Goal: Task Accomplishment & Management: Complete application form

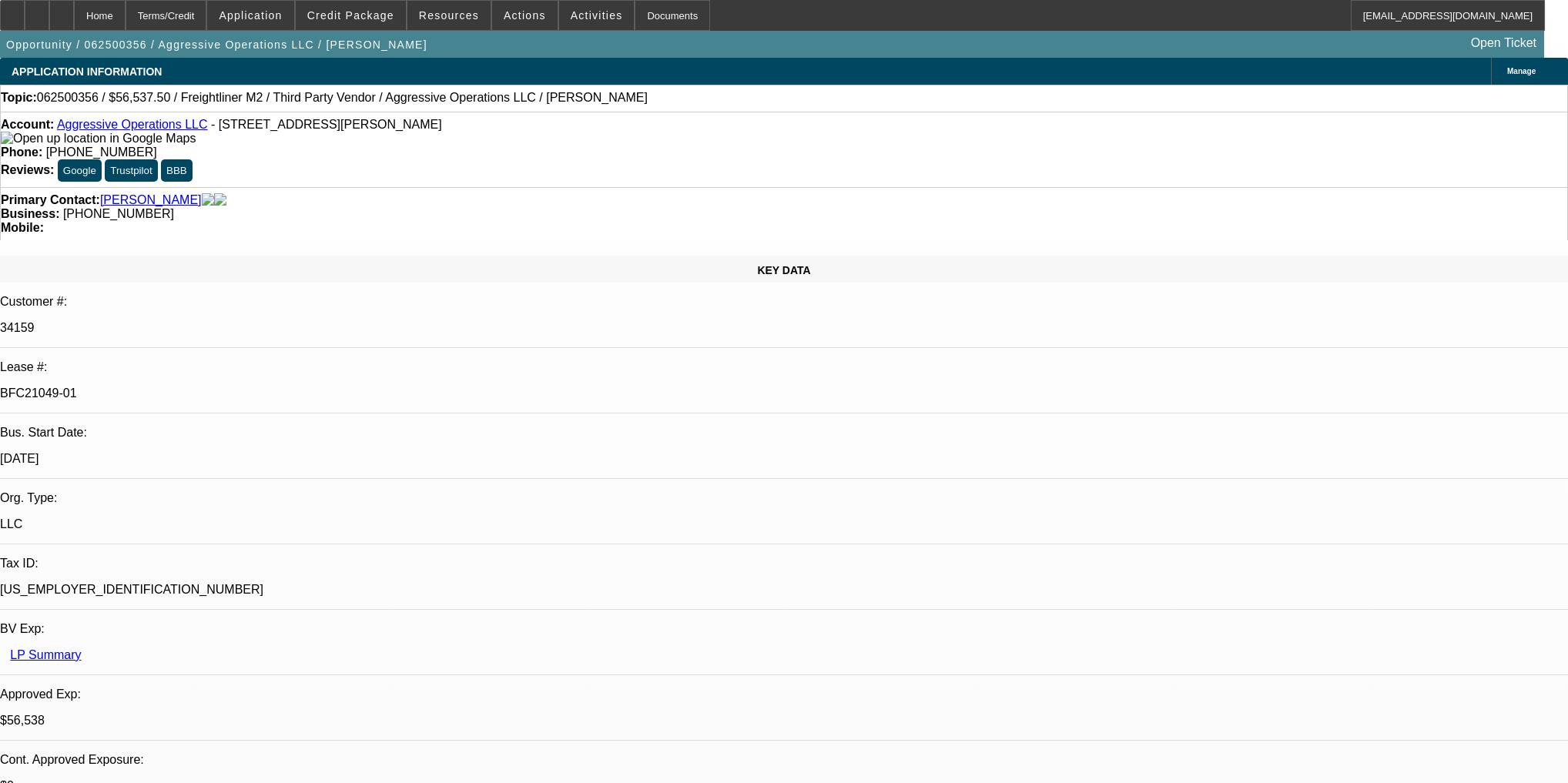
select select "0"
select select "2"
select select "0"
select select "6"
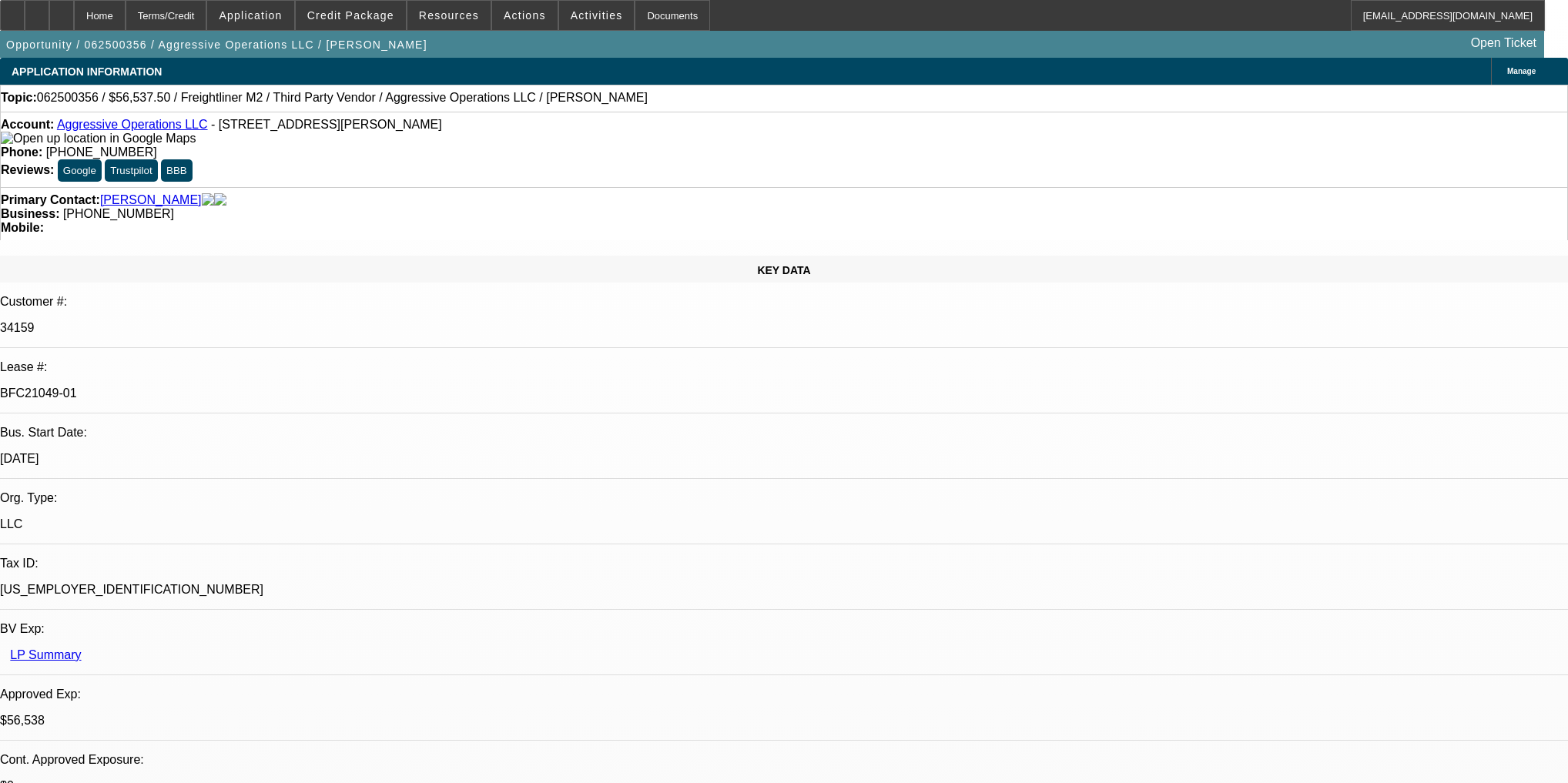
select select "0"
select select "2"
select select "0"
select select "6"
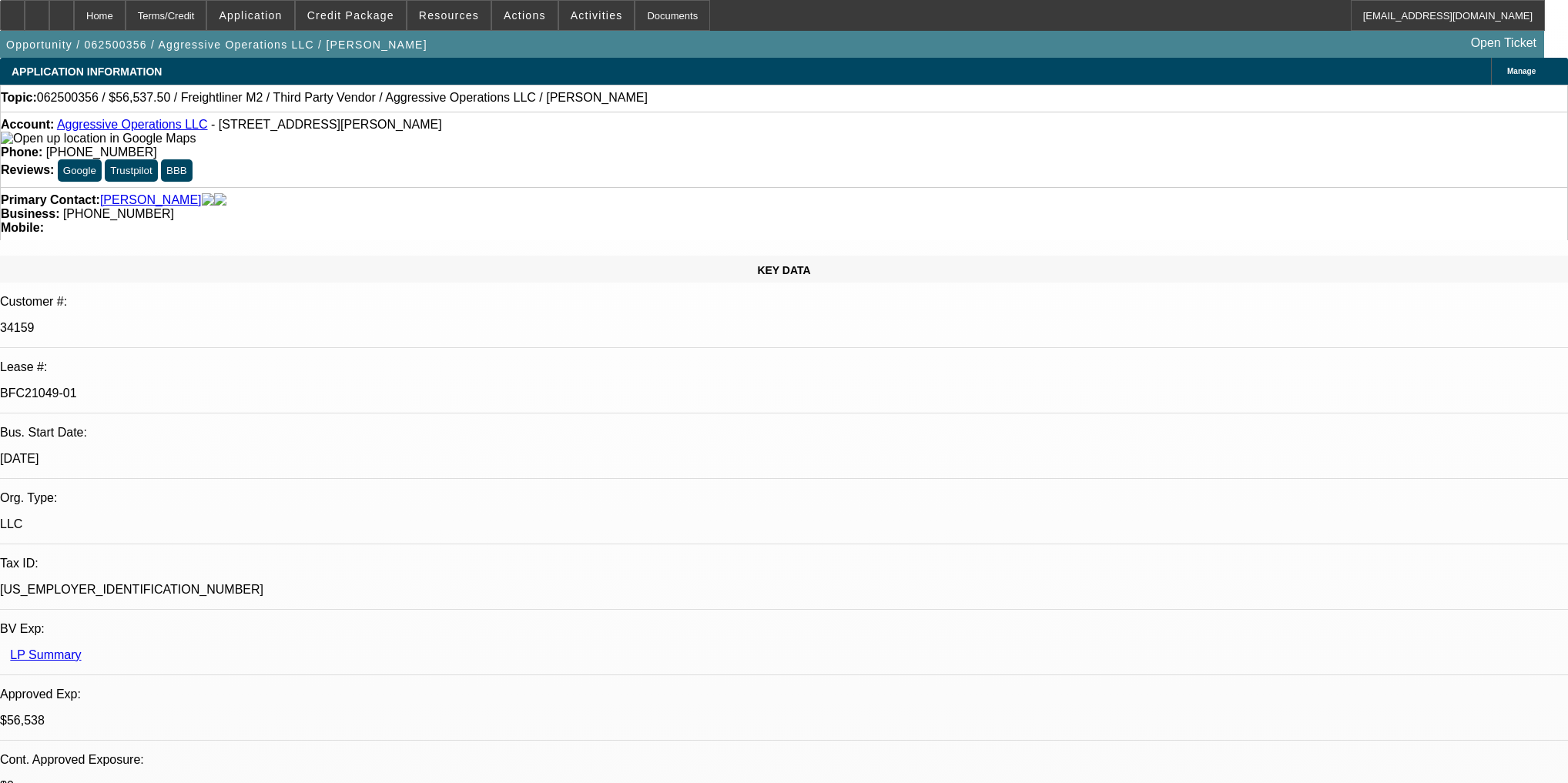
select select "0"
select select "2"
select select "0"
select select "6"
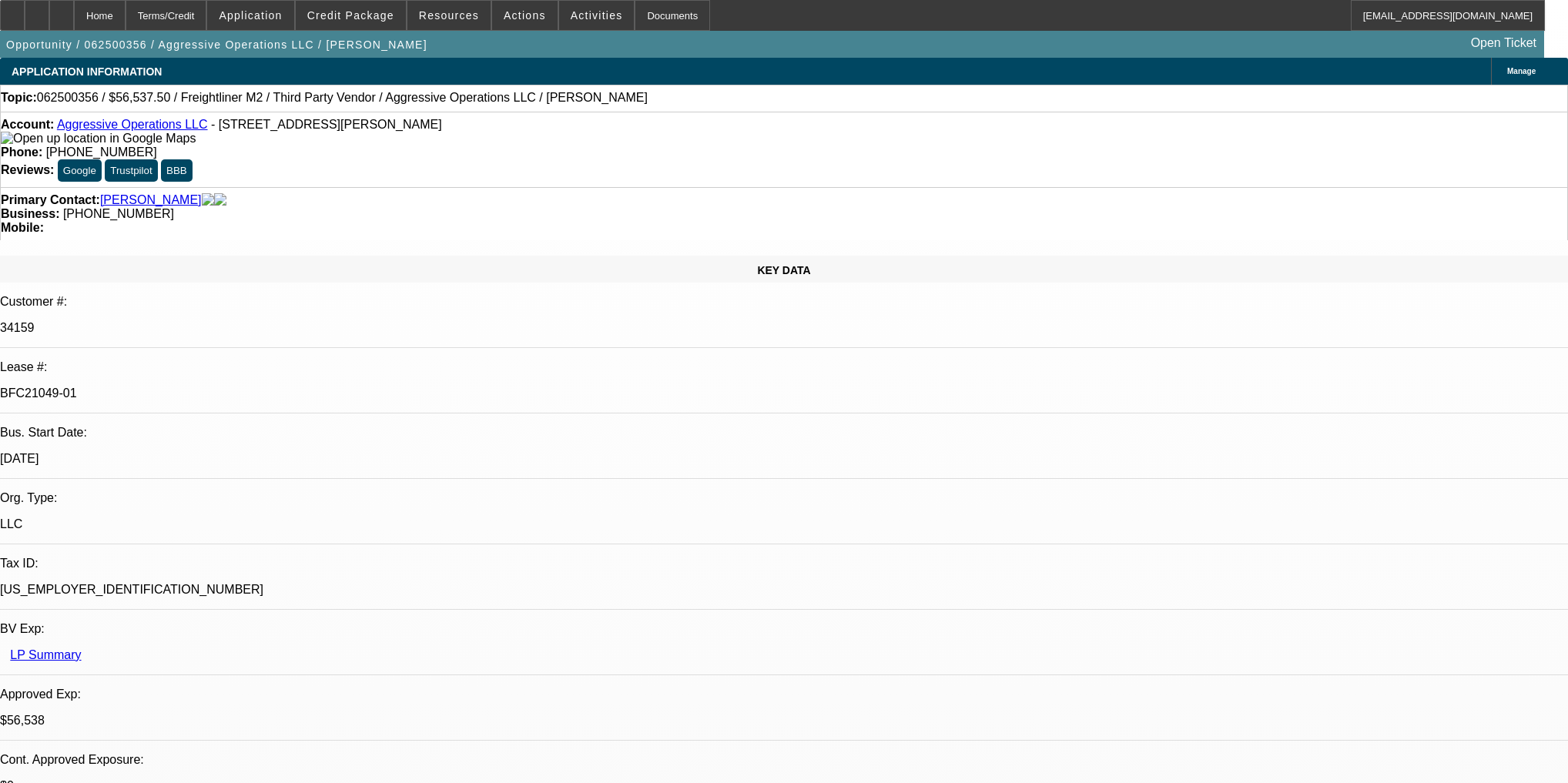
select select "0.15"
select select "2"
select select "0"
select select "6"
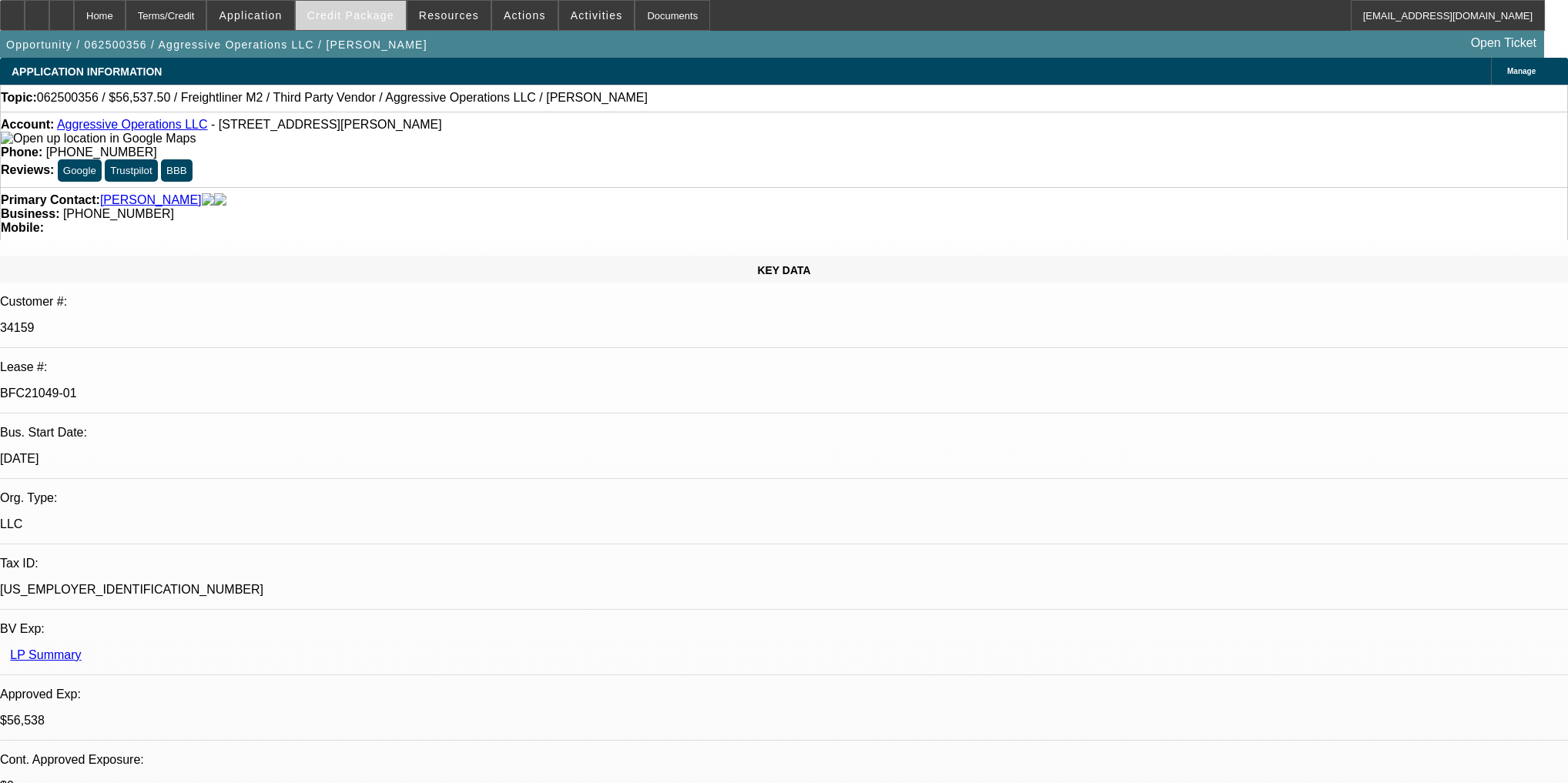
click at [391, 25] on span at bounding box center [350, 15] width 110 height 37
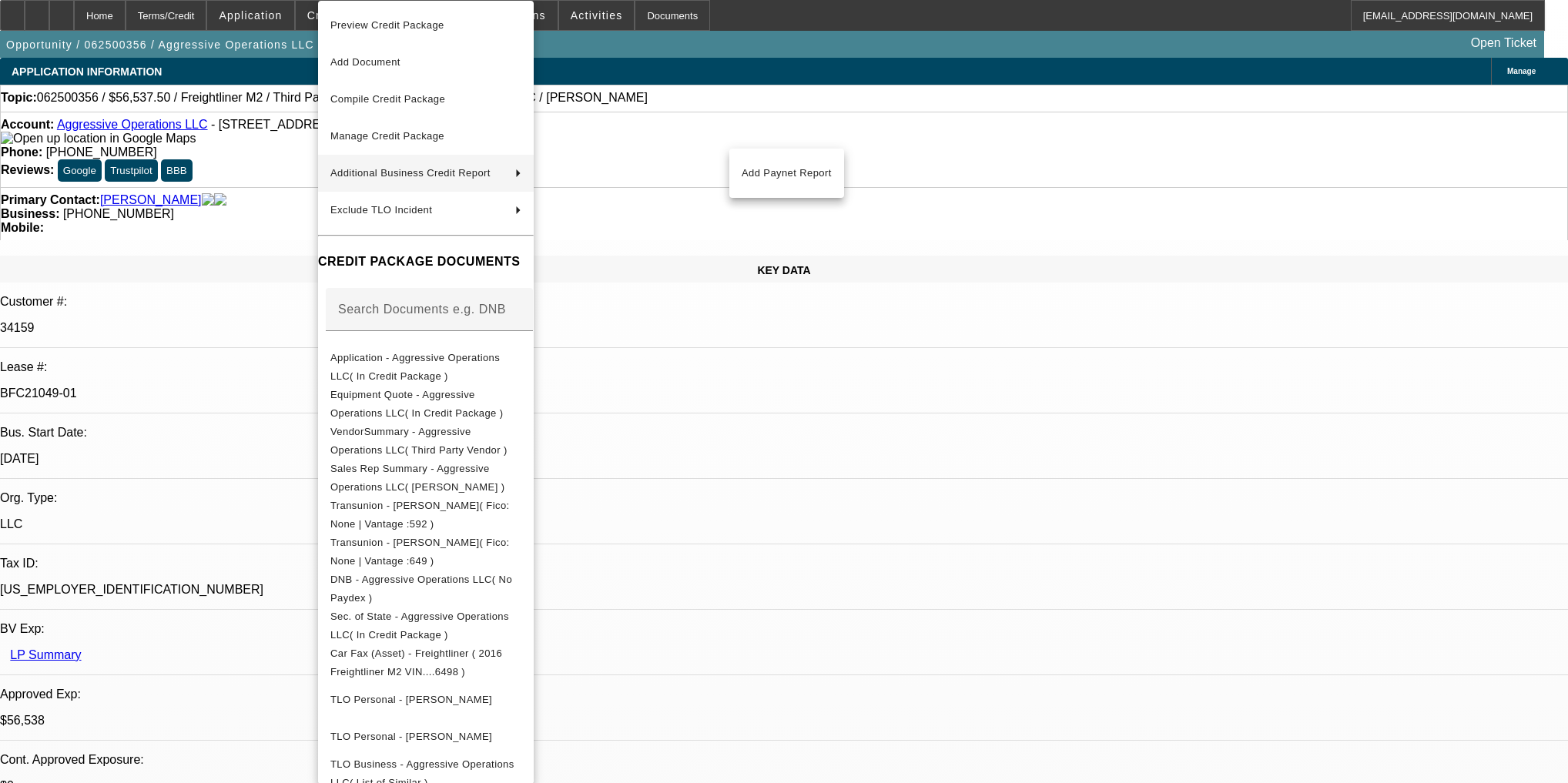
click at [294, 225] on div at bounding box center [784, 392] width 1568 height 783
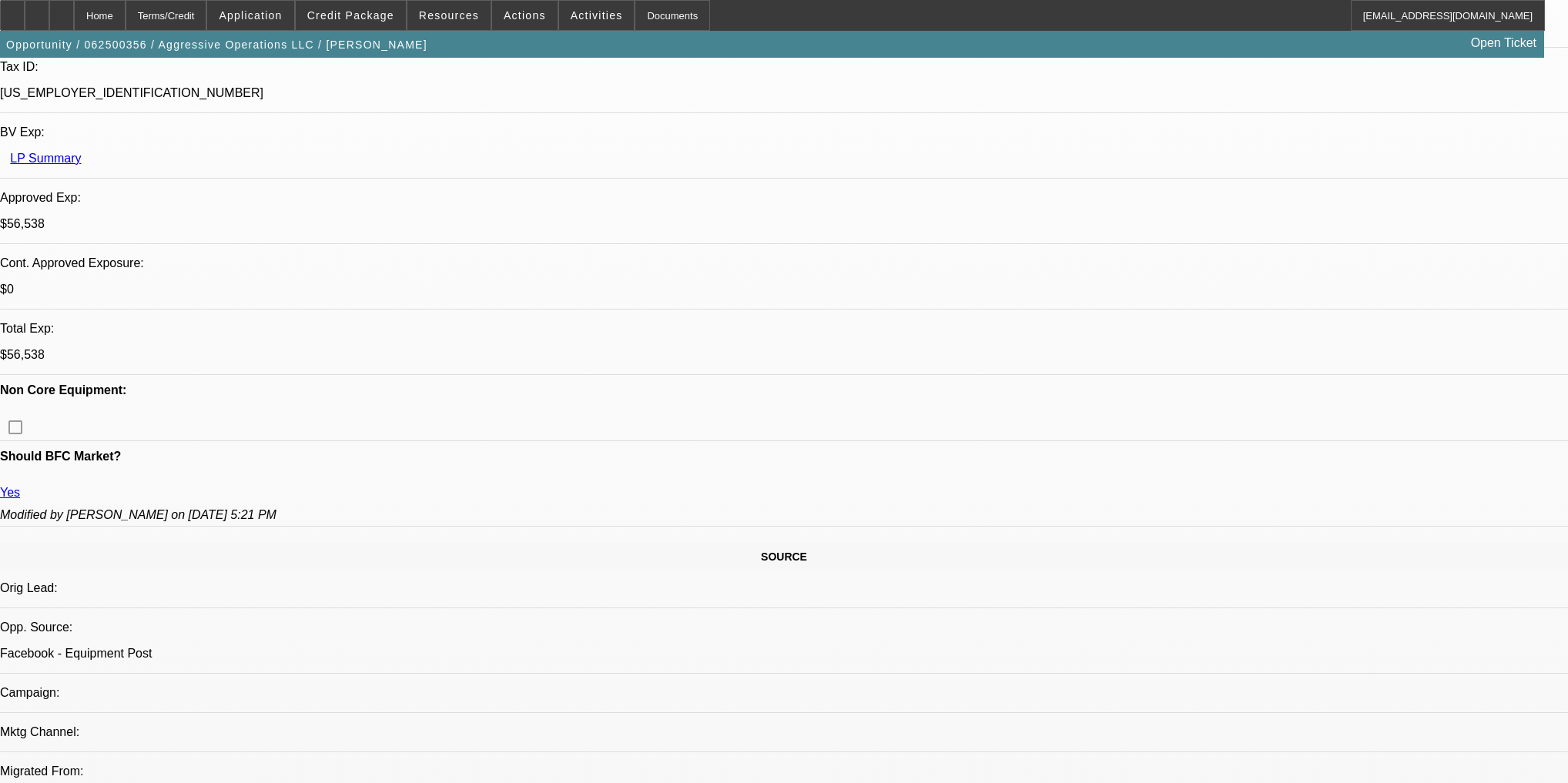
scroll to position [493, 0]
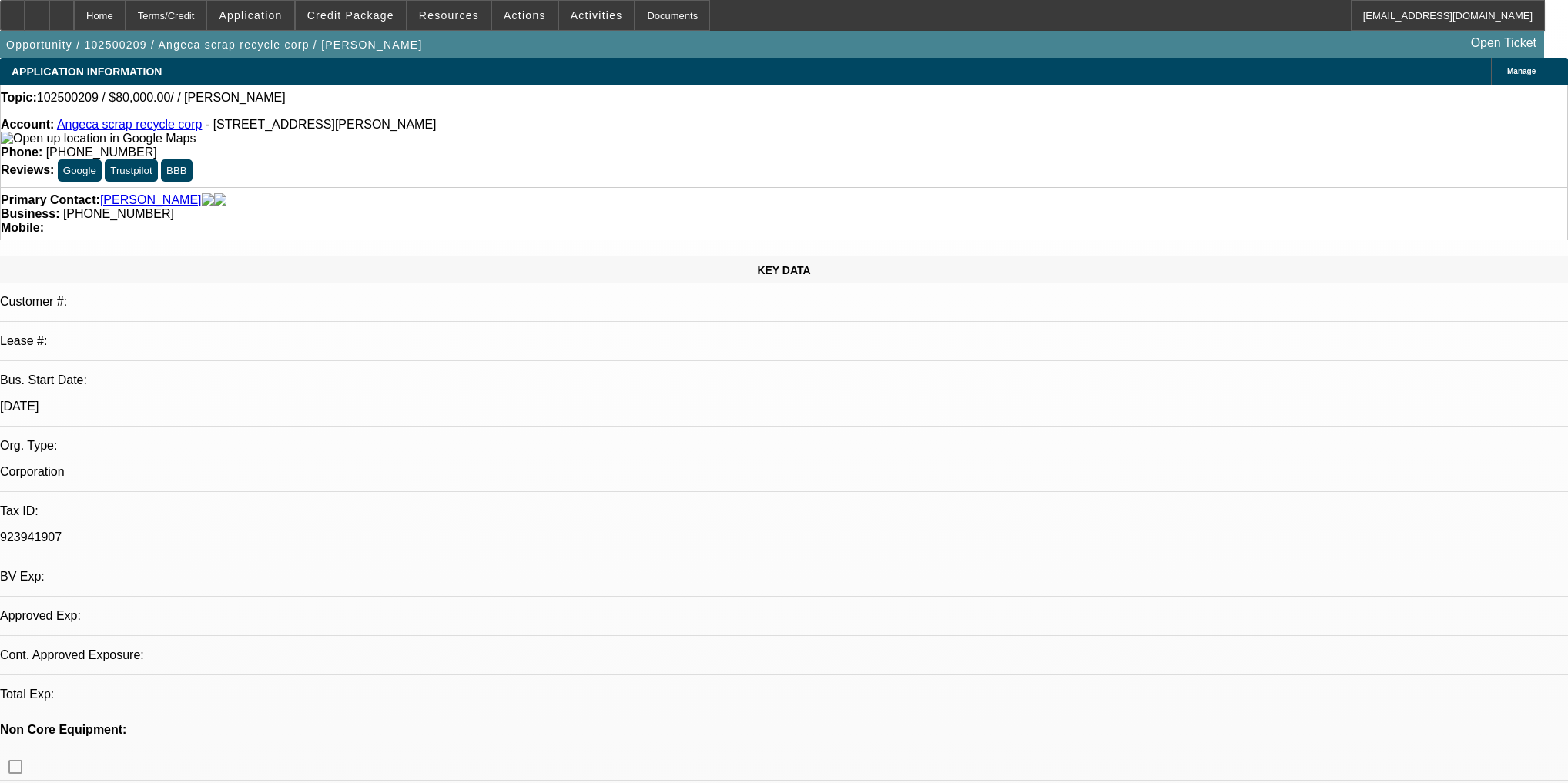
select select "0"
select select "2"
select select "0.1"
select select "4"
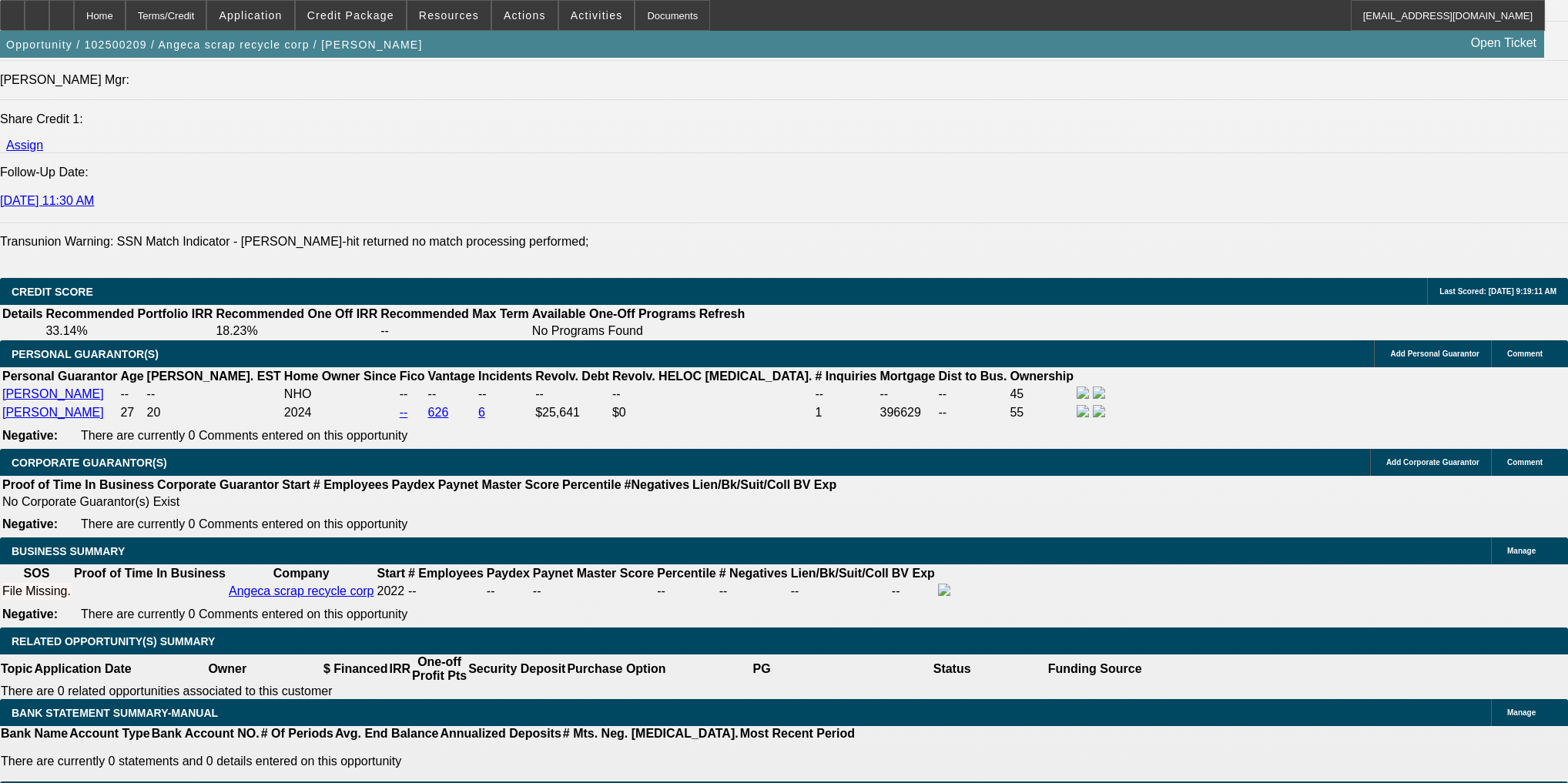
scroll to position [2156, 0]
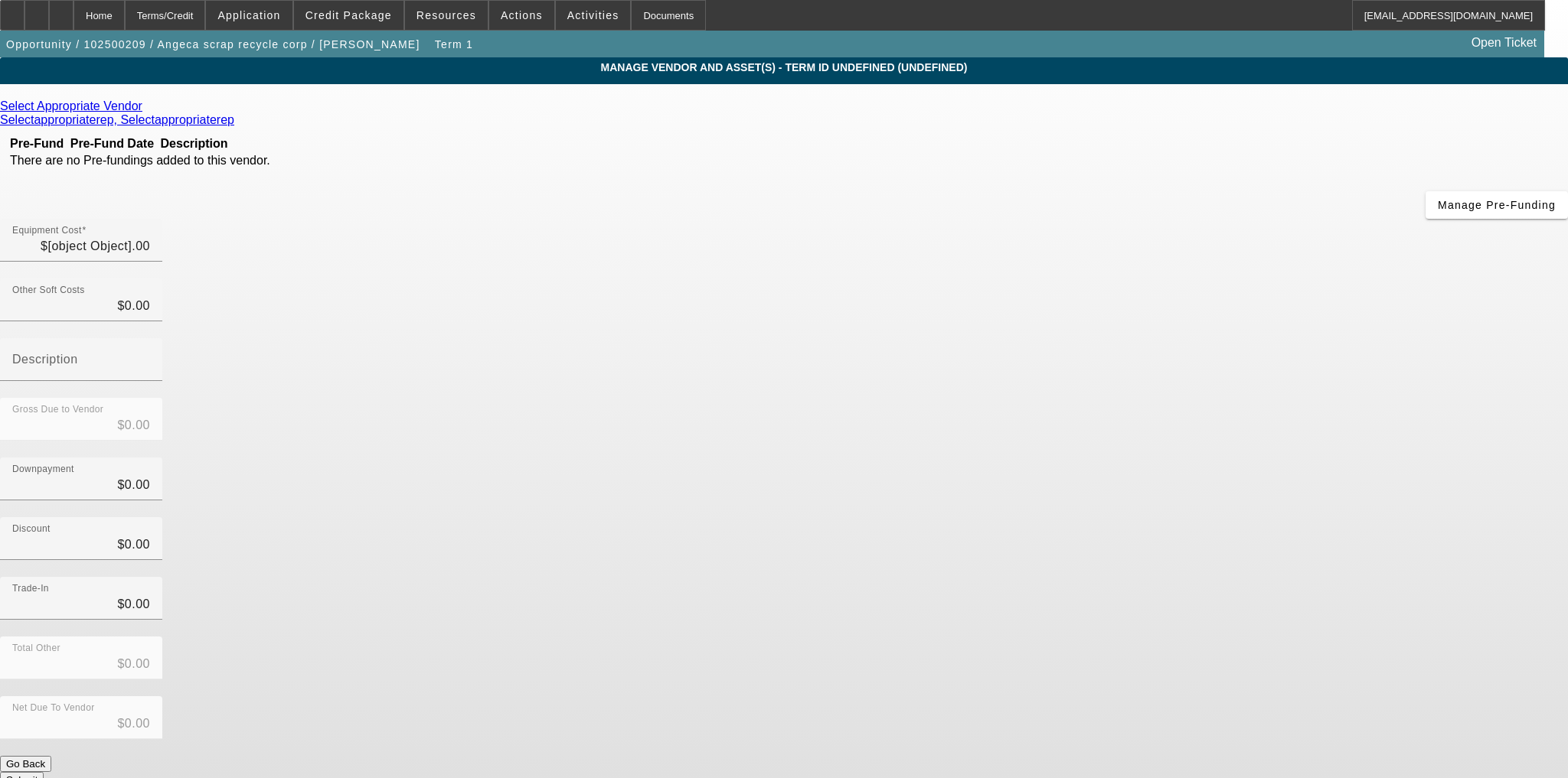
type input "$80,000.00"
click at [147, 108] on icon at bounding box center [147, 106] width 0 height 13
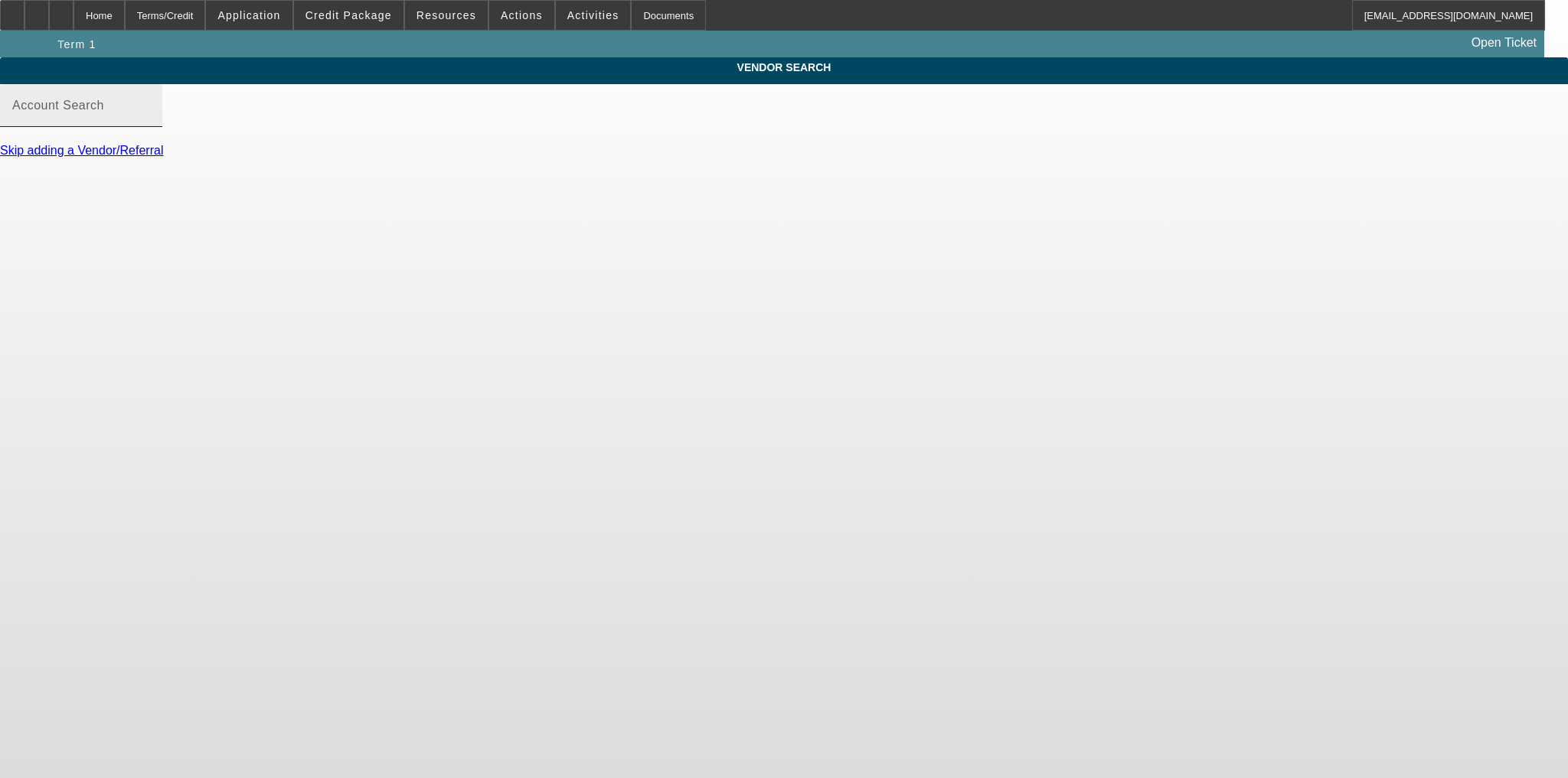
click at [150, 121] on input "Account Search" at bounding box center [81, 111] width 138 height 18
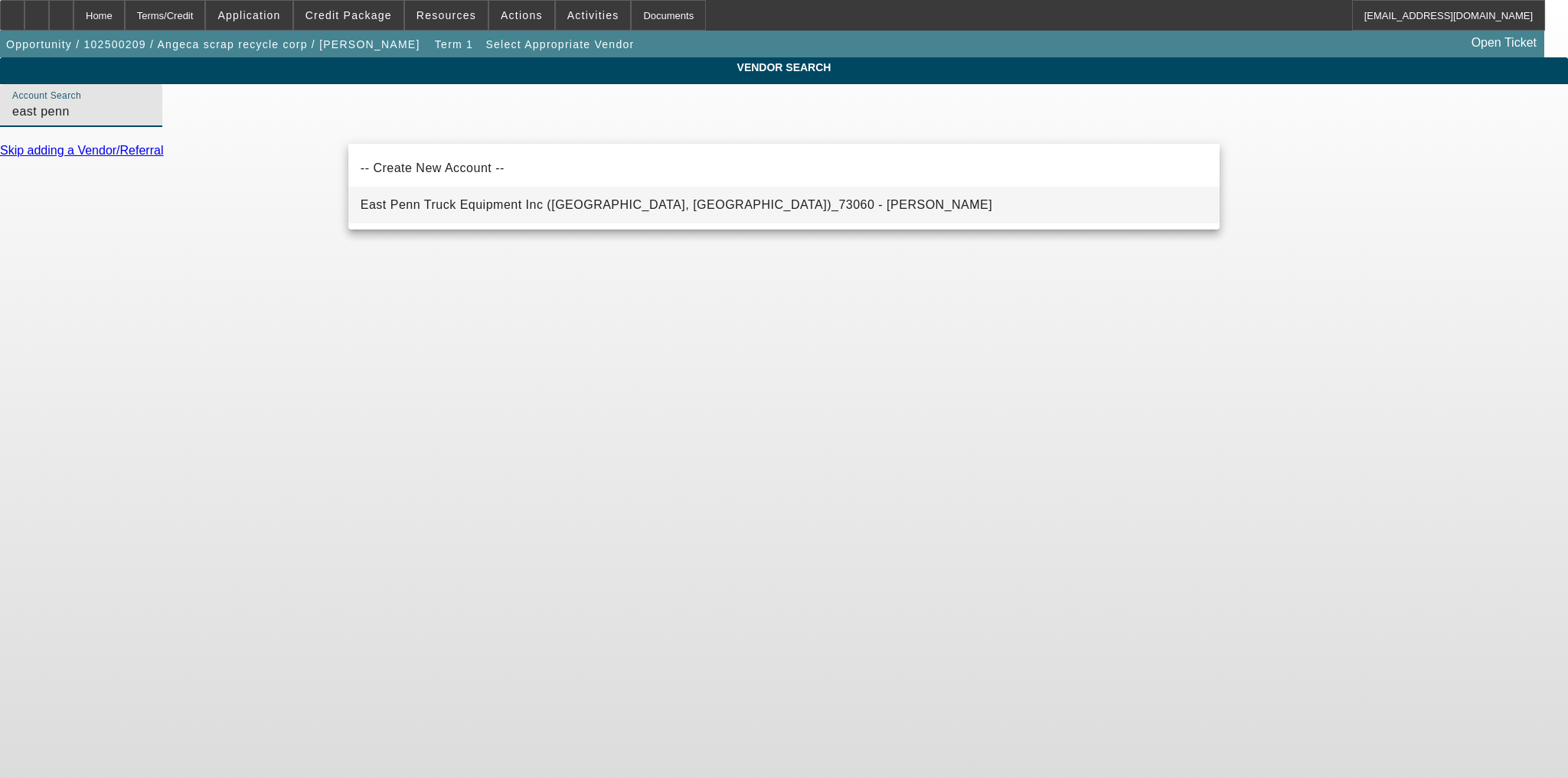
click at [492, 198] on span "East Penn Truck Equipment Inc (Bethlehem, PA)_73060 - Oberly, John" at bounding box center [677, 205] width 632 height 18
type input "East Penn Truck Equipment Inc (Bethlehem, PA)_73060 - Oberly, John"
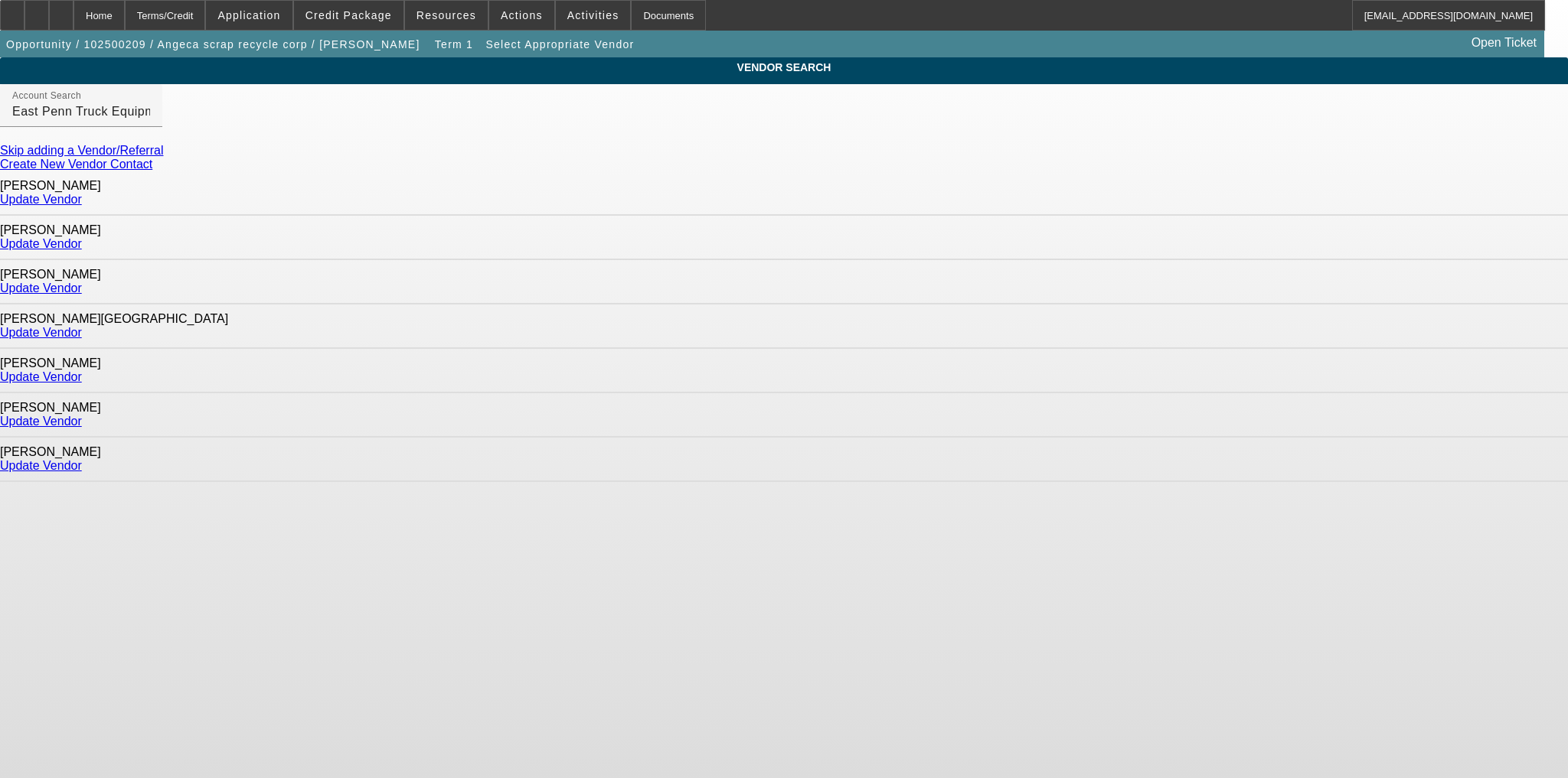
click at [82, 194] on link "Update Vendor" at bounding box center [41, 199] width 82 height 13
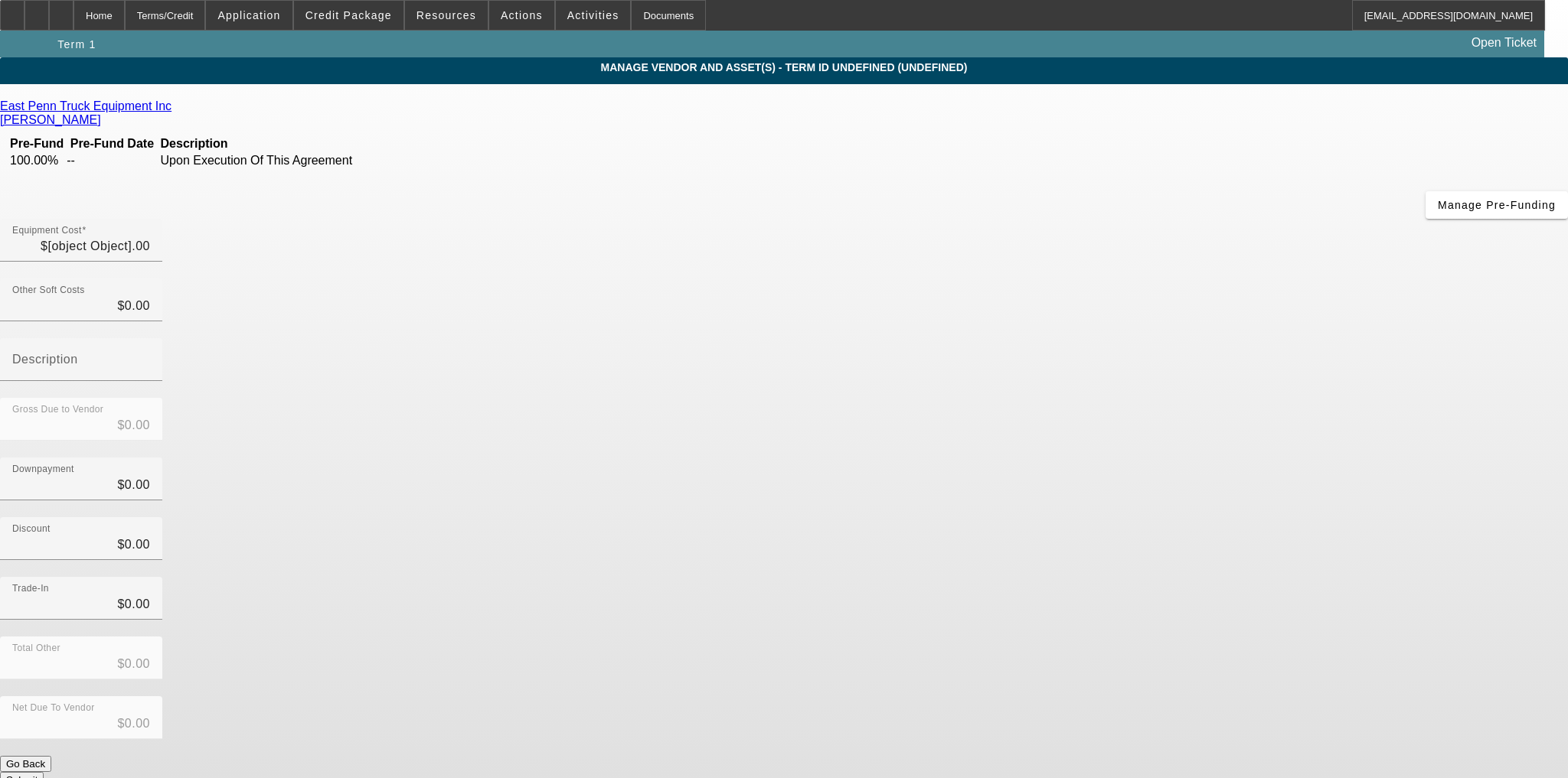
type input "$80,000.00"
click at [150, 237] on input "80000" at bounding box center [81, 246] width 138 height 18
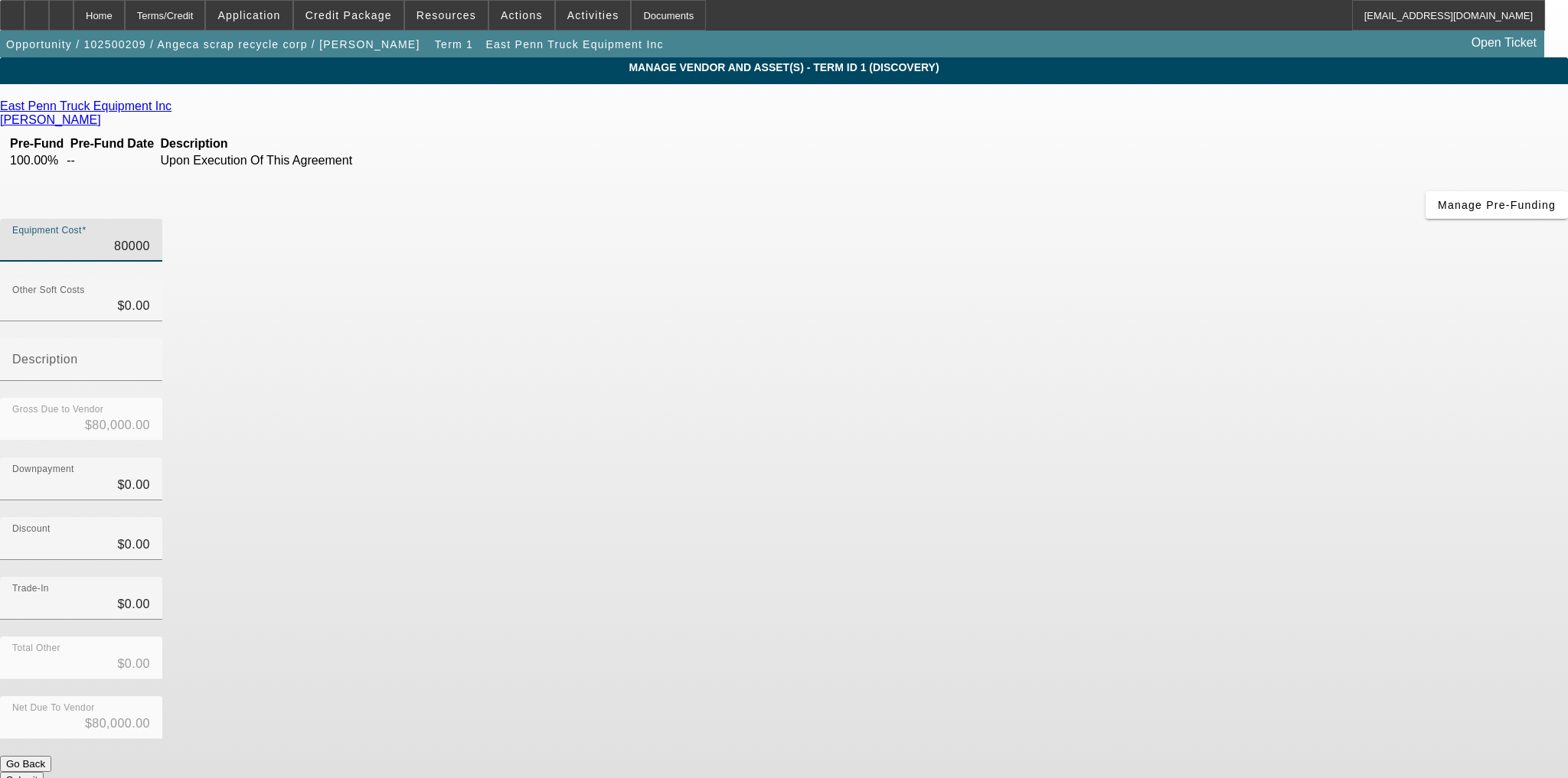
click at [150, 237] on input "80000" at bounding box center [81, 246] width 138 height 18
type input "1"
type input "$1.00"
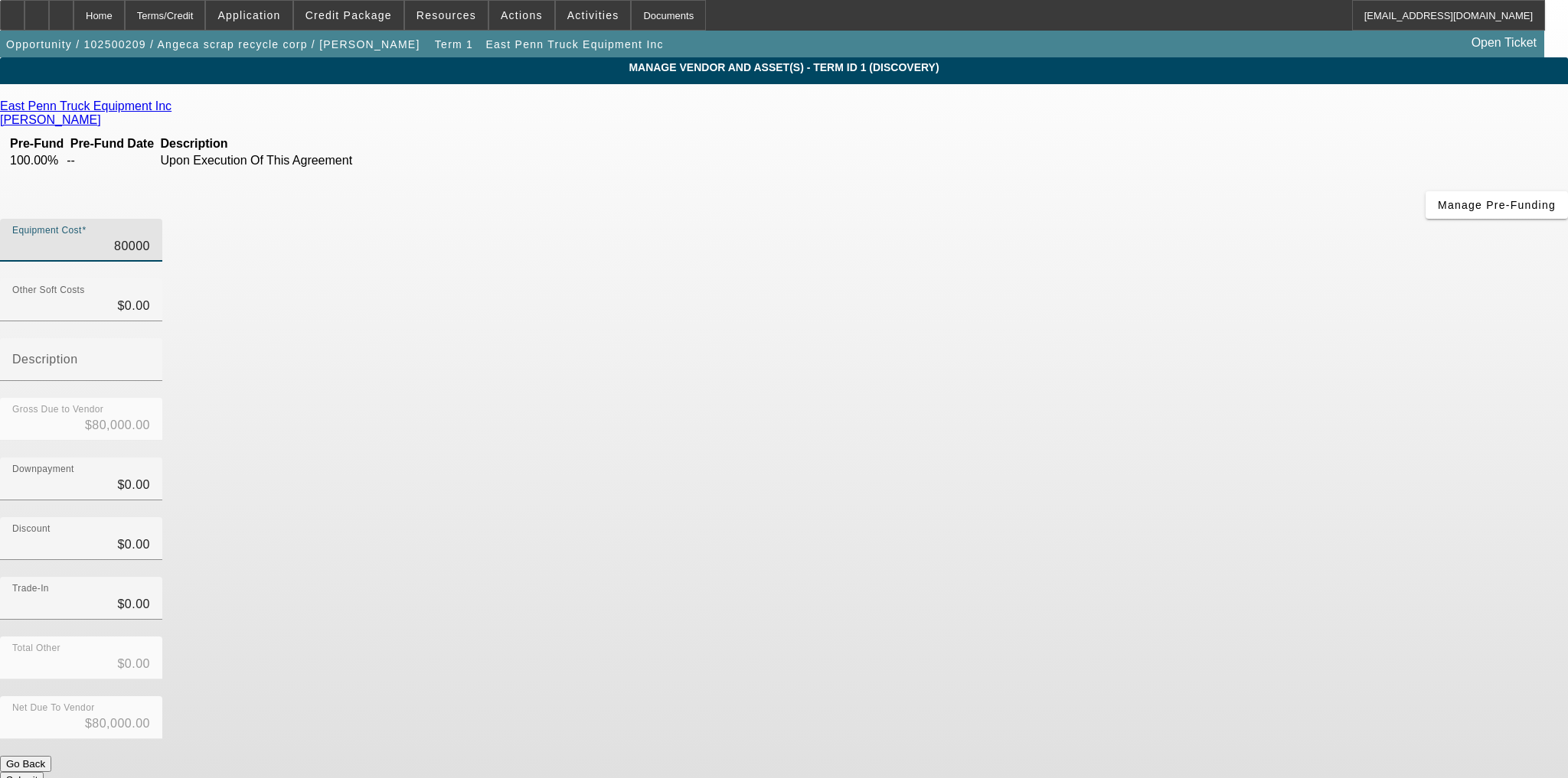
type input "$1.00"
type input "18"
type input "$18.00"
type input "187"
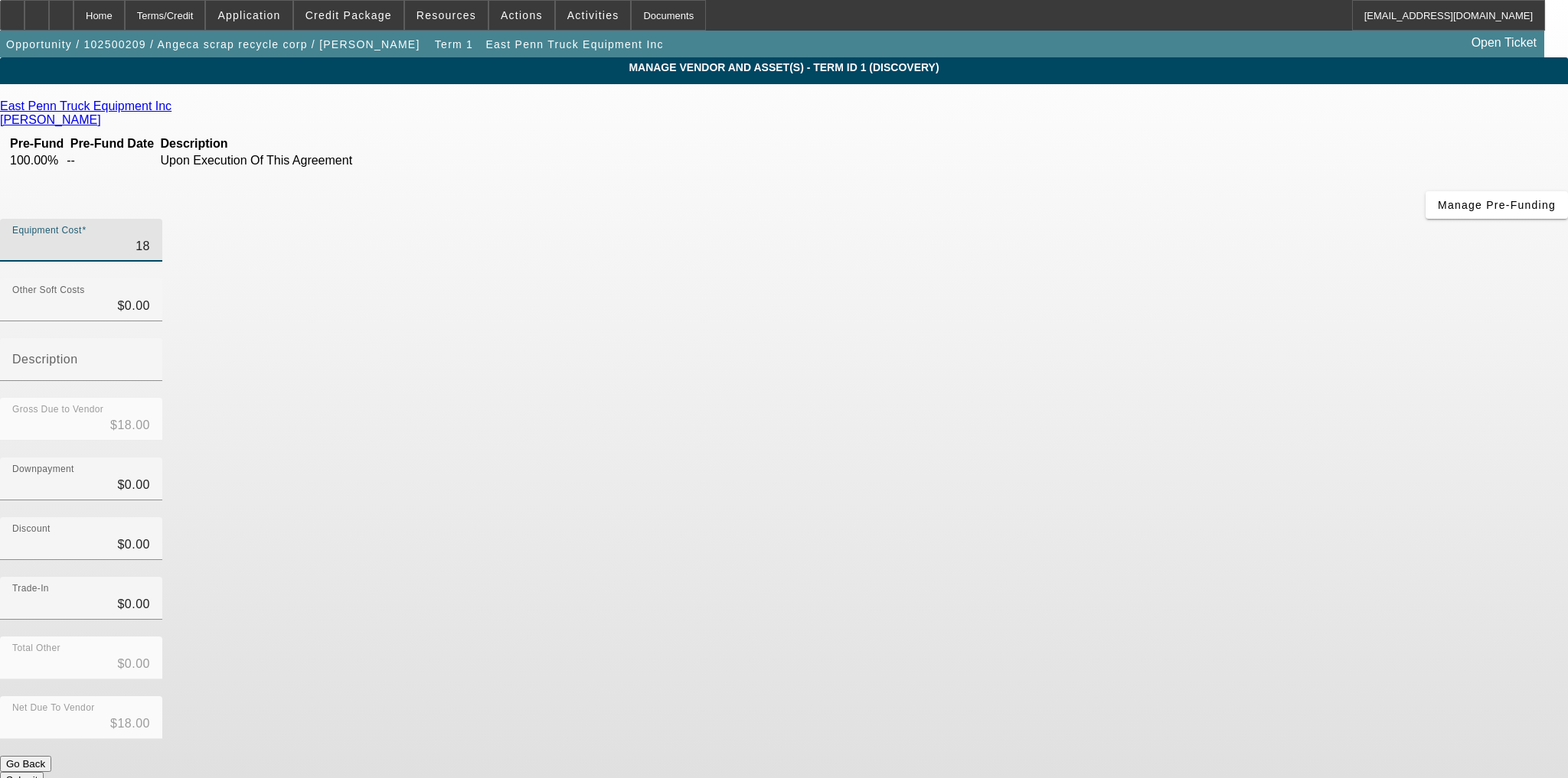
type input "$187.00"
type input "1874"
type input "$1,874.00"
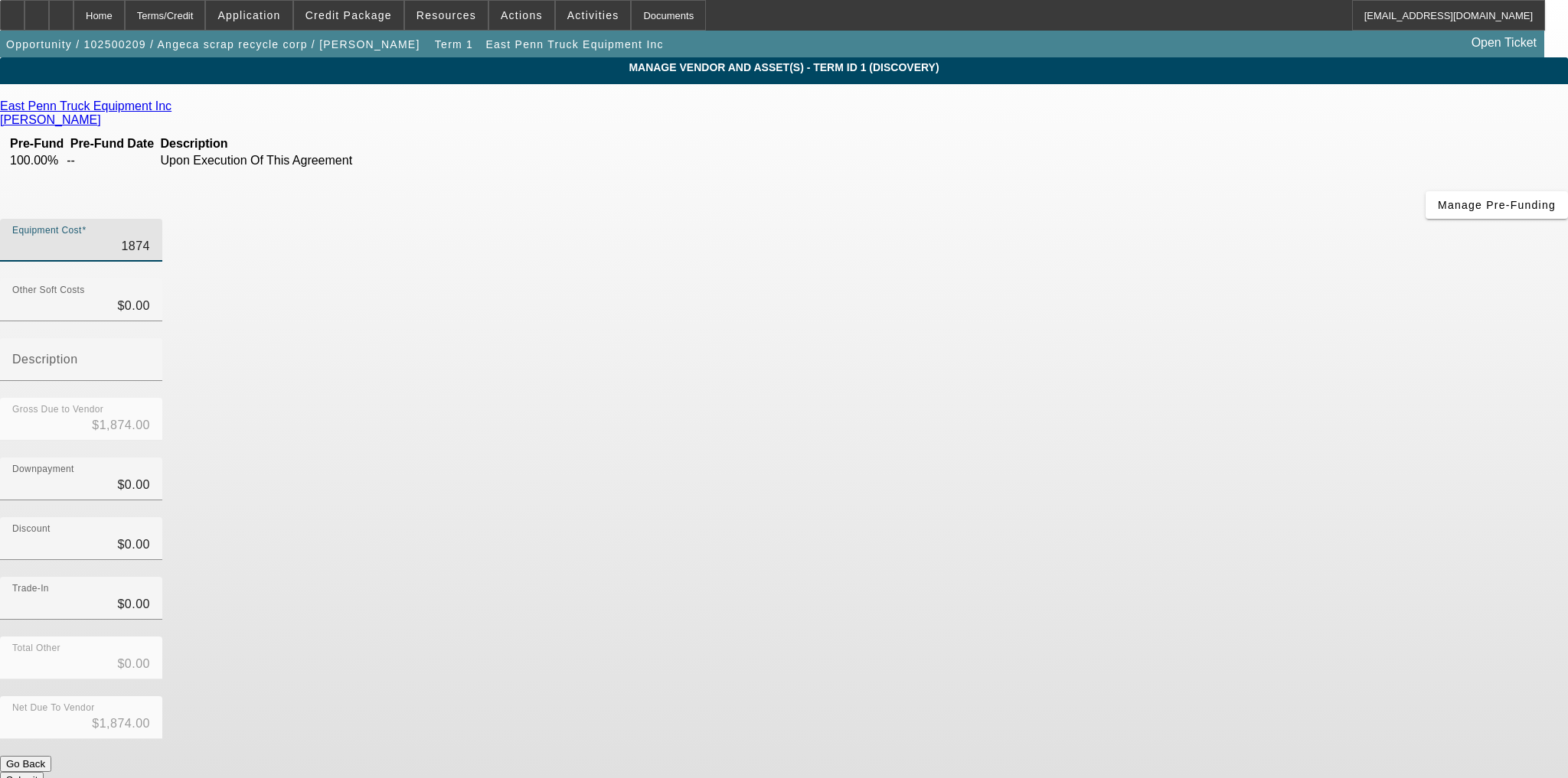
type input "18745"
type input "$18,745.00"
type input "187456"
type input "$187,456.00"
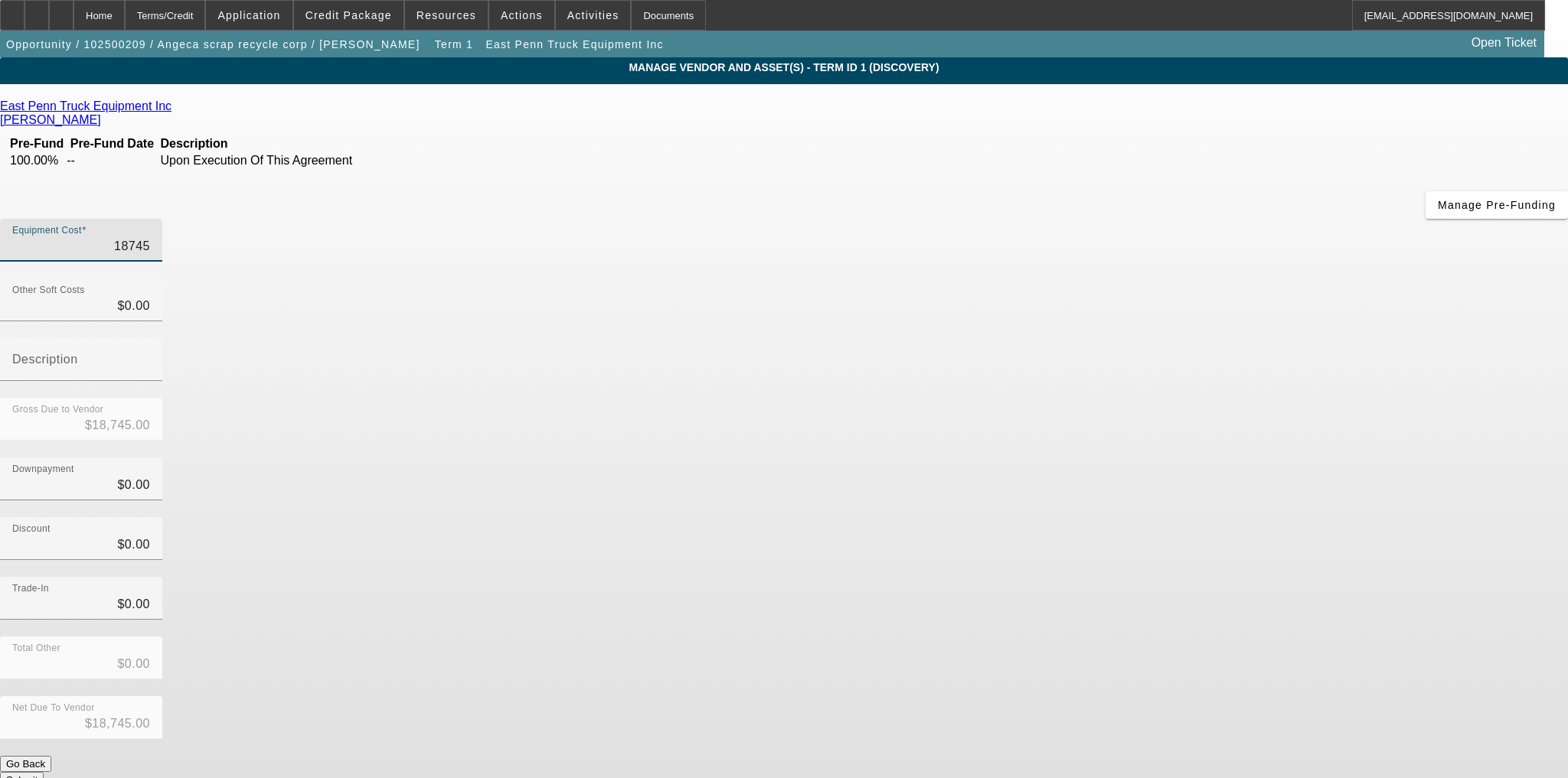
type input "$187,456.00"
type input "0"
type input "187456"
type input "$0.00"
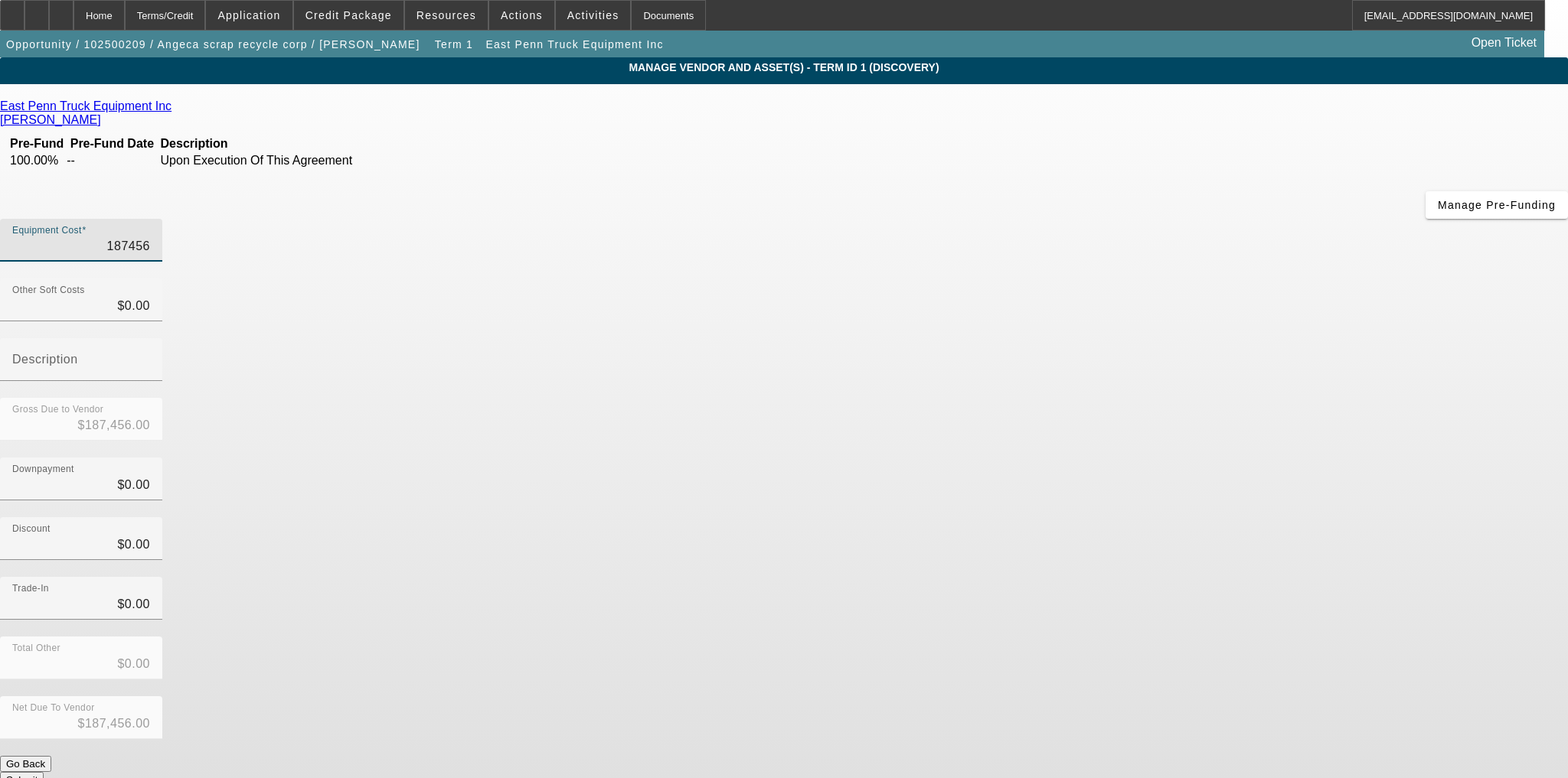
click at [150, 237] on input "187456" at bounding box center [81, 246] width 138 height 18
type input "1"
type input "$1.00"
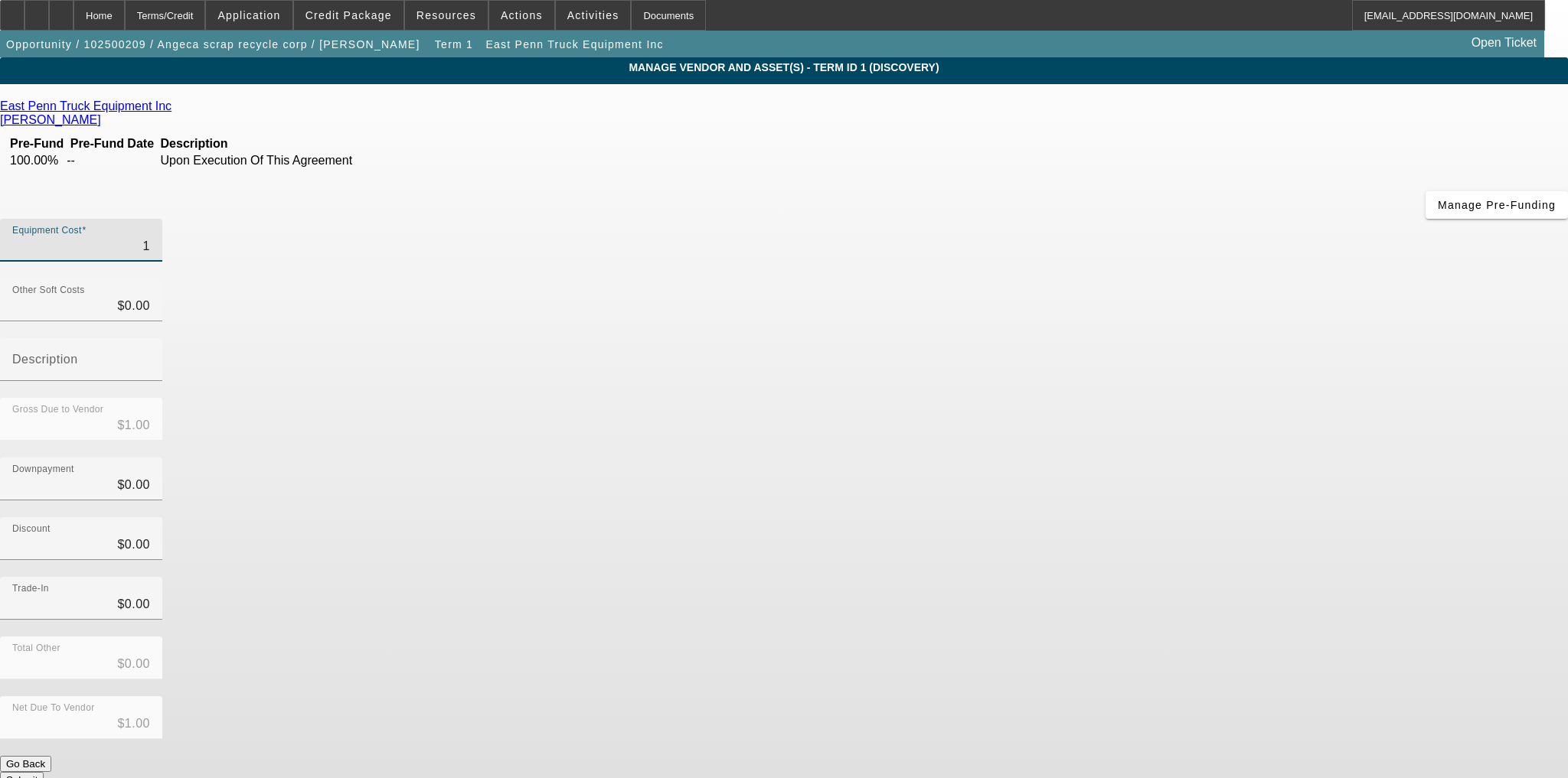
type input "18"
type input "$18.00"
type input "187"
type input "$187.00"
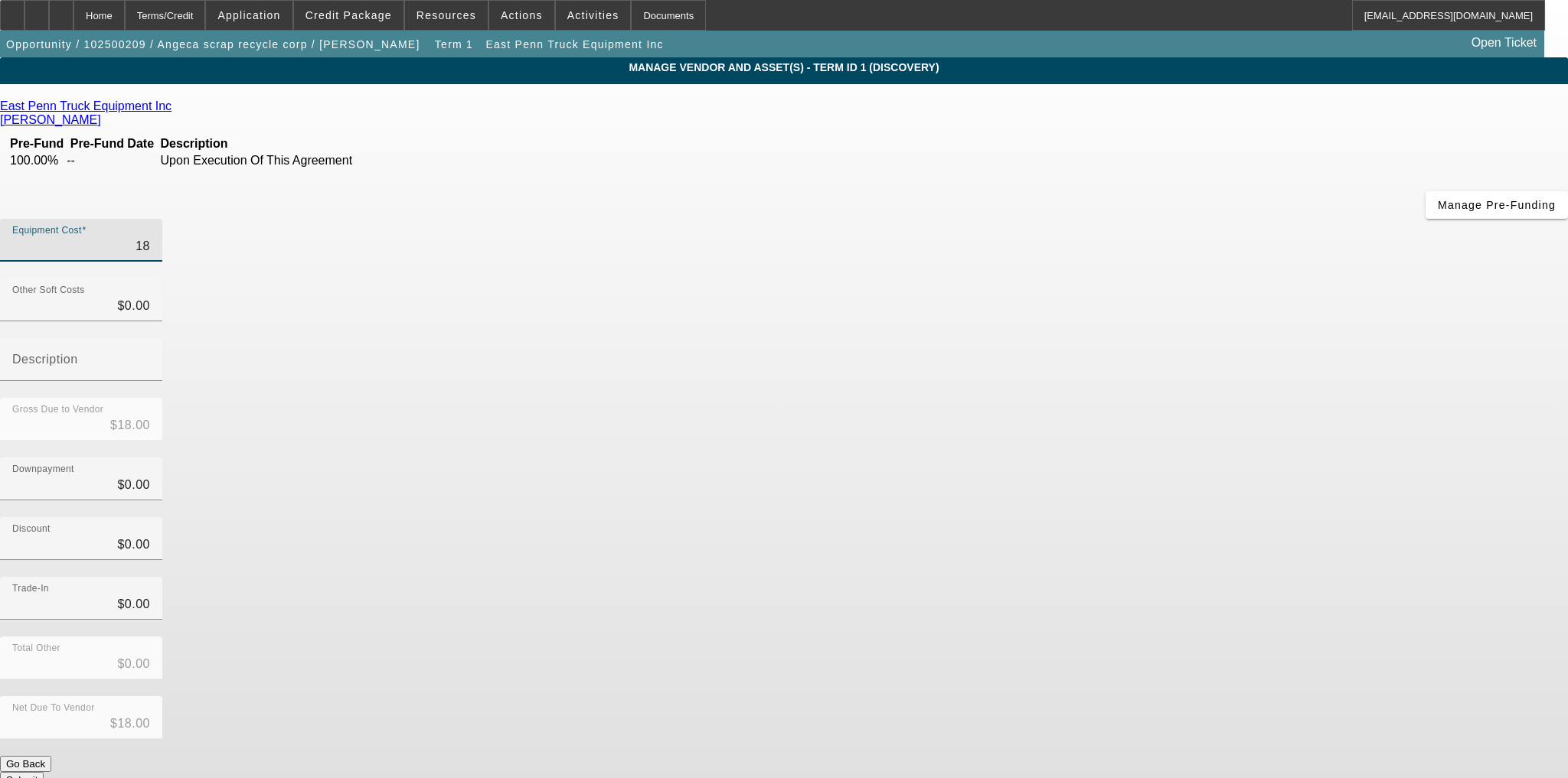
type input "$187.00"
type input "1873"
type input "$1,873.00"
type input "18735"
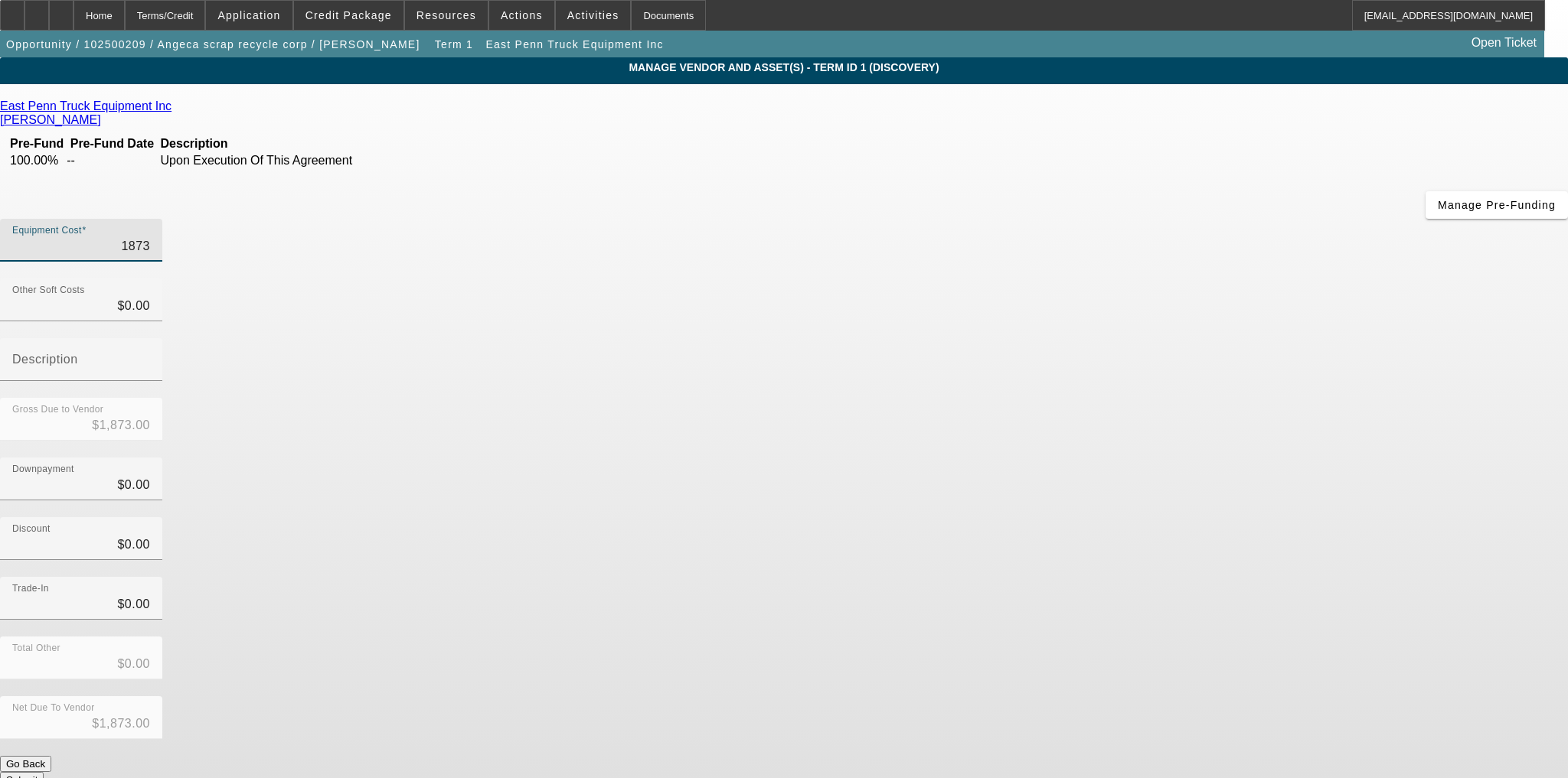
type input "$18,735.00"
type input "187356"
type input "$187,356.00"
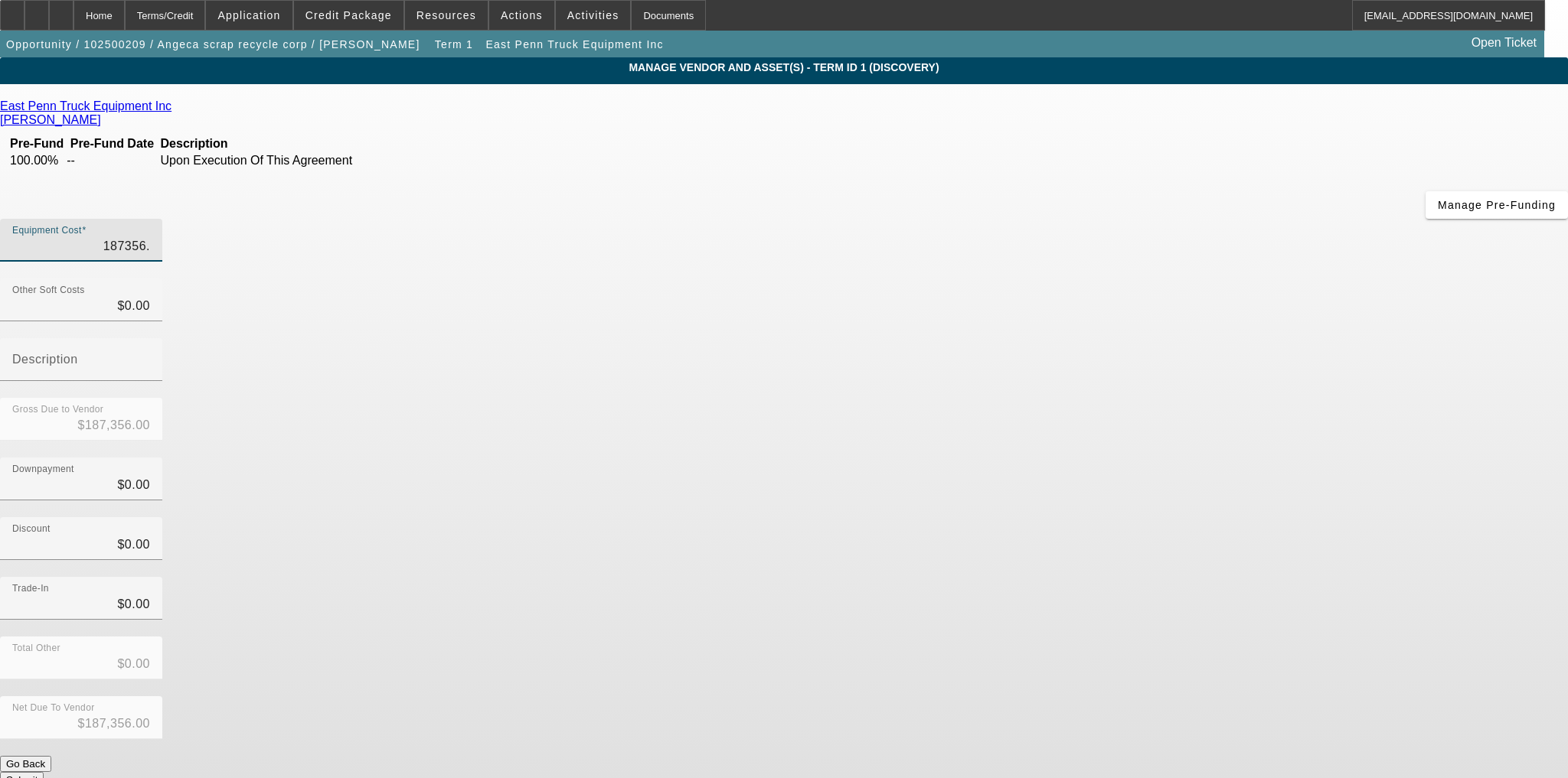
type input "187356.4"
type input "$187,356.40"
type input "$0.00"
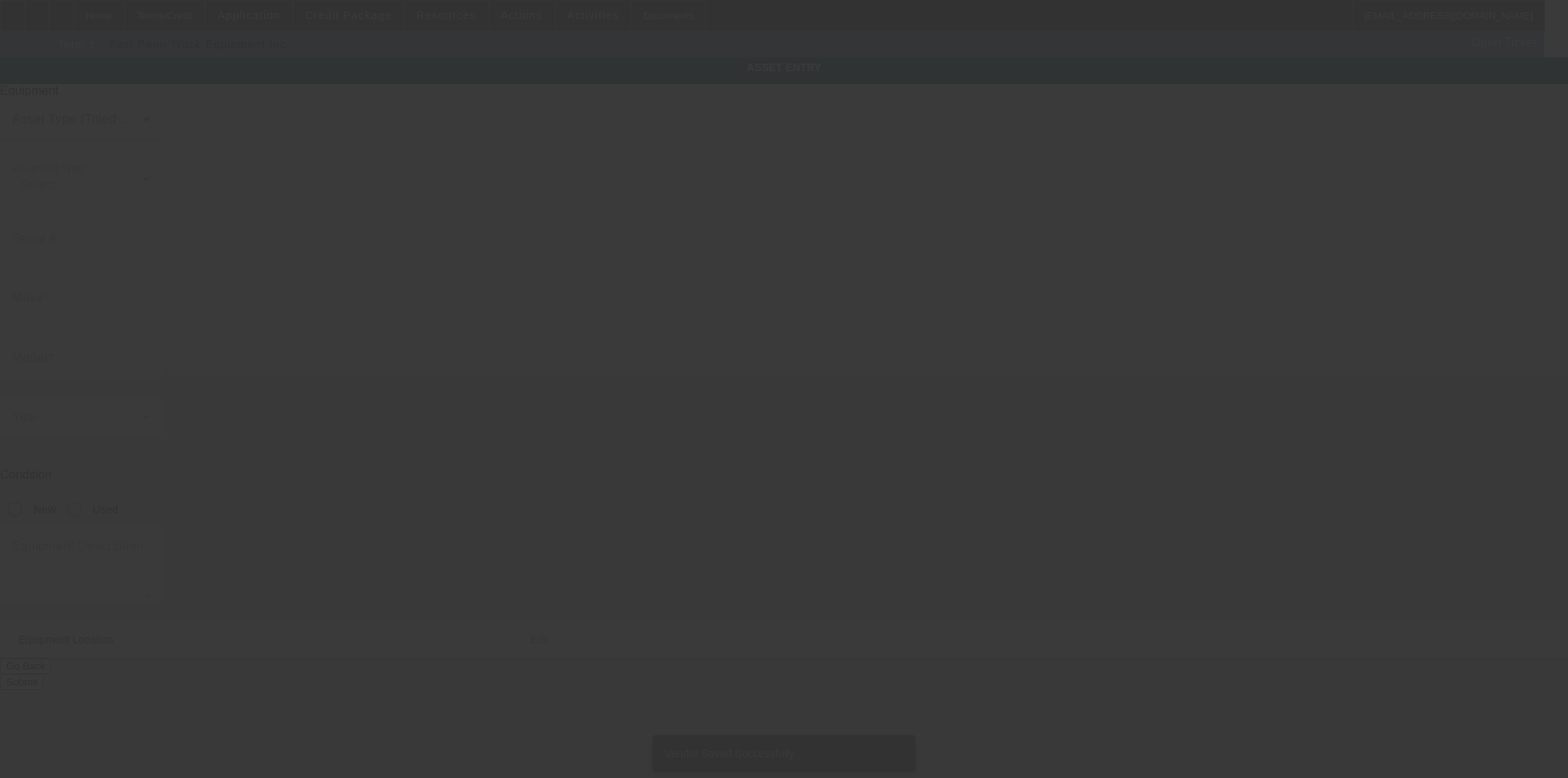
type textarea "Make: Kenworth"
type input "1908 Robin Way"
type input "Bethlehem"
type input "18018"
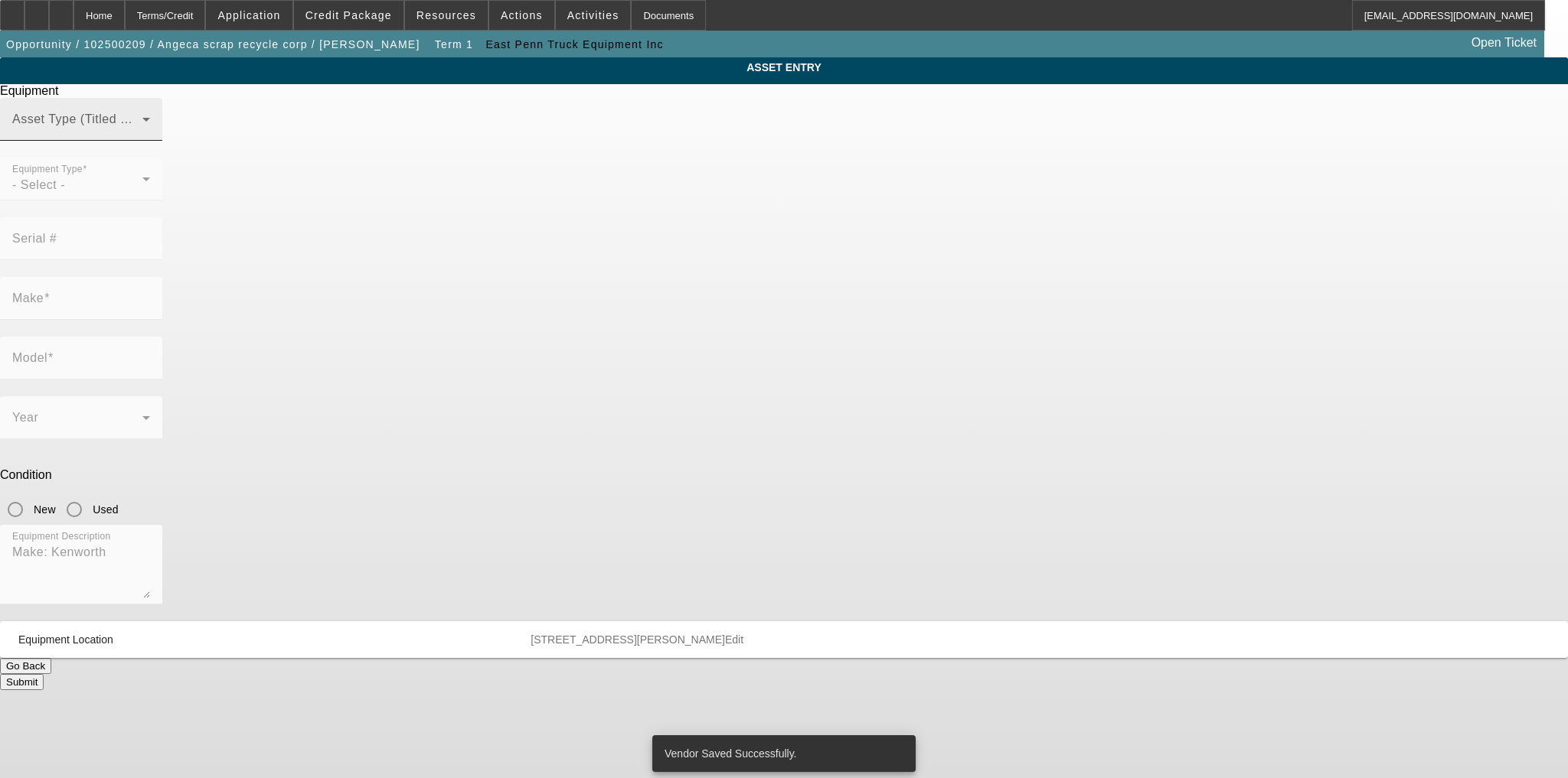
click at [150, 141] on div "Asset Type (Titled or Non-Titled)" at bounding box center [81, 119] width 138 height 43
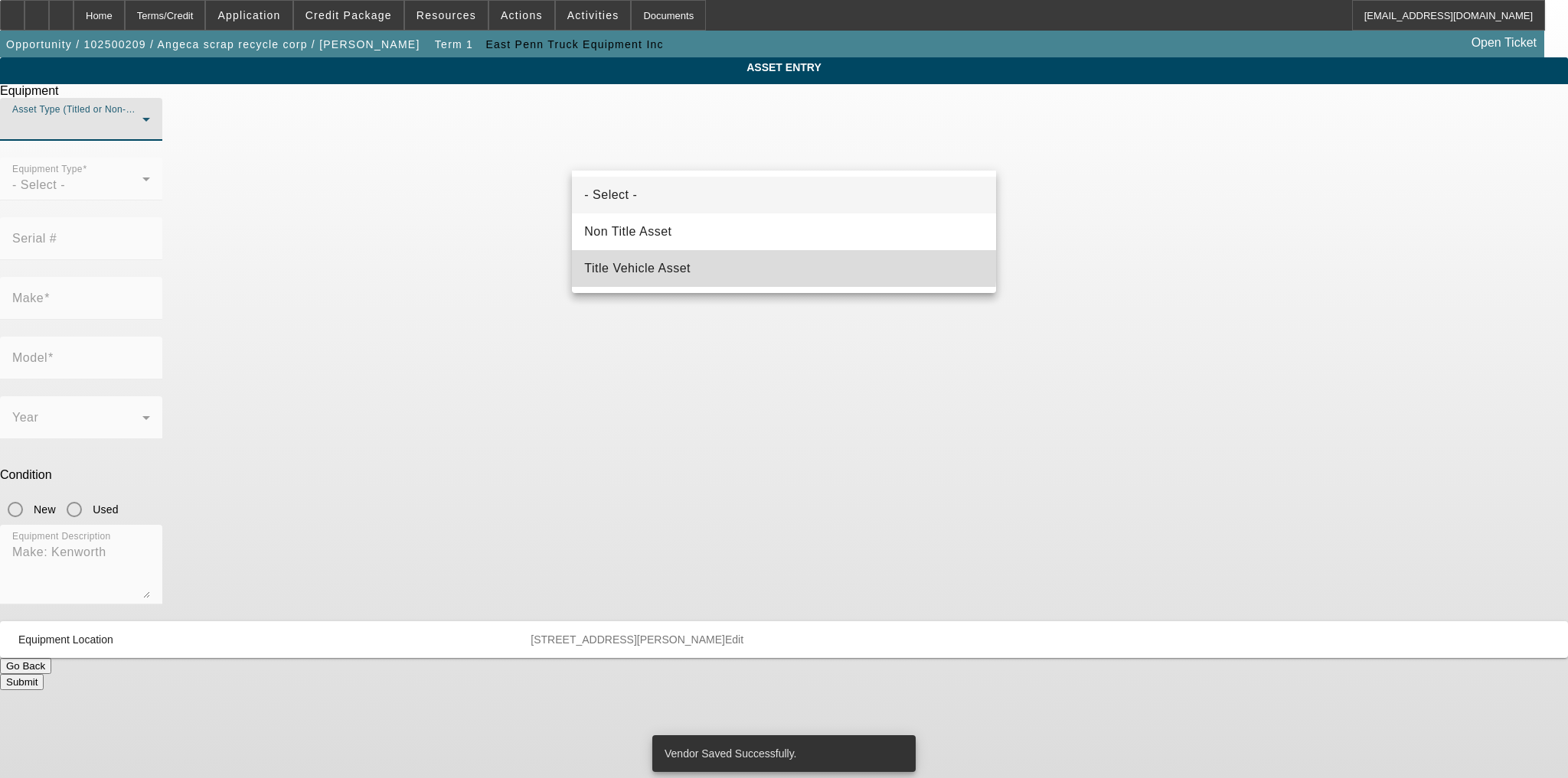
click at [683, 260] on span "Title Vehicle Asset" at bounding box center [637, 268] width 106 height 18
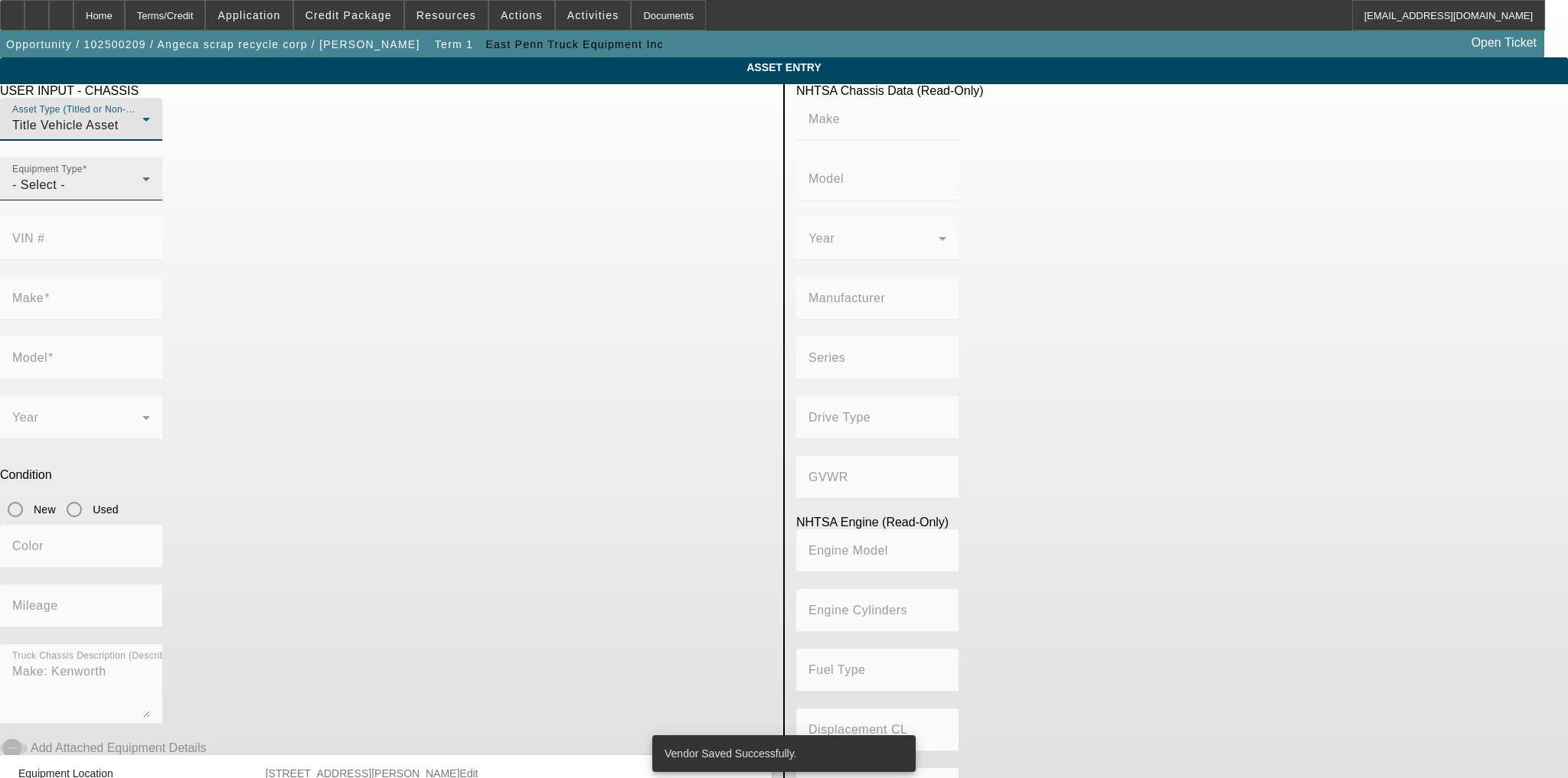
click at [143, 194] on div "- Select -" at bounding box center [77, 185] width 130 height 18
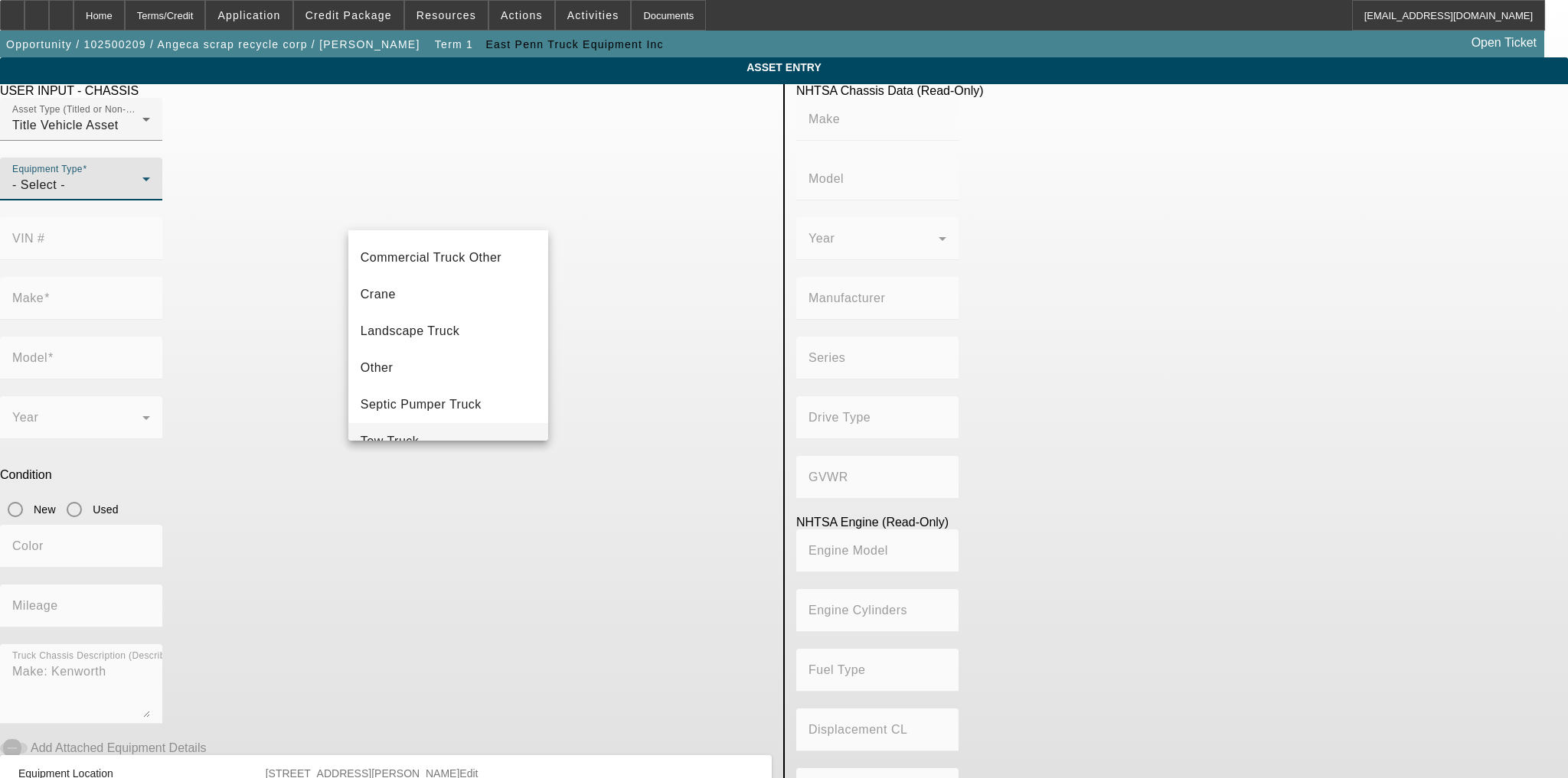
click at [407, 433] on span "Tow Truck" at bounding box center [390, 441] width 59 height 18
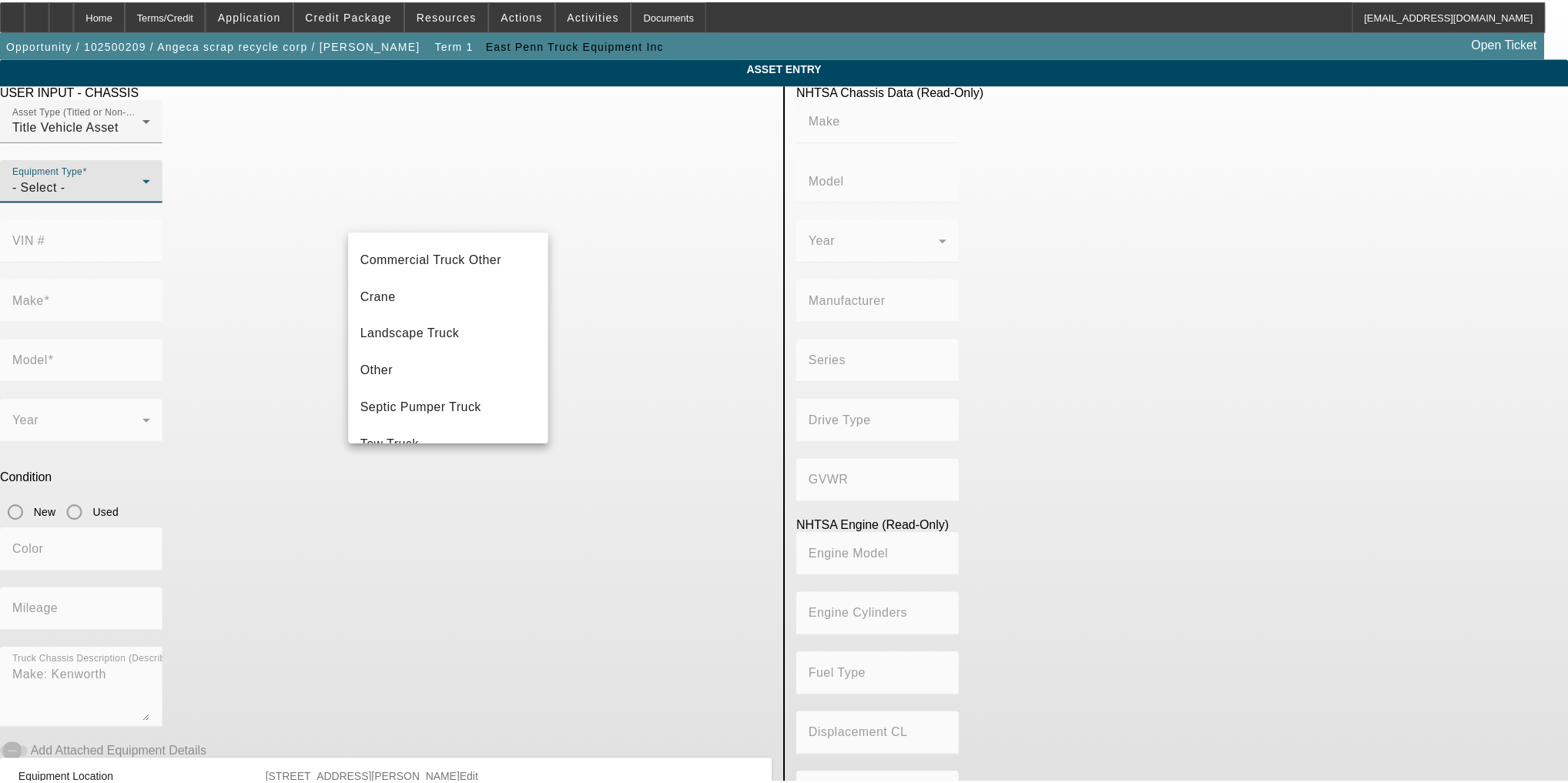
scroll to position [126, 0]
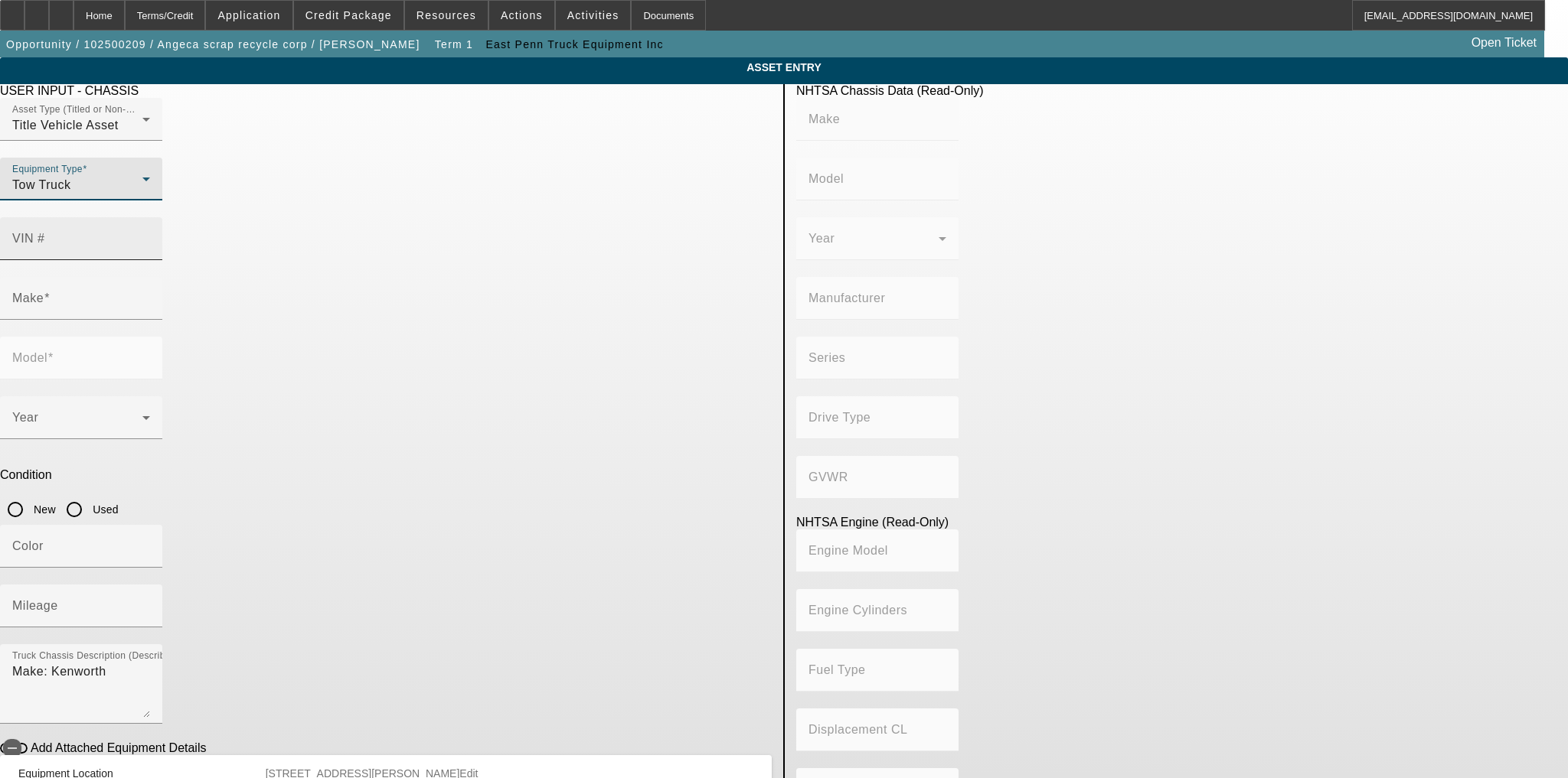
click at [150, 235] on input "VIN #" at bounding box center [81, 244] width 138 height 18
paste input "2NPKHM6X4RM648544"
type input "2NPKHM6X4RM648544"
type input "PETERBILT"
type input "536"
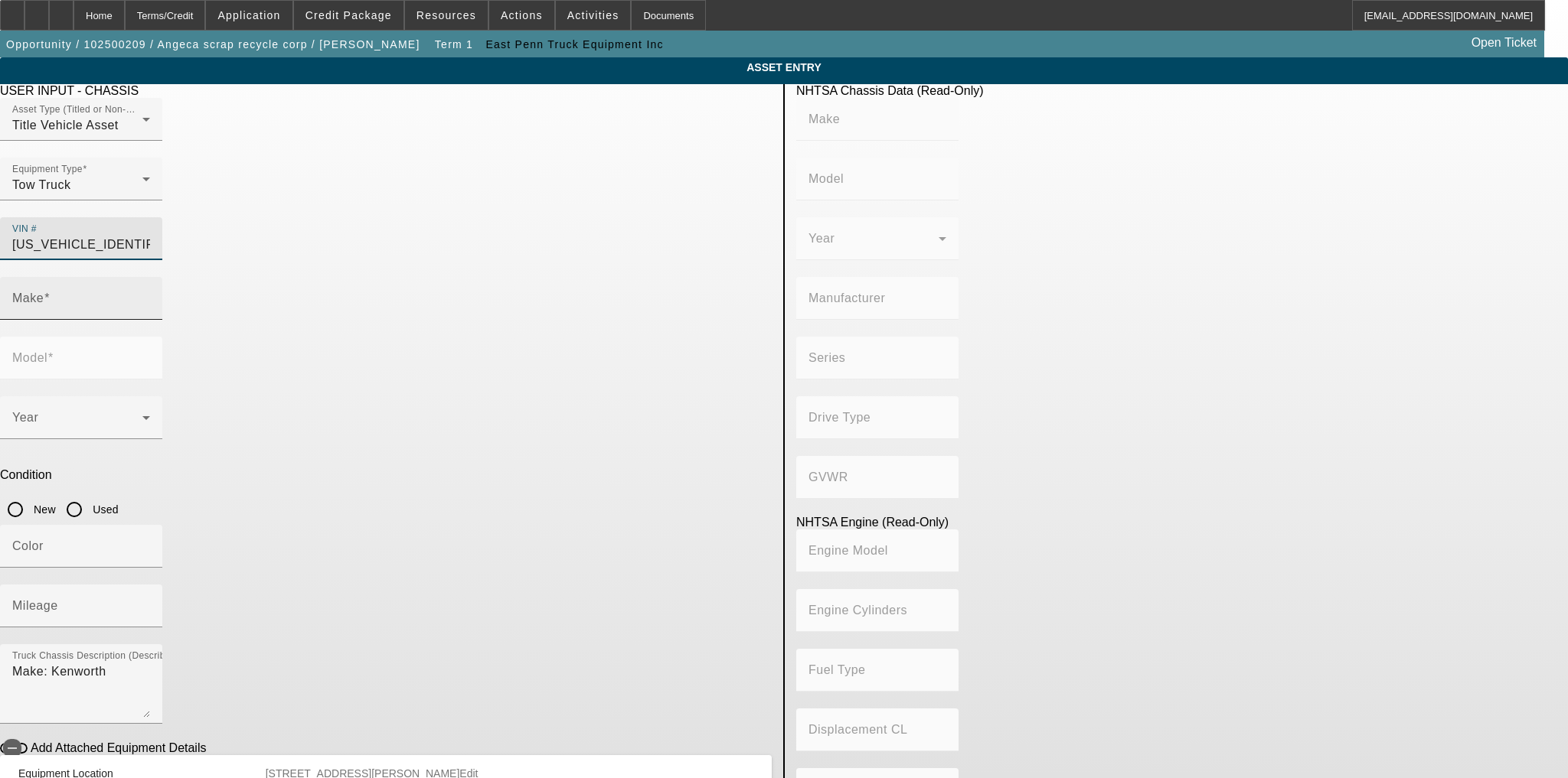
type input "PETERBILT MOTORS COMPANY"
type input "4x2"
type input "Class 6: 19,501 - 26,000 lb (8,845 - 11,794 kg)"
type input "PX-6 / PX-7"
type input "6"
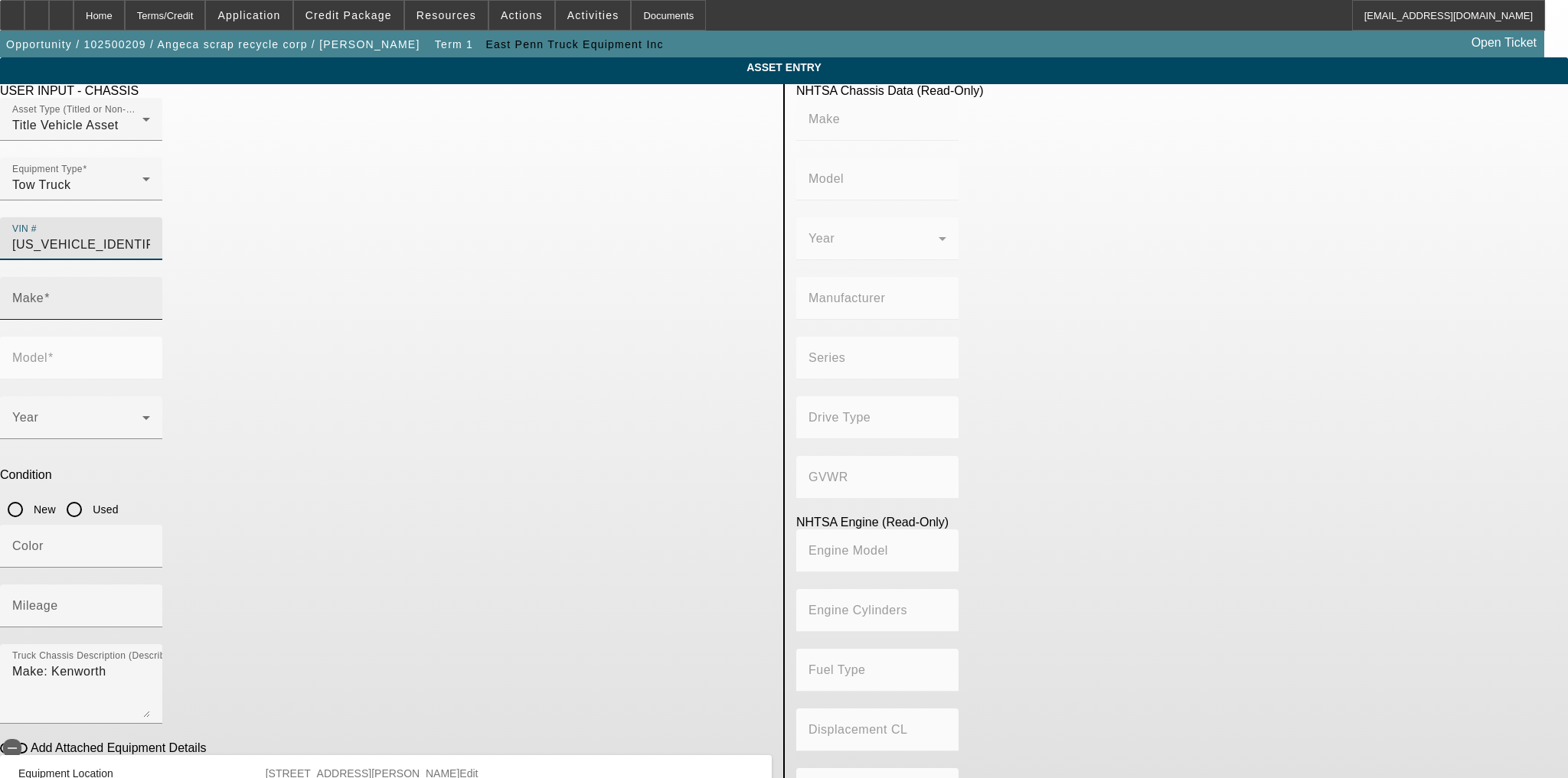
type input "Diesel"
type input "408.85908543470"
type input "6.7"
type input "PETERBILT"
type input "536"
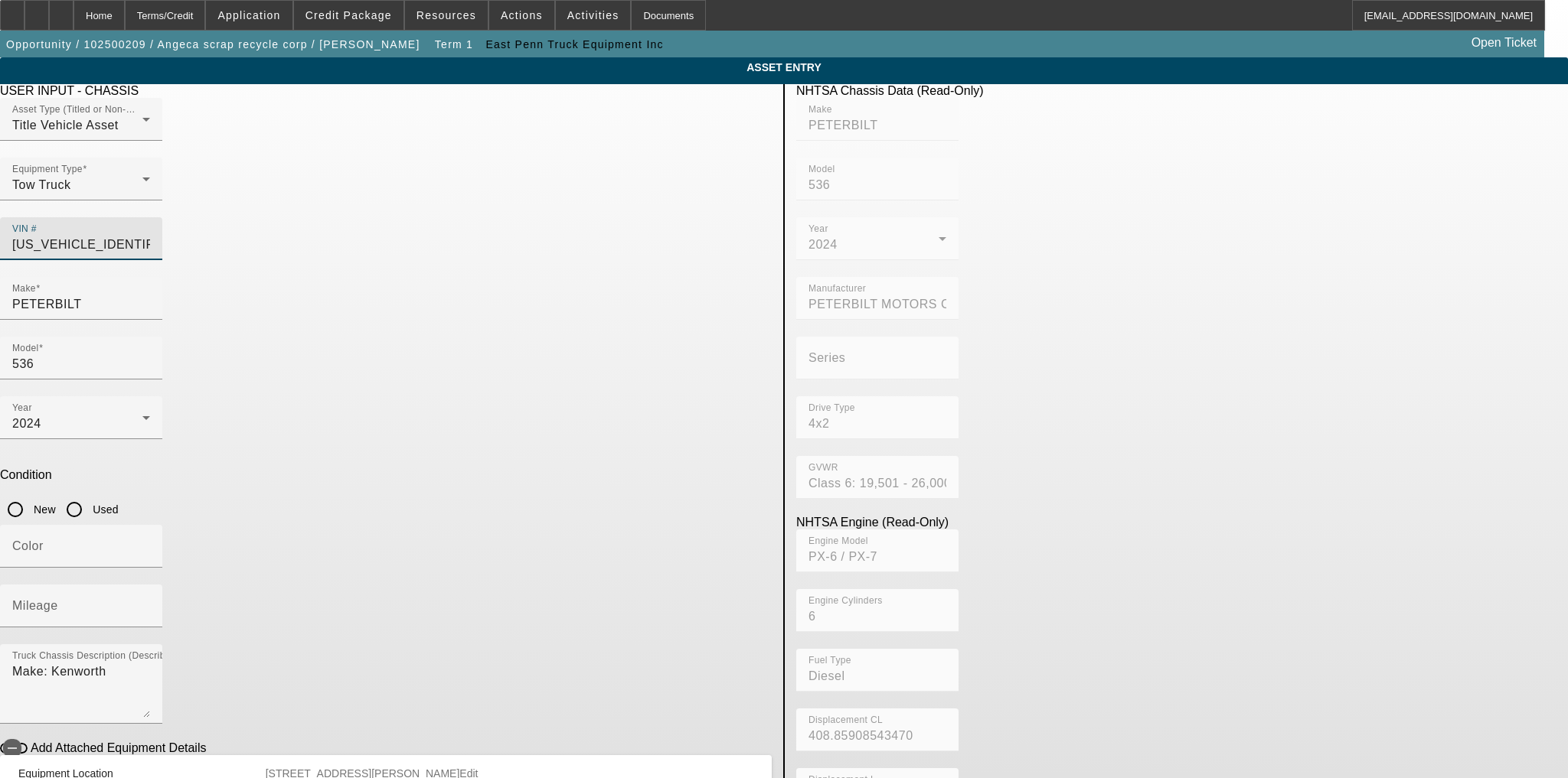
type input "2NPKHM6X4RM648544"
click at [31, 495] on input "New" at bounding box center [15, 509] width 31 height 31
radio input "true"
type input "PETERBILT"
type input "536"
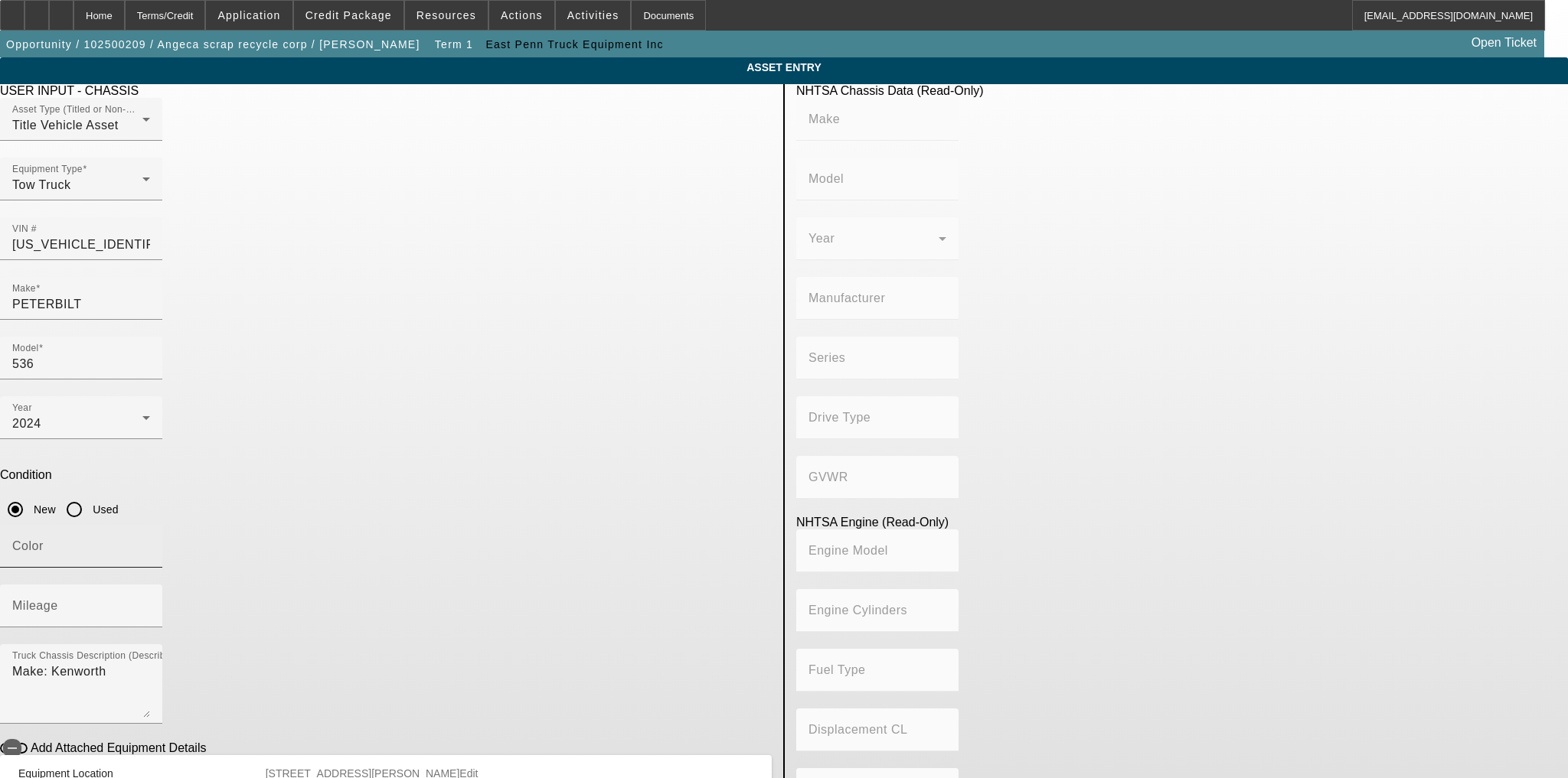
type input "PETERBILT MOTORS COMPANY"
type input "4x2"
type input "Class 6: 19,501 - 26,000 lb (8,845 - 11,794 kg)"
type input "PX-6 / PX-7"
type input "6"
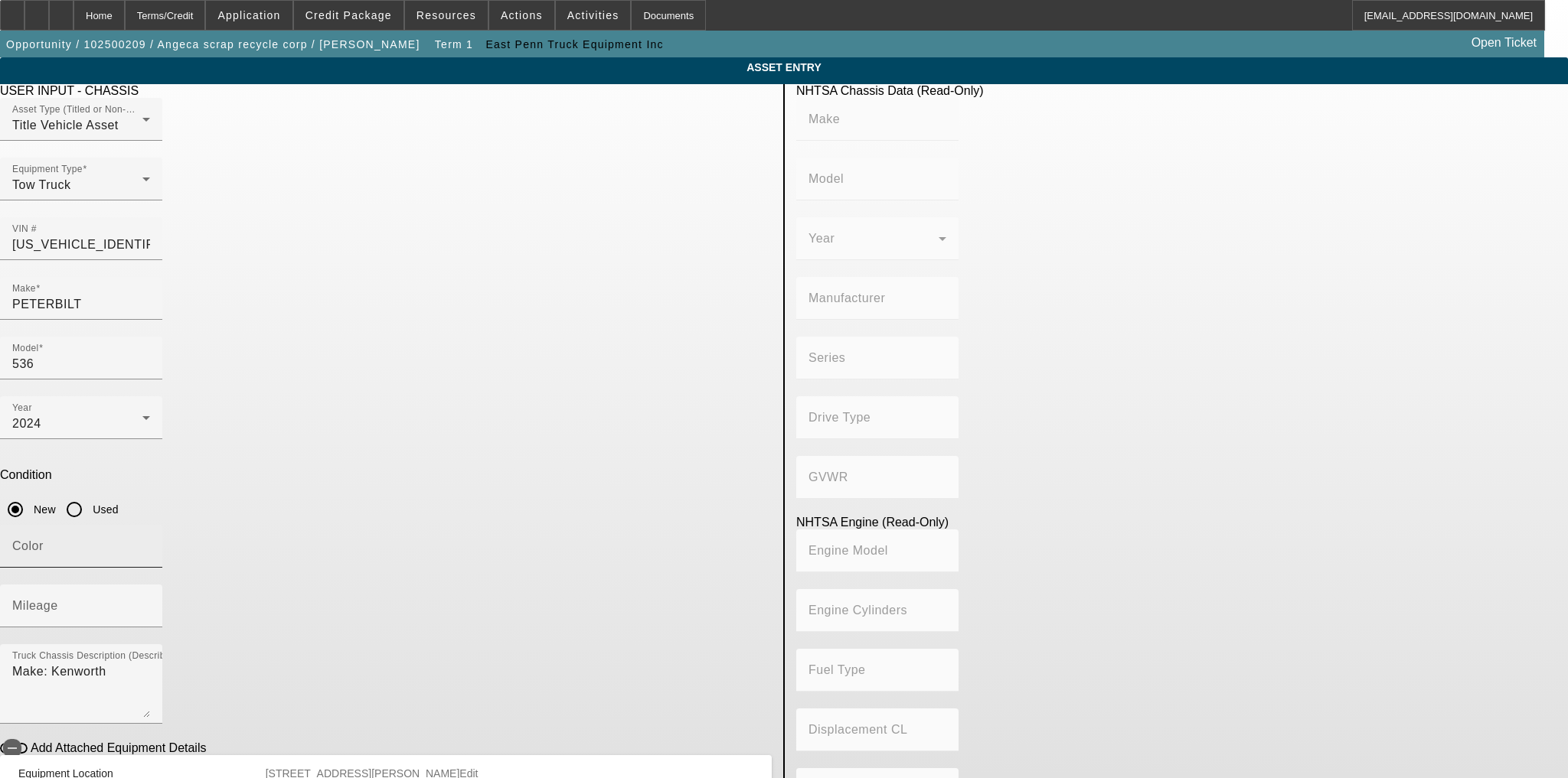
type input "Diesel"
type input "408.85908543470"
type input "6.7"
click at [150, 543] on input "Color" at bounding box center [81, 552] width 138 height 18
click at [150, 663] on textarea "Make: Kenworth" at bounding box center [81, 691] width 138 height 55
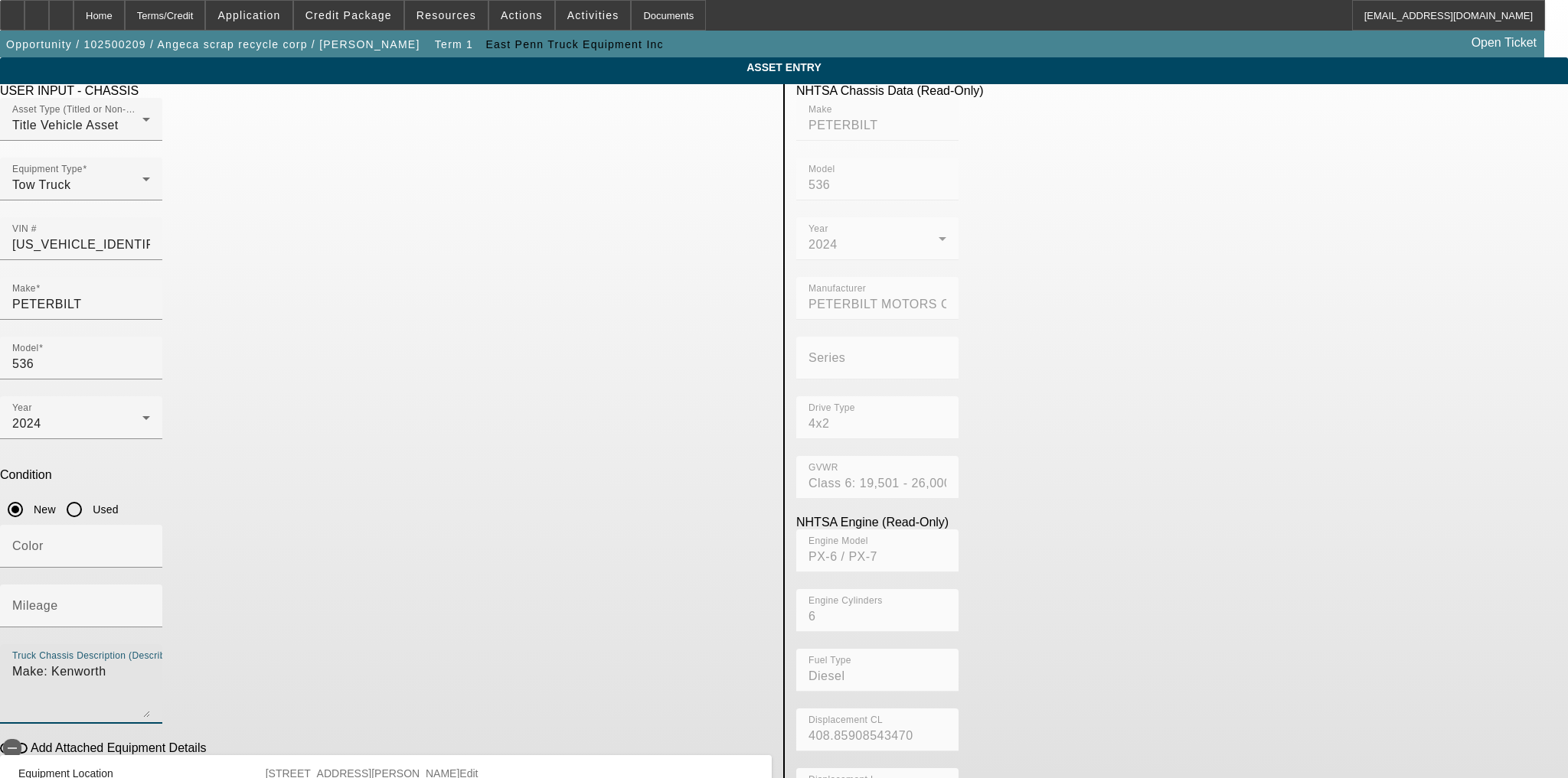
click at [150, 663] on textarea "Make: Kenworth" at bounding box center [81, 691] width 138 height 55
type textarea "Make: Peterbilt"
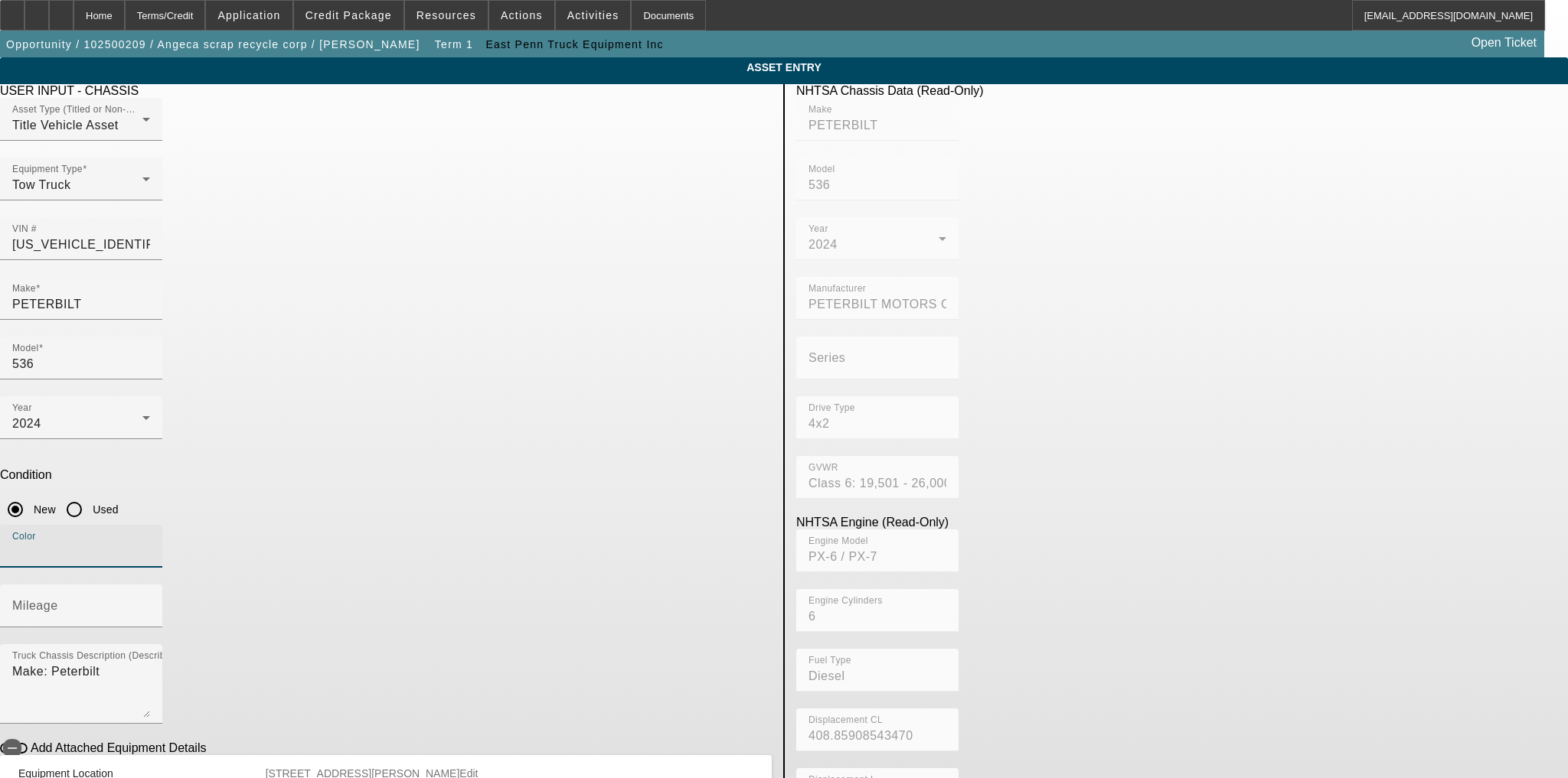
click at [150, 543] on input "Color" at bounding box center [81, 552] width 138 height 18
type input "Black"
type input "2"
type input "1030"
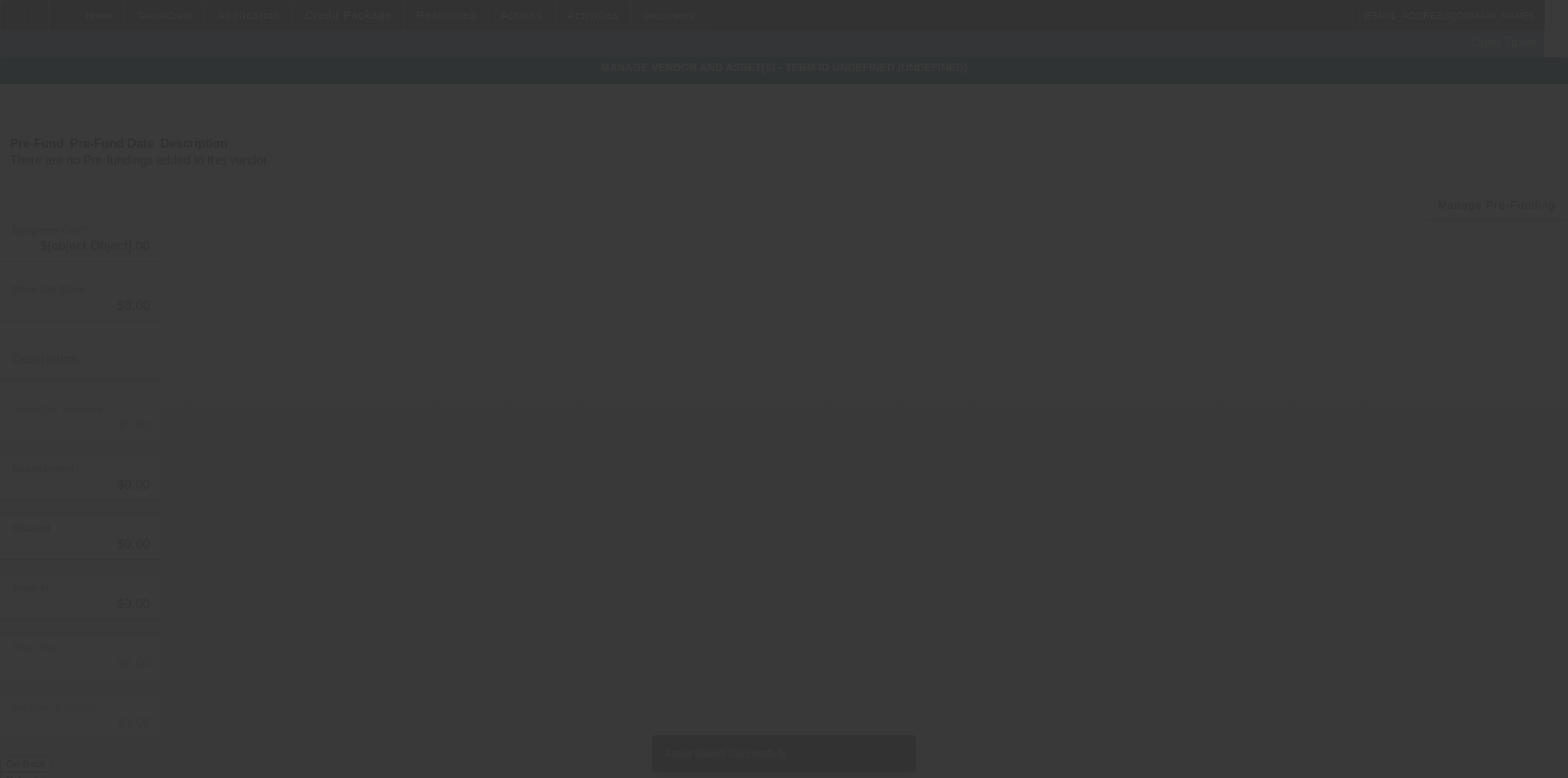
type input "$187,356.40"
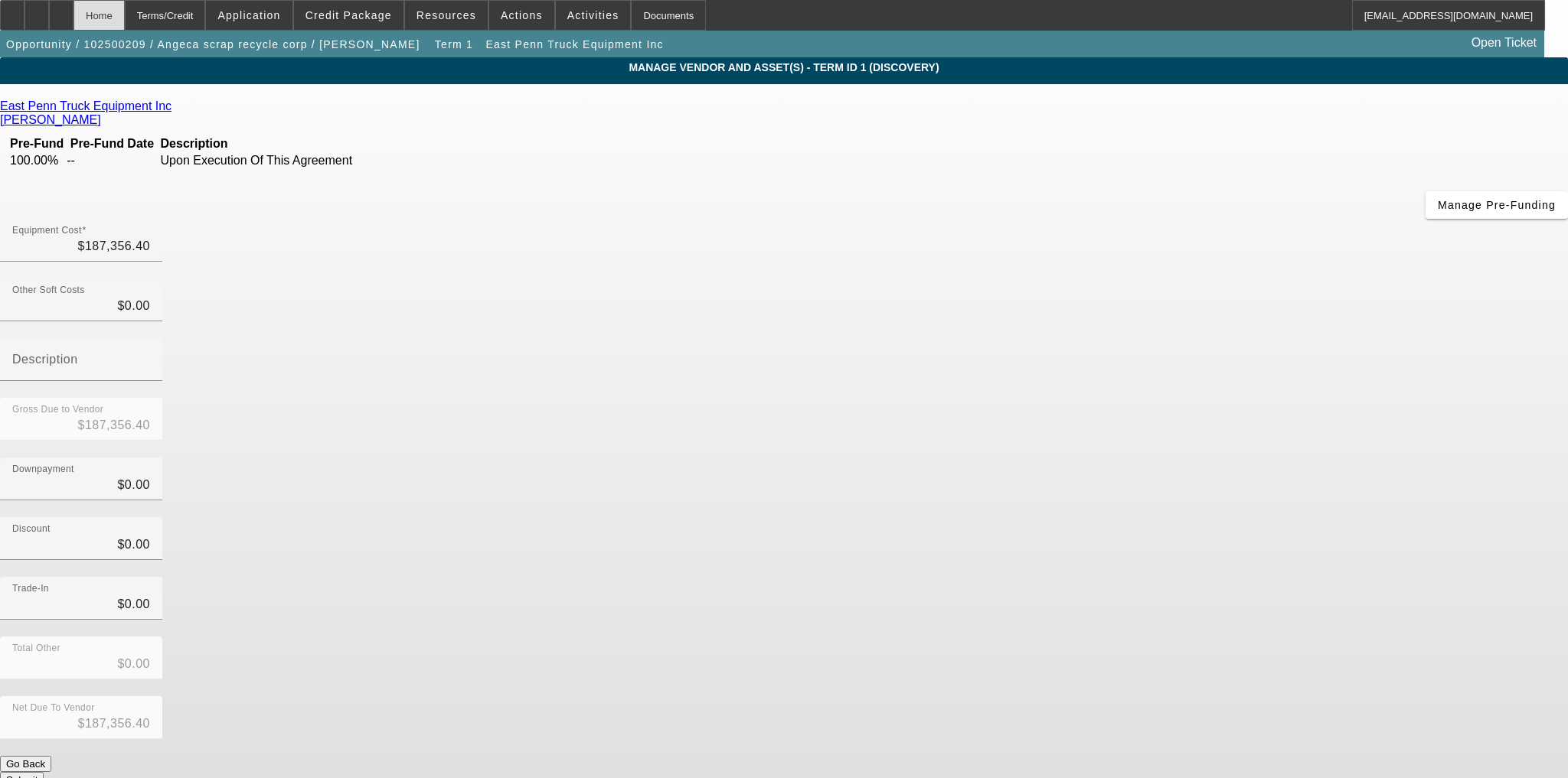
click at [124, 15] on div "Home" at bounding box center [98, 15] width 51 height 31
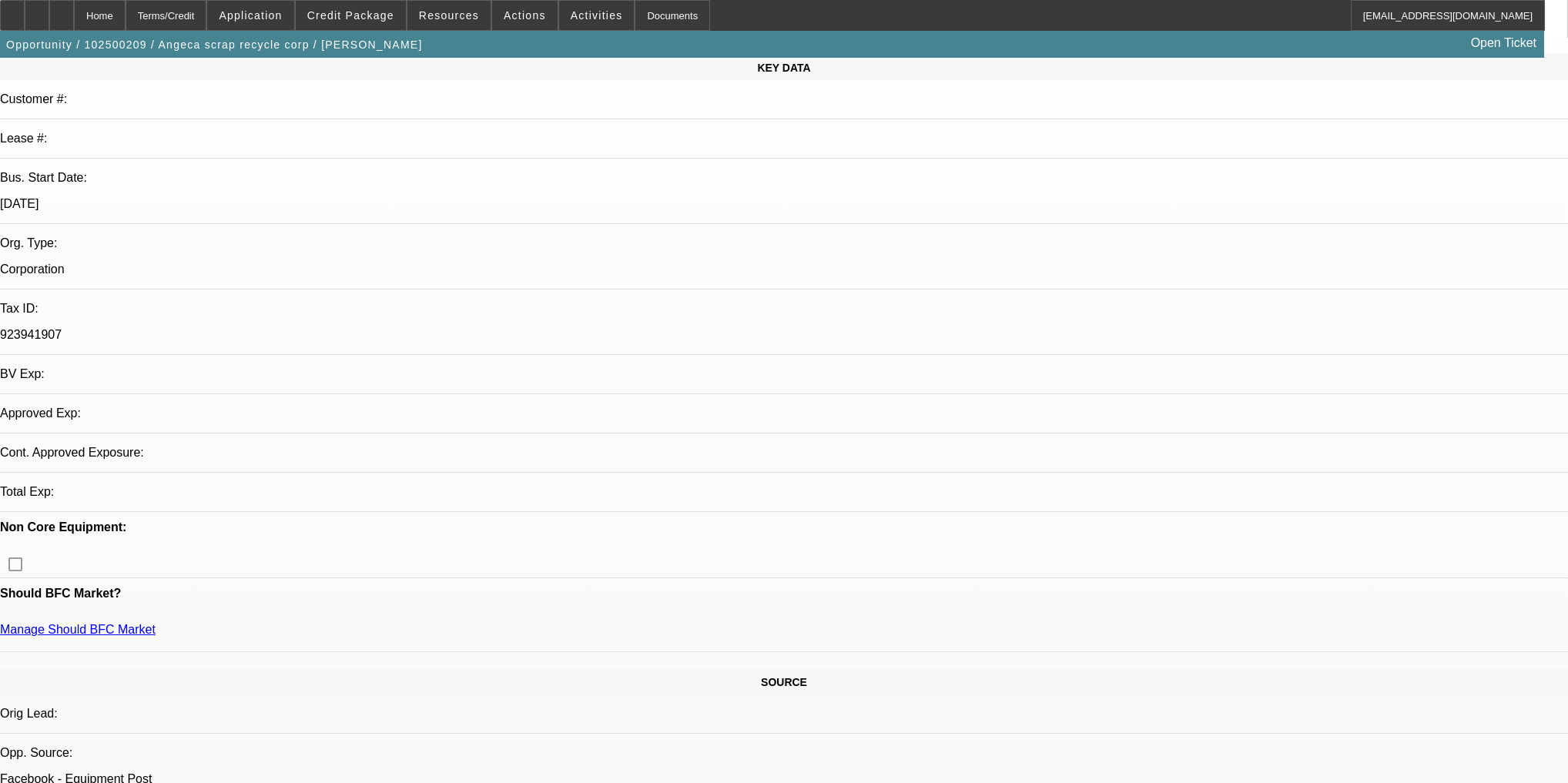
select select "0"
select select "2"
select select "0.1"
select select "4"
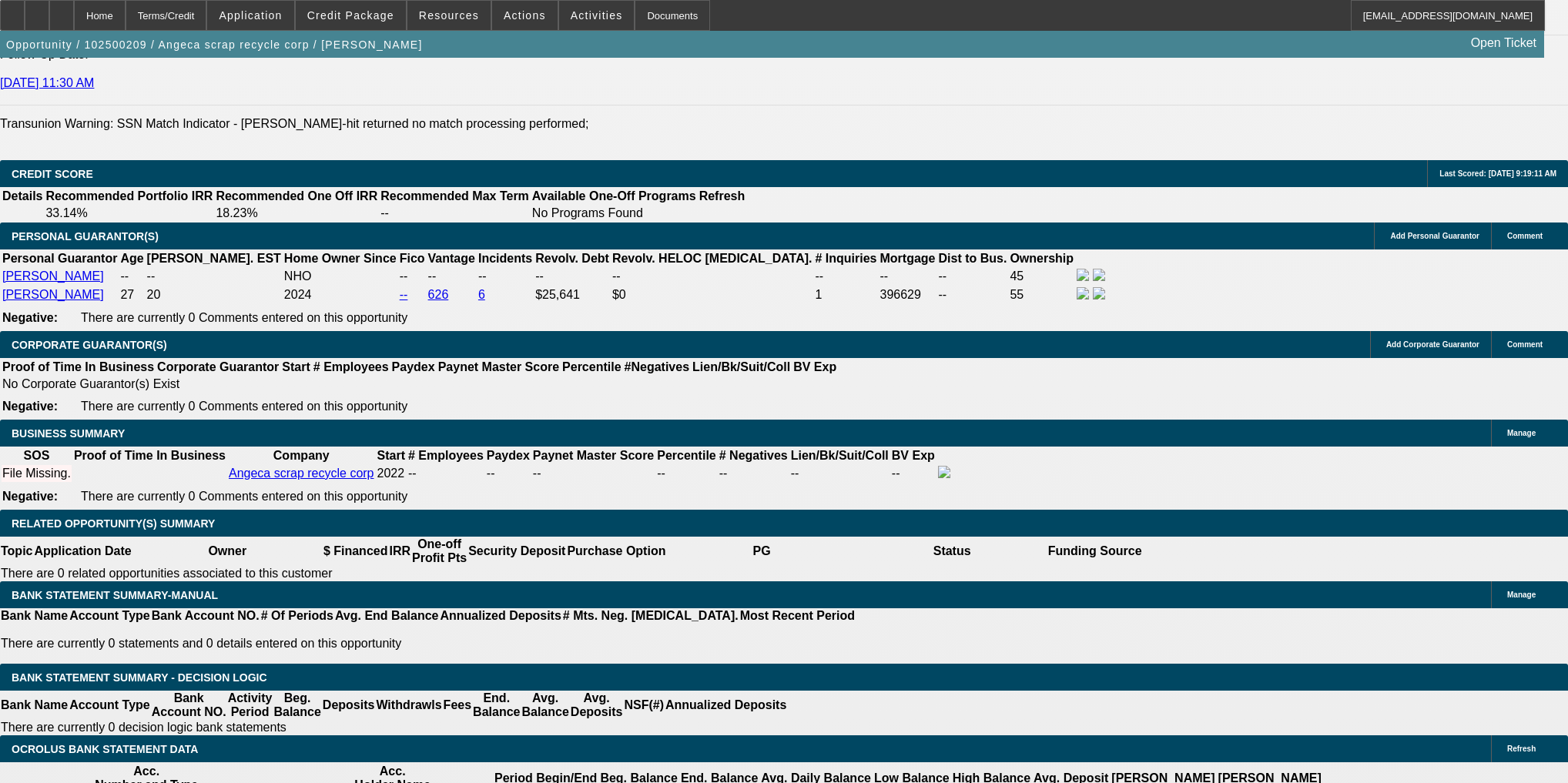
scroll to position [2403, 0]
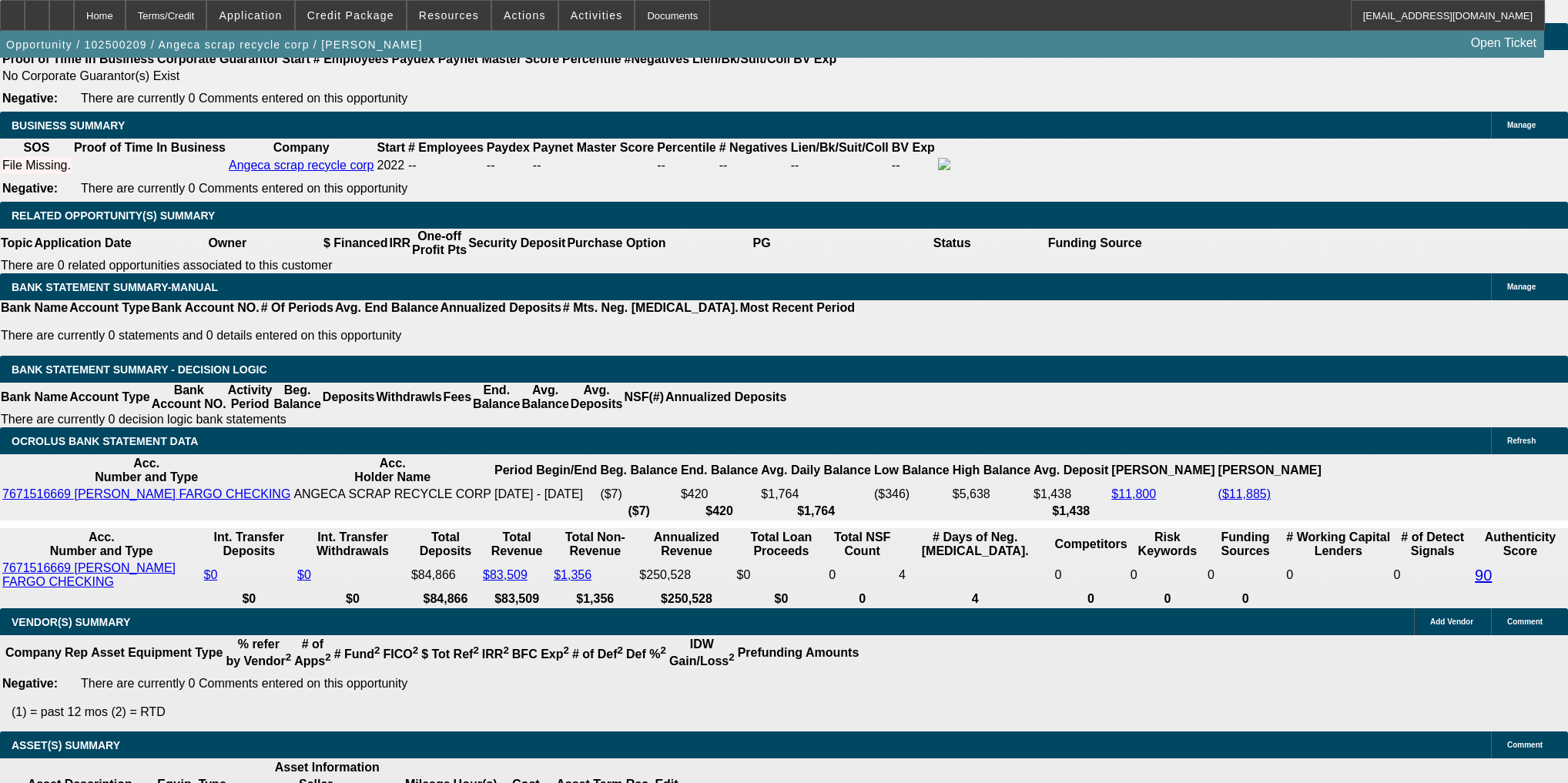
select select "0.2"
type input "$37,471.28"
type input "UNKNOWN"
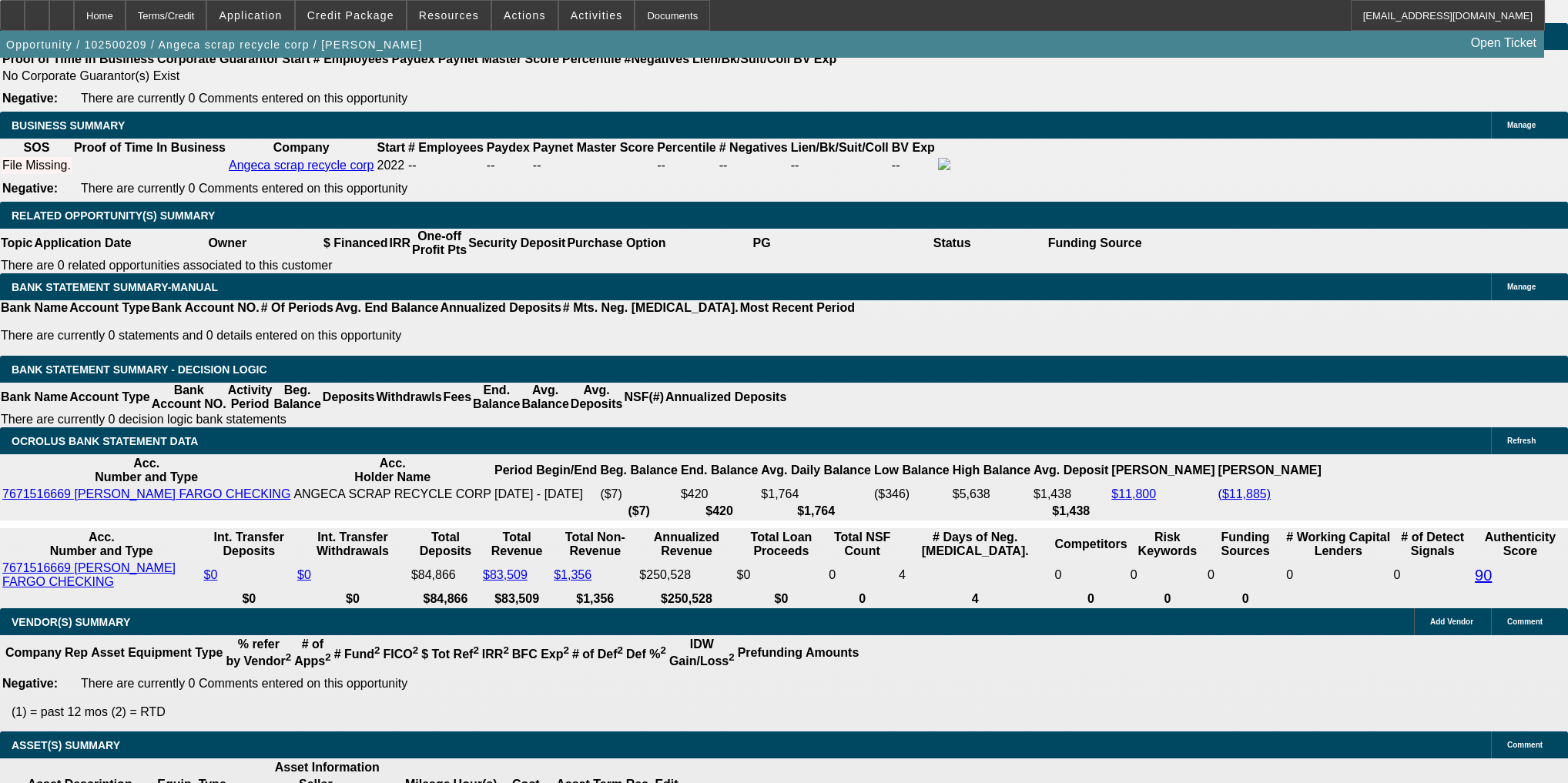
scroll to position [2491, 0]
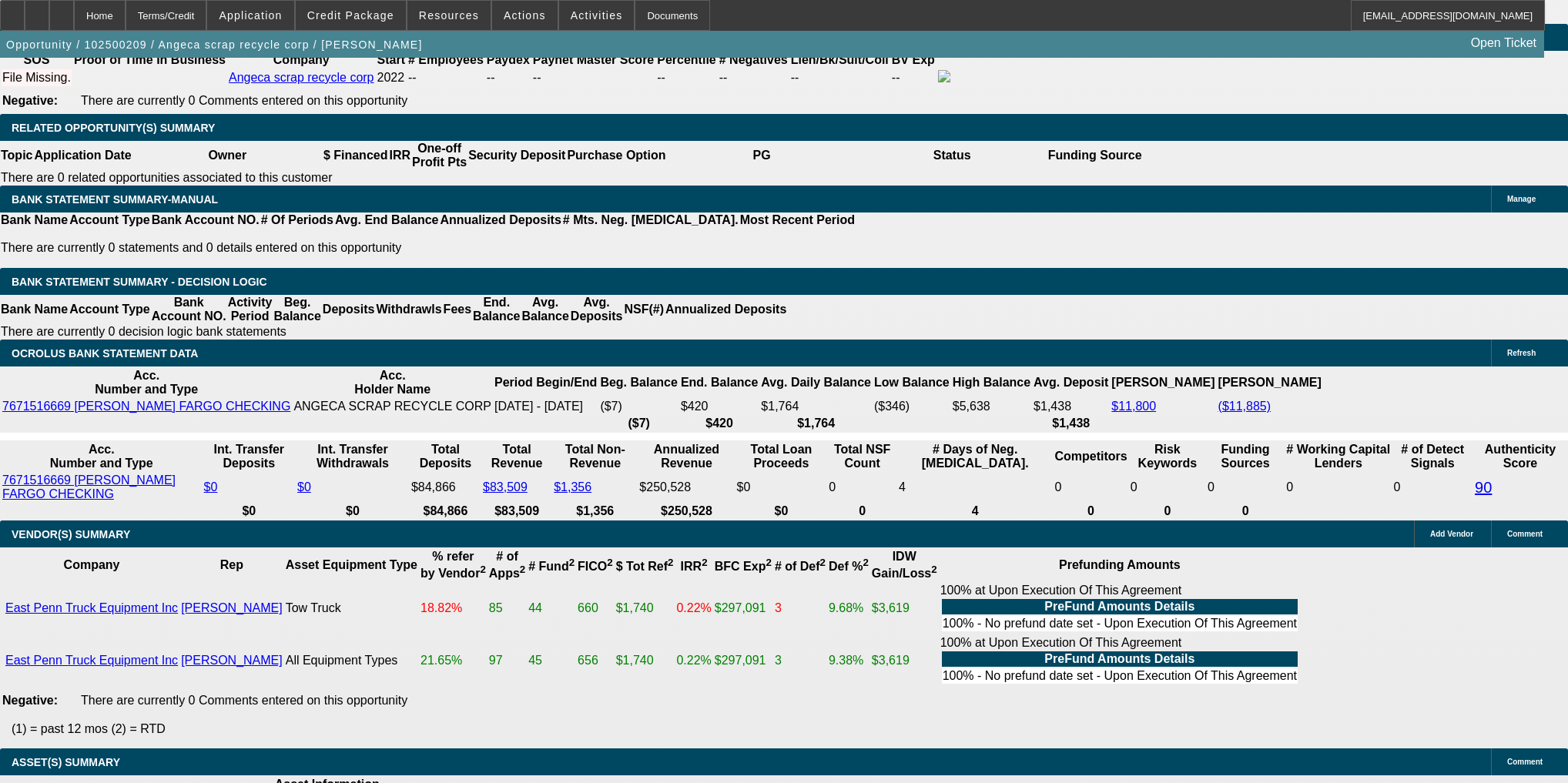
type input "$74,942.00"
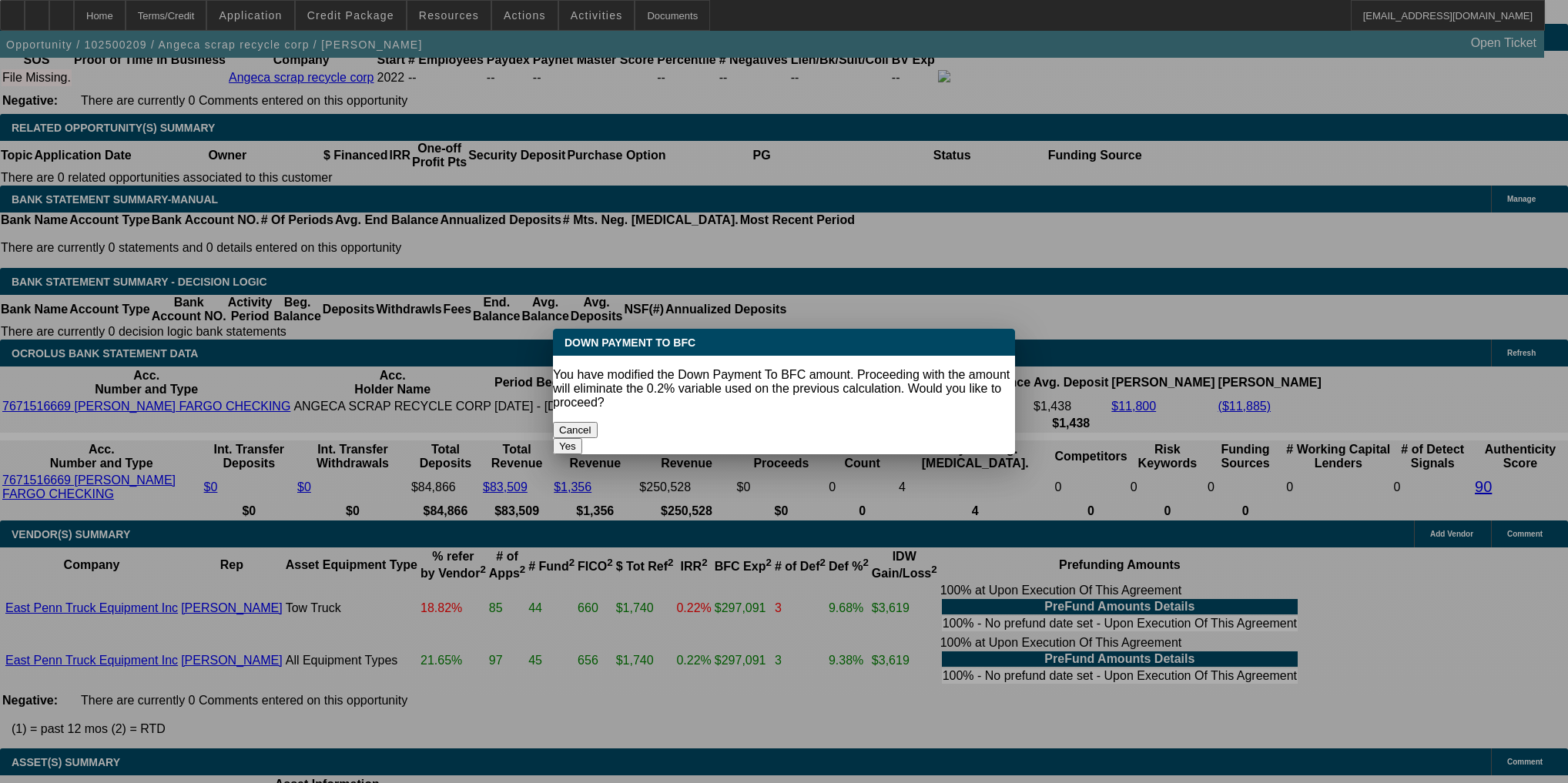
scroll to position [0, 0]
click at [582, 438] on button "Yes" at bounding box center [567, 446] width 29 height 16
select select "0"
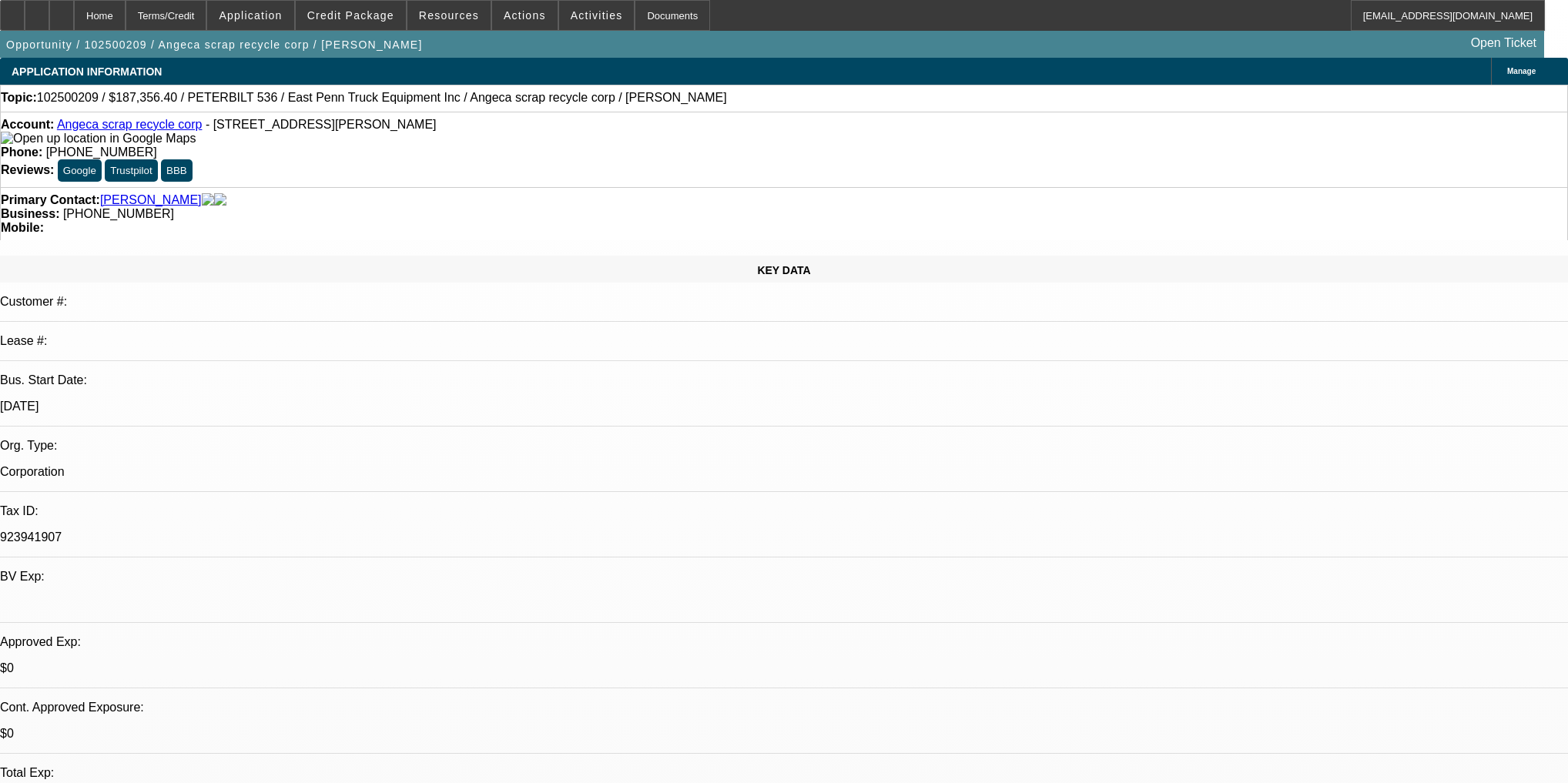
scroll to position [2491, 0]
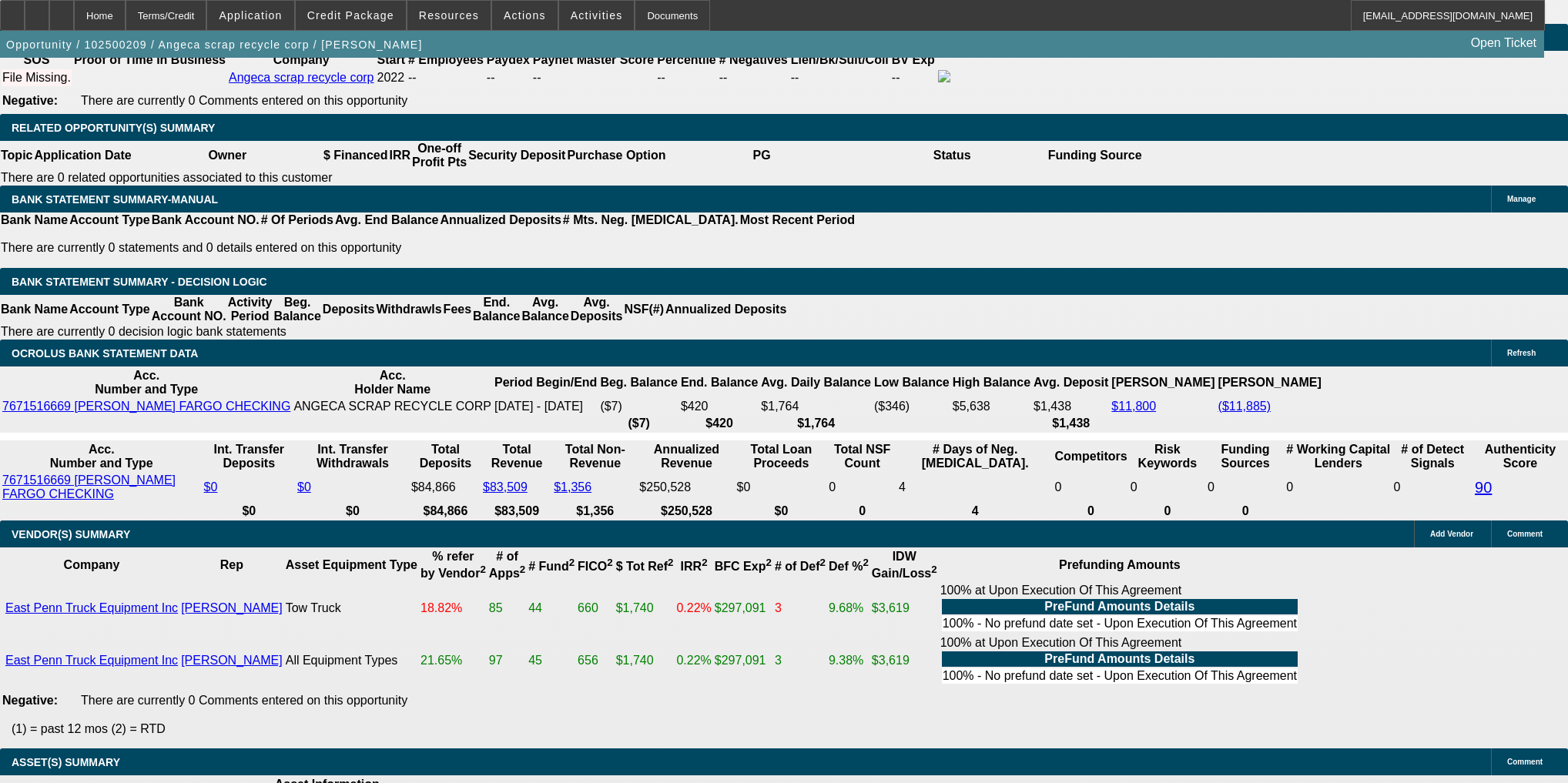
type input "60"
type input "4"
type input "$4,140.56"
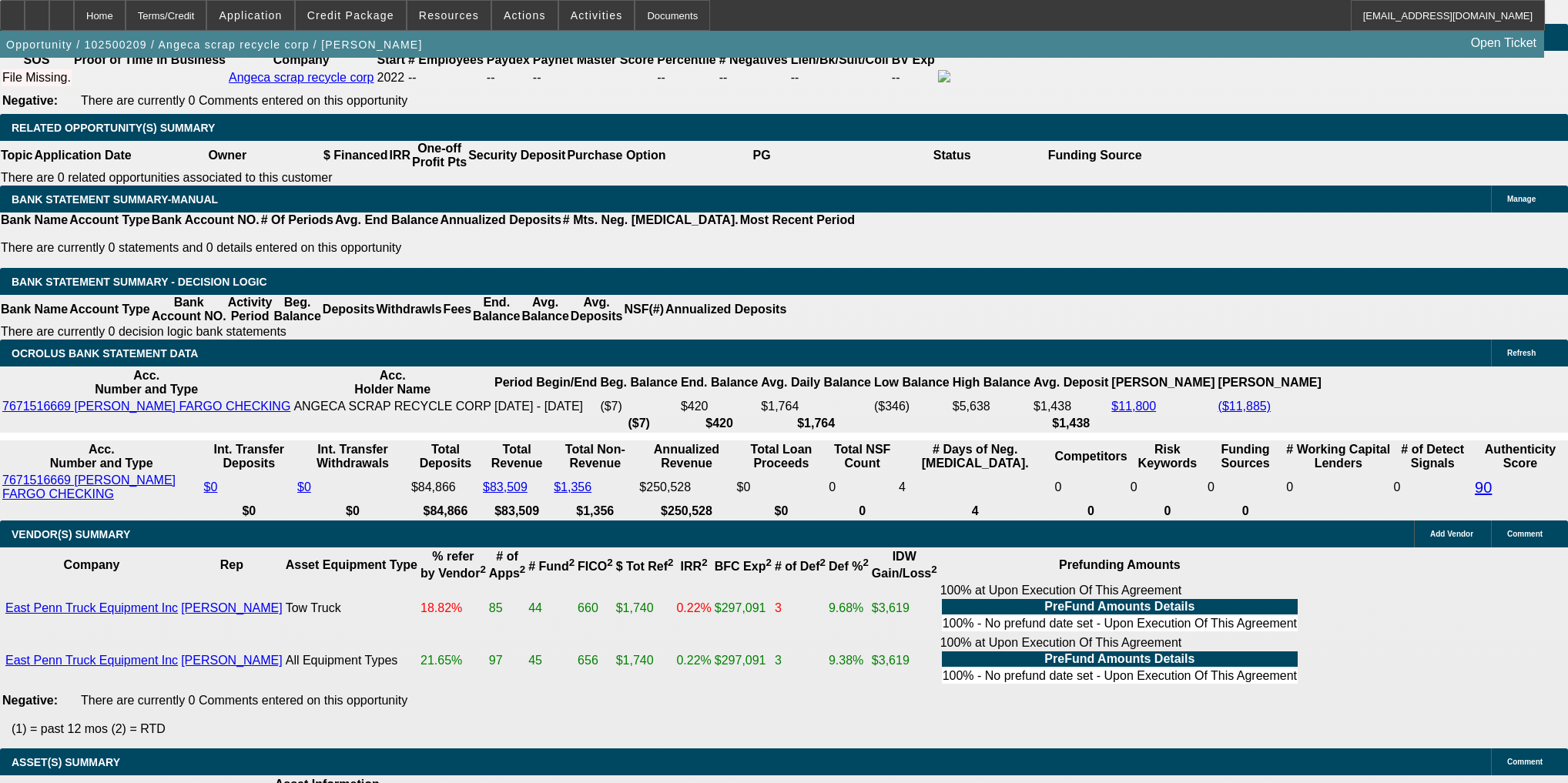
type input "$2,070.28"
type input "40"
type input "$8,712.48"
type input "$4,356.24"
type input "40"
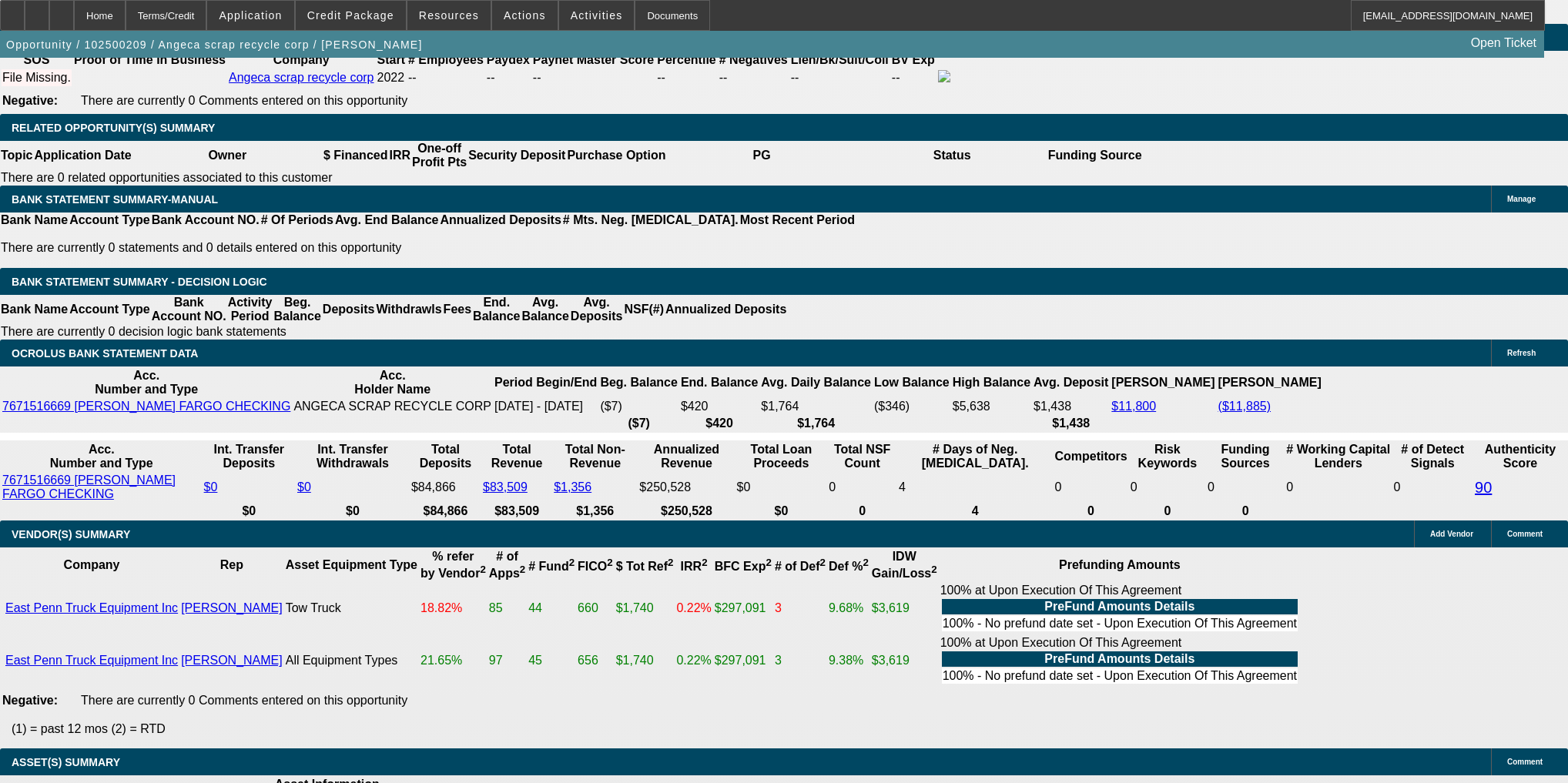
type input "72"
type input "$8,274.94"
type input "$4,137.47"
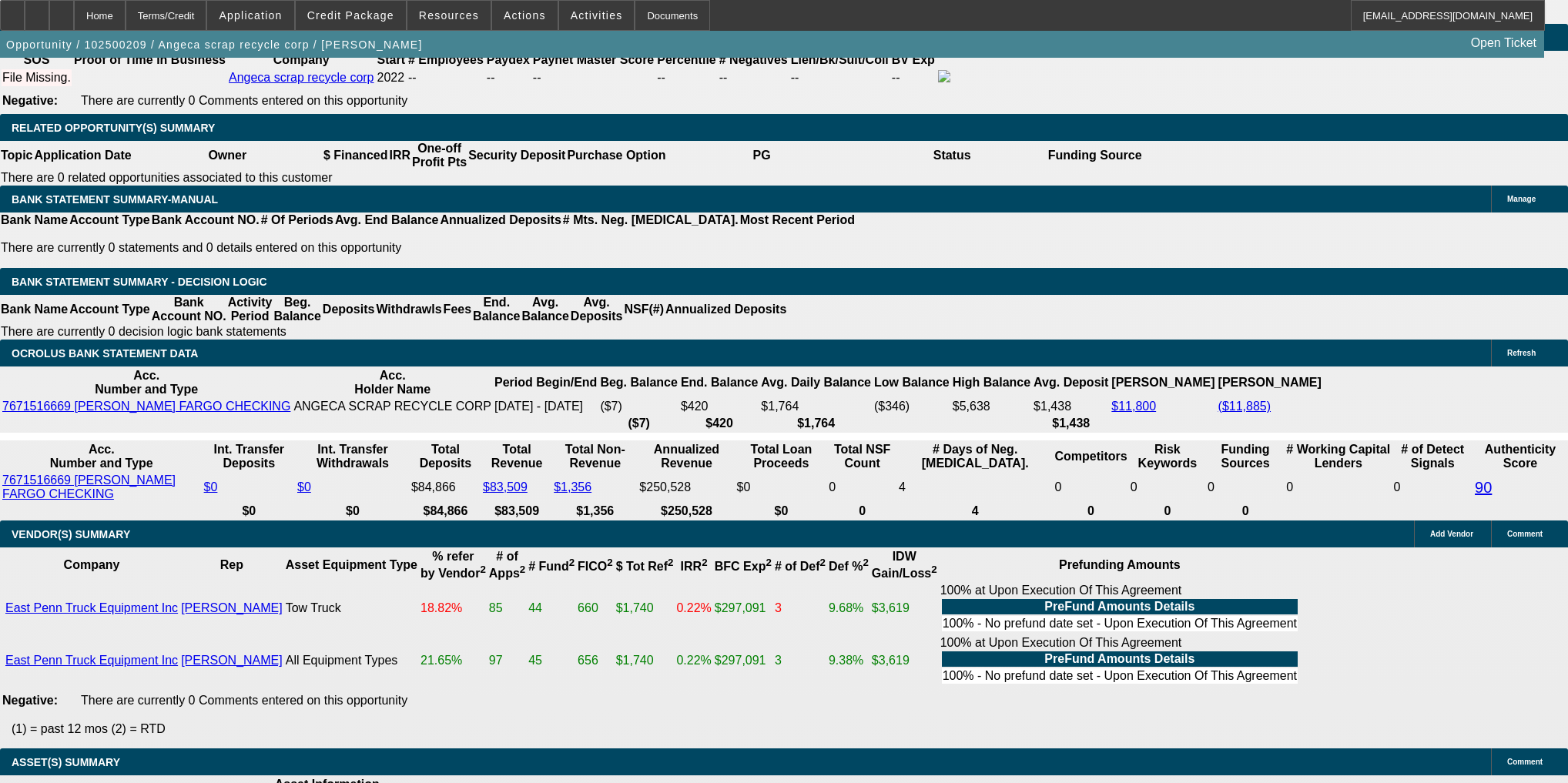
type input "$36,541.14"
type input "$18,270.57"
type input "72"
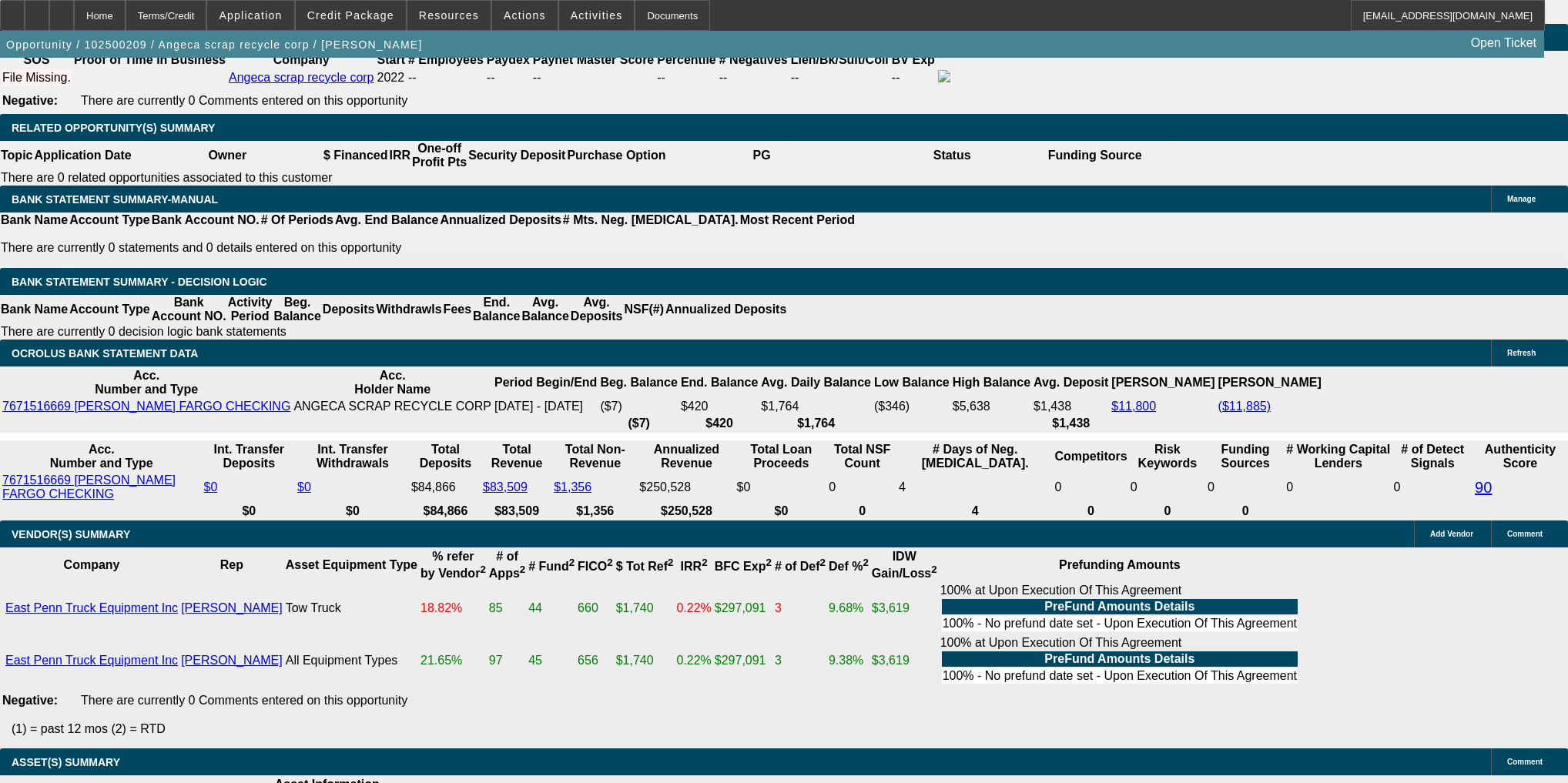
type input "$8,274.94"
type input "$4,137.47"
type input "72"
select select "0"
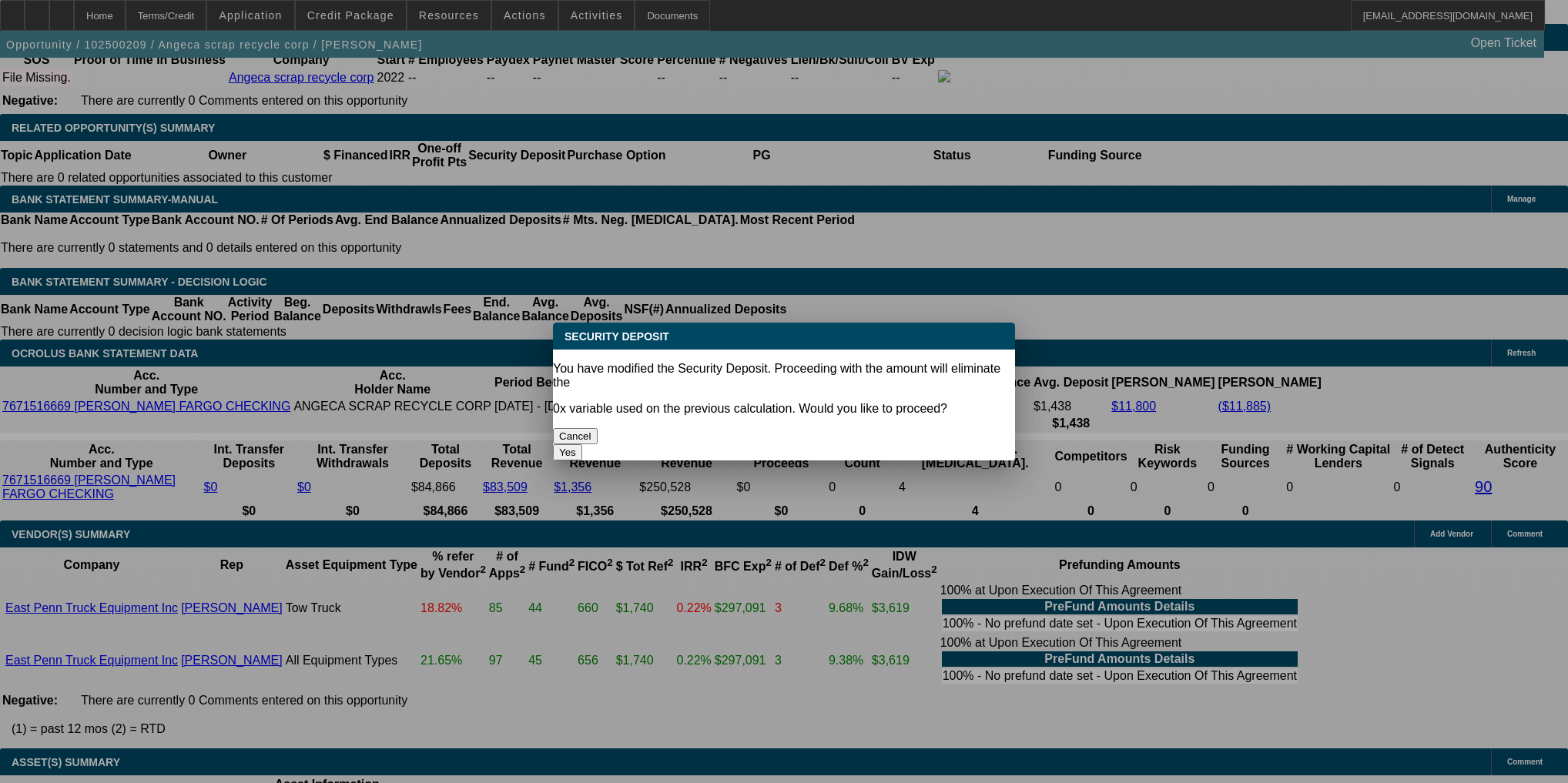
scroll to position [0, 0]
click at [582, 445] on button "Yes" at bounding box center [567, 453] width 29 height 16
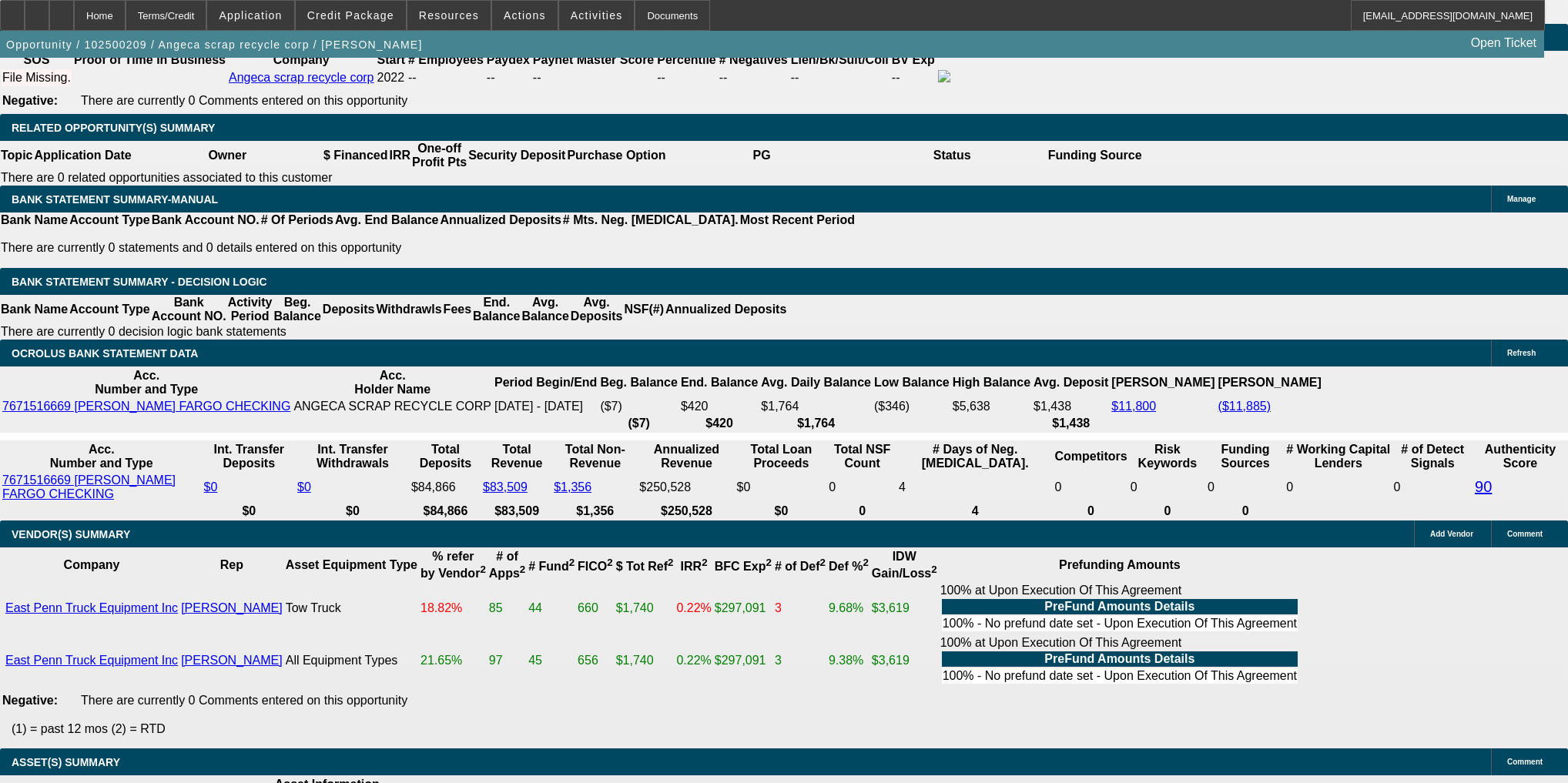
type input "$0.00"
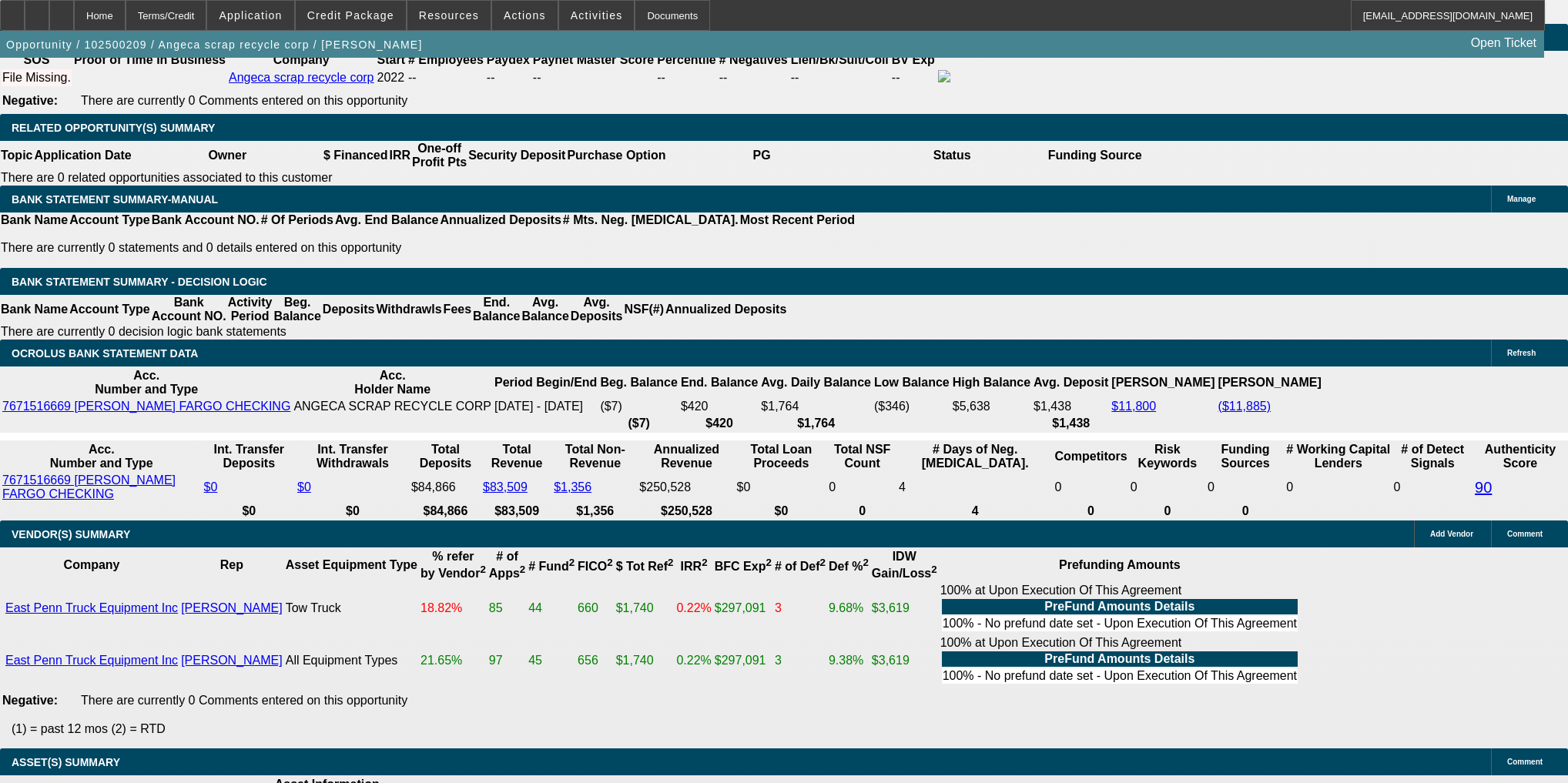
type input "$74,942.00"
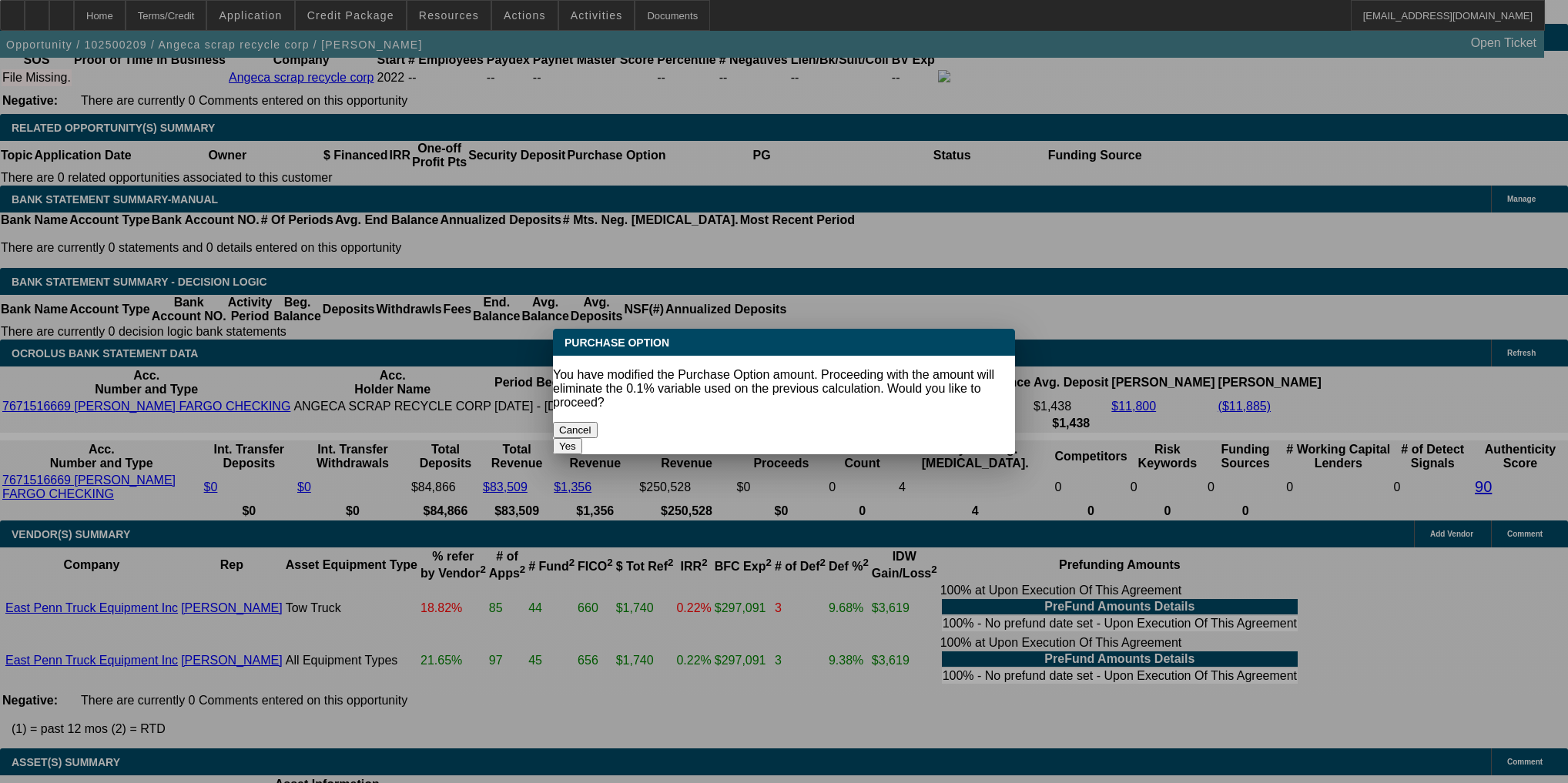
click at [582, 438] on button "Yes" at bounding box center [567, 446] width 29 height 16
select select "0"
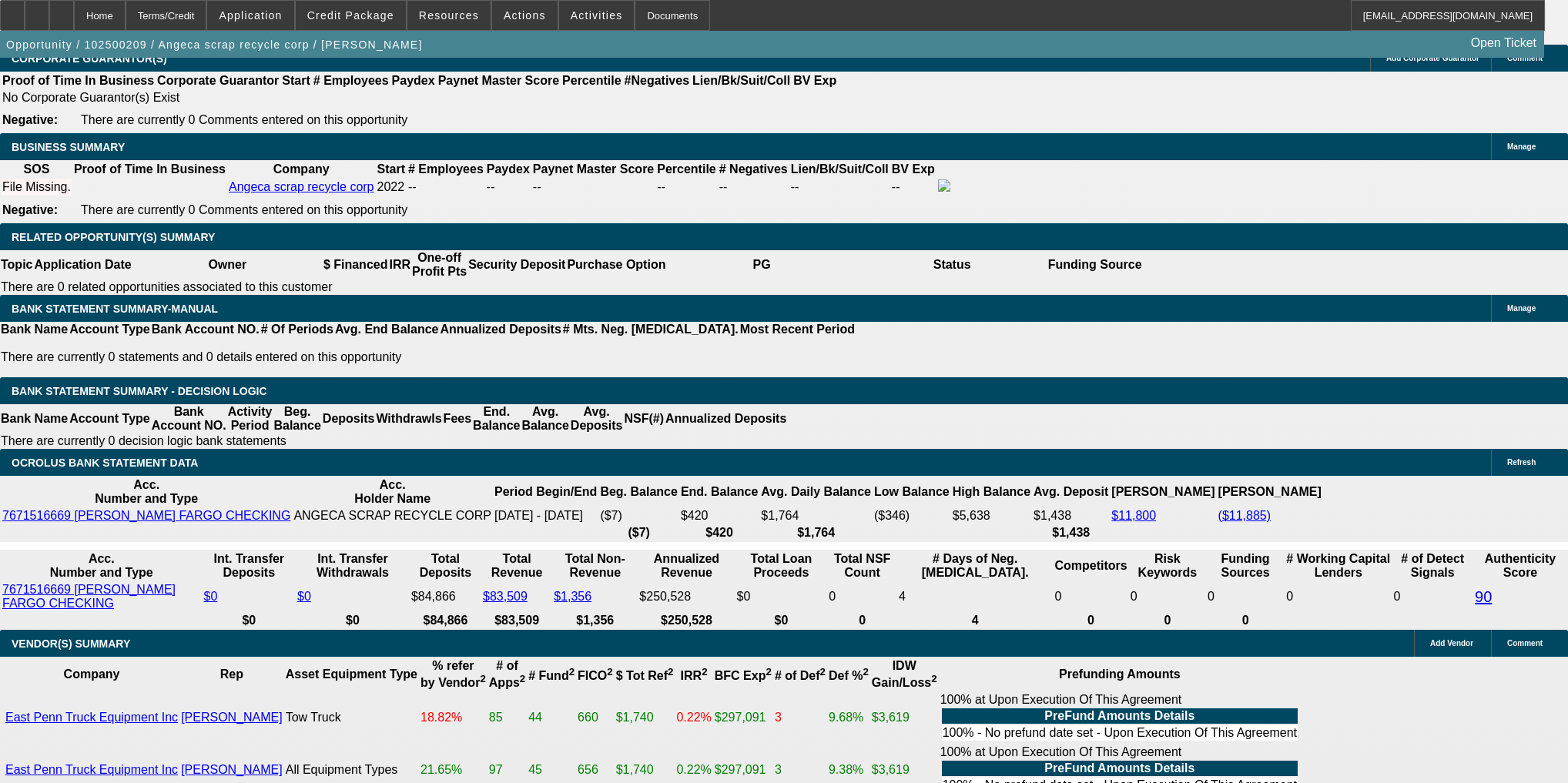
scroll to position [2368, 0]
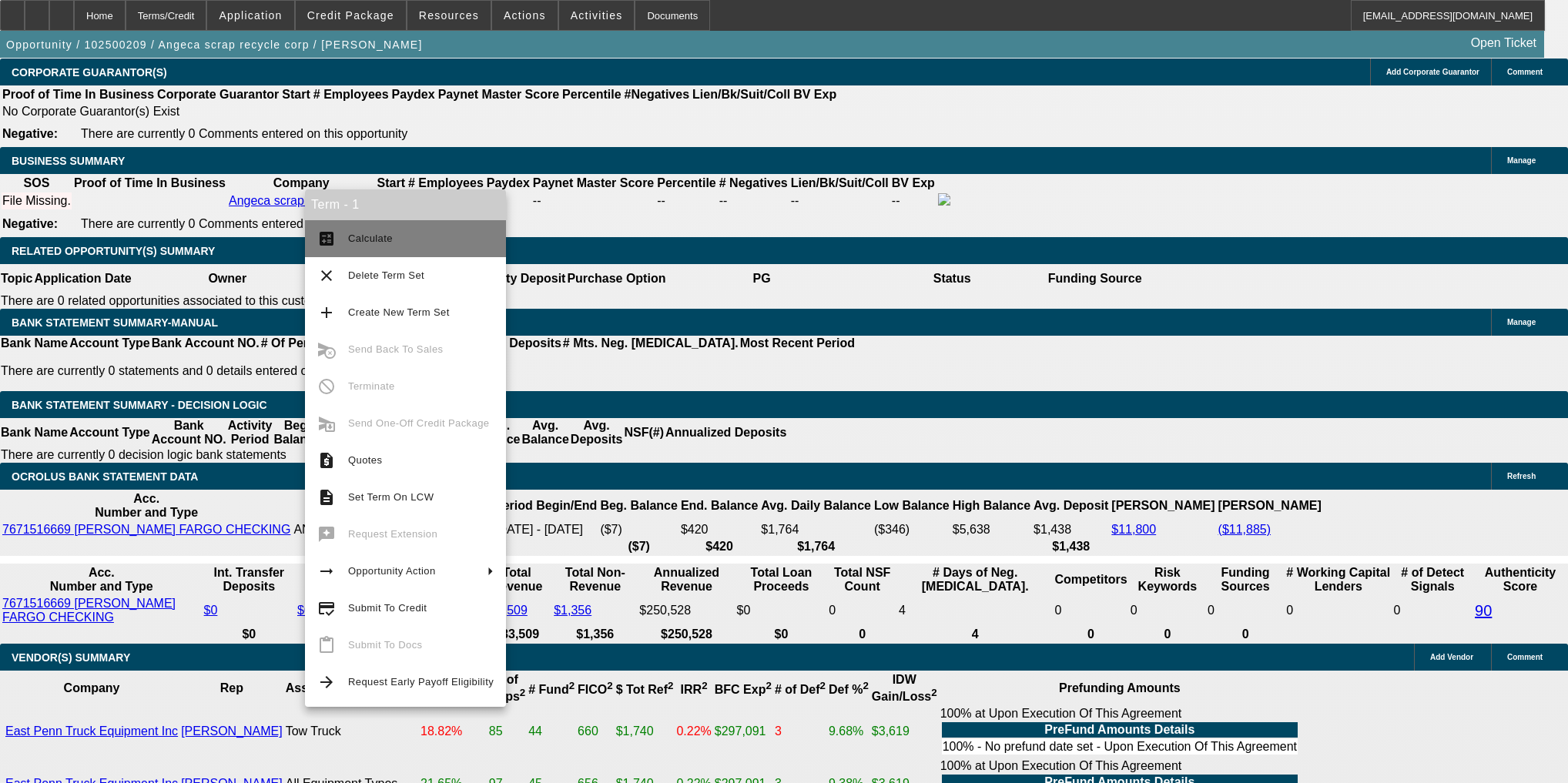
click at [380, 235] on span "Calculate" at bounding box center [370, 239] width 44 height 12
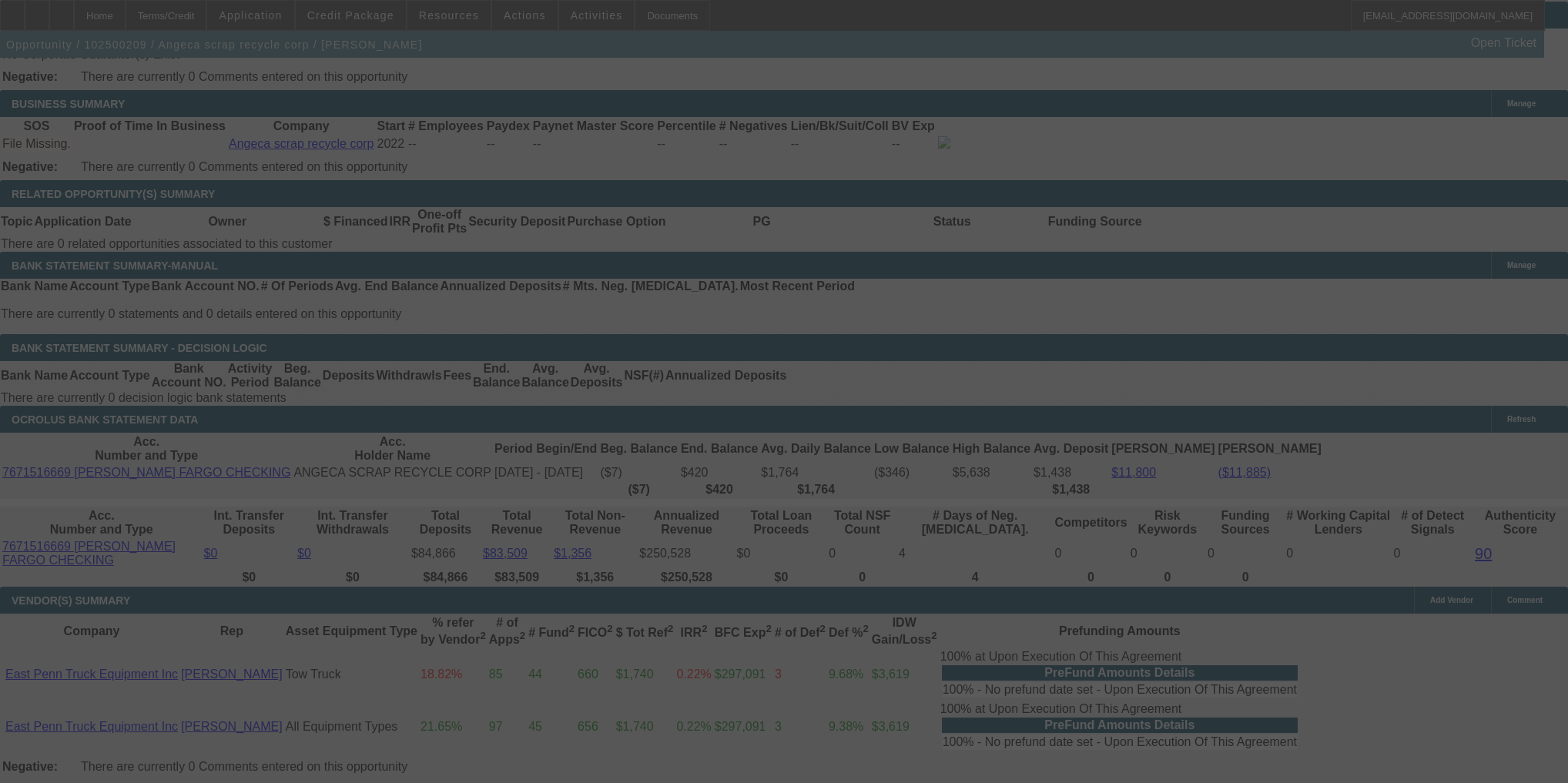
scroll to position [2491, 0]
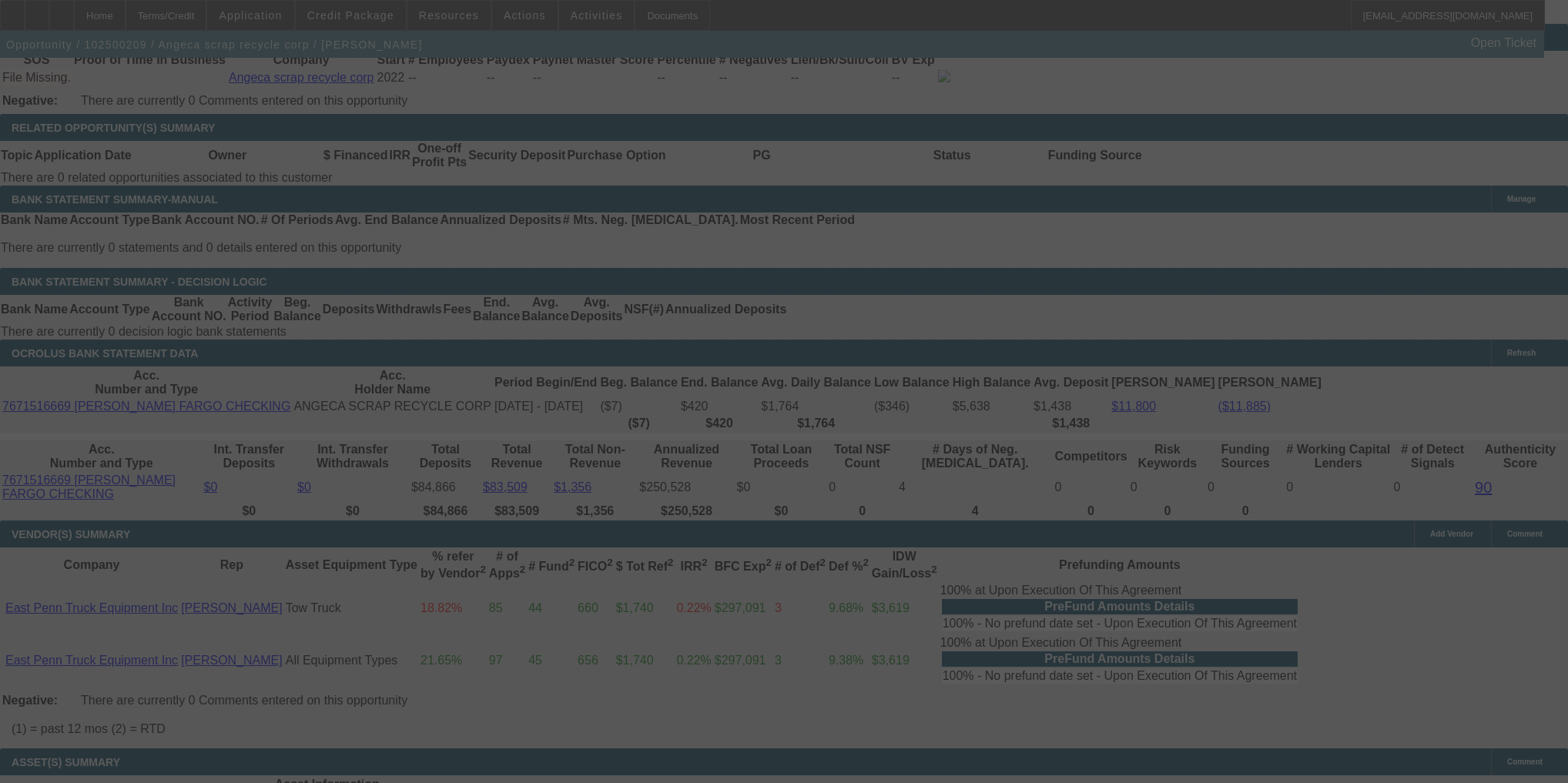
select select "0"
select select "2"
select select "0"
select select "4"
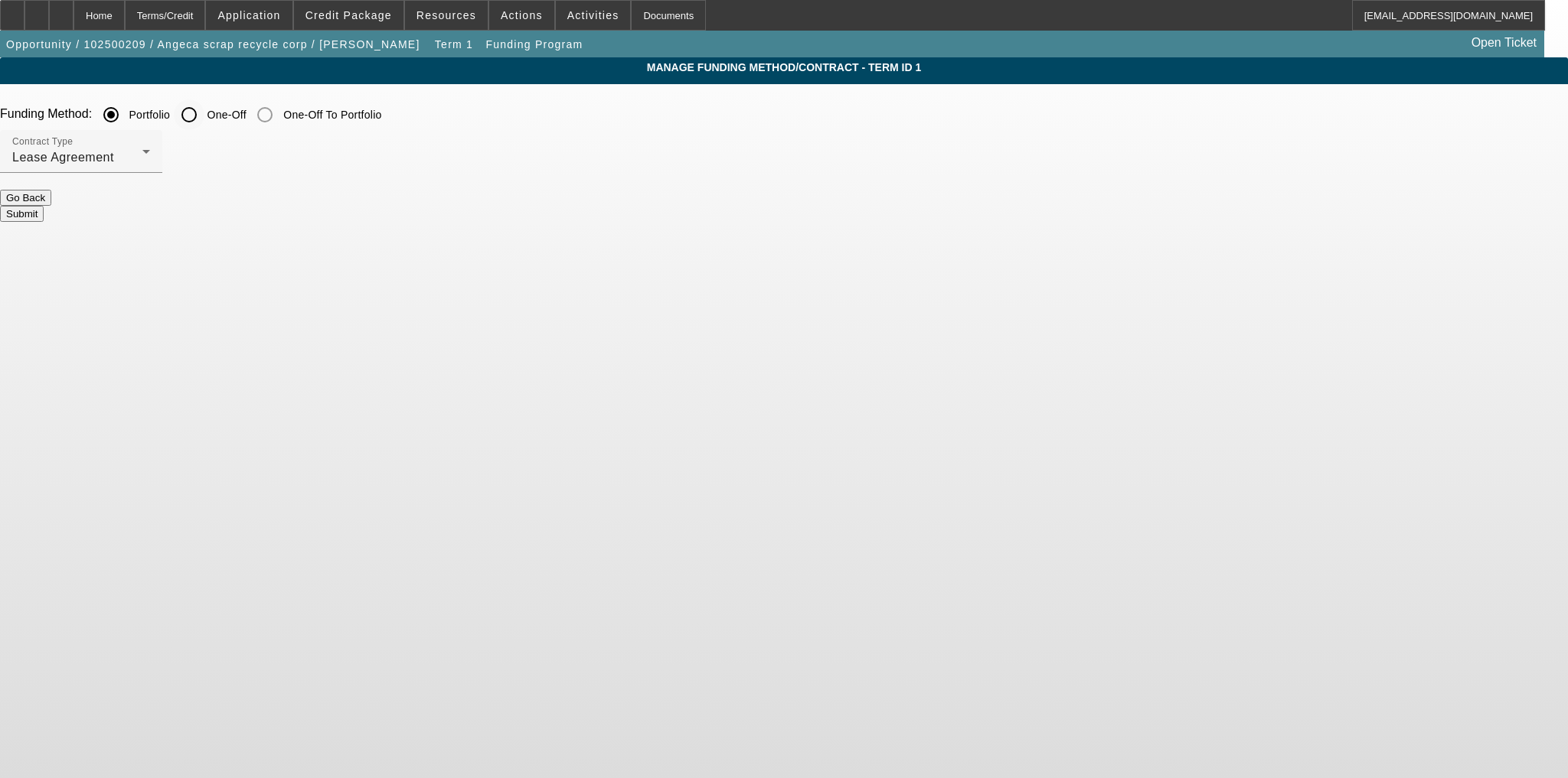
click at [247, 120] on label "One-Off" at bounding box center [225, 114] width 42 height 15
click at [204, 120] on input "One-Off" at bounding box center [189, 114] width 31 height 31
radio input "true"
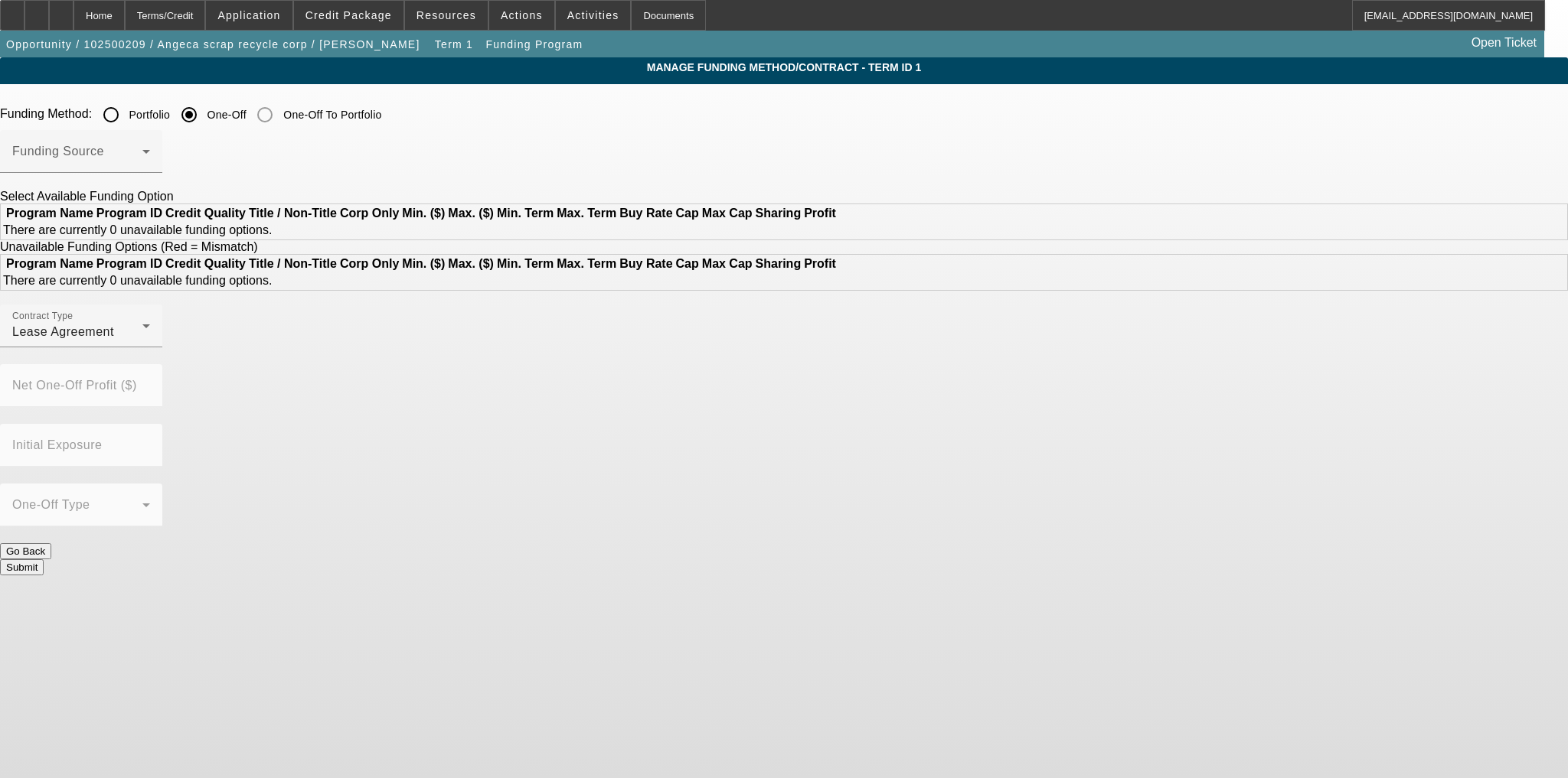
click at [247, 117] on label "One-Off" at bounding box center [225, 114] width 42 height 15
click at [204, 117] on input "One-Off" at bounding box center [189, 114] width 31 height 31
click at [143, 153] on span at bounding box center [77, 157] width 130 height 18
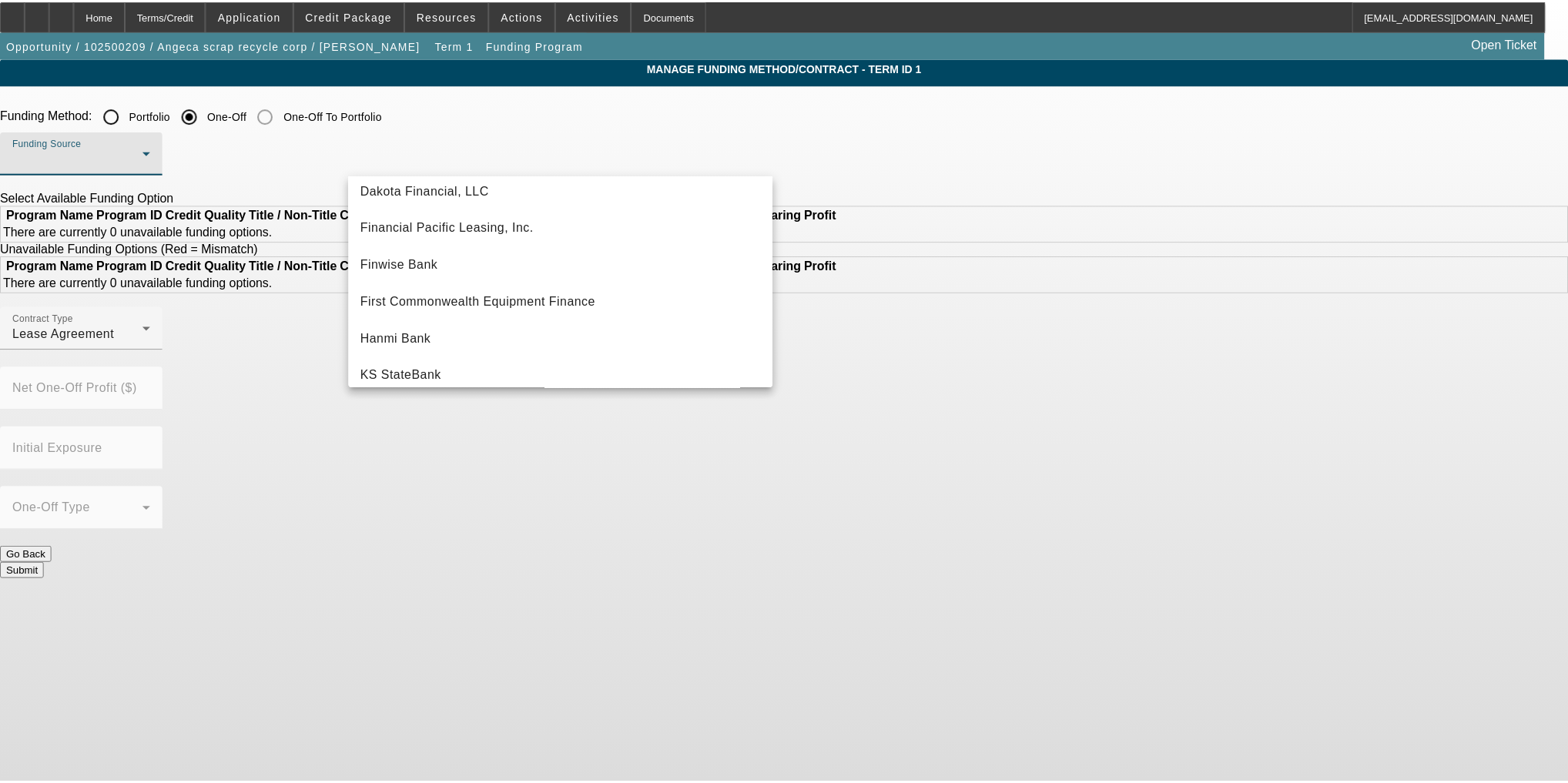
scroll to position [128, 0]
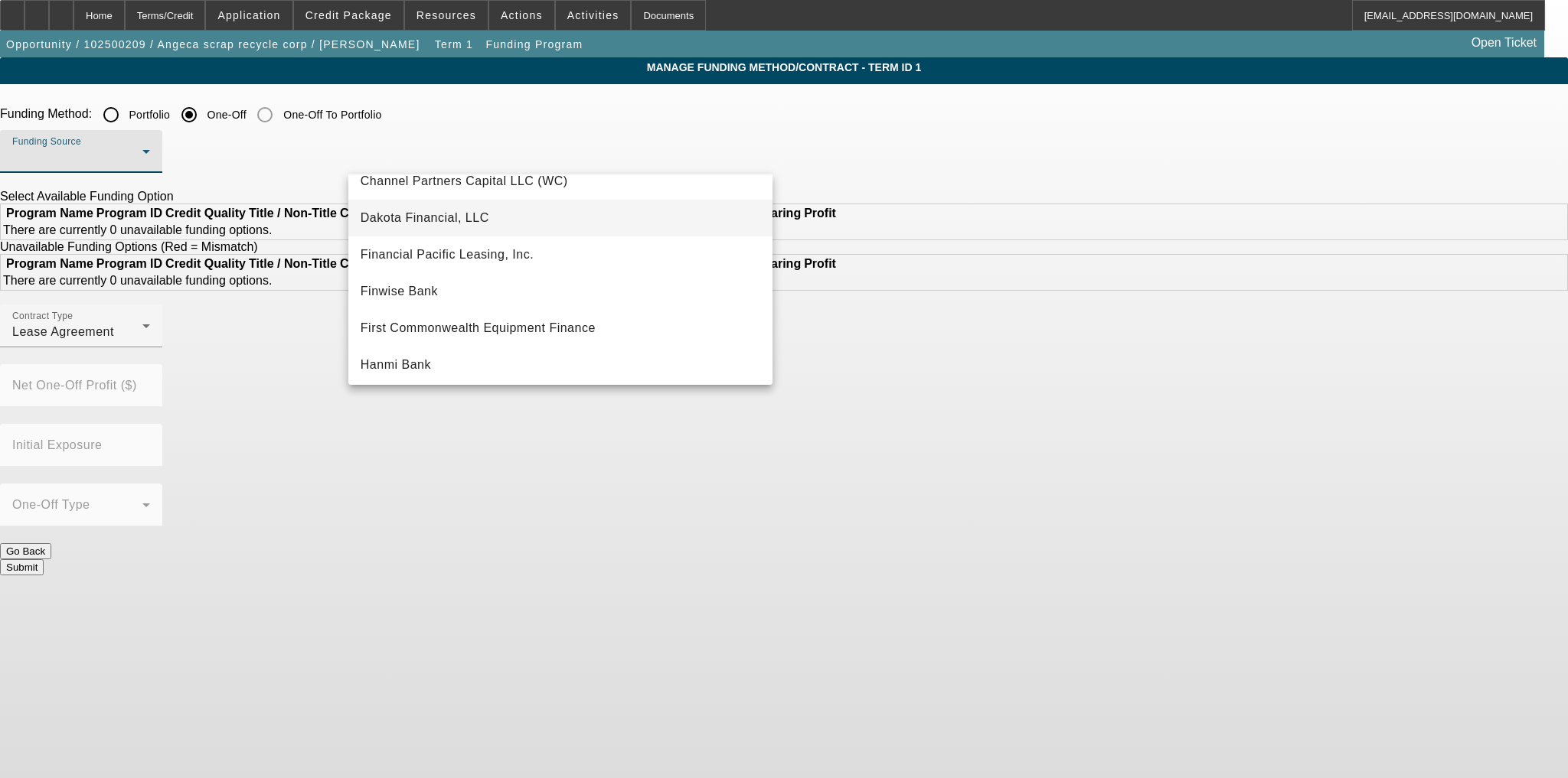
click at [548, 223] on mat-option "Dakota Financial, LLC" at bounding box center [560, 218] width 424 height 37
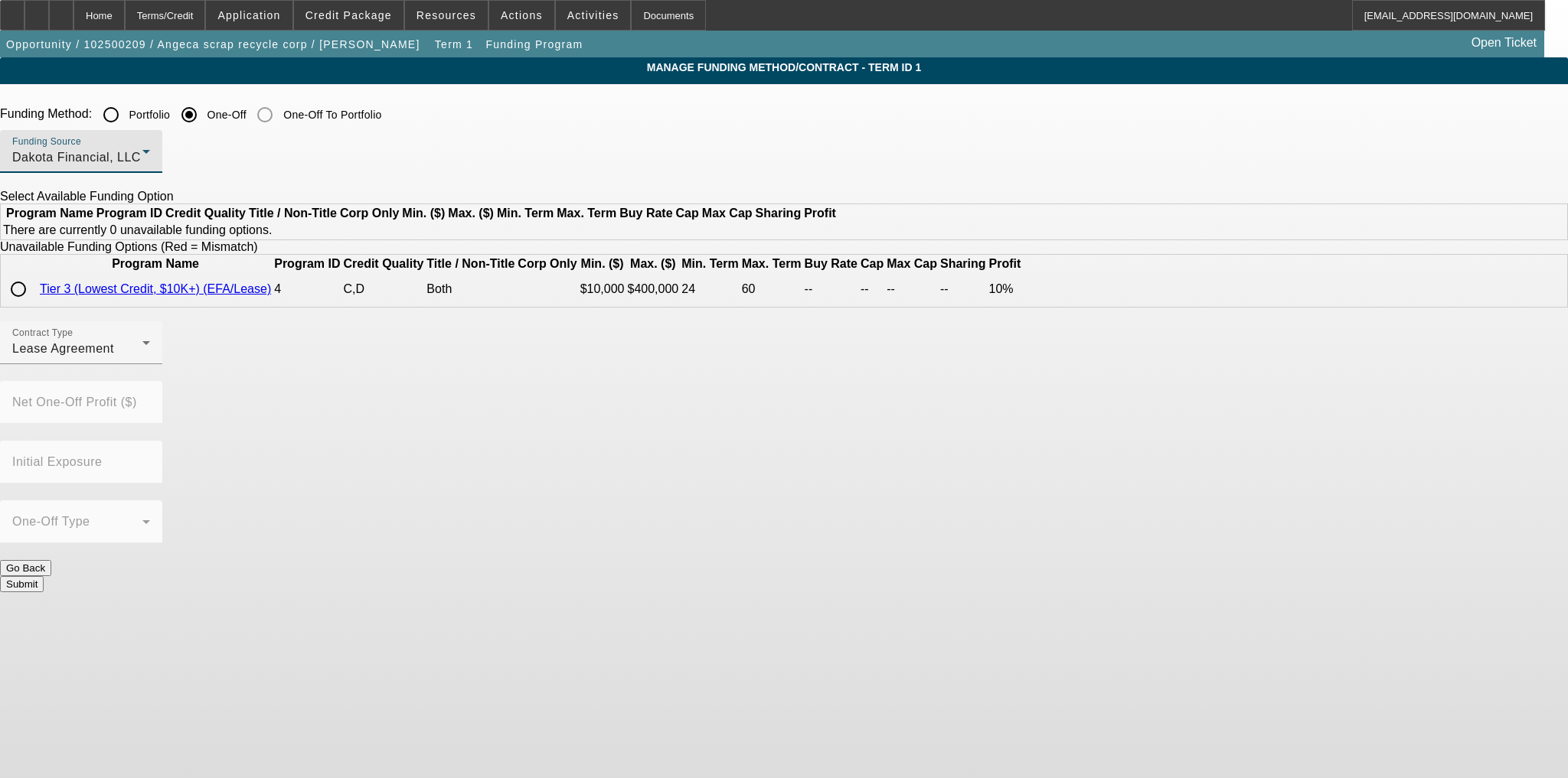
click at [37, 308] on div at bounding box center [18, 289] width 37 height 37
radio input "true"
click at [43, 576] on button "Submit" at bounding box center [21, 584] width 43 height 16
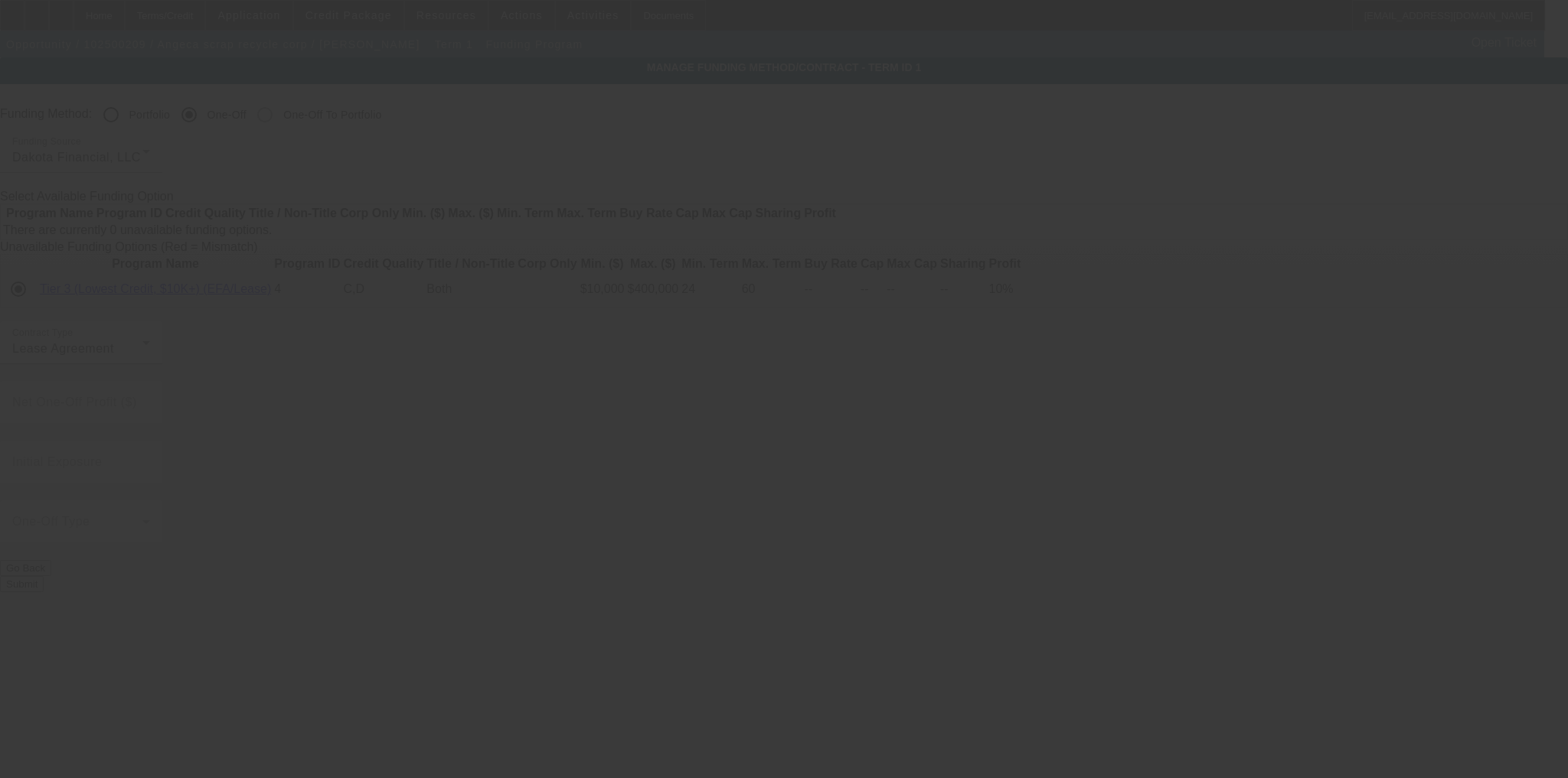
radio input "true"
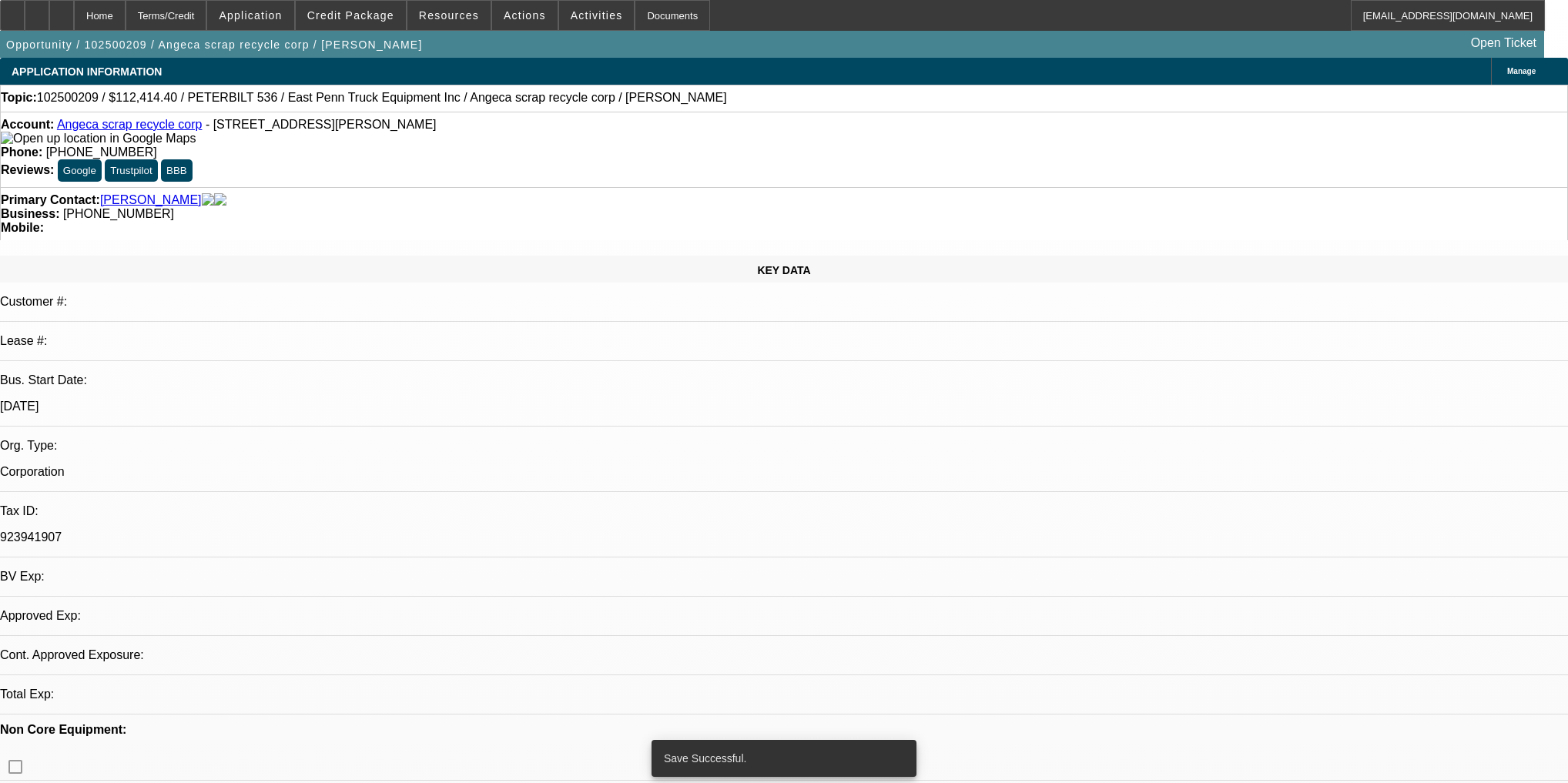
select select "0"
select select "2"
select select "0"
select select "4"
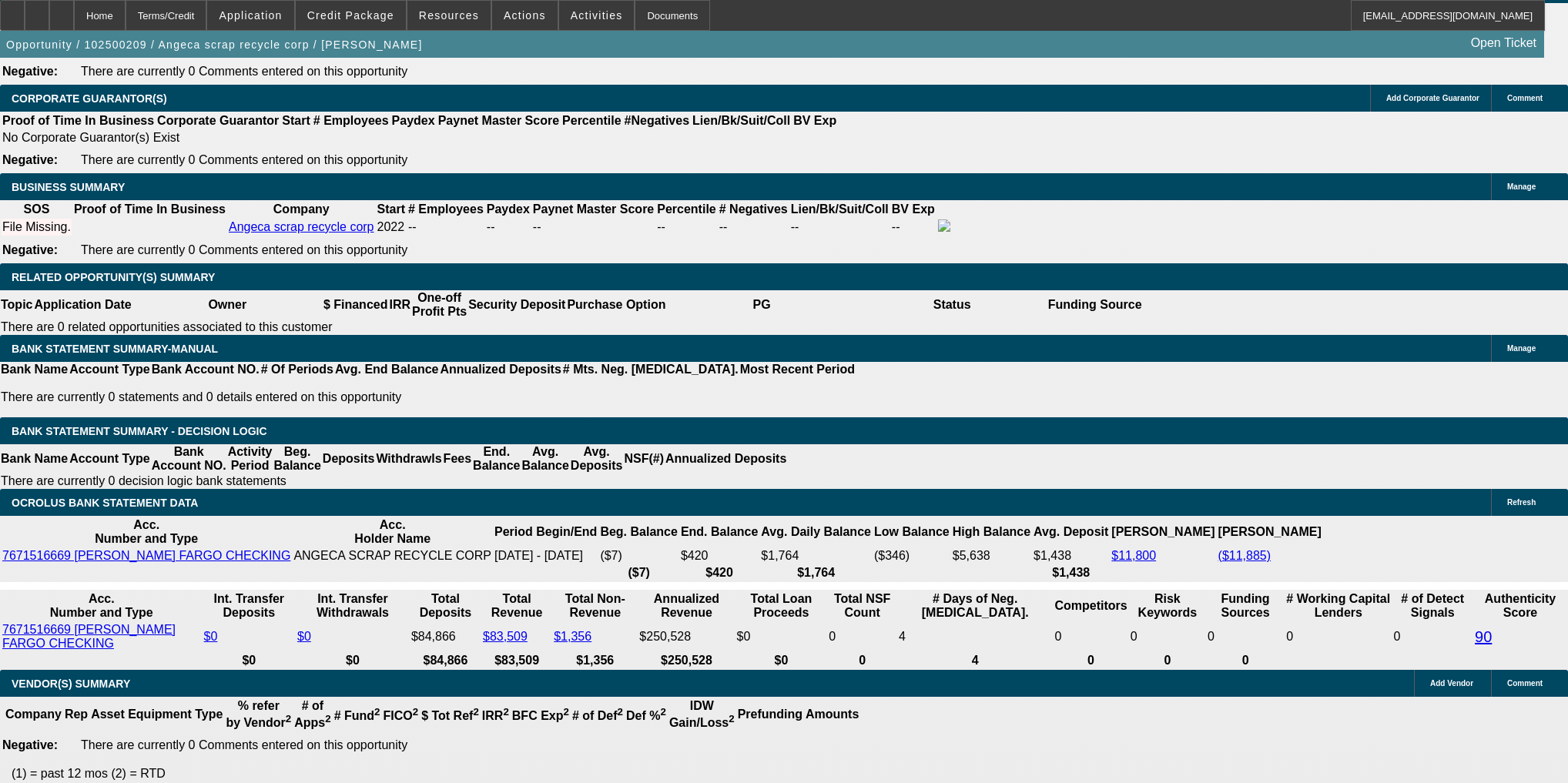
scroll to position [2429, 0]
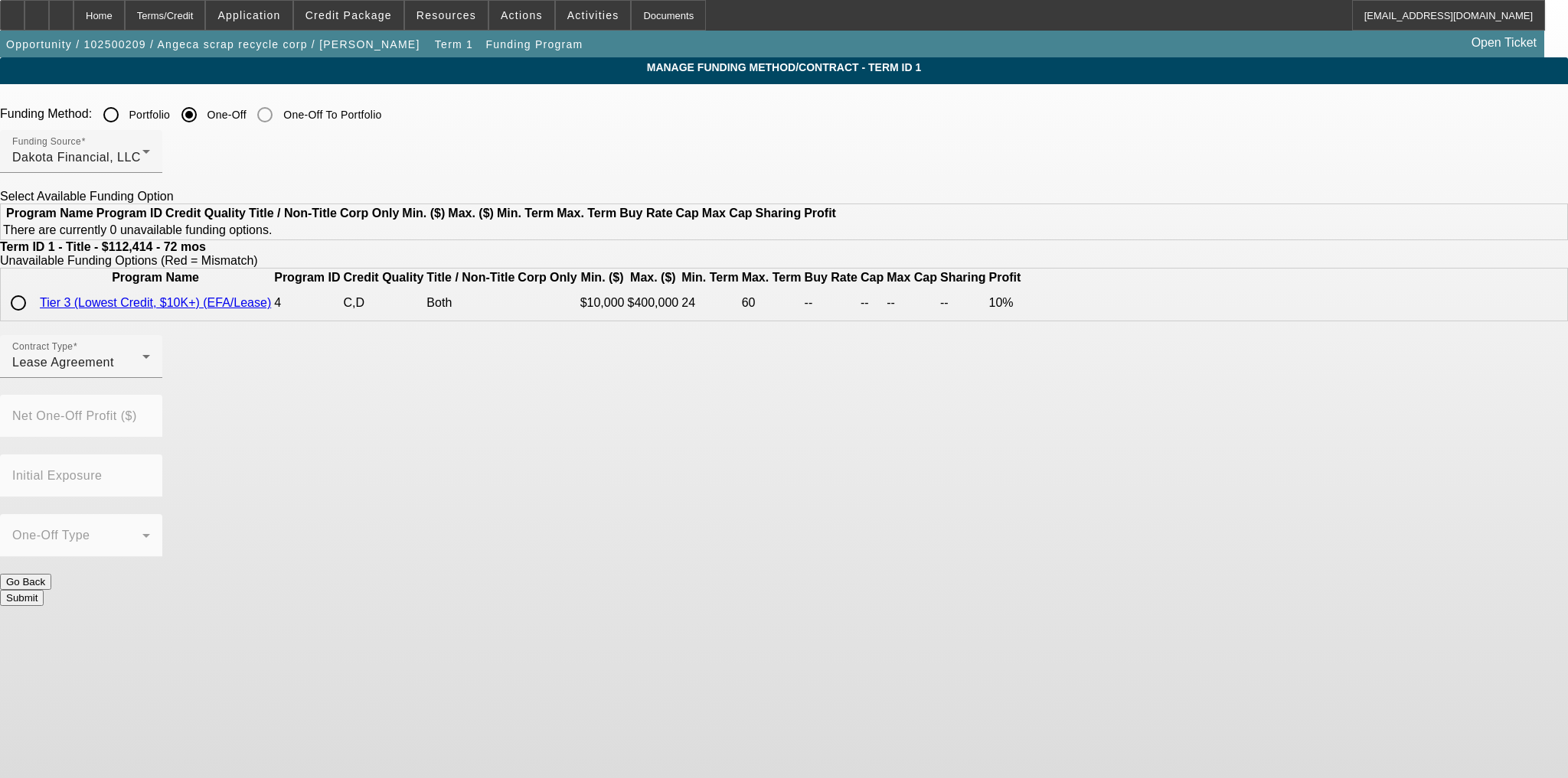
click at [34, 318] on input "radio" at bounding box center [18, 302] width 31 height 31
radio input "true"
click at [43, 590] on button "Submit" at bounding box center [21, 598] width 43 height 16
click at [124, 26] on div "Home" at bounding box center [98, 15] width 51 height 31
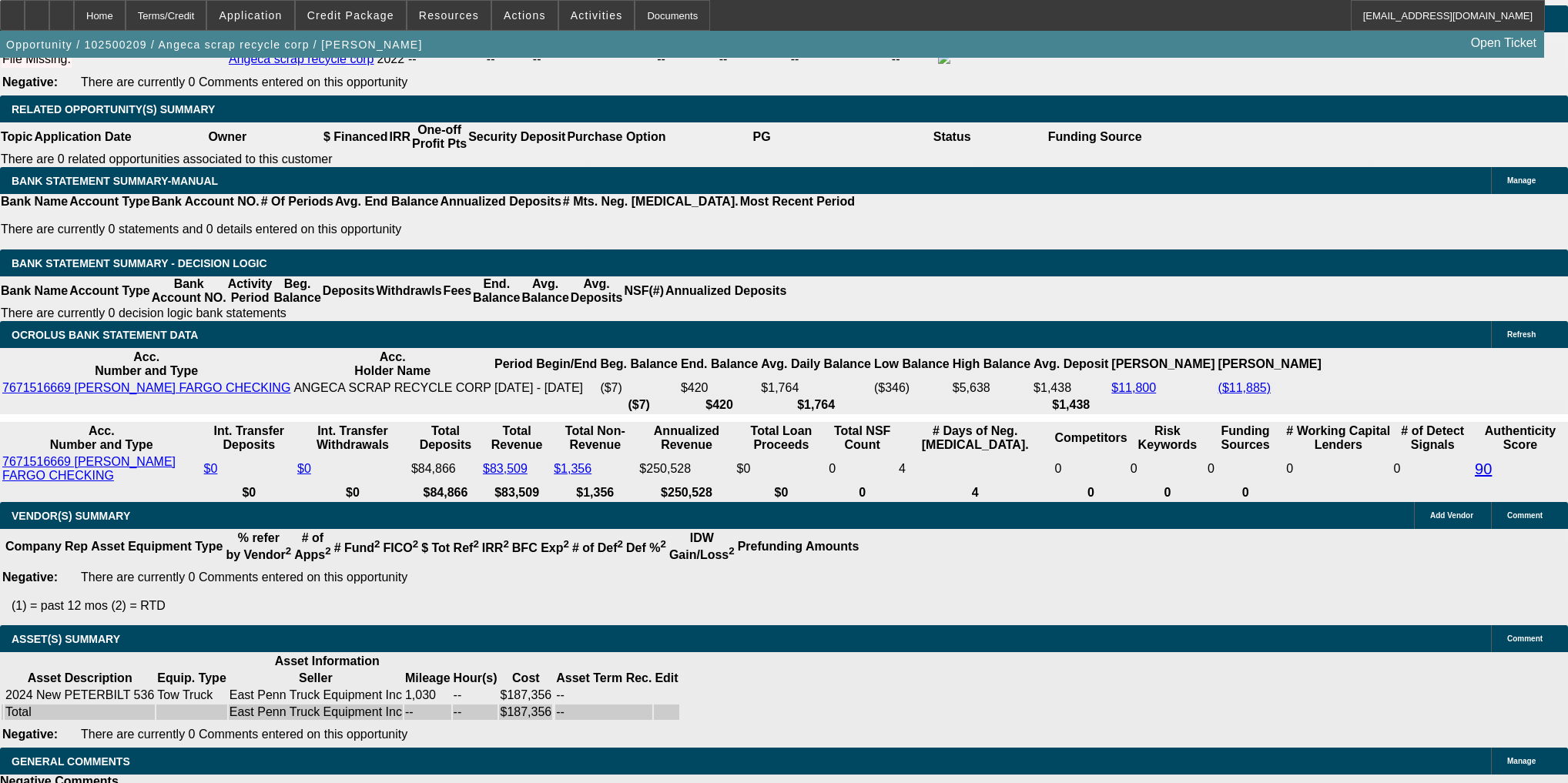
select select "0"
select select "2"
select select "0"
select select "4"
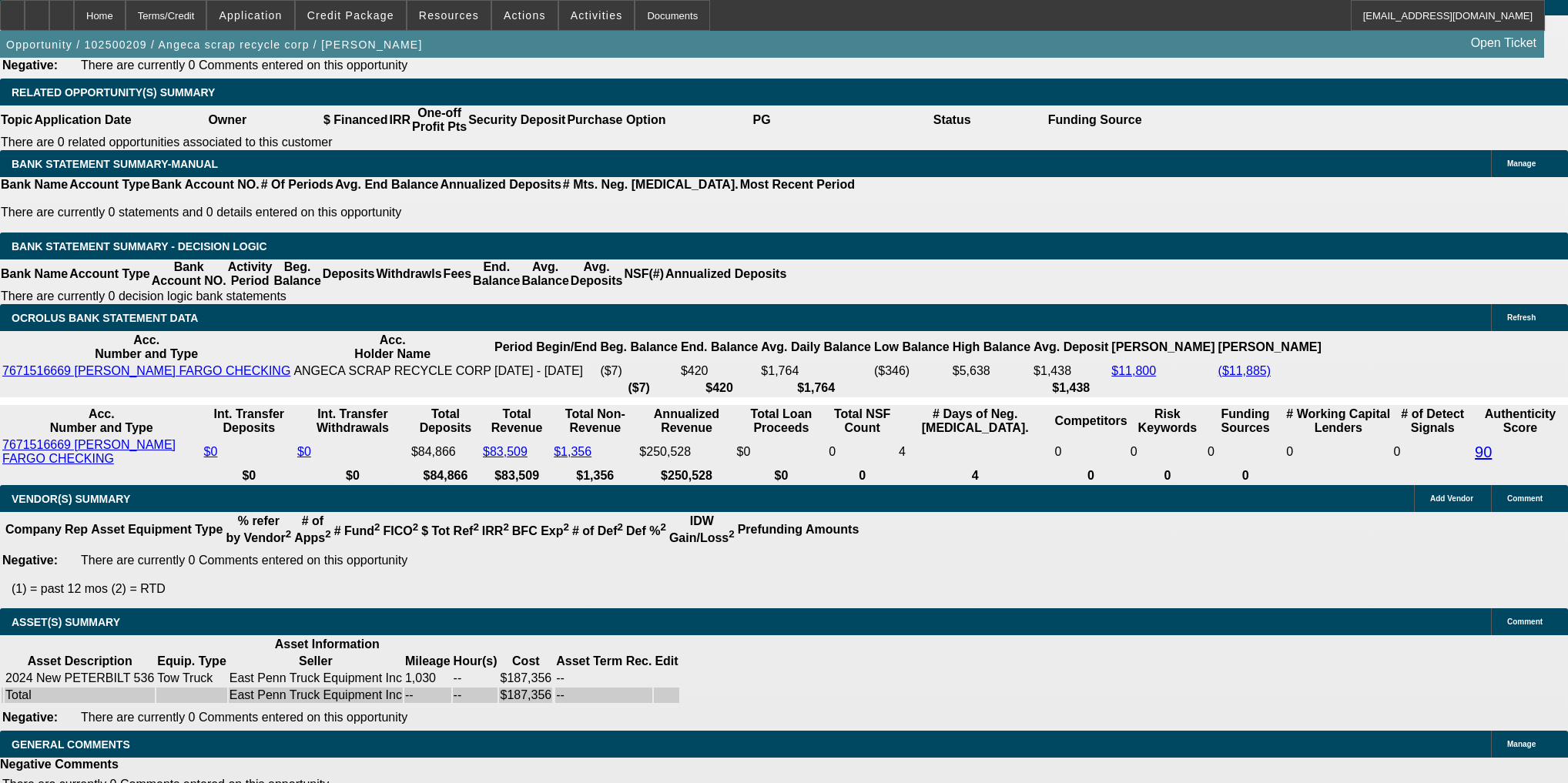
scroll to position [2450, 0]
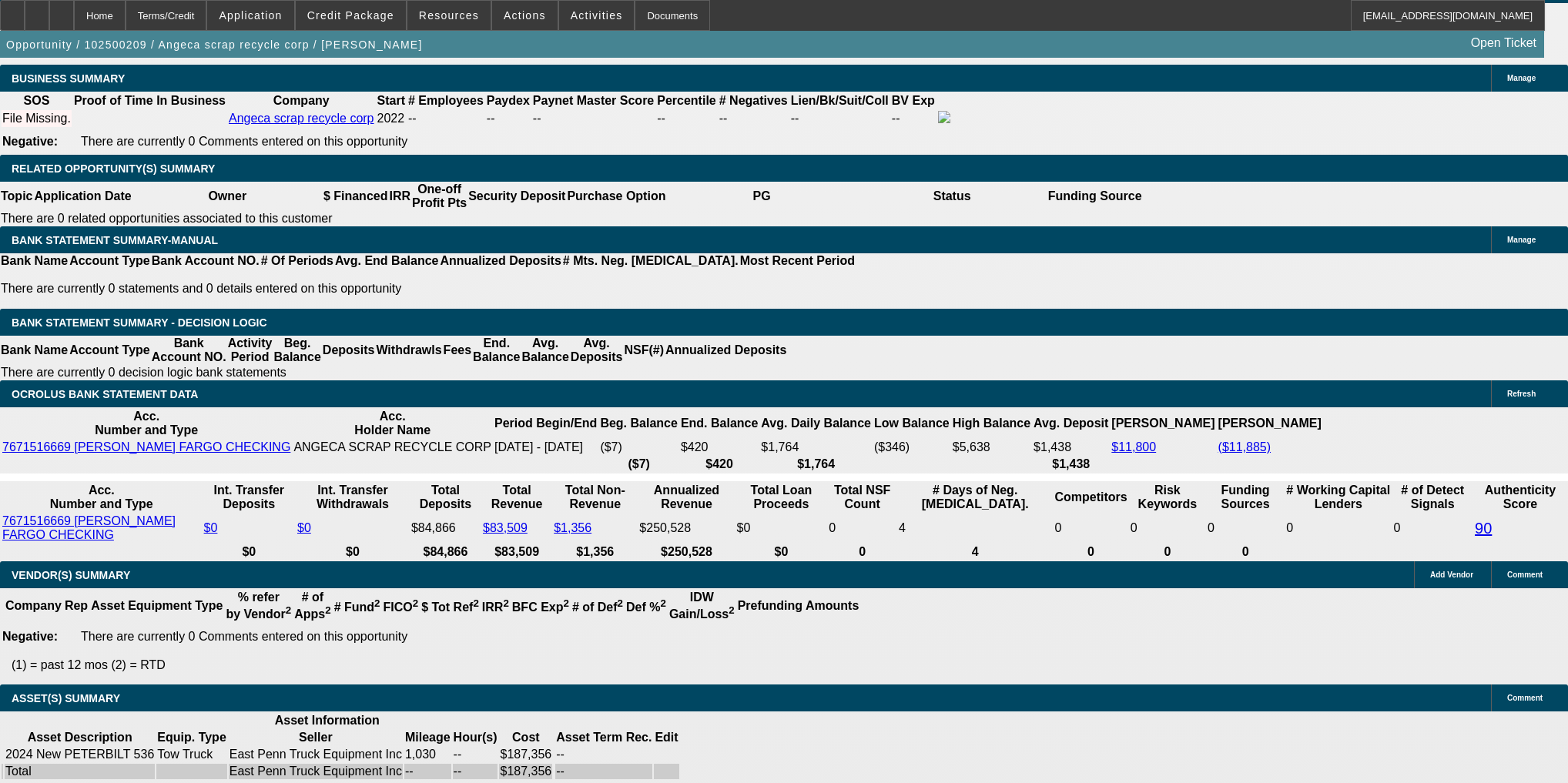
type input "UNKNOWN"
type input "6"
type input "$20,981.26"
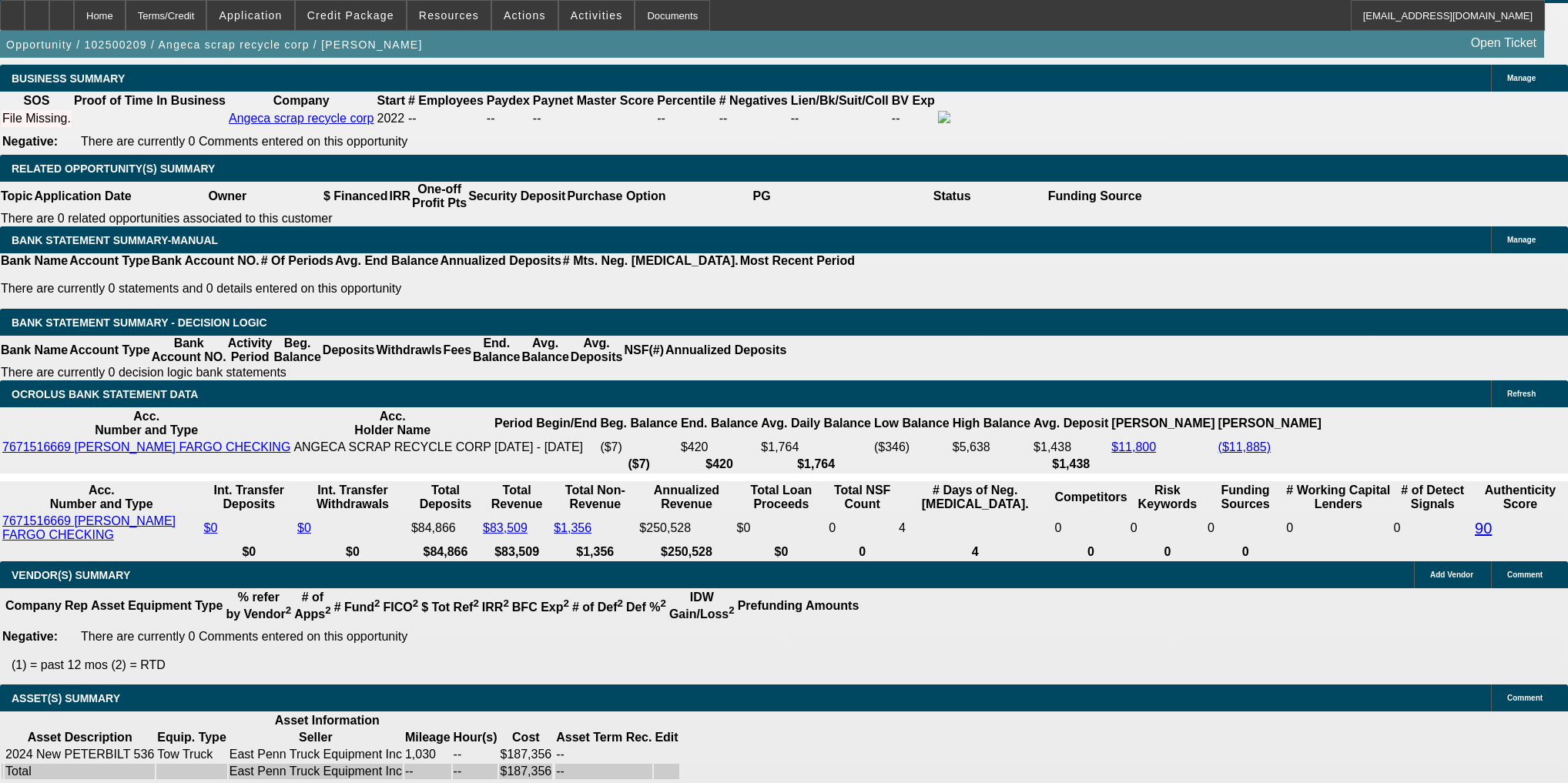
type input "60"
type input "$4,356.24"
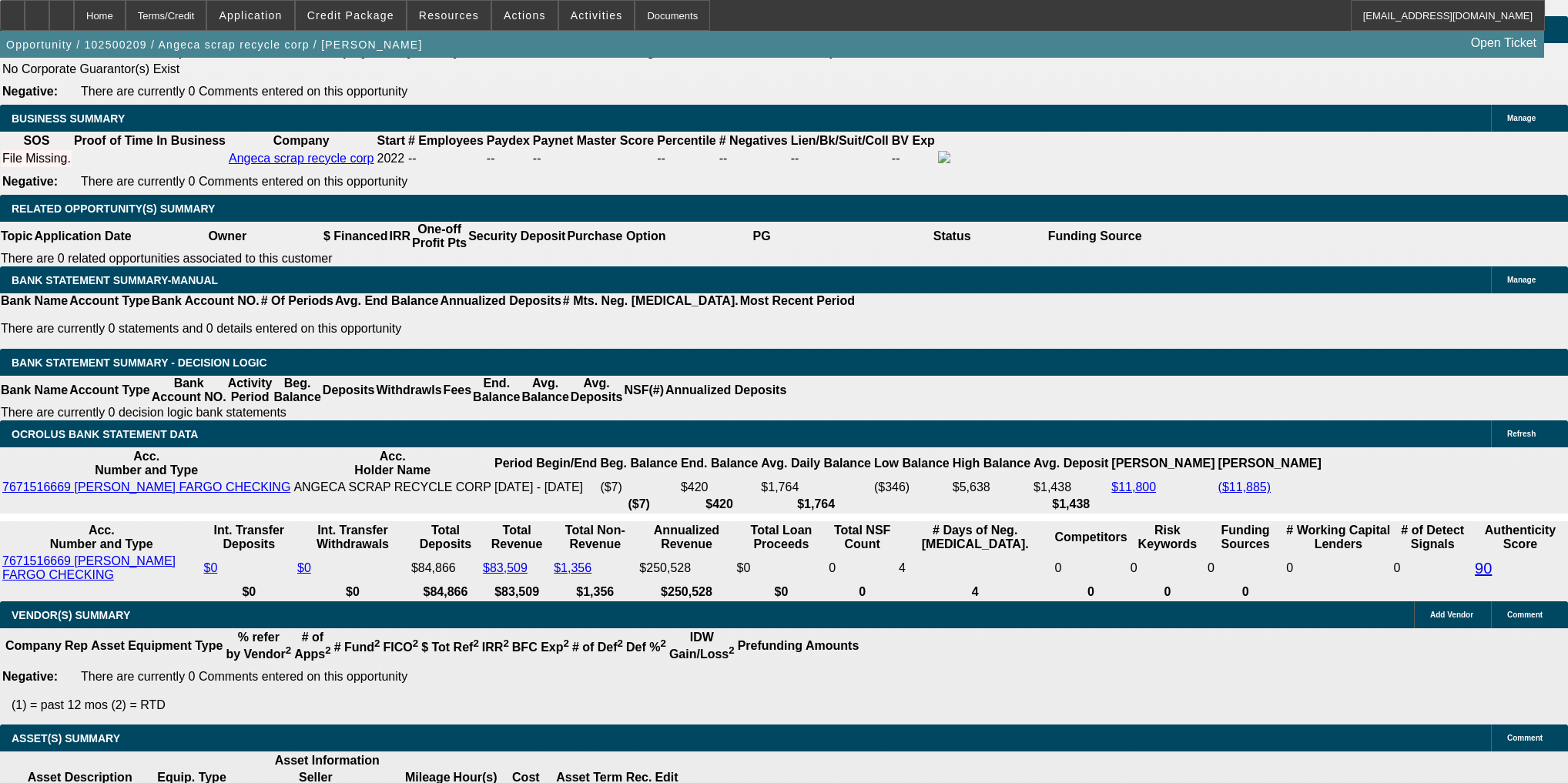
scroll to position [2265, 0]
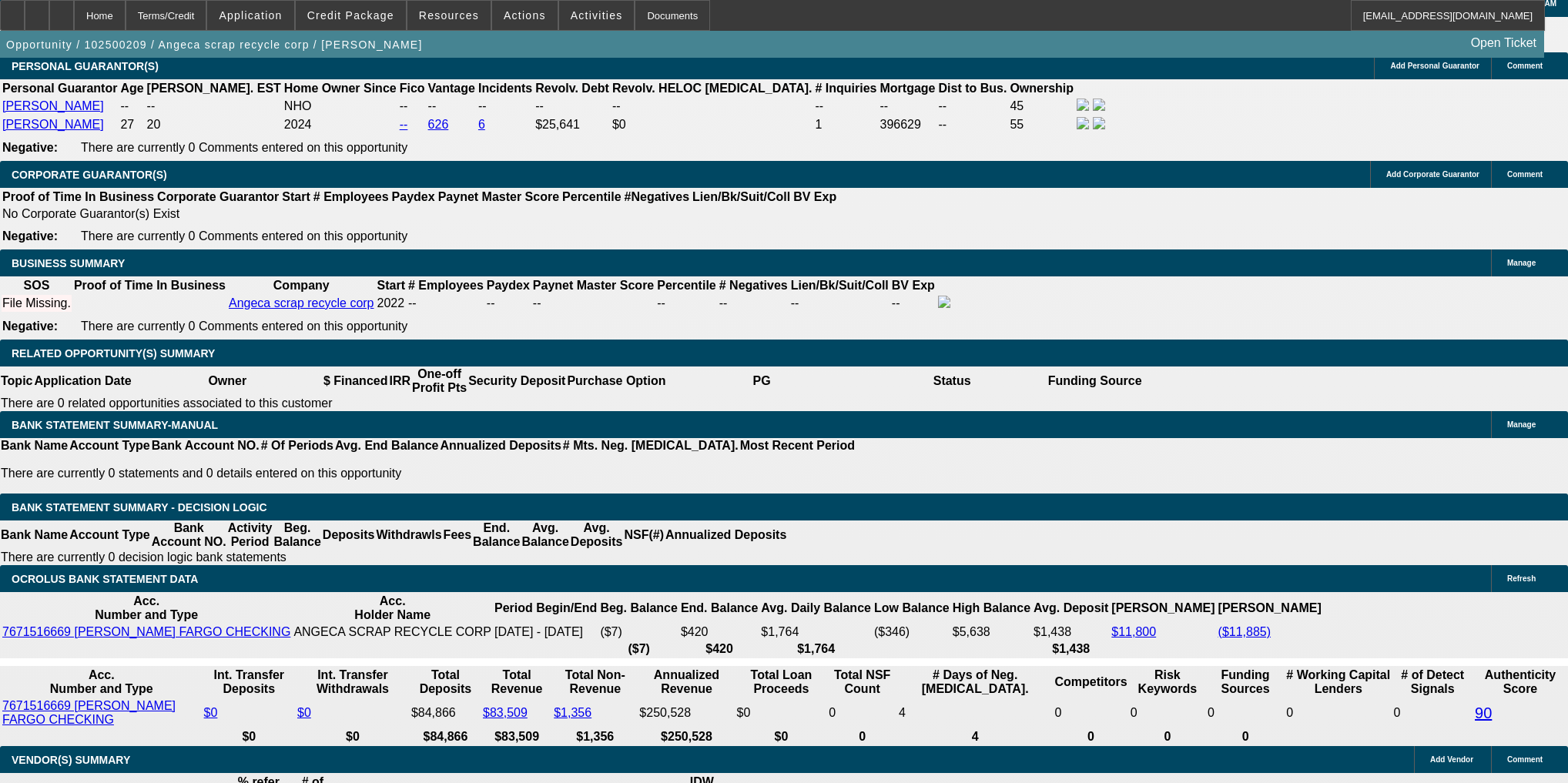
type input "60"
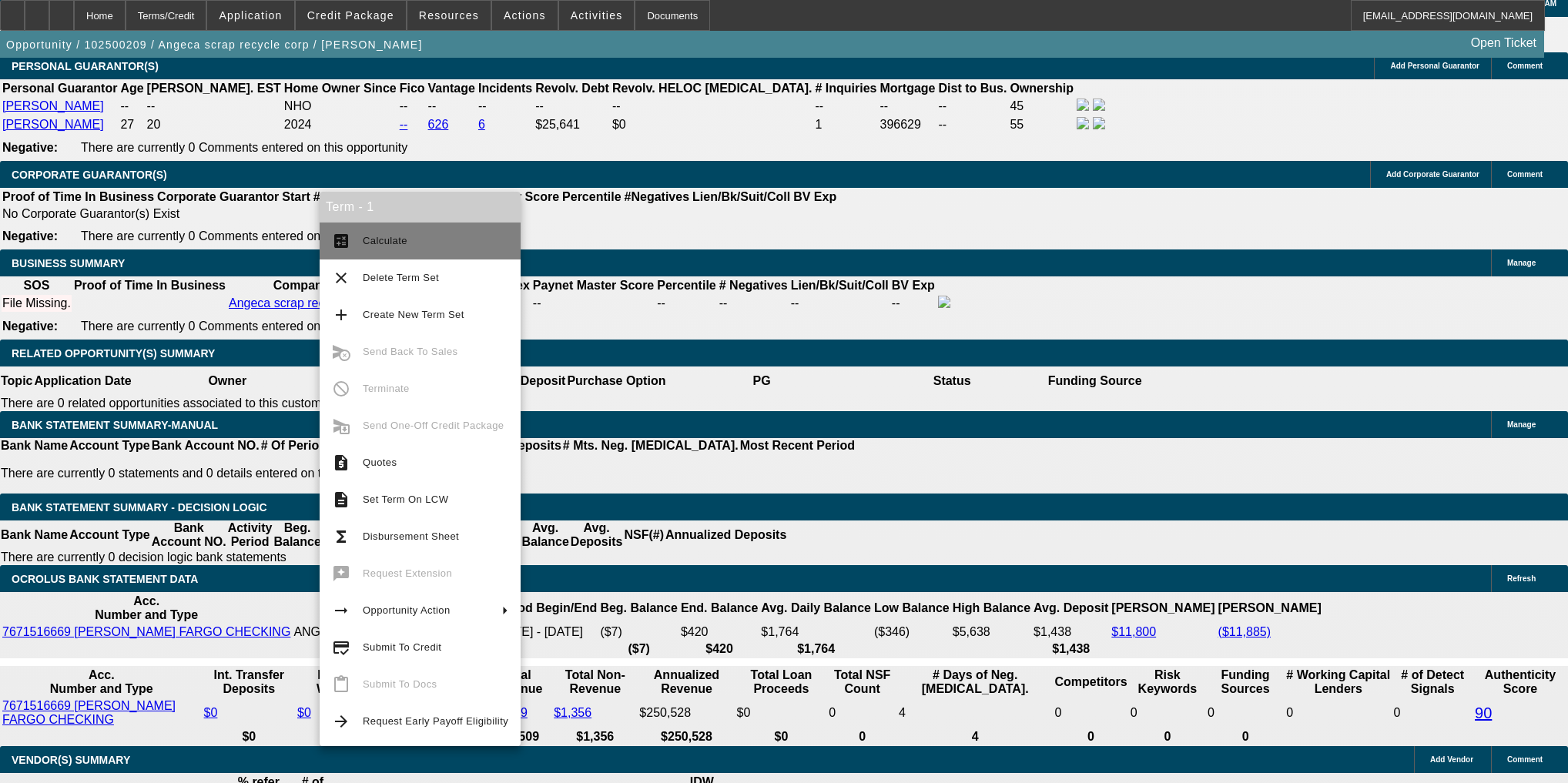
click at [383, 231] on button "calculate Calculate" at bounding box center [420, 241] width 201 height 37
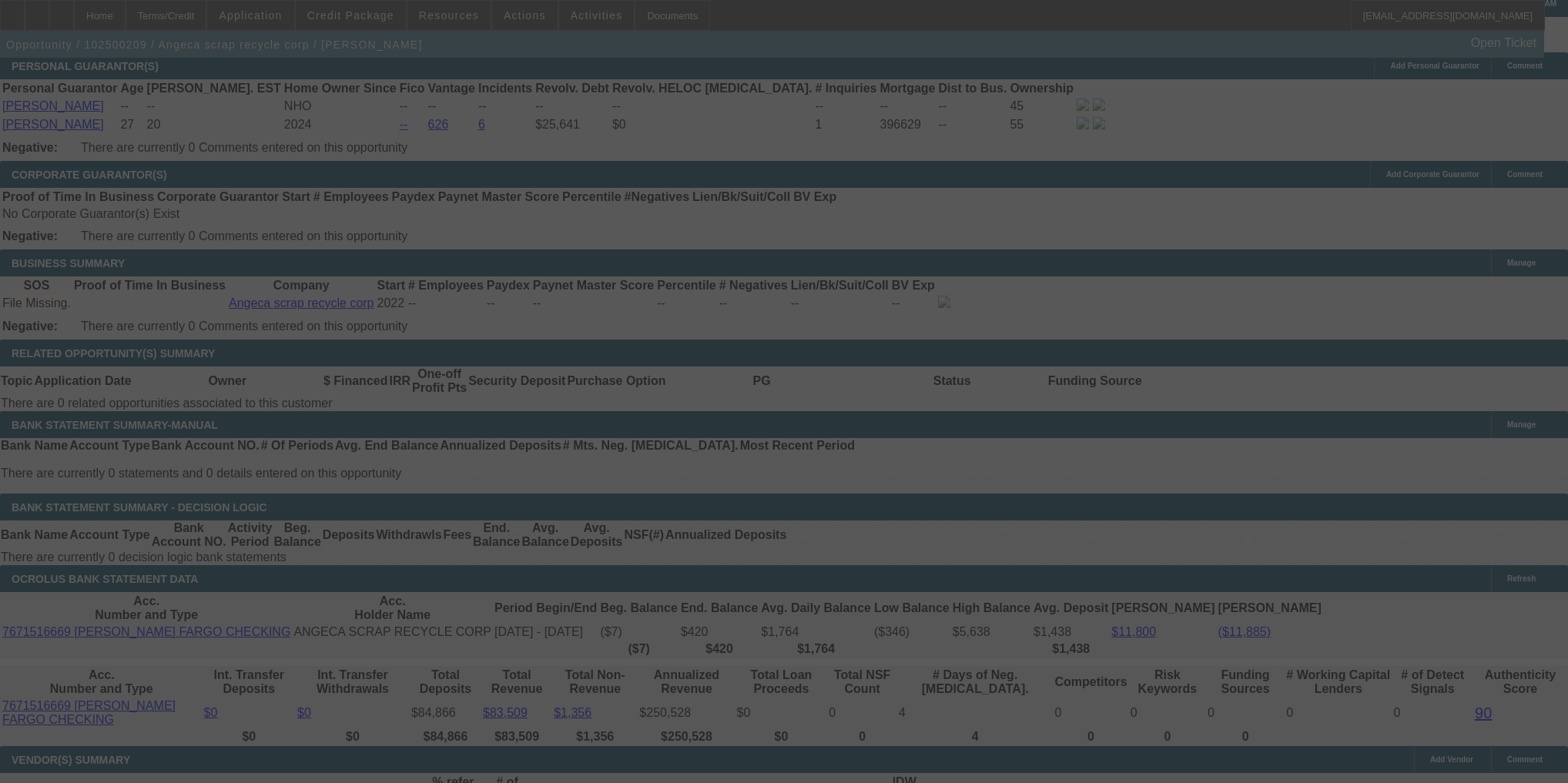
scroll to position [2354, 0]
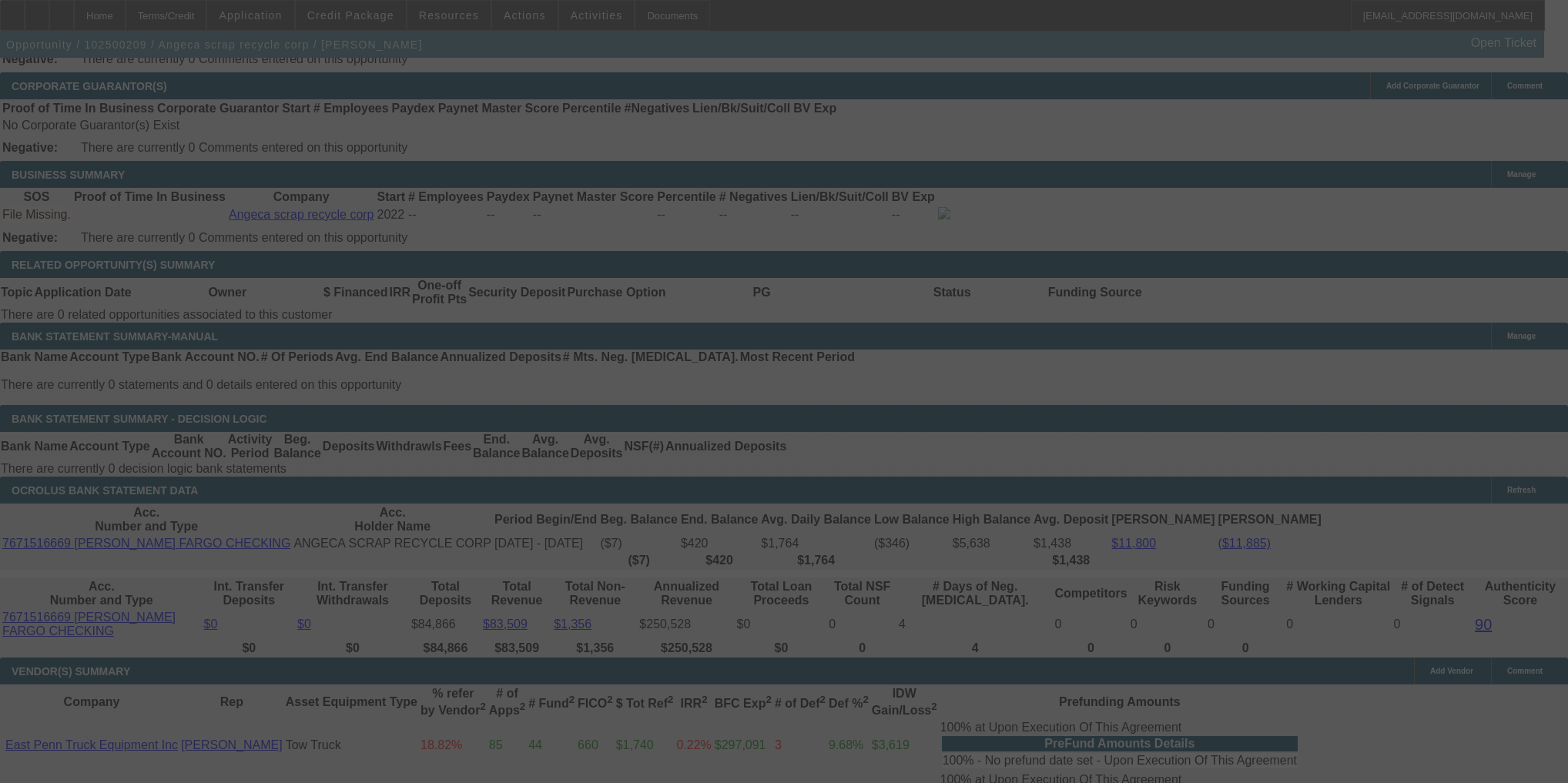
select select "0"
select select "2"
select select "0"
select select "4"
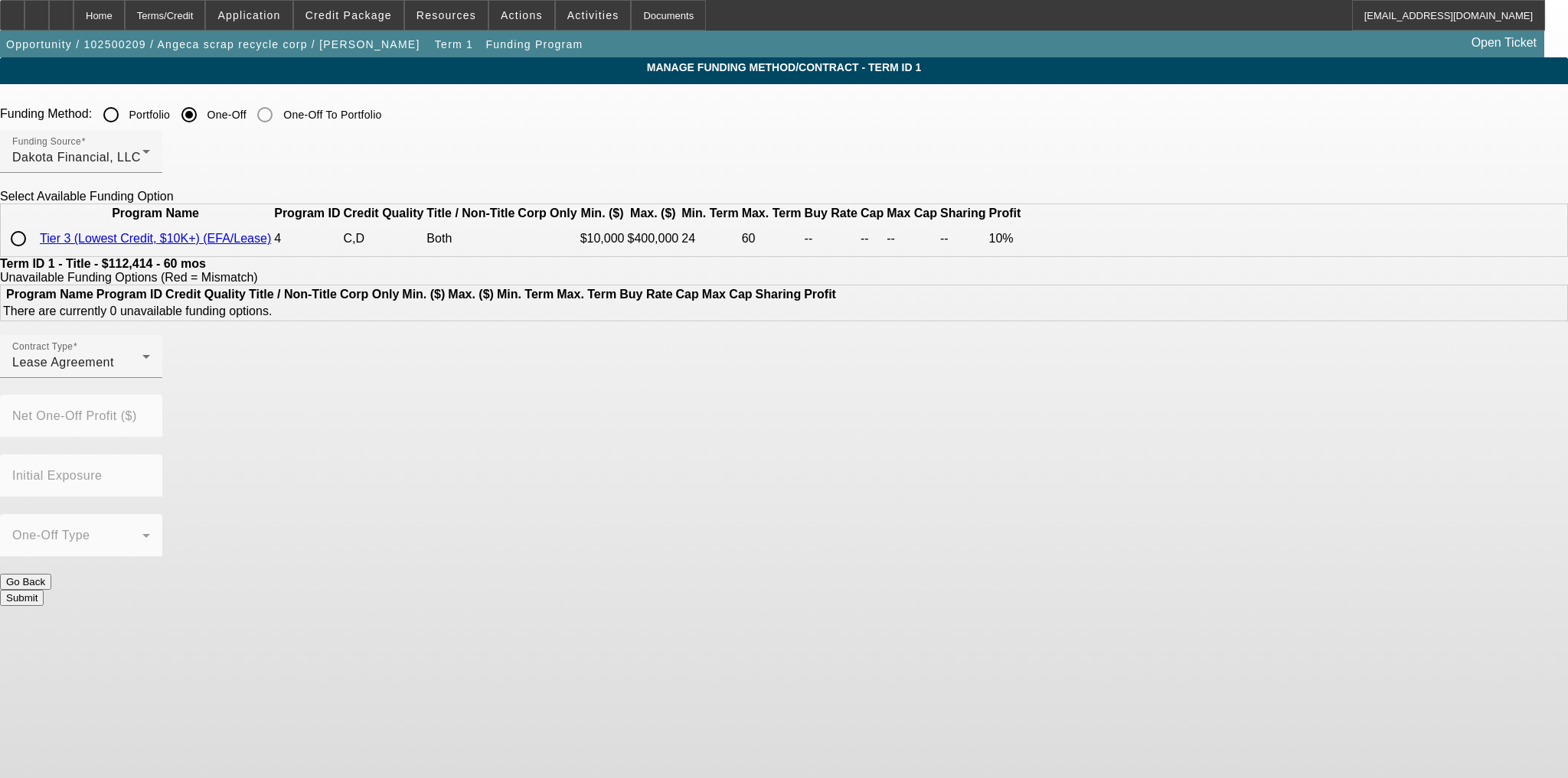
click at [34, 254] on input "radio" at bounding box center [18, 239] width 31 height 31
radio input "true"
click at [717, 622] on div "Contract Type Lease Agreement Profit (%) 10.00 Net One-Off Profit ($) Initial E…" at bounding box center [784, 484] width 1568 height 298
click at [43, 650] on button "Submit" at bounding box center [21, 658] width 43 height 16
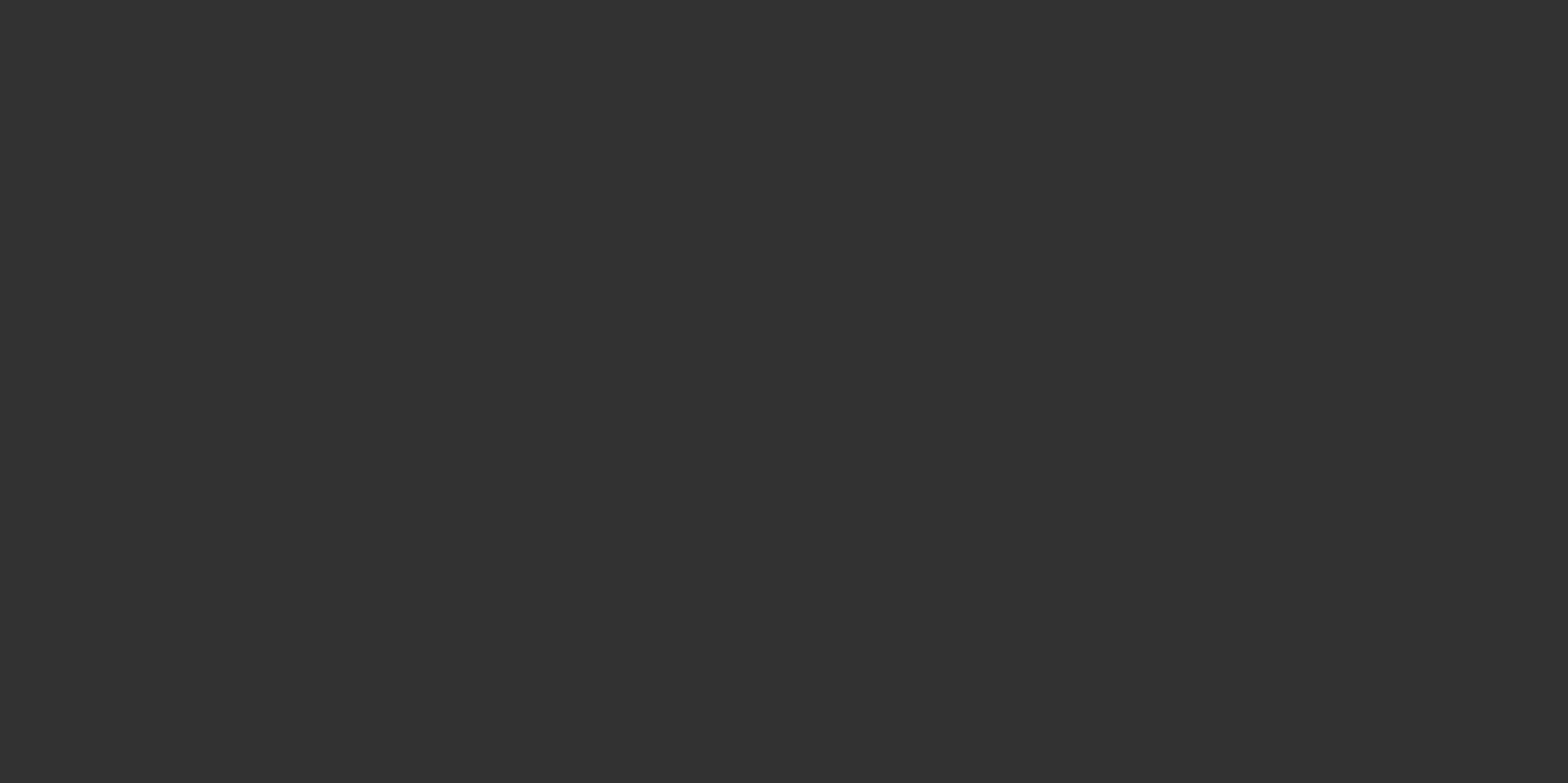
select select "0"
select select "2"
select select "0"
select select "4"
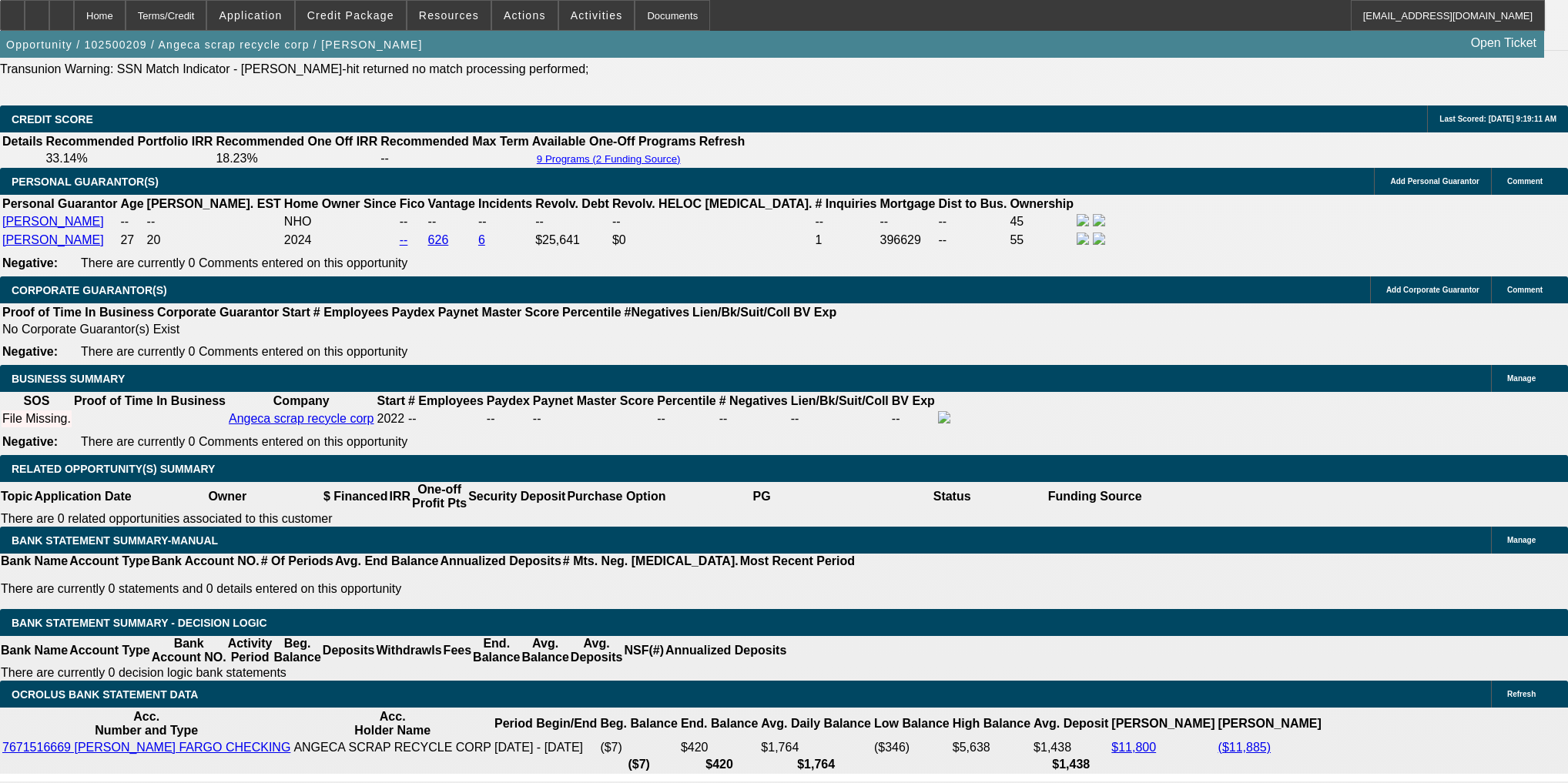
scroll to position [2171, 0]
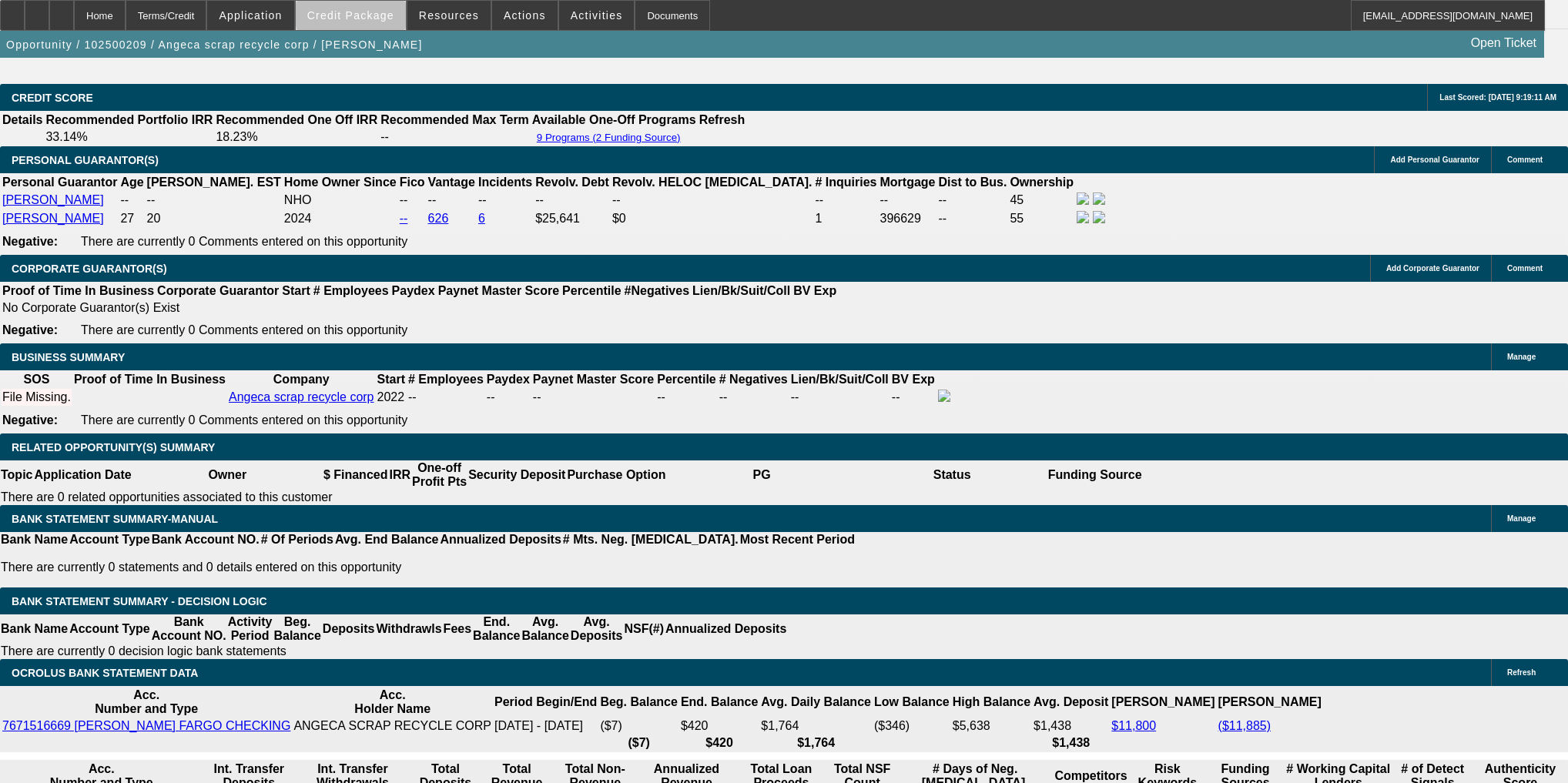
click at [379, 15] on span "Credit Package" at bounding box center [351, 16] width 87 height 13
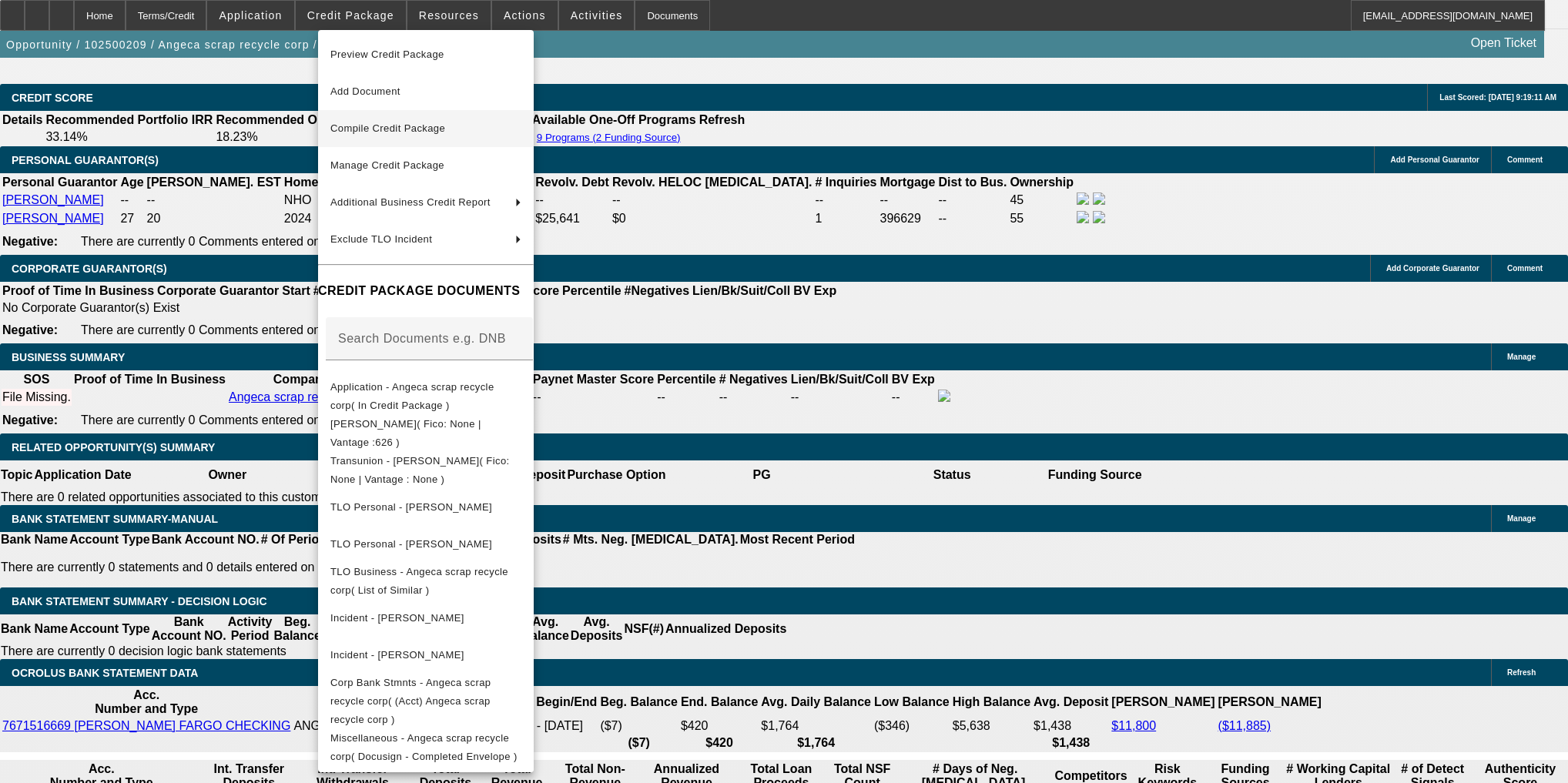
scroll to position [2259, 0]
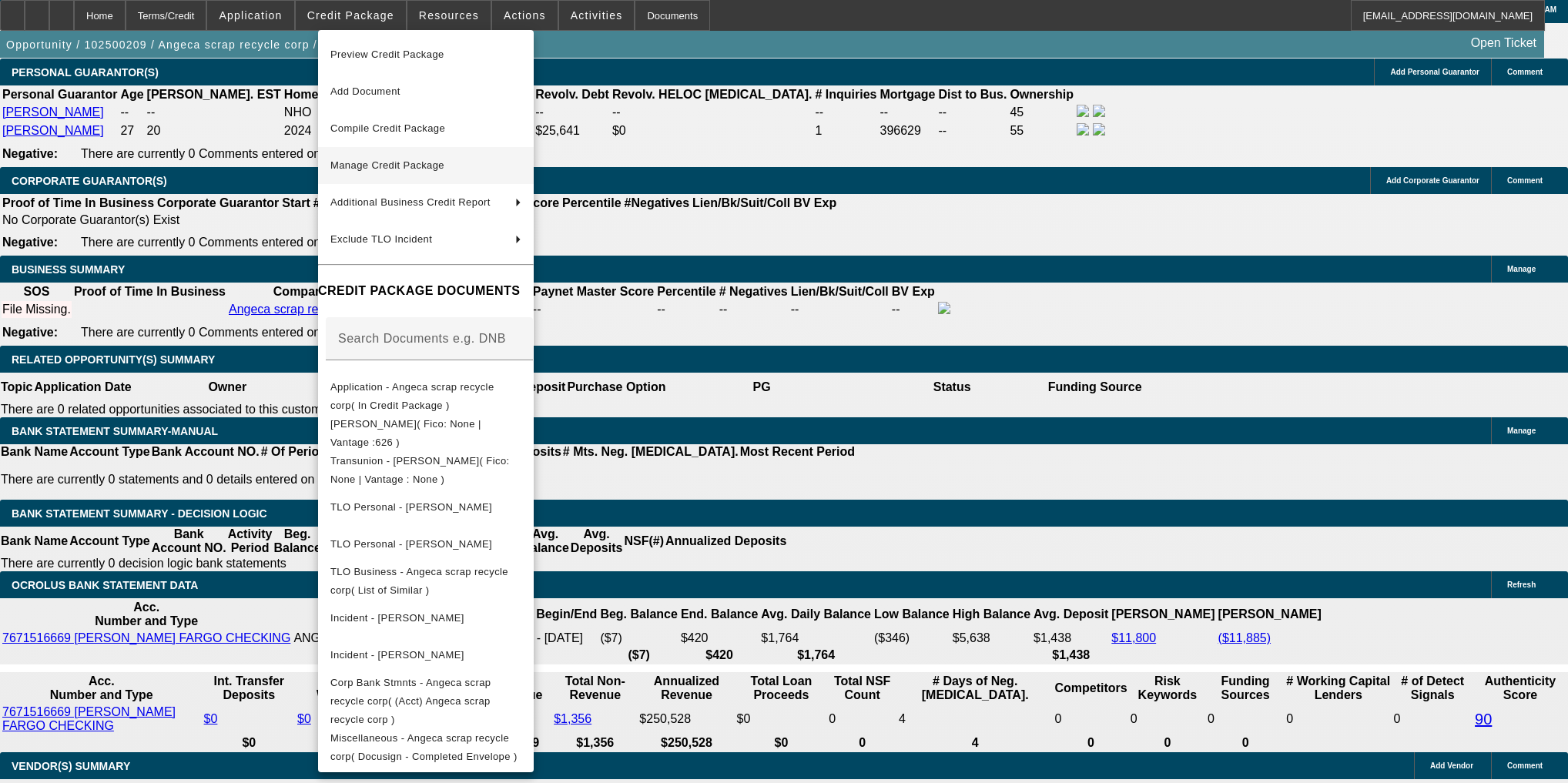
click at [399, 171] on span "Manage Credit Package" at bounding box center [425, 165] width 191 height 18
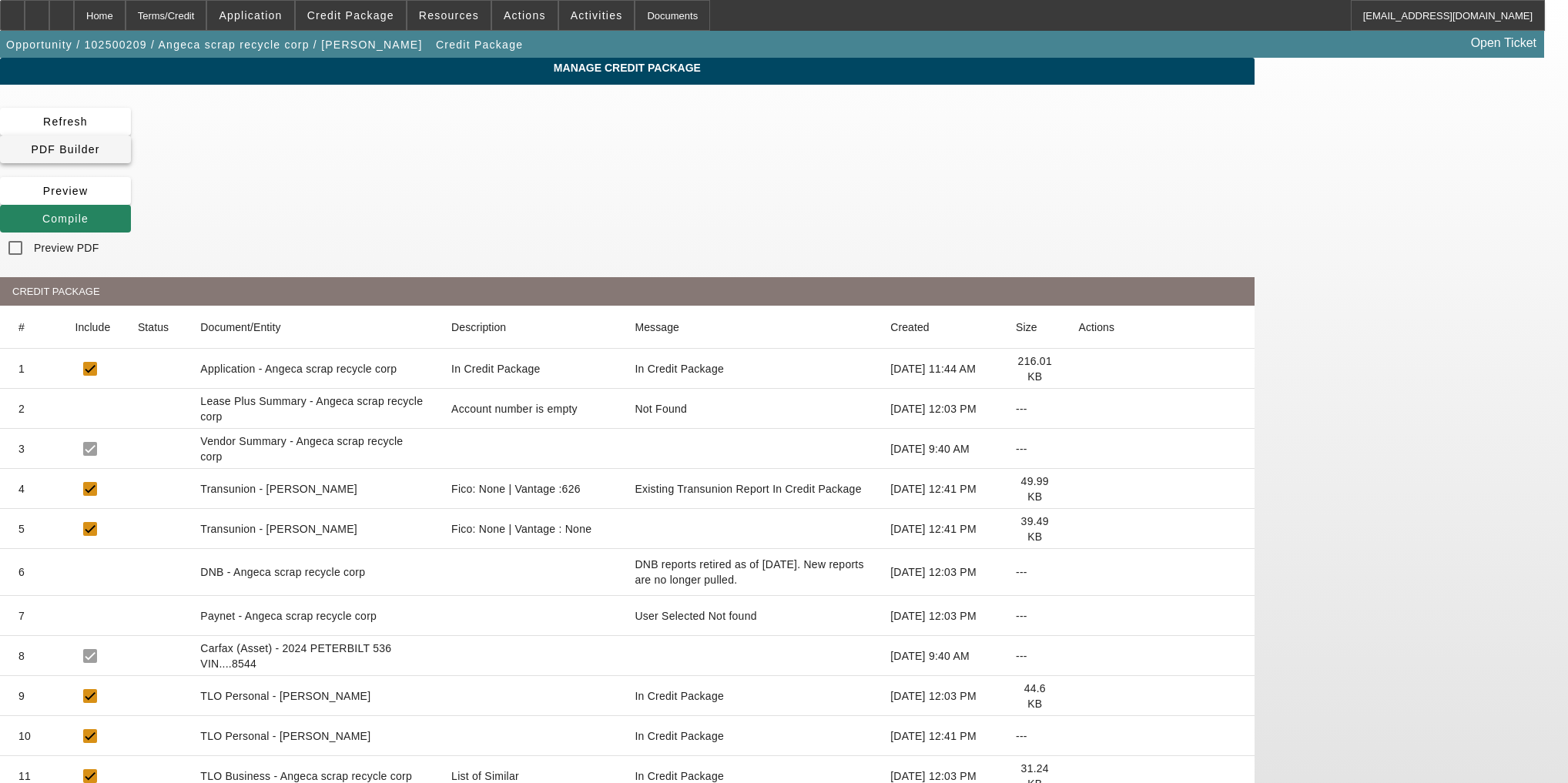
click at [131, 131] on span at bounding box center [65, 149] width 131 height 37
click at [131, 201] on span at bounding box center [65, 219] width 131 height 37
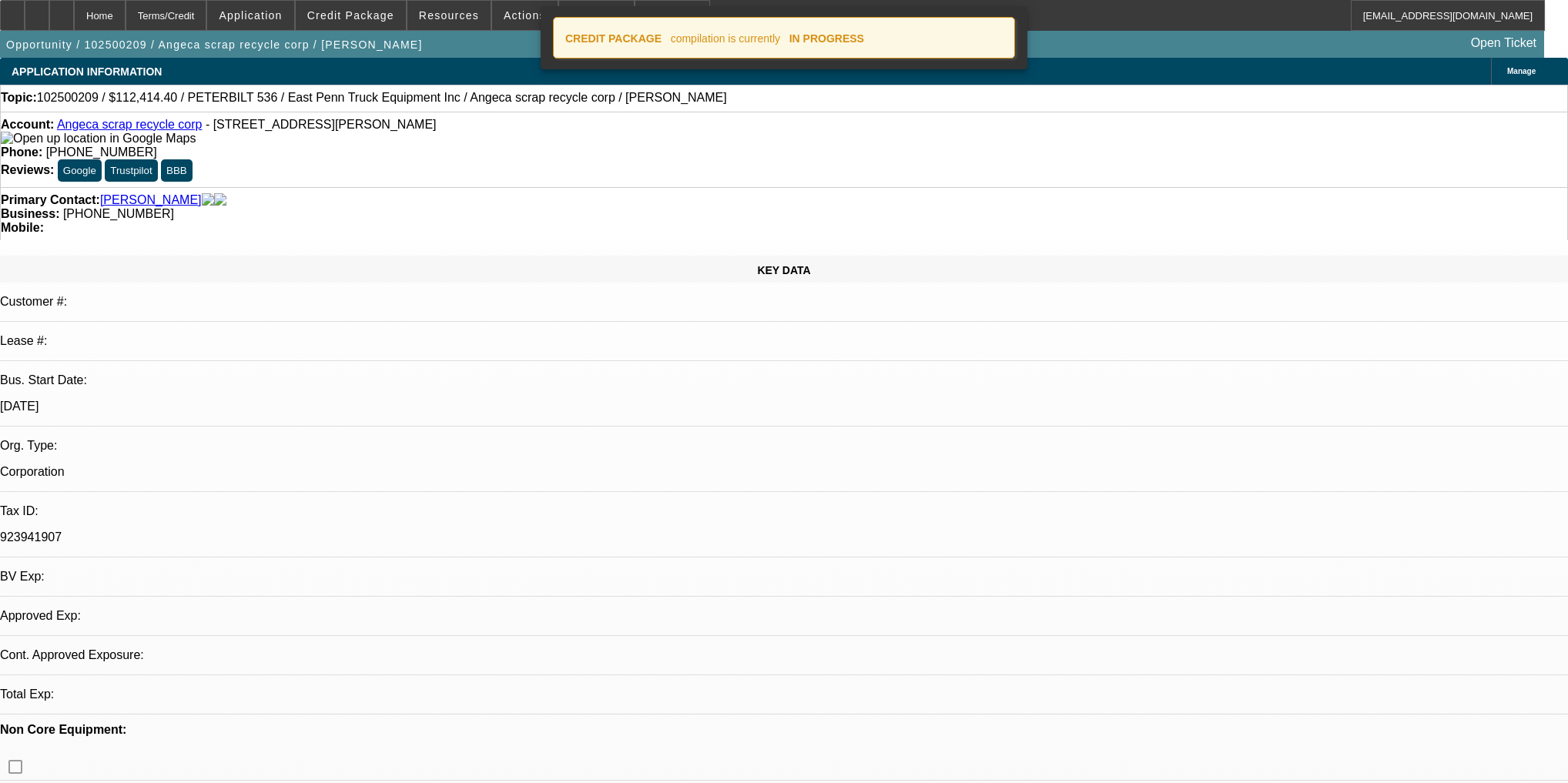
select select "0"
select select "2"
select select "0"
select select "4"
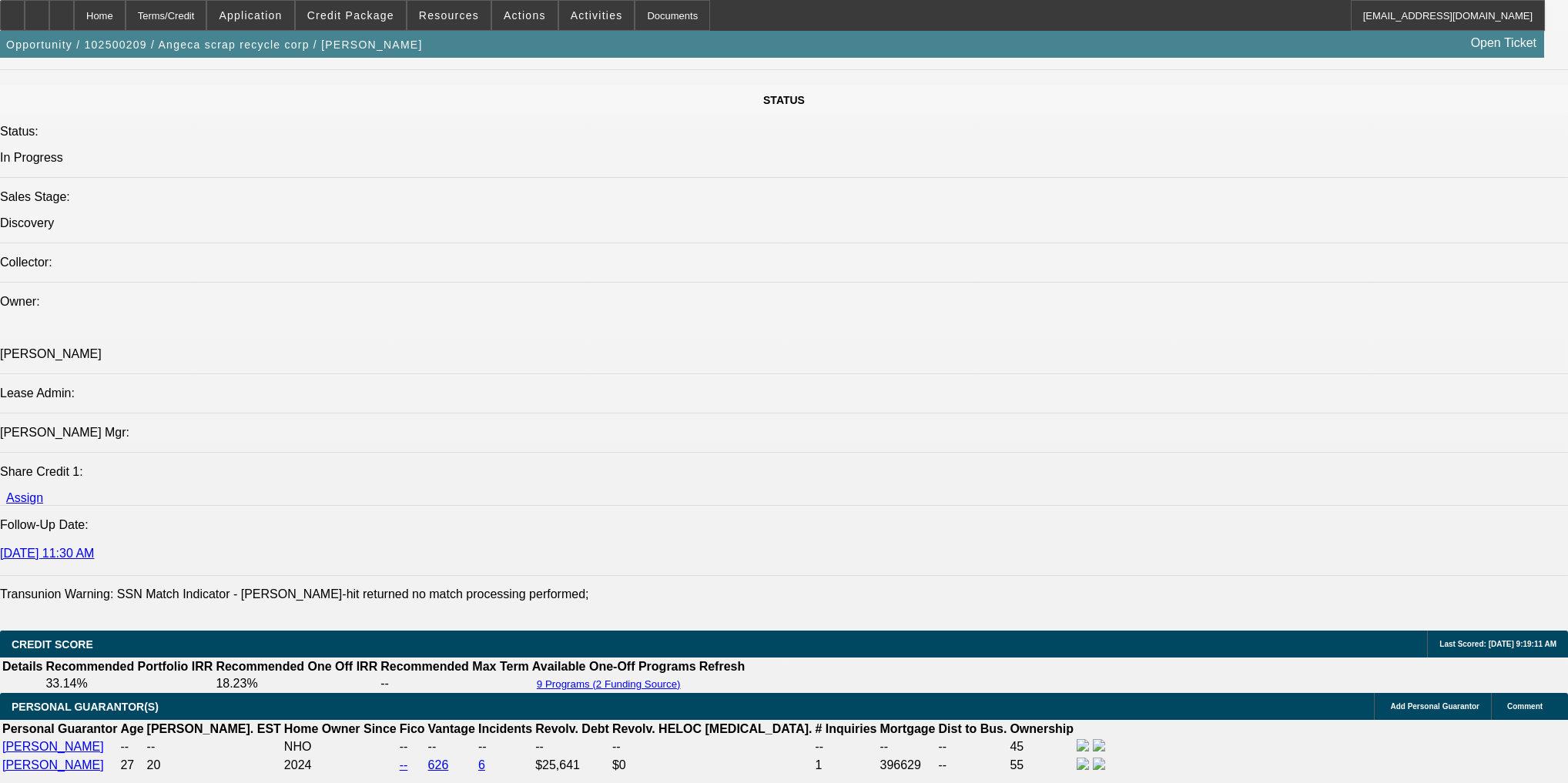
scroll to position [1751, 0]
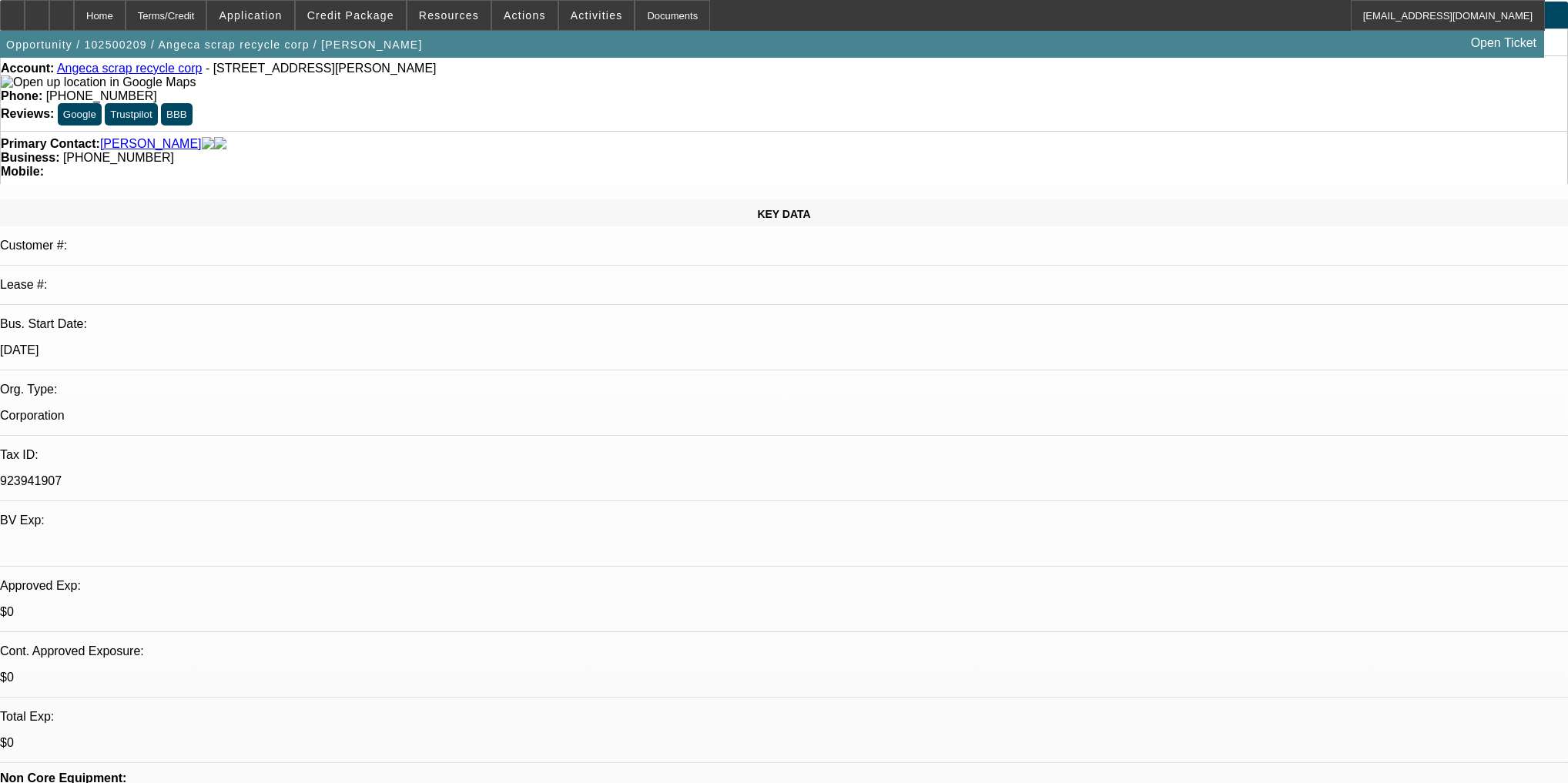
scroll to position [0, 0]
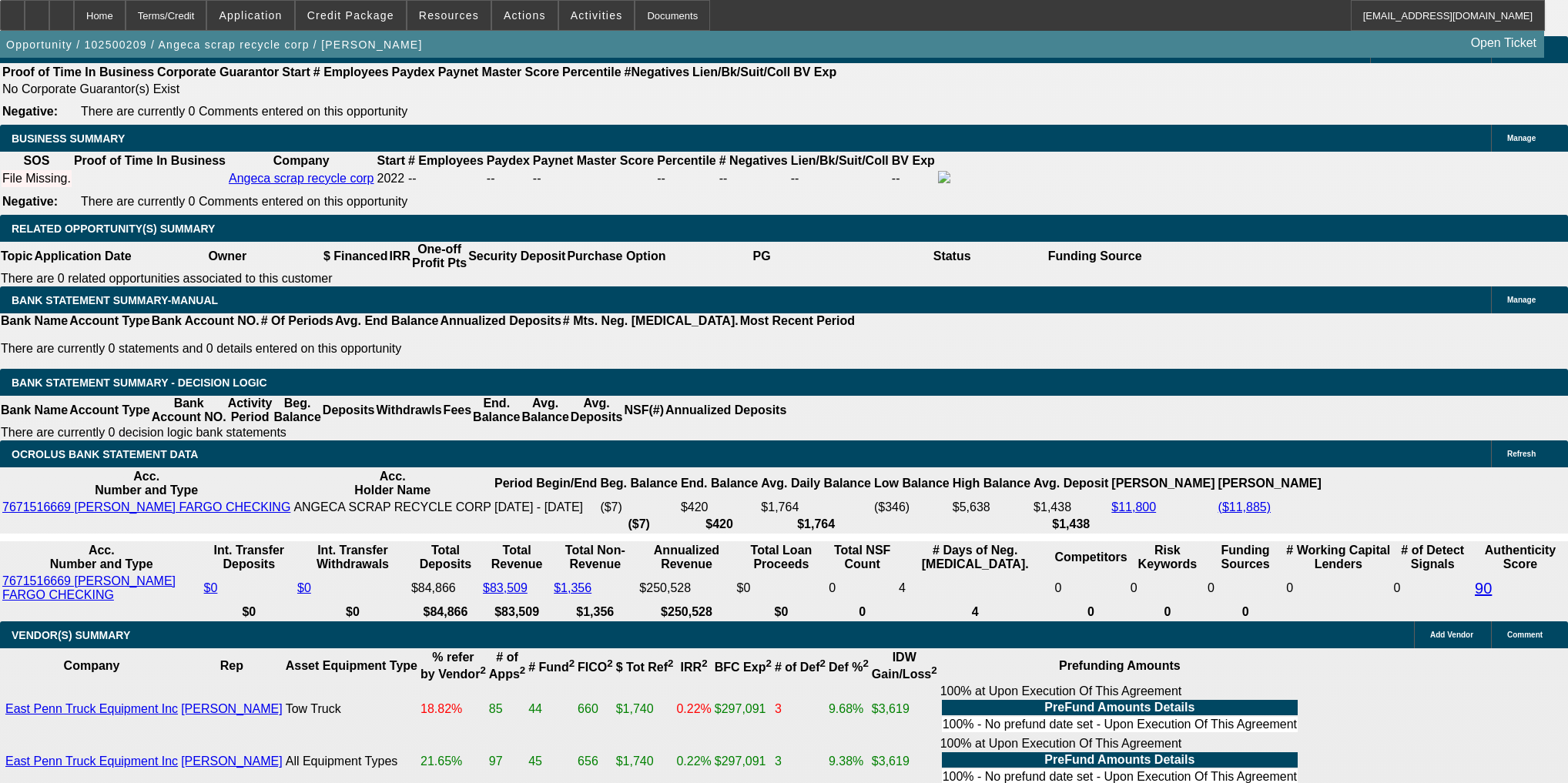
scroll to position [2465, 0]
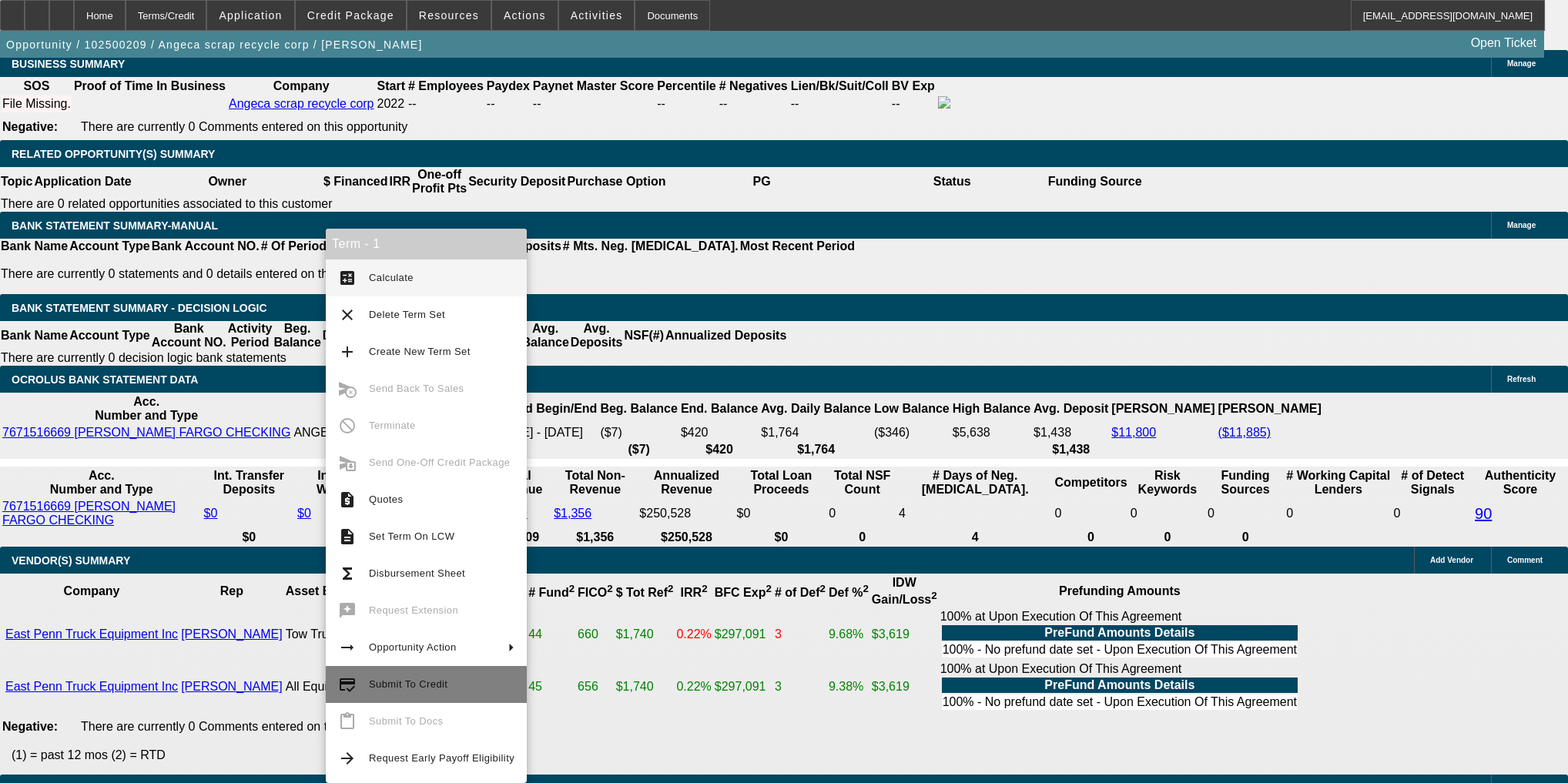
click at [414, 693] on span "Submit To Credit" at bounding box center [442, 684] width 146 height 18
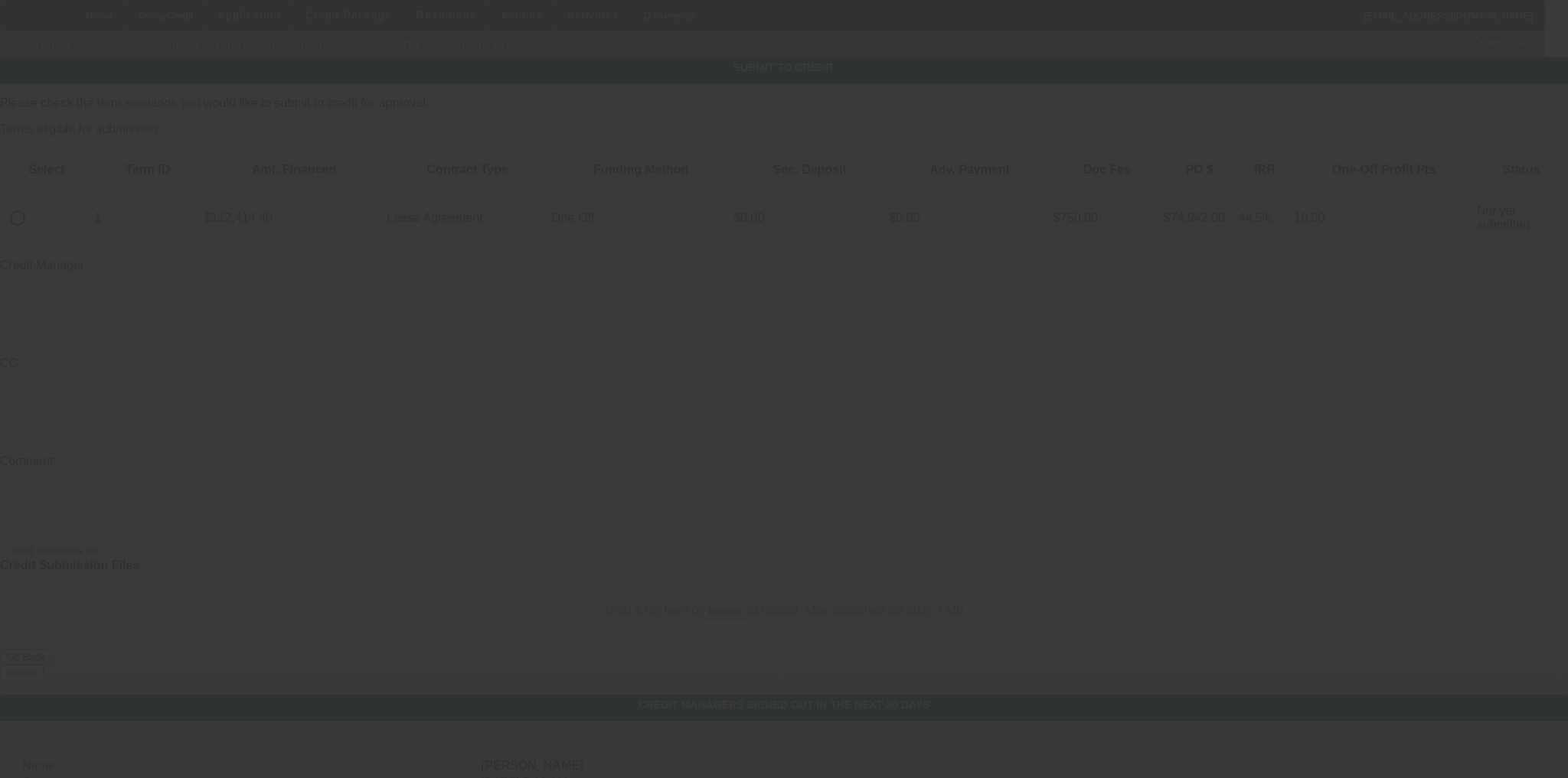
click at [61, 176] on div at bounding box center [784, 389] width 1568 height 778
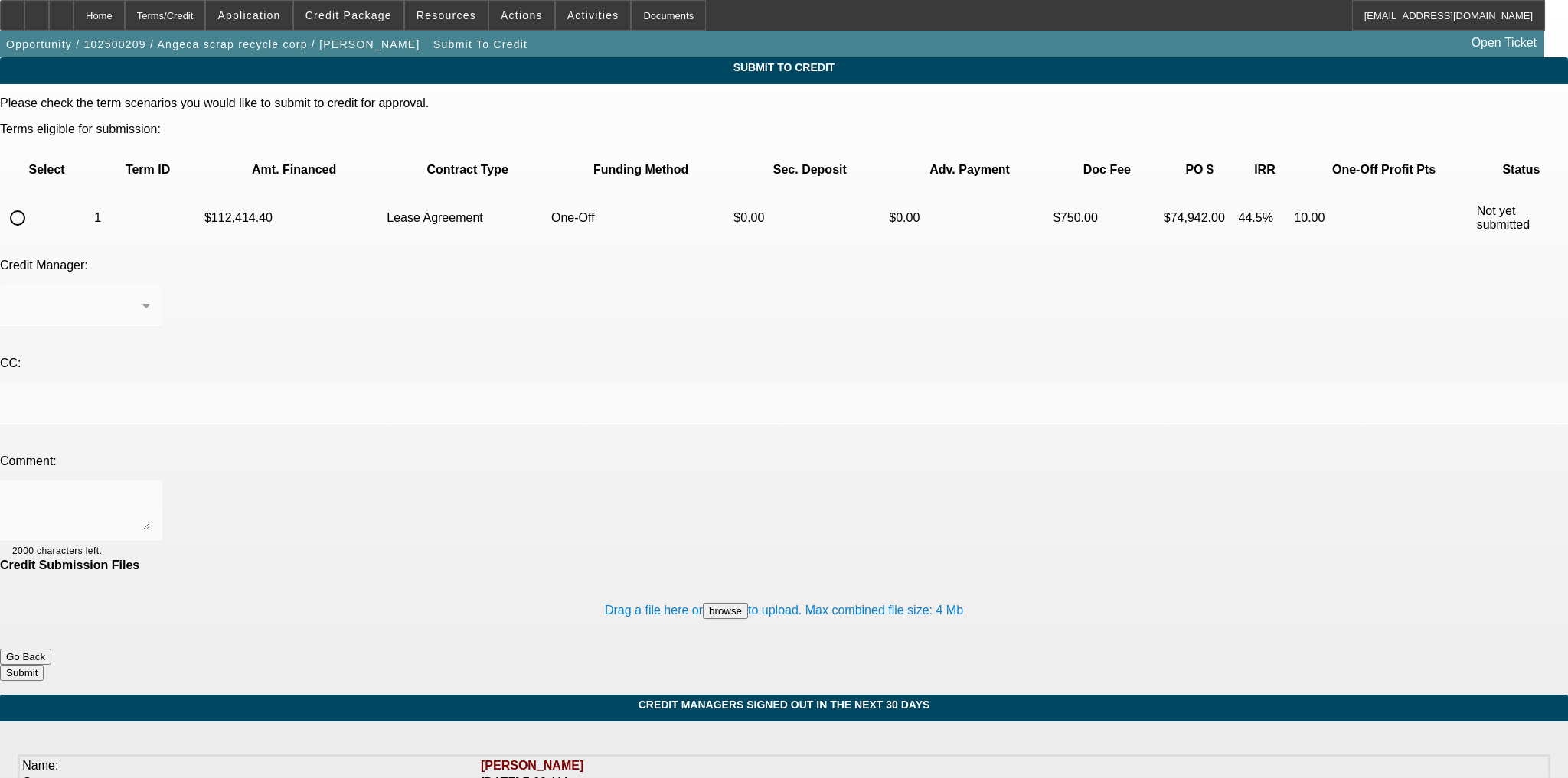
click at [61, 176] on div at bounding box center [784, 389] width 1568 height 778
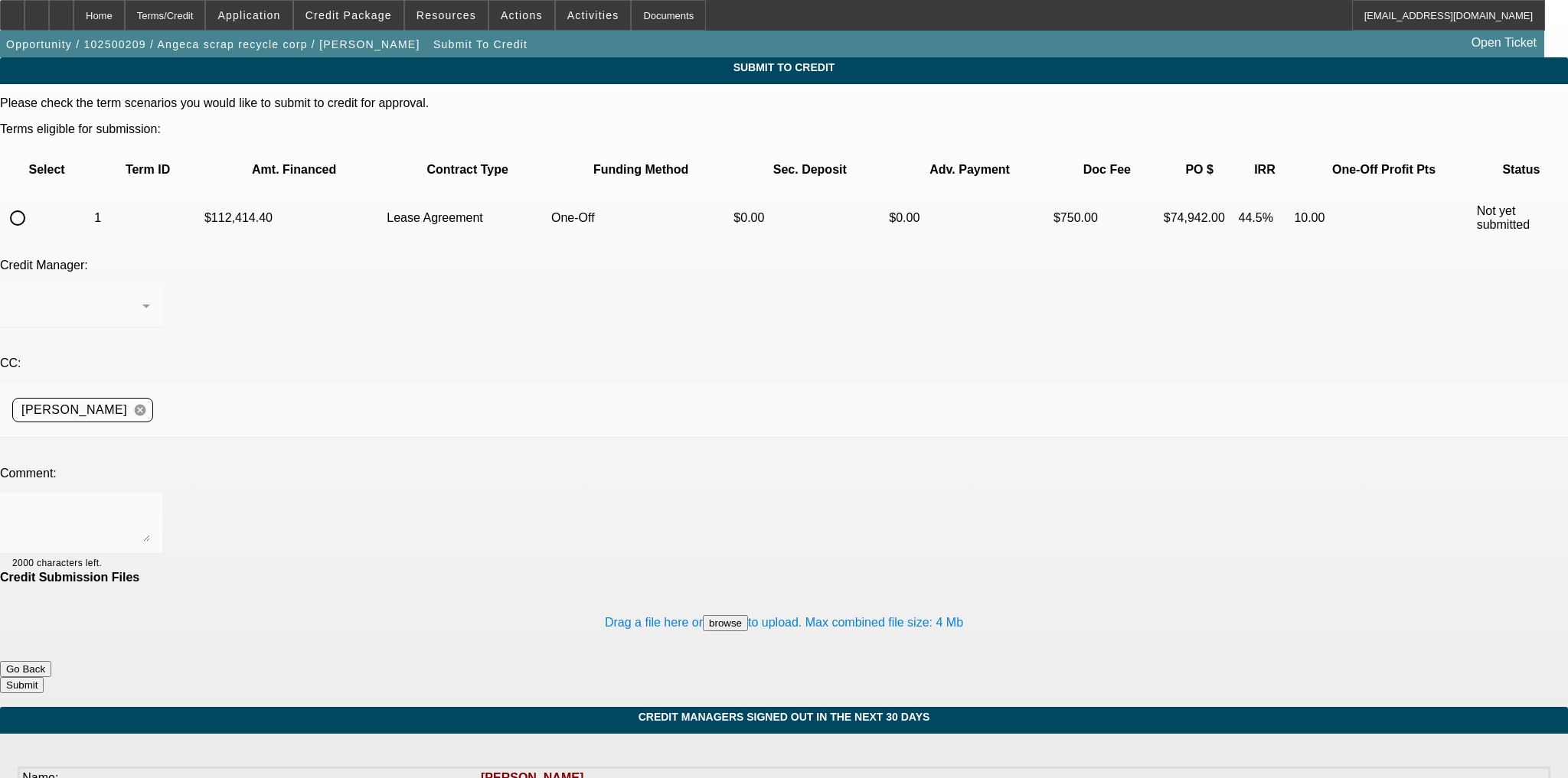
click at [33, 203] on input "radio" at bounding box center [17, 218] width 31 height 31
radio input "true"
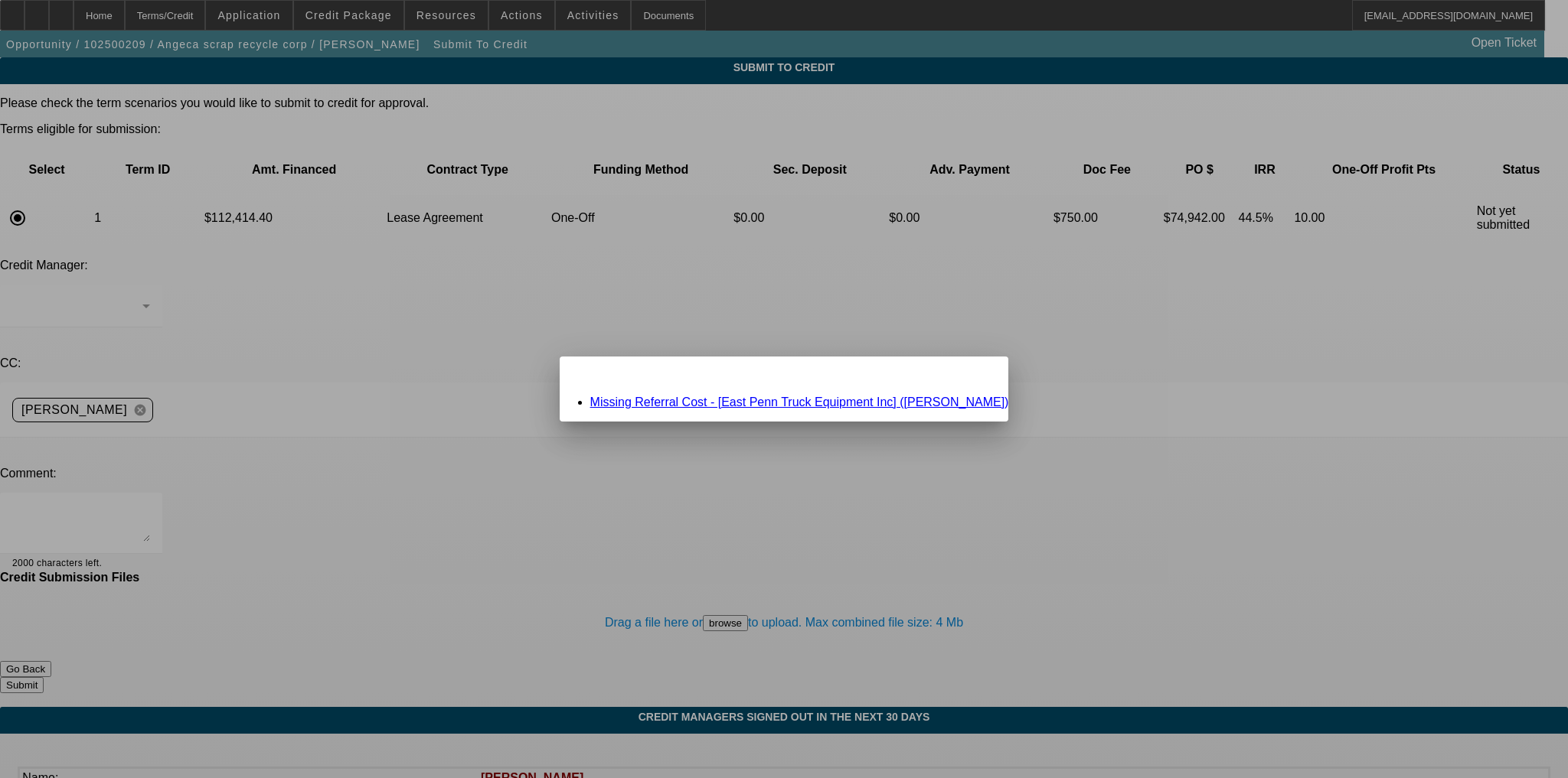
click at [723, 406] on link "Missing Referral Cost - [East Penn Truck Equipment Inc] (Hunt, Mike)" at bounding box center [800, 402] width 419 height 13
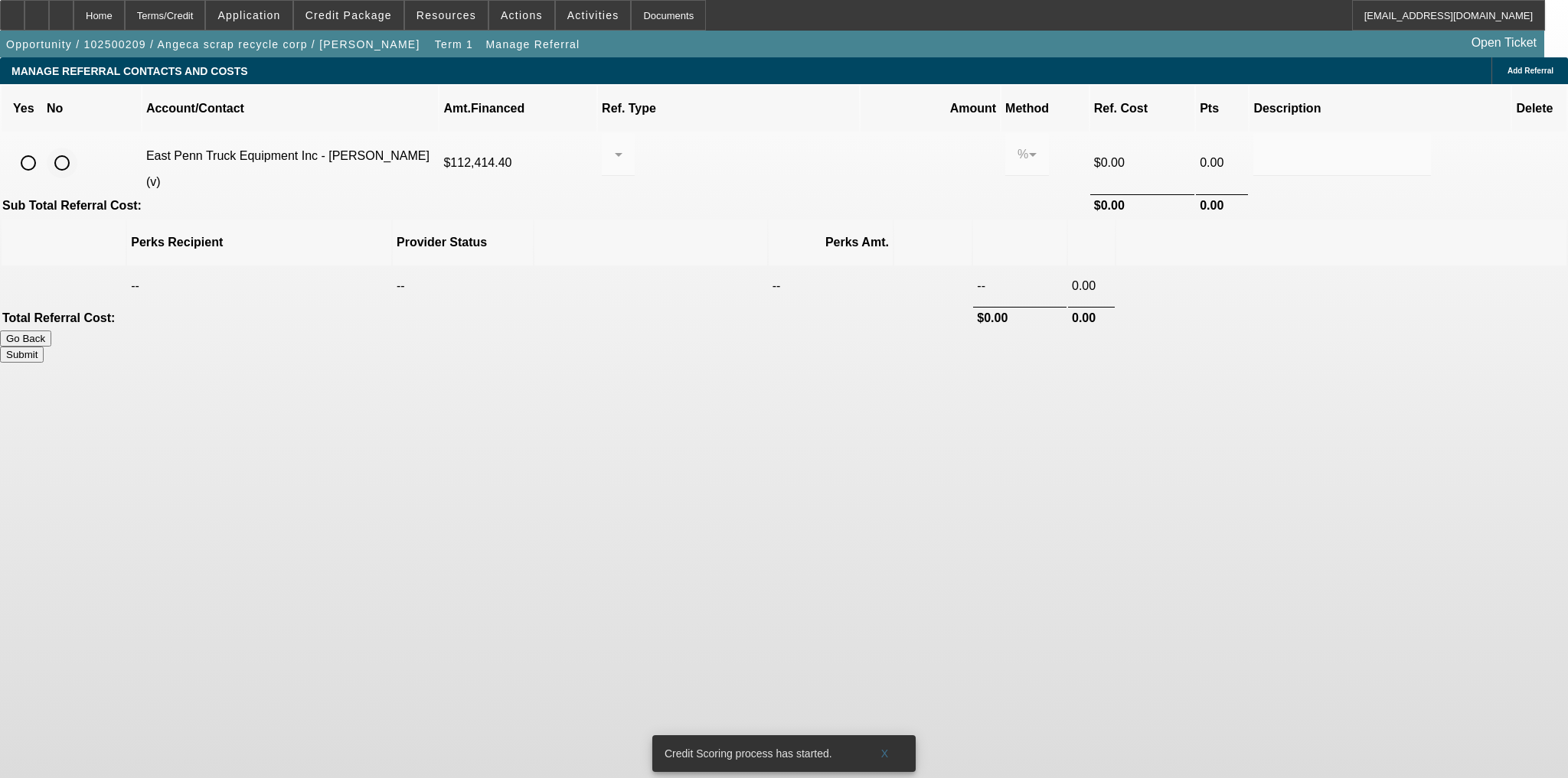
click at [77, 148] on input "radio" at bounding box center [61, 163] width 31 height 31
radio input "true"
click at [43, 346] on button "Submit" at bounding box center [21, 354] width 43 height 16
type input "0.000"
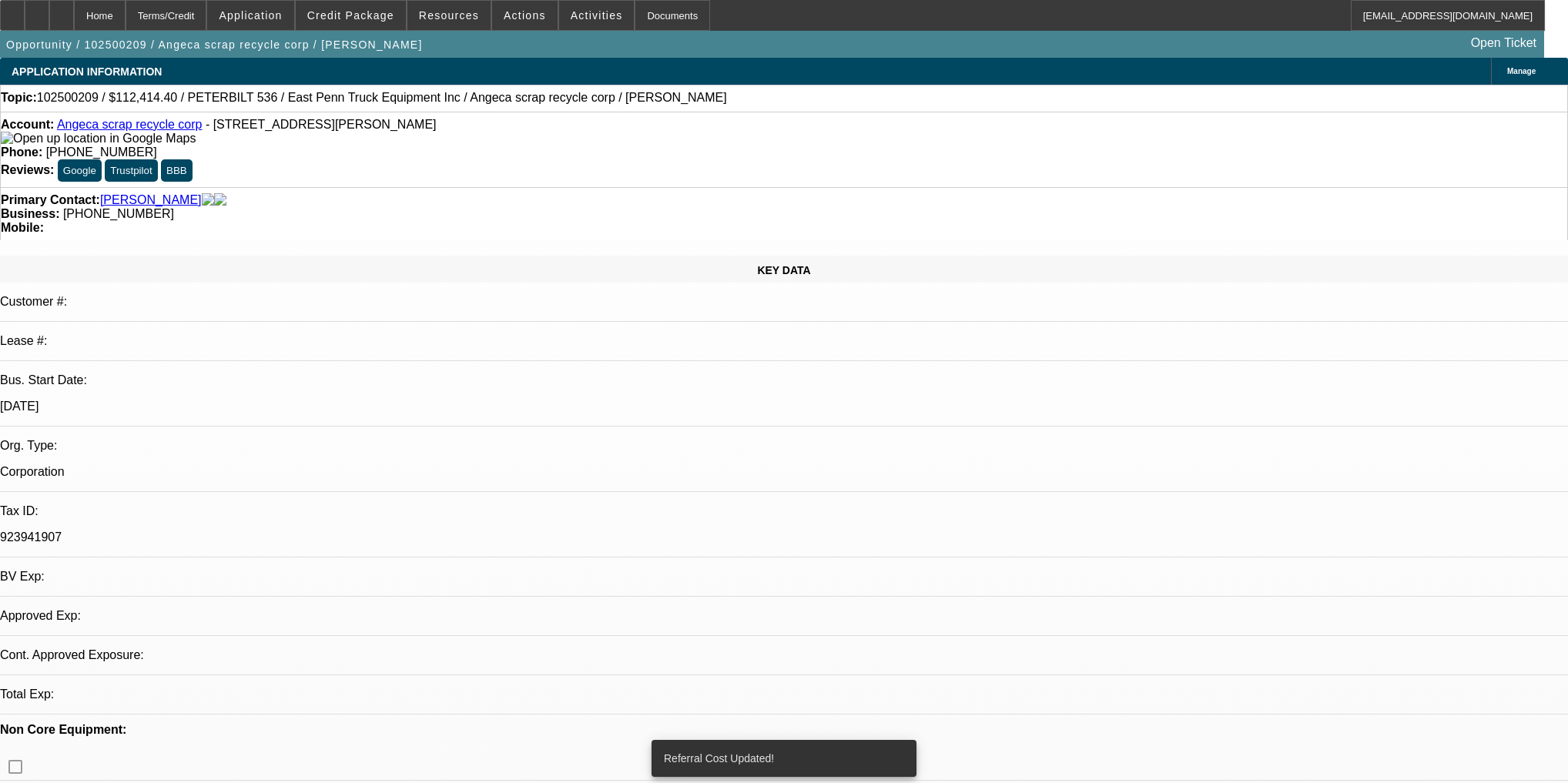
select select "0"
select select "2"
select select "0"
select select "4"
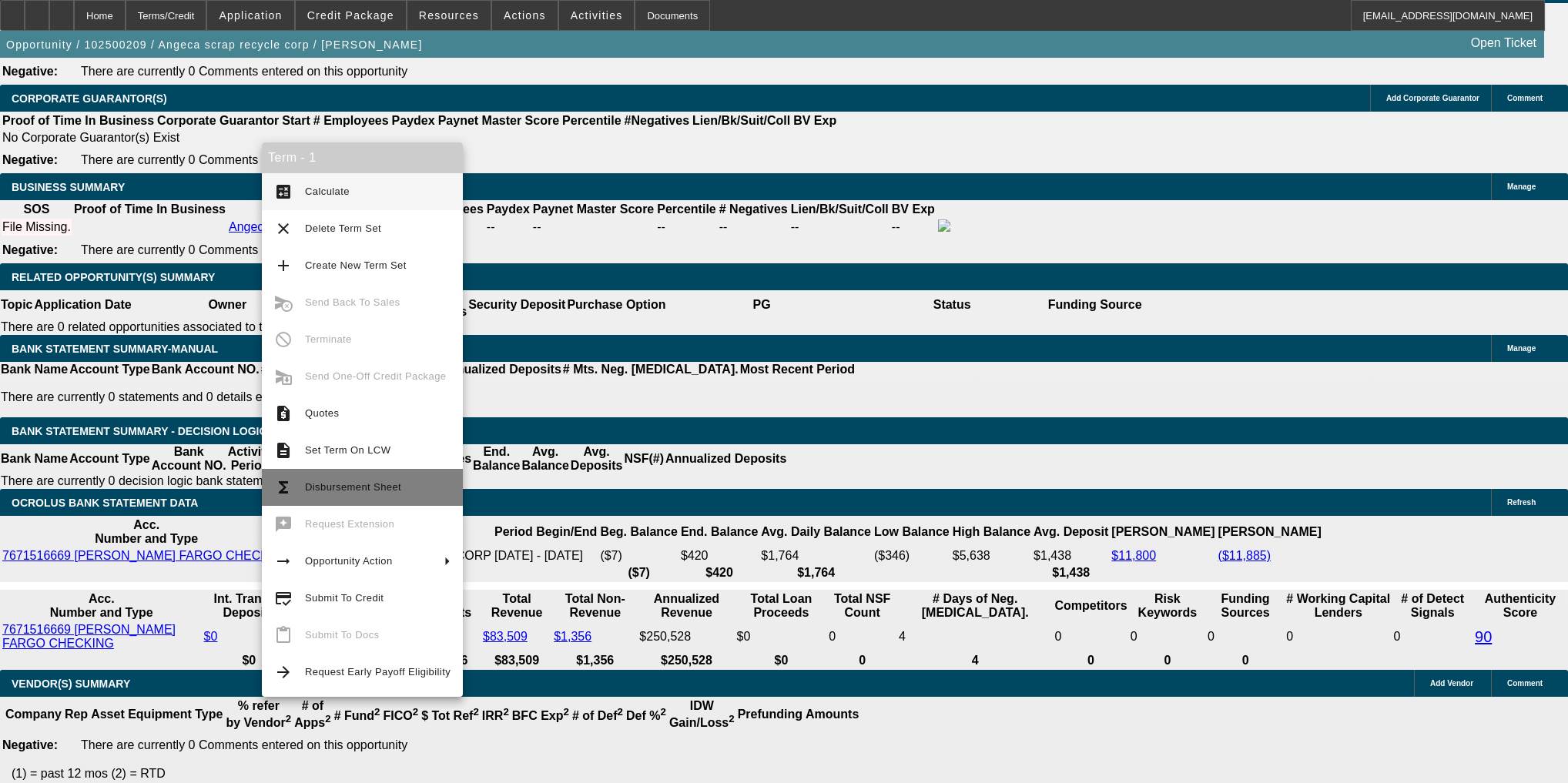
scroll to position [2429, 0]
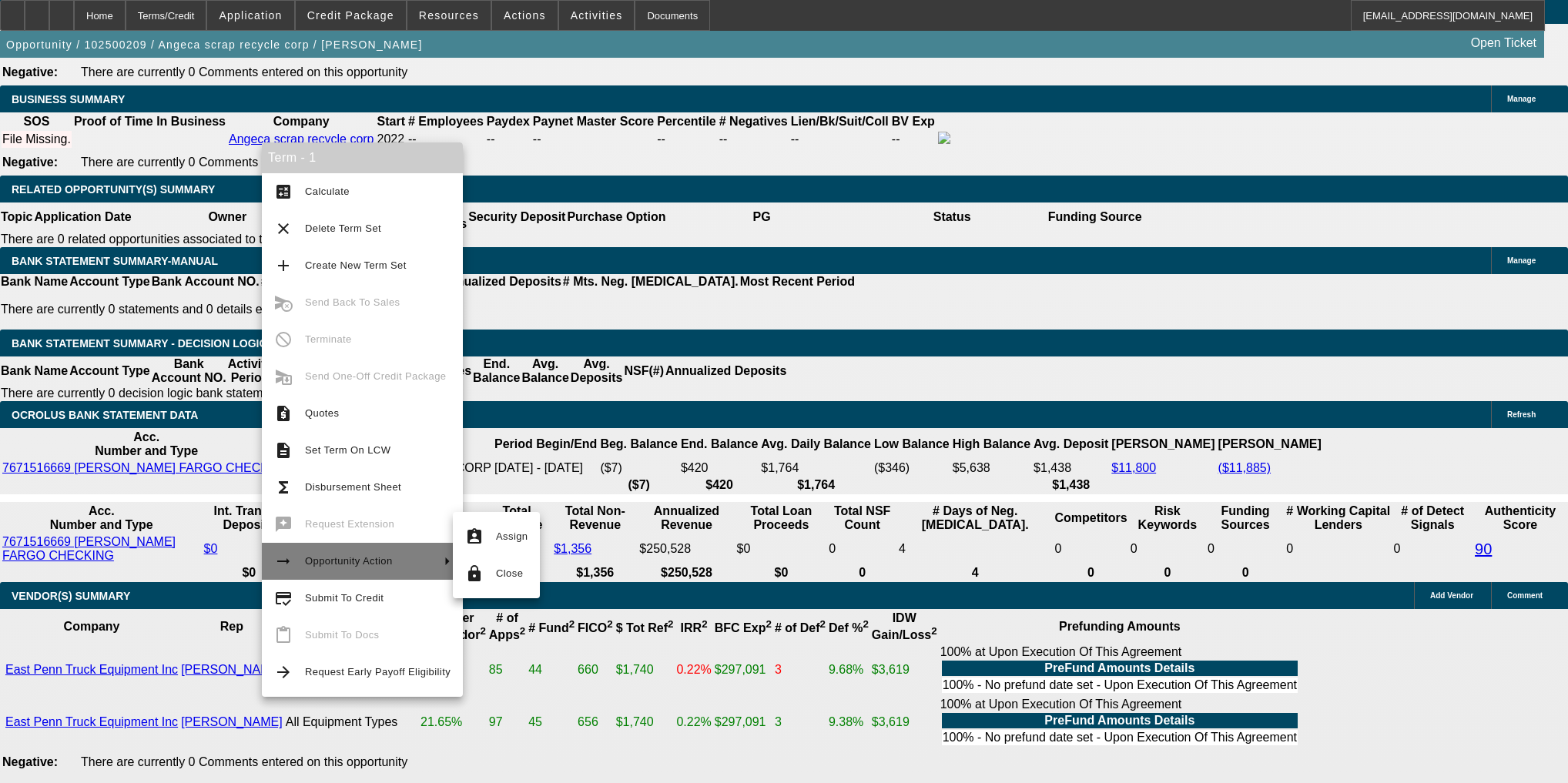
click at [319, 578] on button "arrow_right_alt Opportunity Action" at bounding box center [362, 561] width 201 height 37
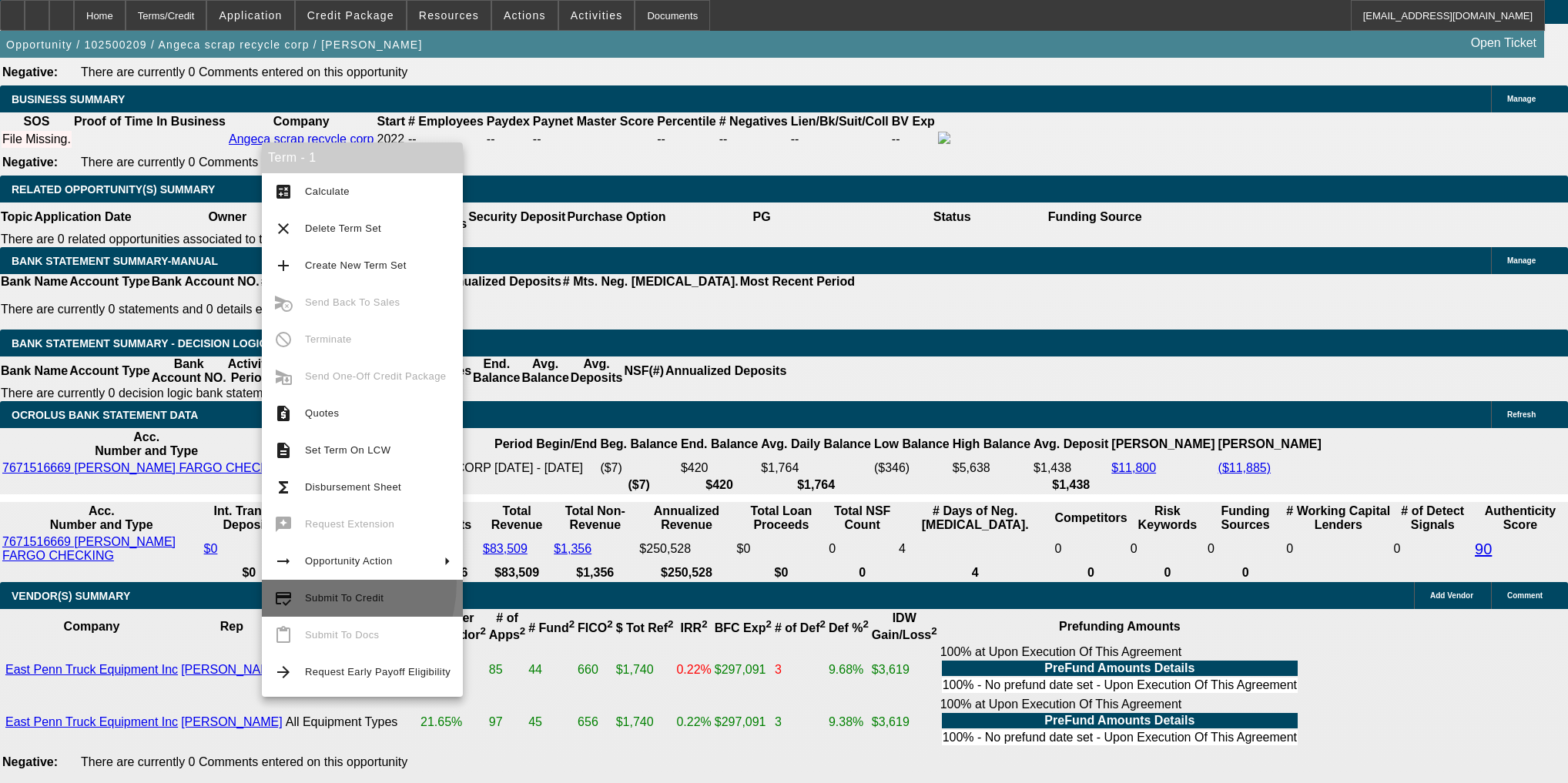
click at [315, 583] on button "credit_score Submit To Credit" at bounding box center [362, 598] width 201 height 37
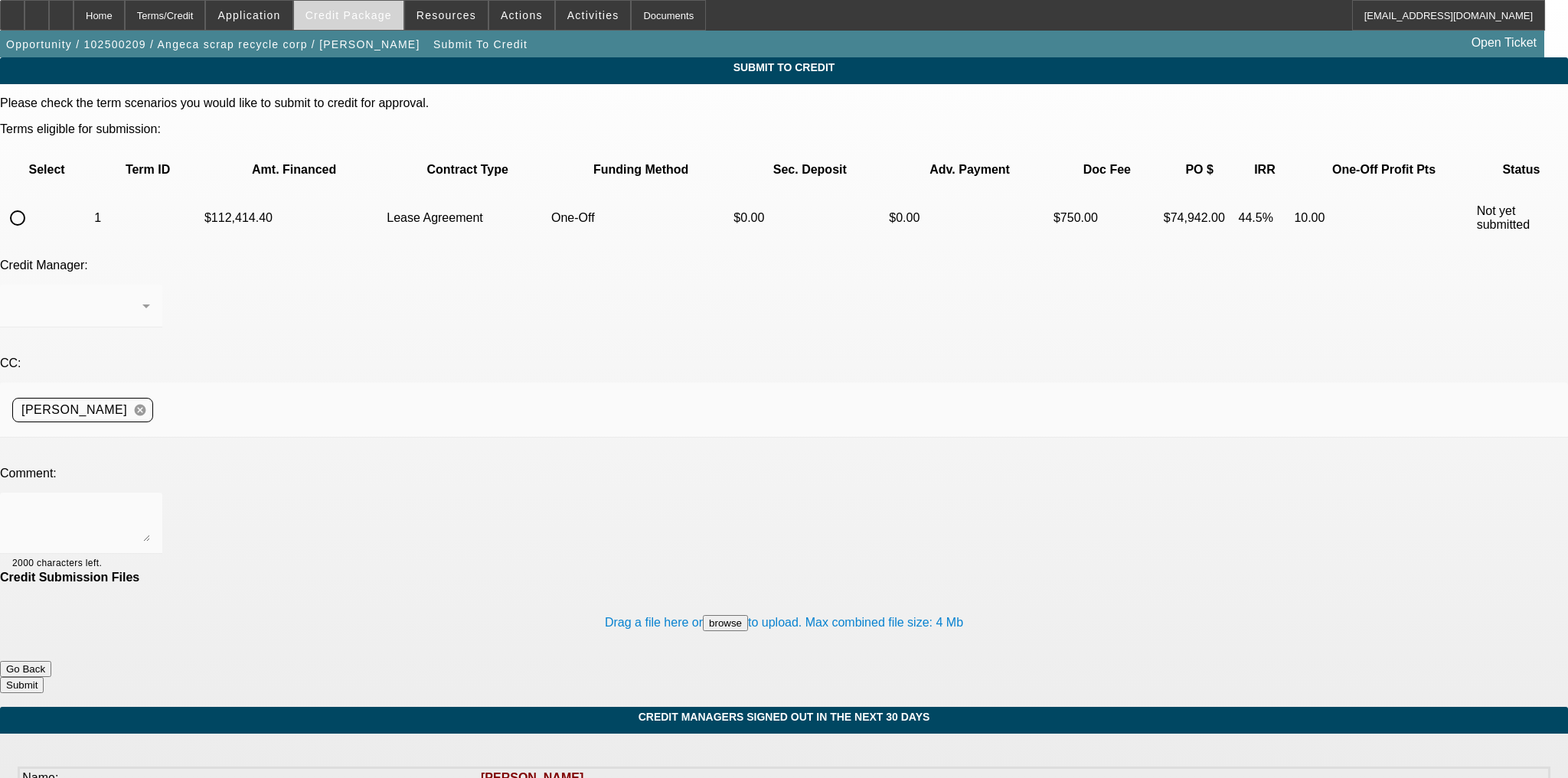
click at [363, 24] on span at bounding box center [348, 15] width 110 height 37
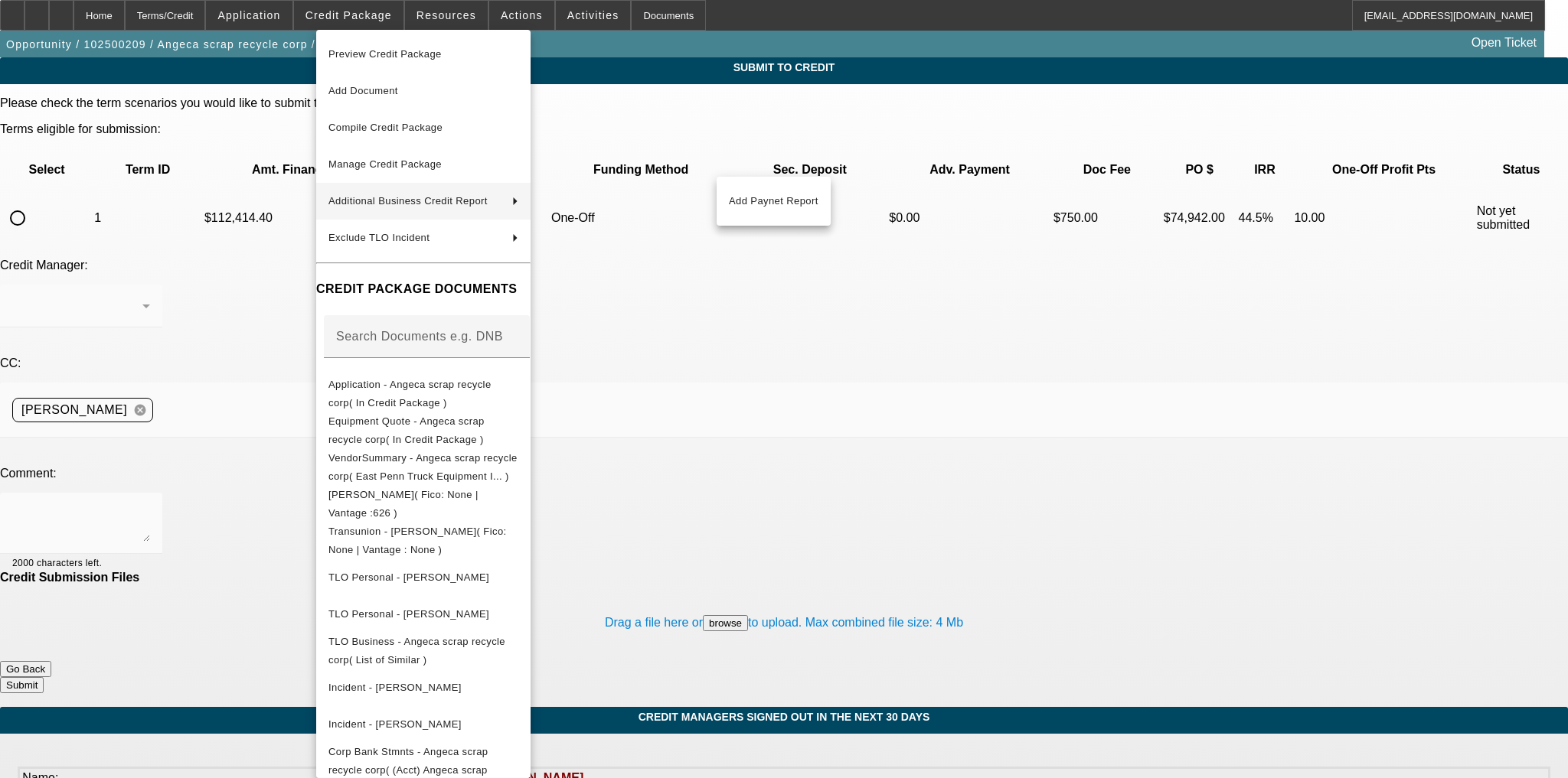
click at [194, 231] on div at bounding box center [784, 389] width 1568 height 778
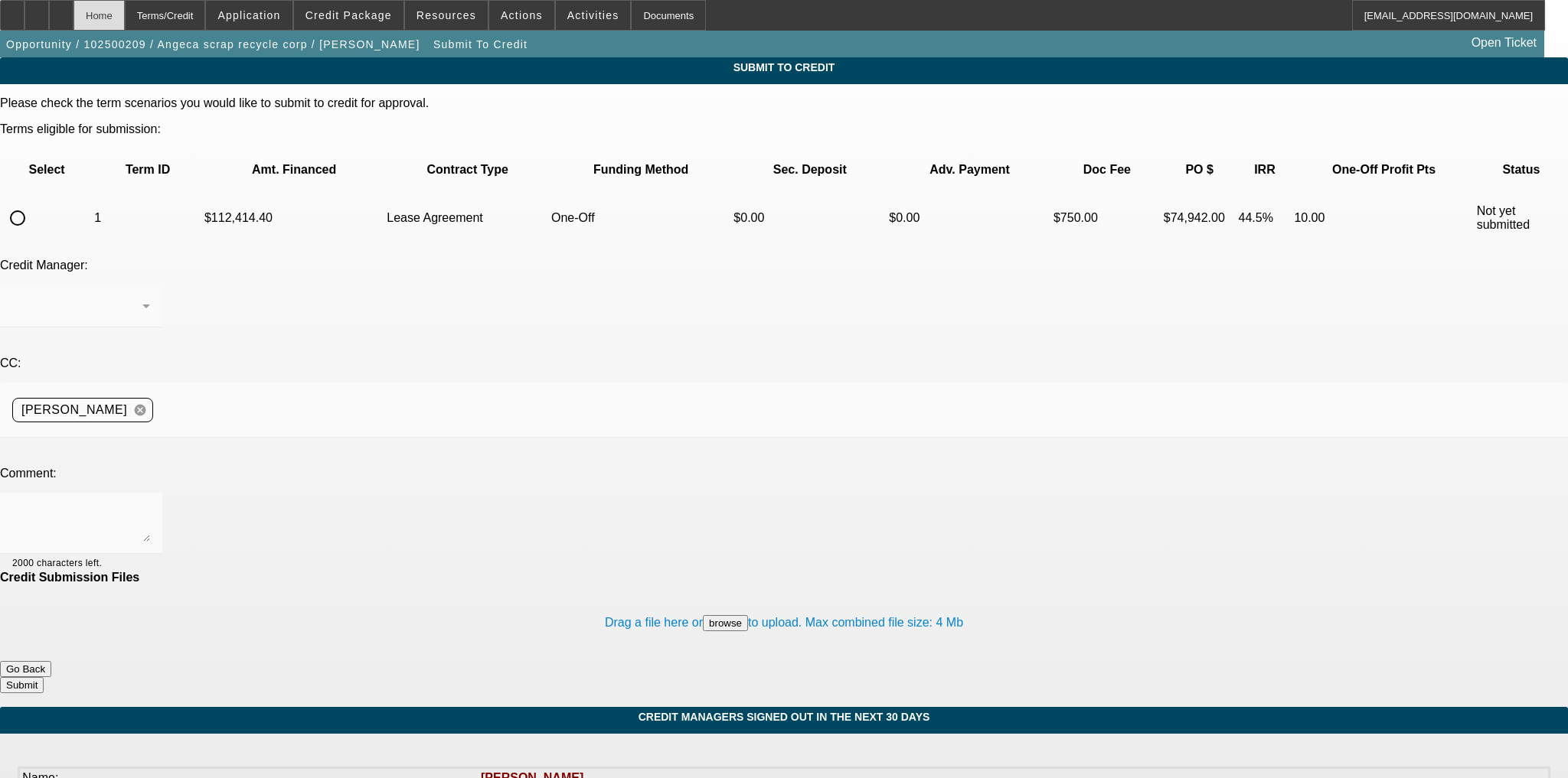
click at [124, 17] on div "Home" at bounding box center [98, 15] width 51 height 31
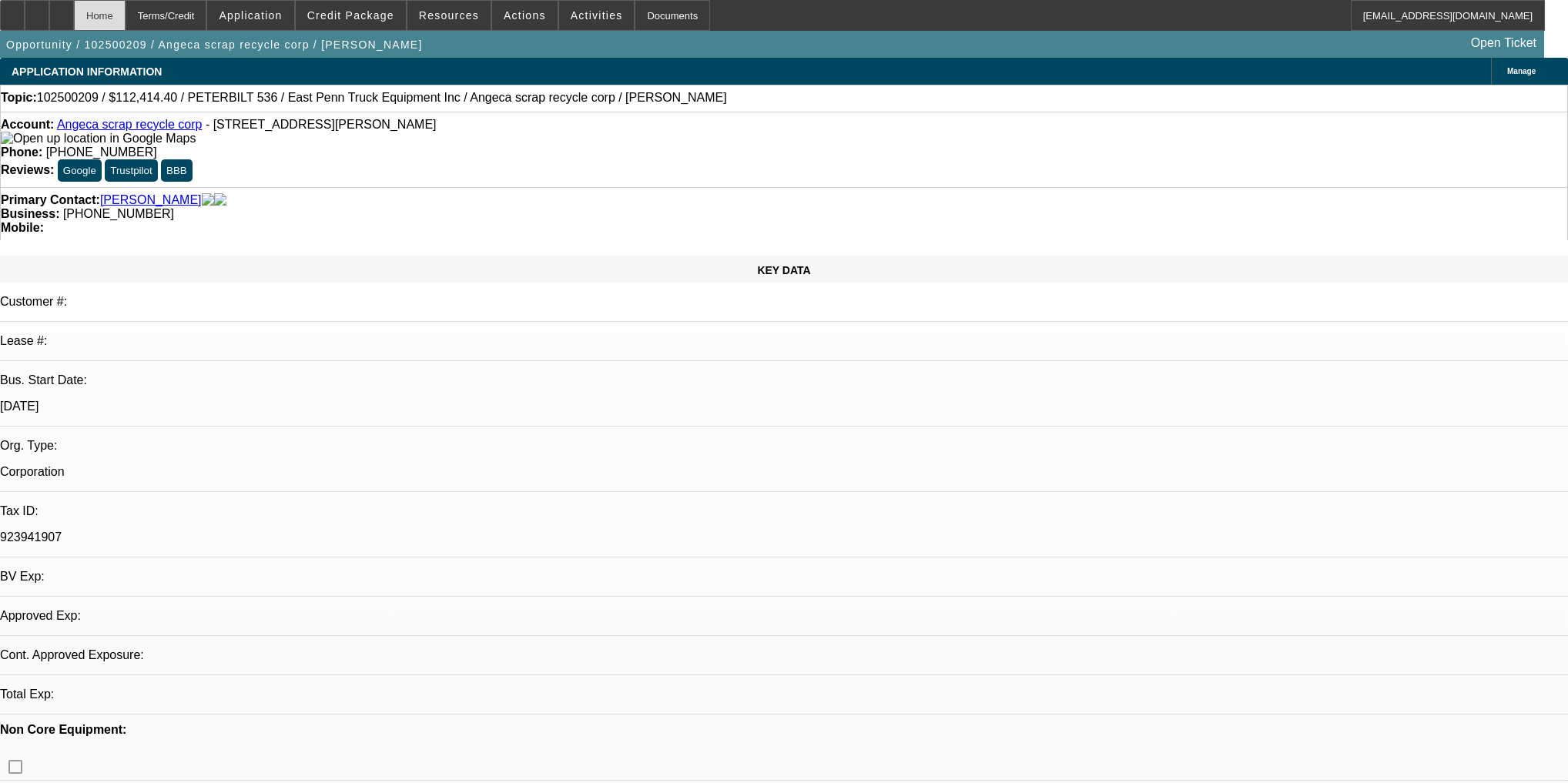
select select "0"
select select "2"
select select "0"
select select "4"
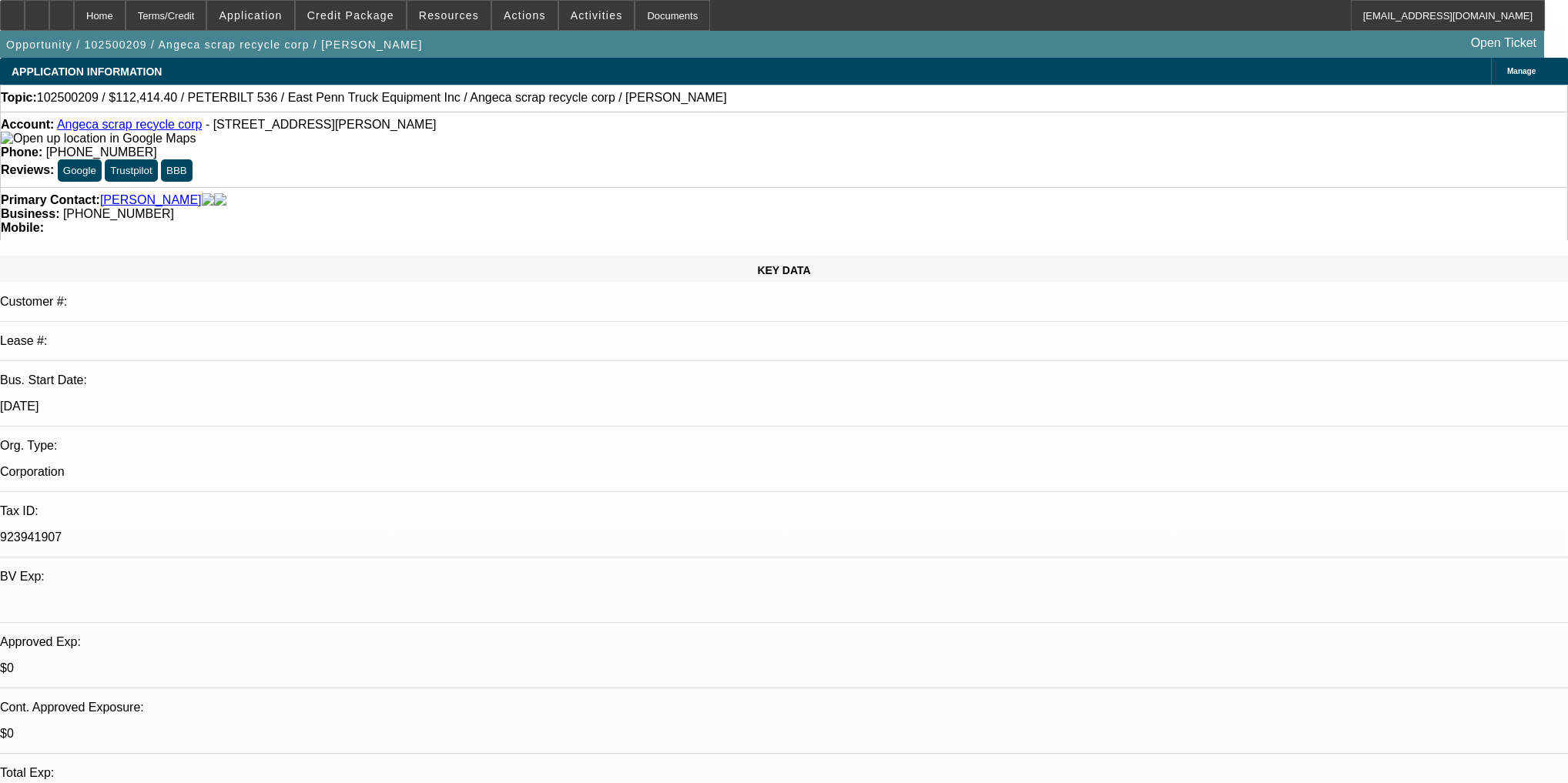
drag, startPoint x: 414, startPoint y: 18, endPoint x: 1097, endPoint y: -18, distance: 683.9
click at [1097, 0] on html "Home Terms/Credit Application Credit Package Resources Actions Activities Docum…" at bounding box center [784, 392] width 1568 height 783
click at [293, 25] on span at bounding box center [250, 15] width 86 height 37
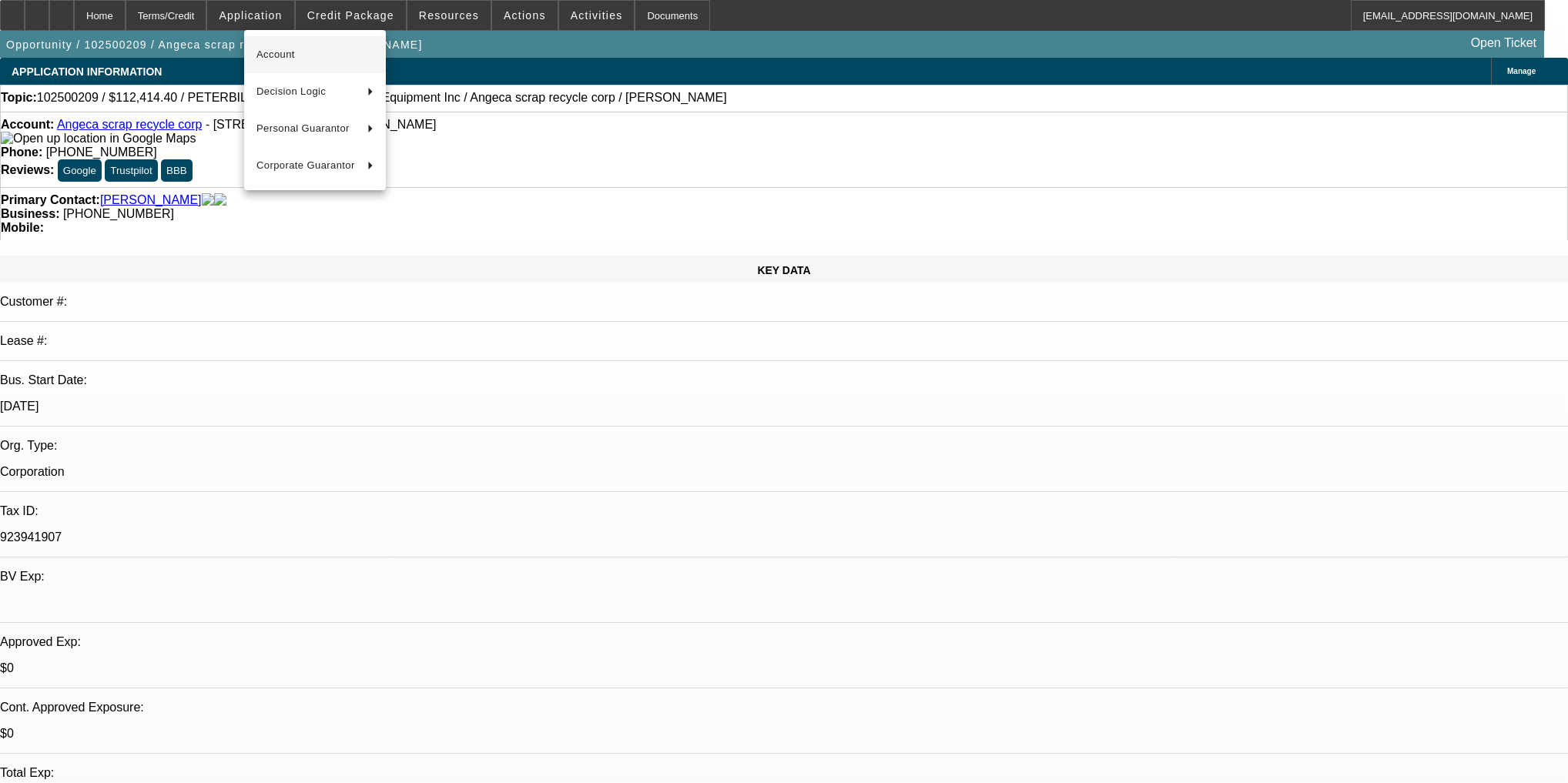
click at [317, 48] on span "Account" at bounding box center [315, 54] width 117 height 18
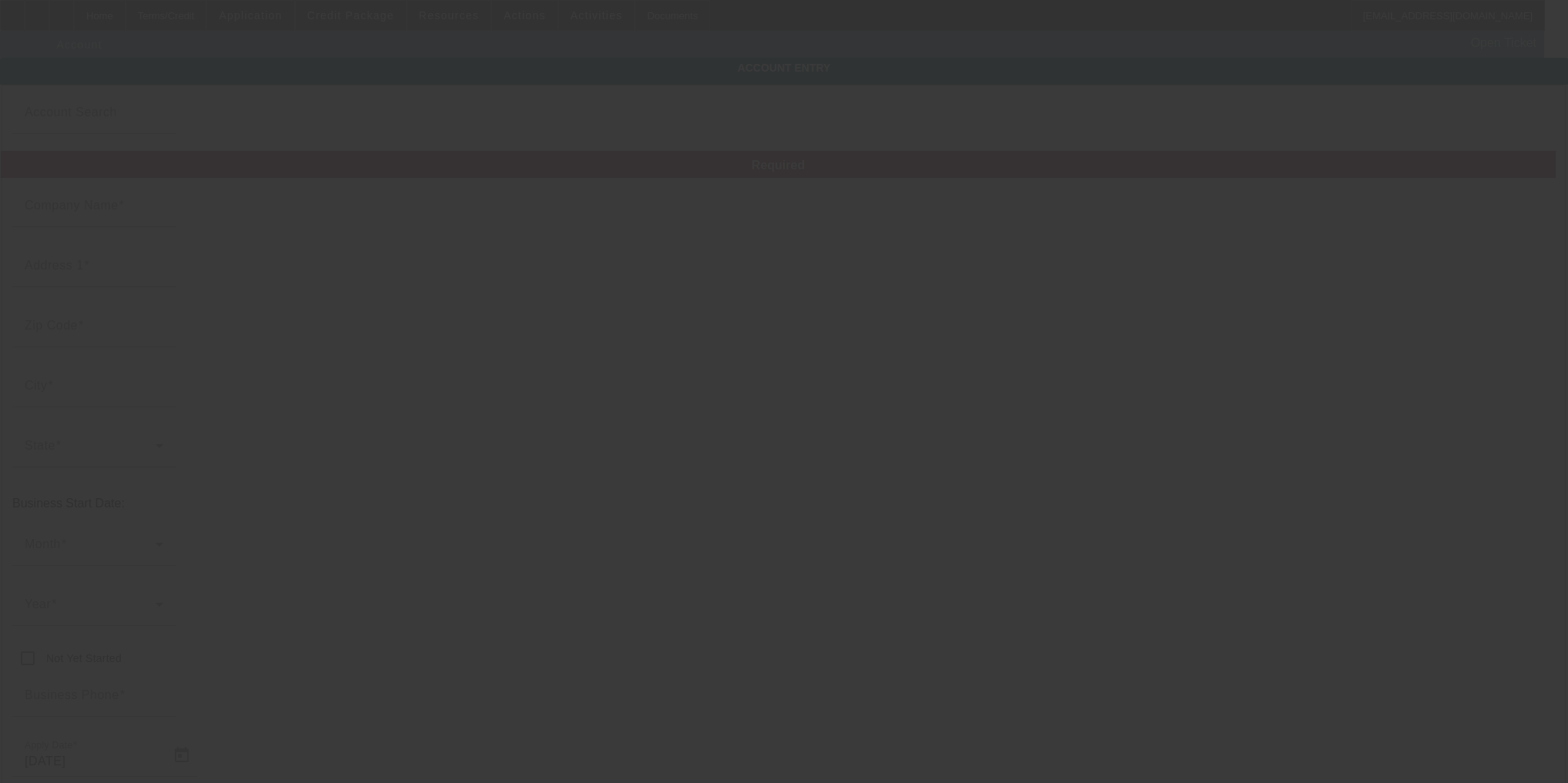
type input "Angeca scrap recycle corp"
type input "1908 Robin Way"
type input "18018"
type input "Bethlehem"
type input "(347) 425-4199"
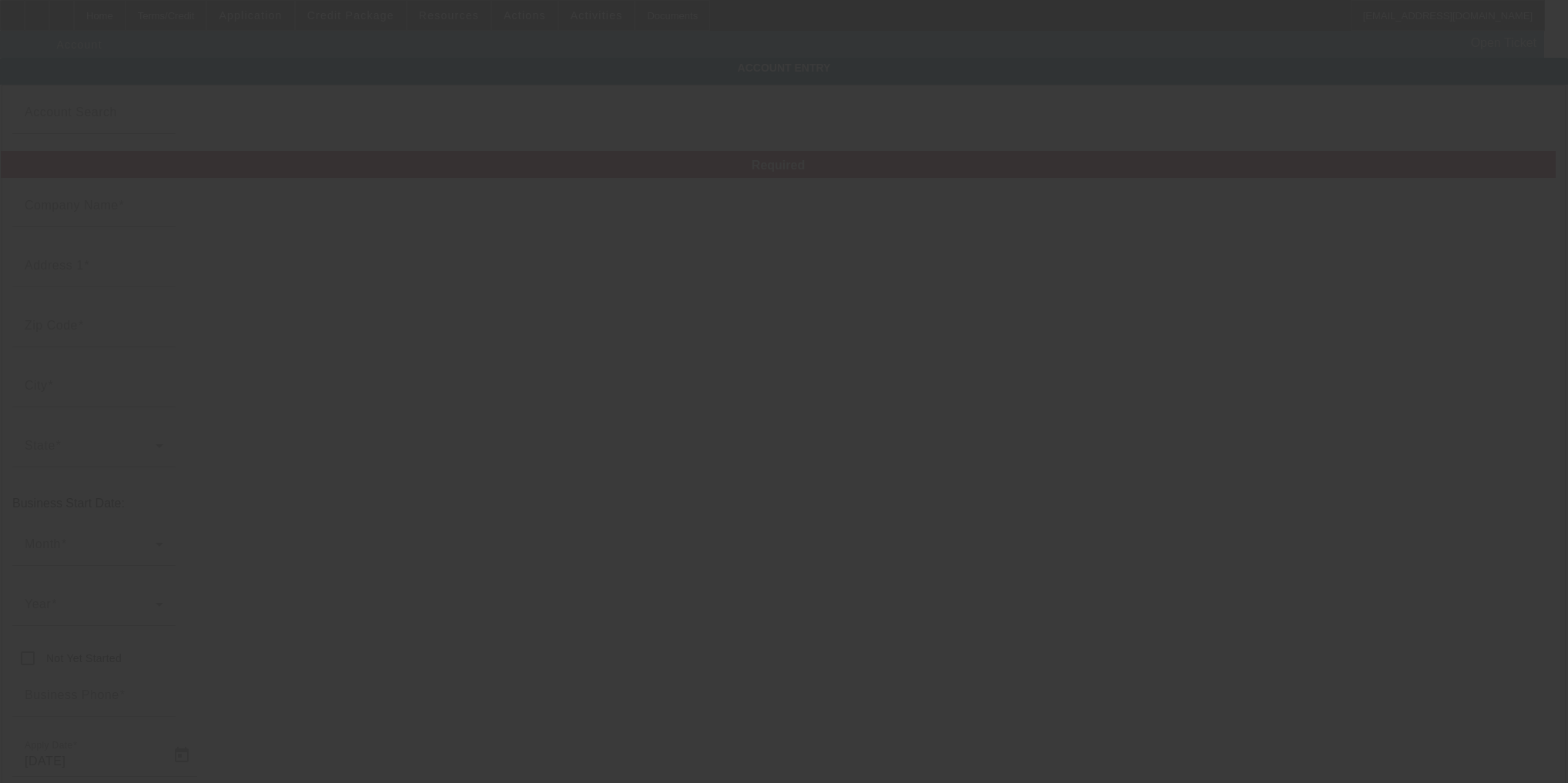
type input "angecascrap@gmail.com"
type input "923941907"
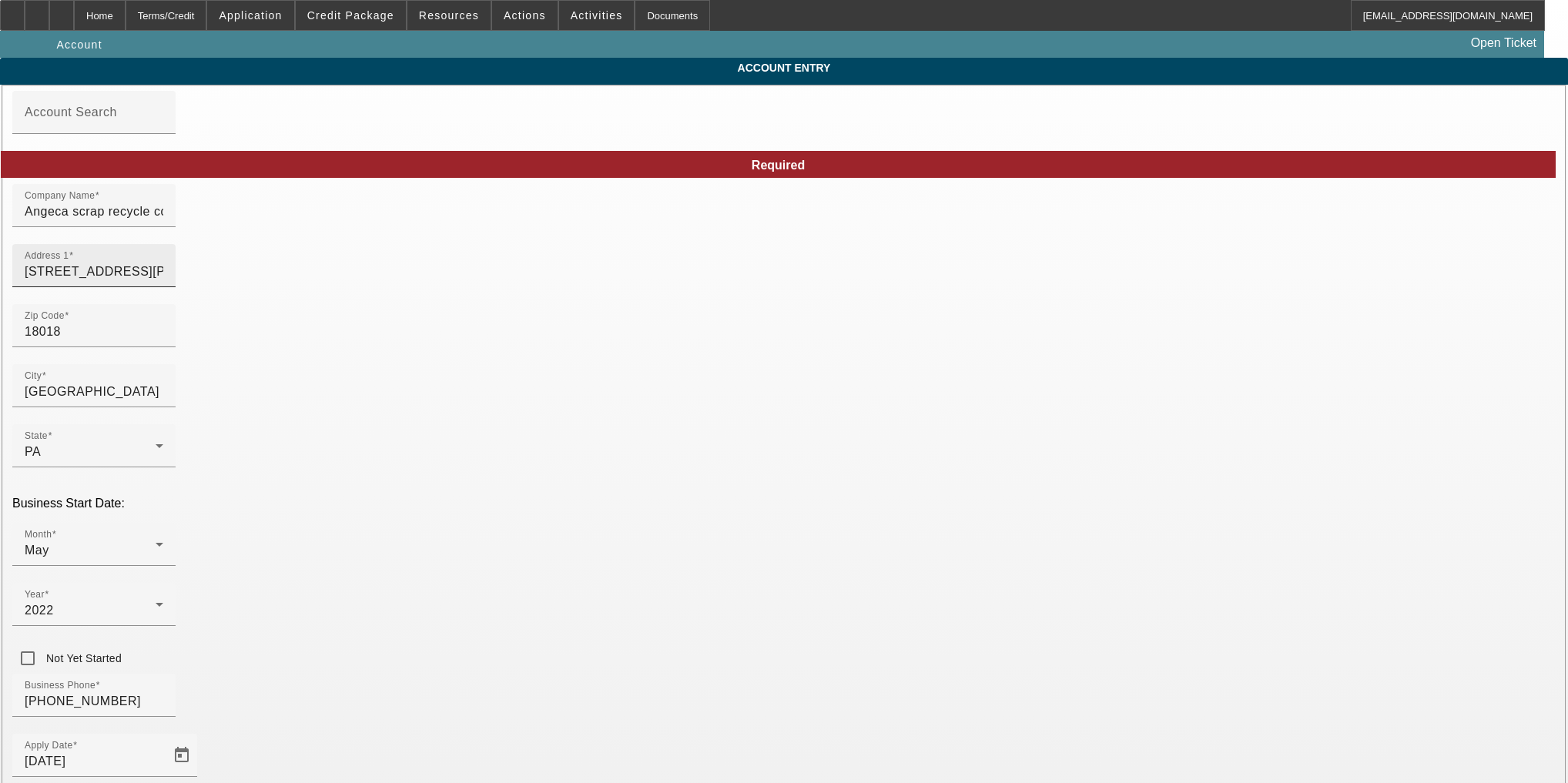
type input "10/8/2025"
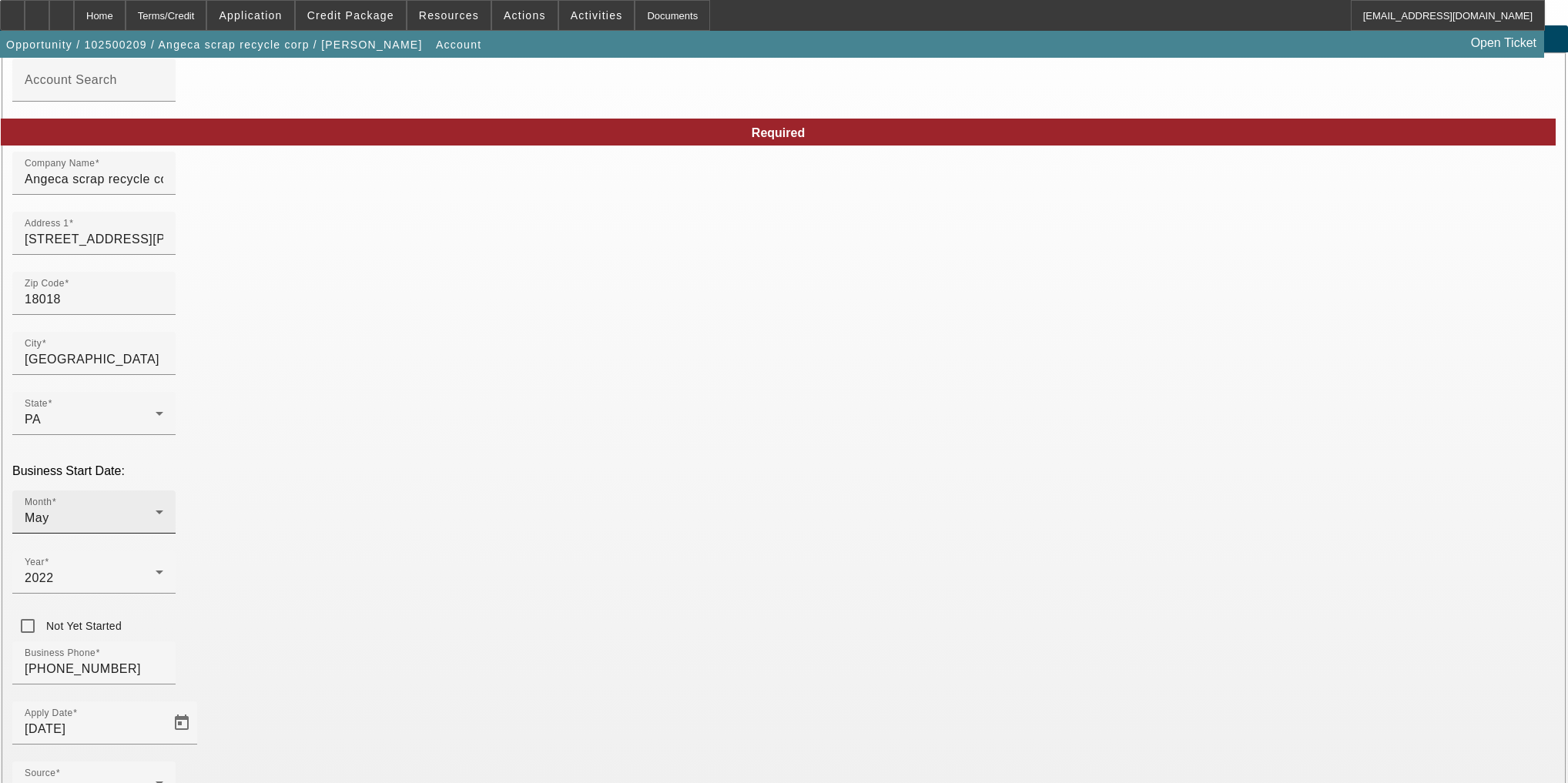
scroll to position [120, 0]
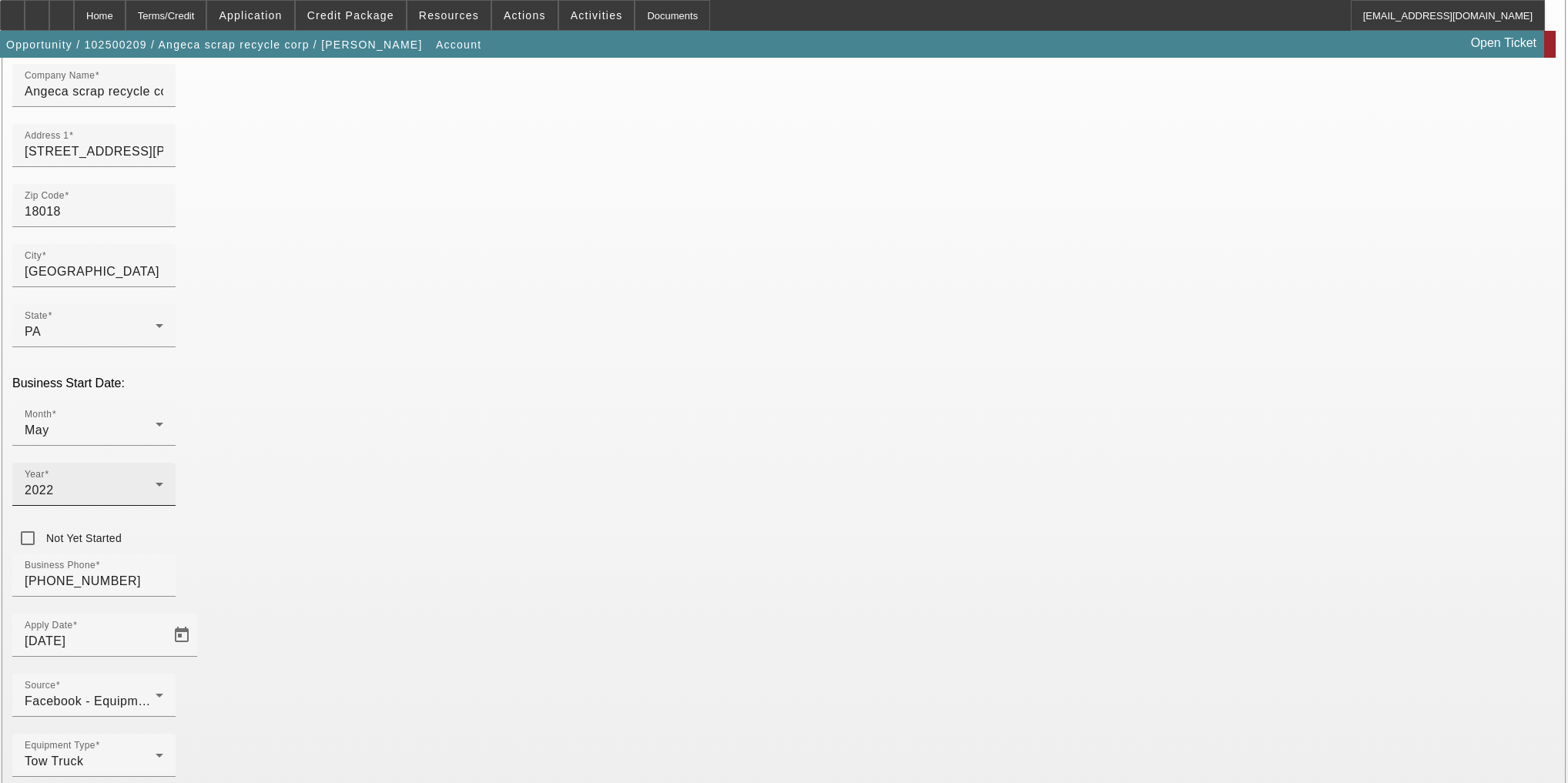
click at [155, 481] on div "2022" at bounding box center [90, 490] width 131 height 18
click at [601, 536] on span "2023" at bounding box center [597, 536] width 29 height 18
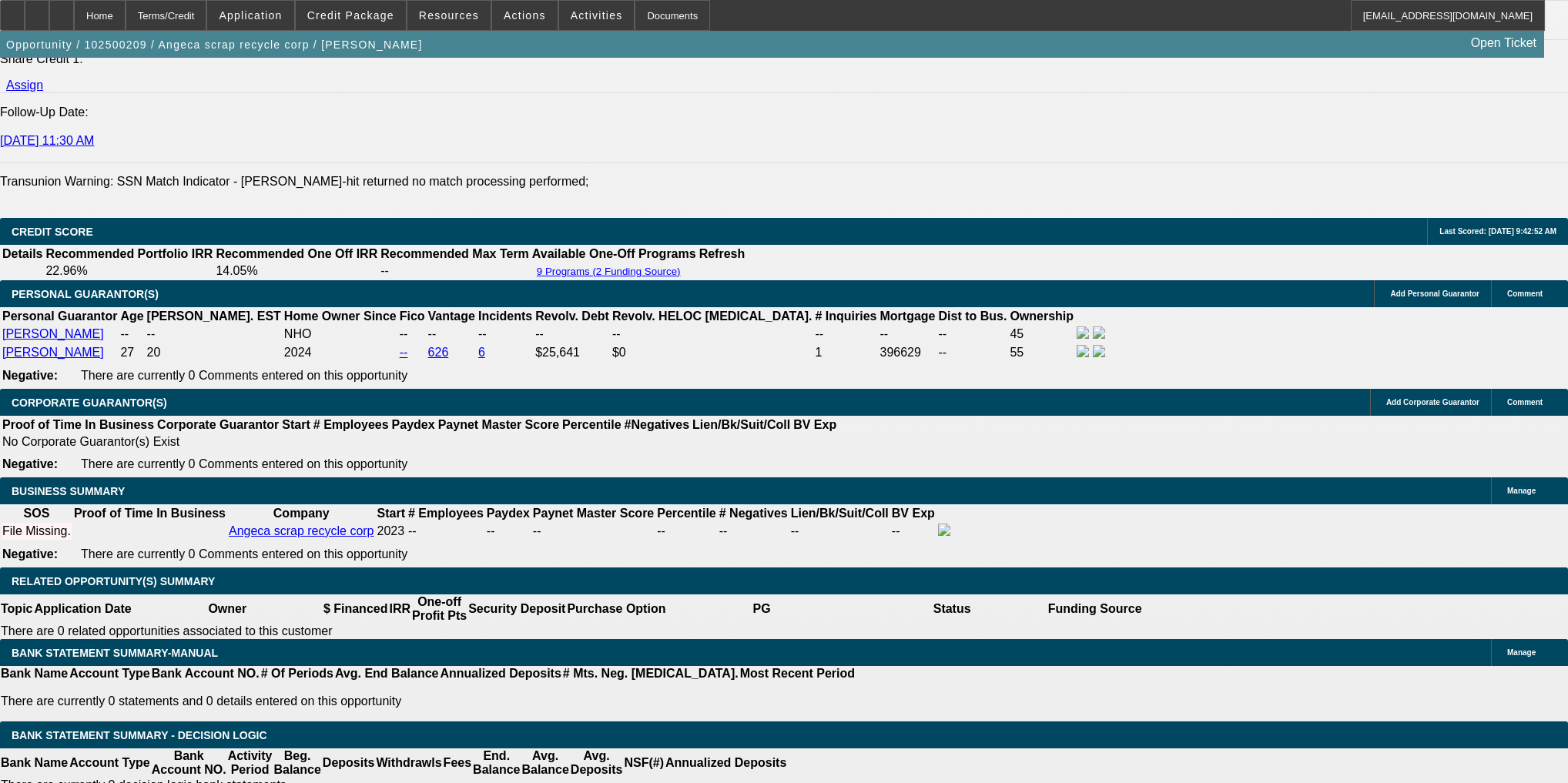
select select "0"
select select "2"
select select "0"
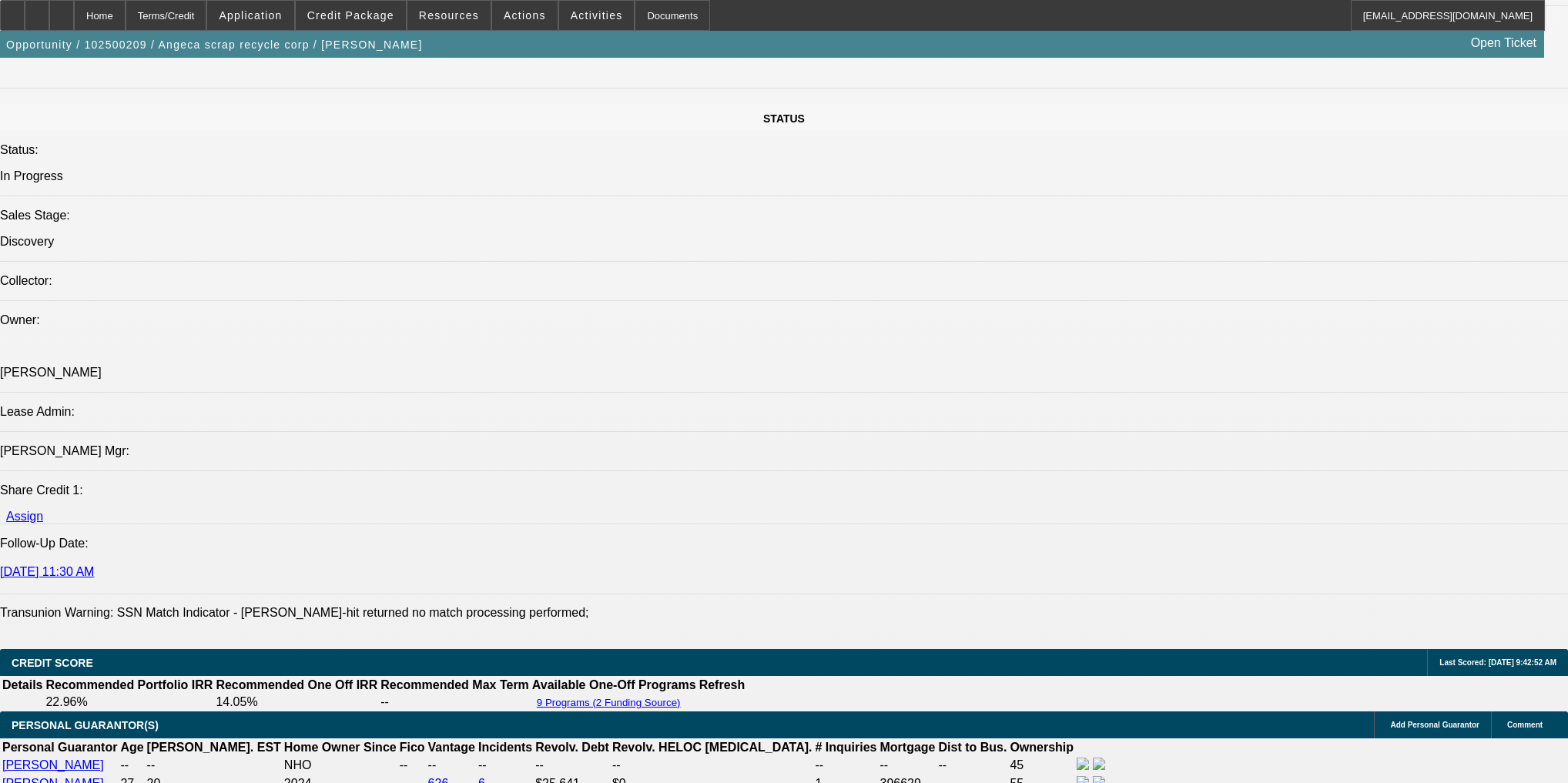
scroll to position [1483, 0]
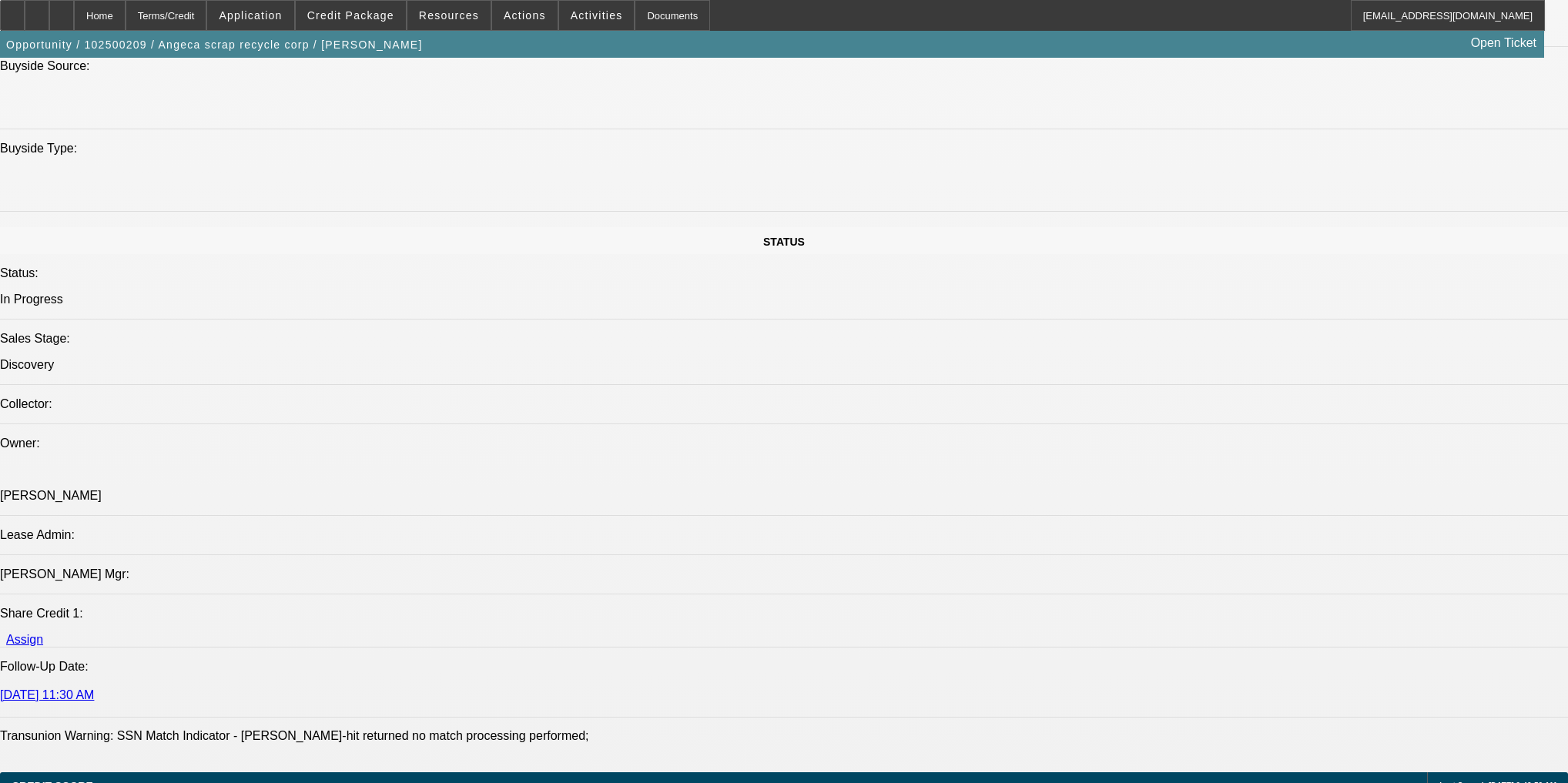
click at [365, 18] on span "Credit Package" at bounding box center [351, 16] width 87 height 13
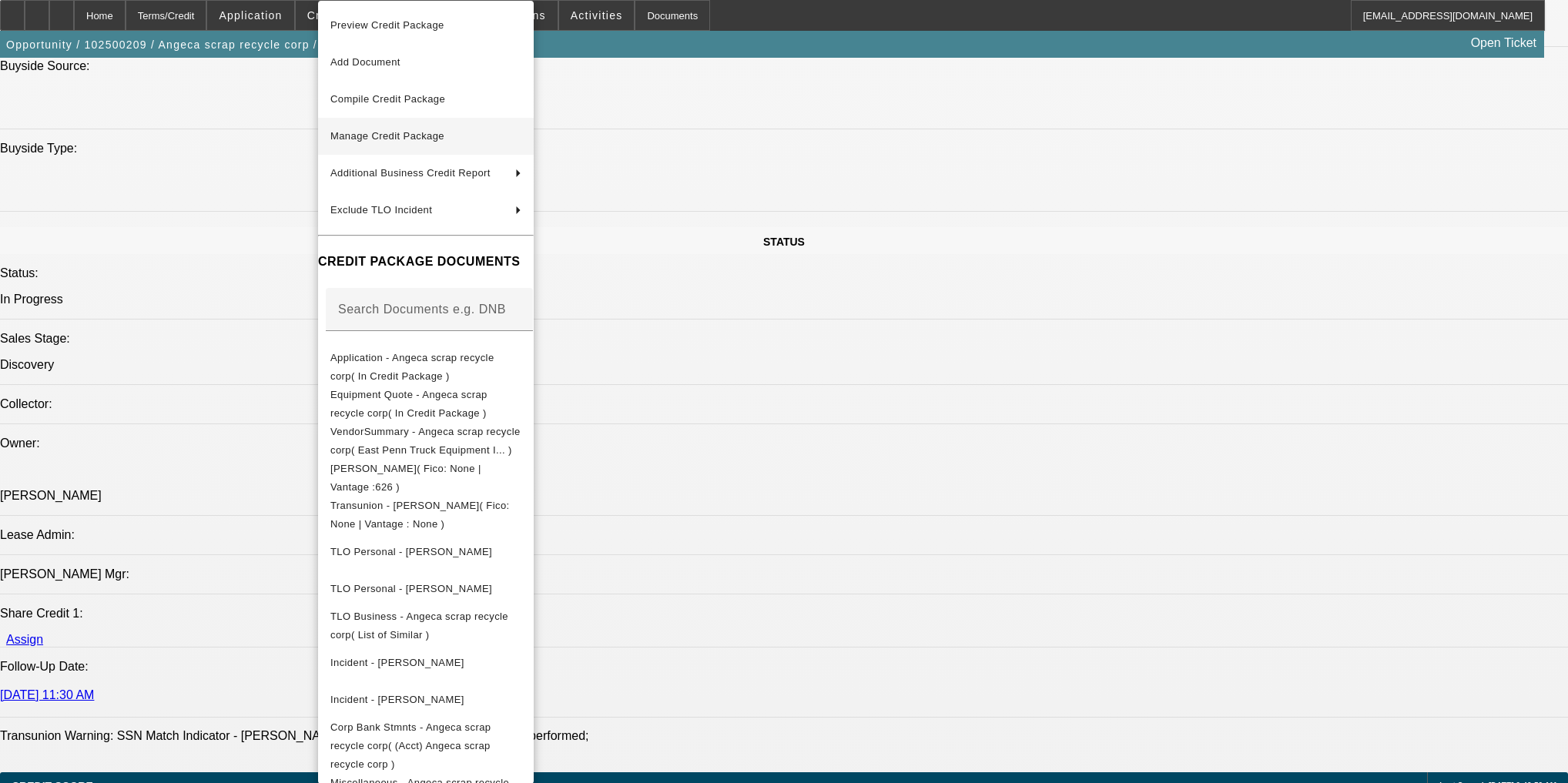
click at [406, 136] on span "Manage Credit Package" at bounding box center [387, 136] width 114 height 12
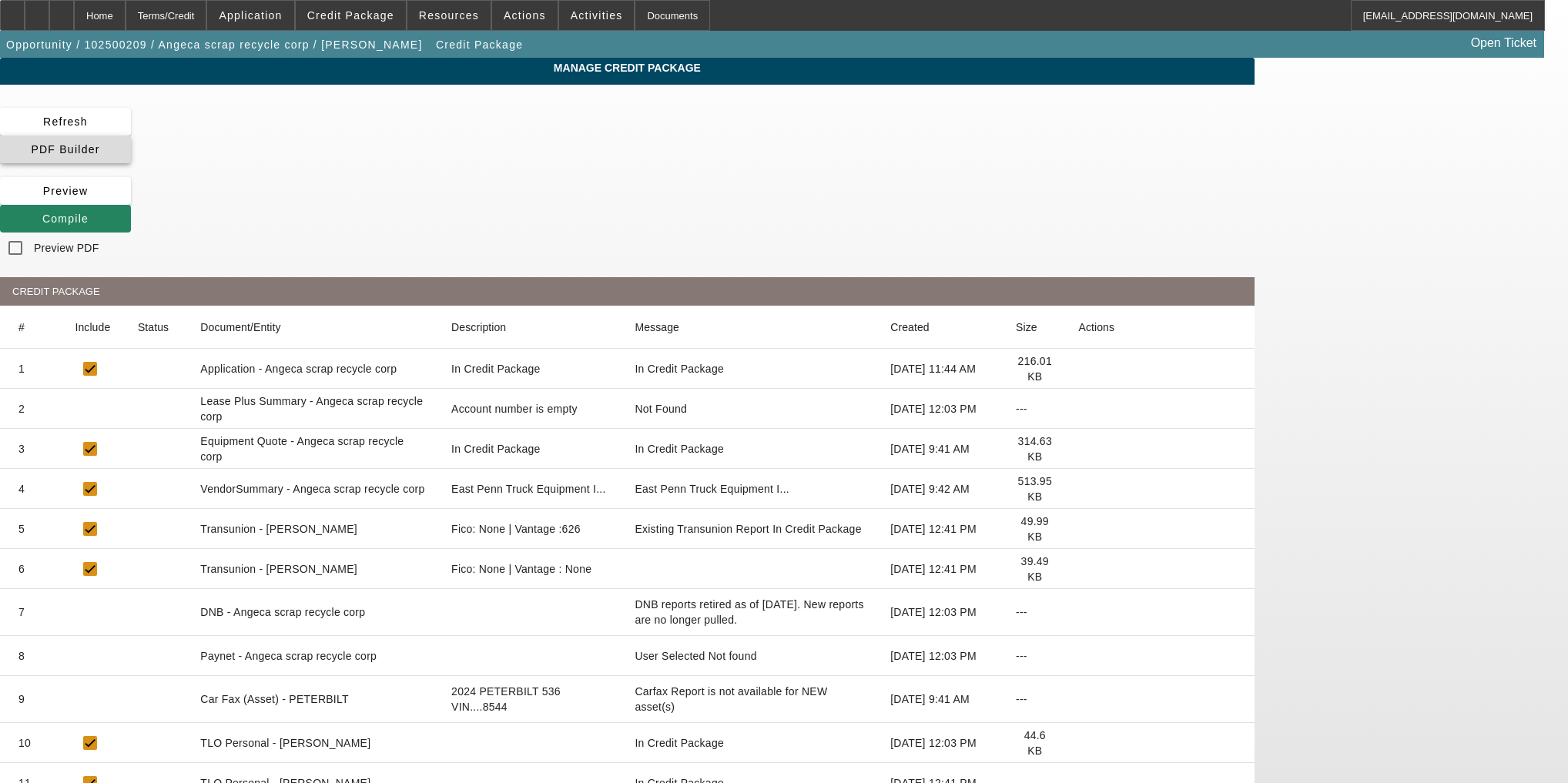
click at [131, 131] on span at bounding box center [65, 149] width 131 height 37
click at [89, 212] on span "Compile" at bounding box center [65, 219] width 46 height 13
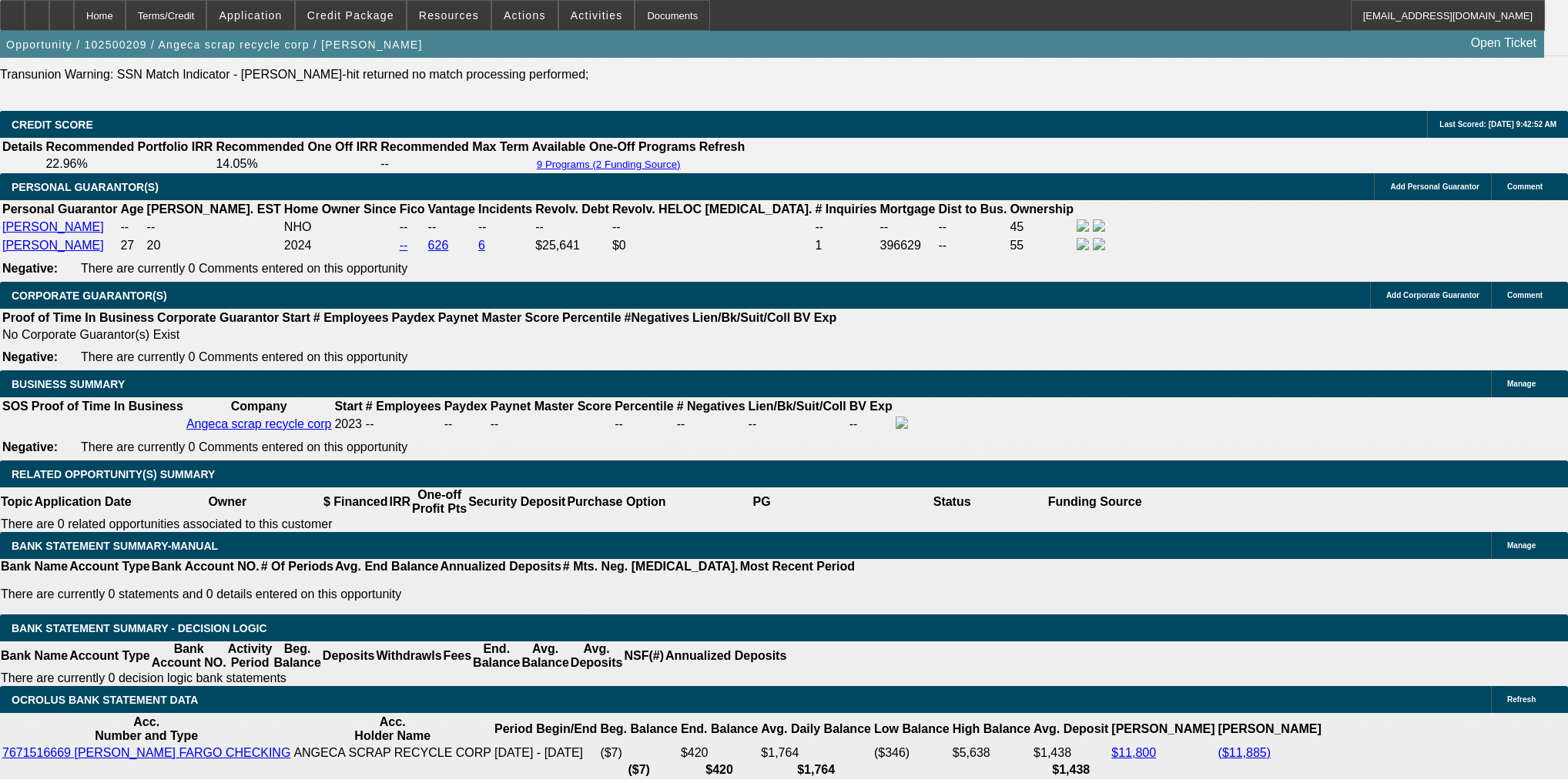
scroll to position [2385, 0]
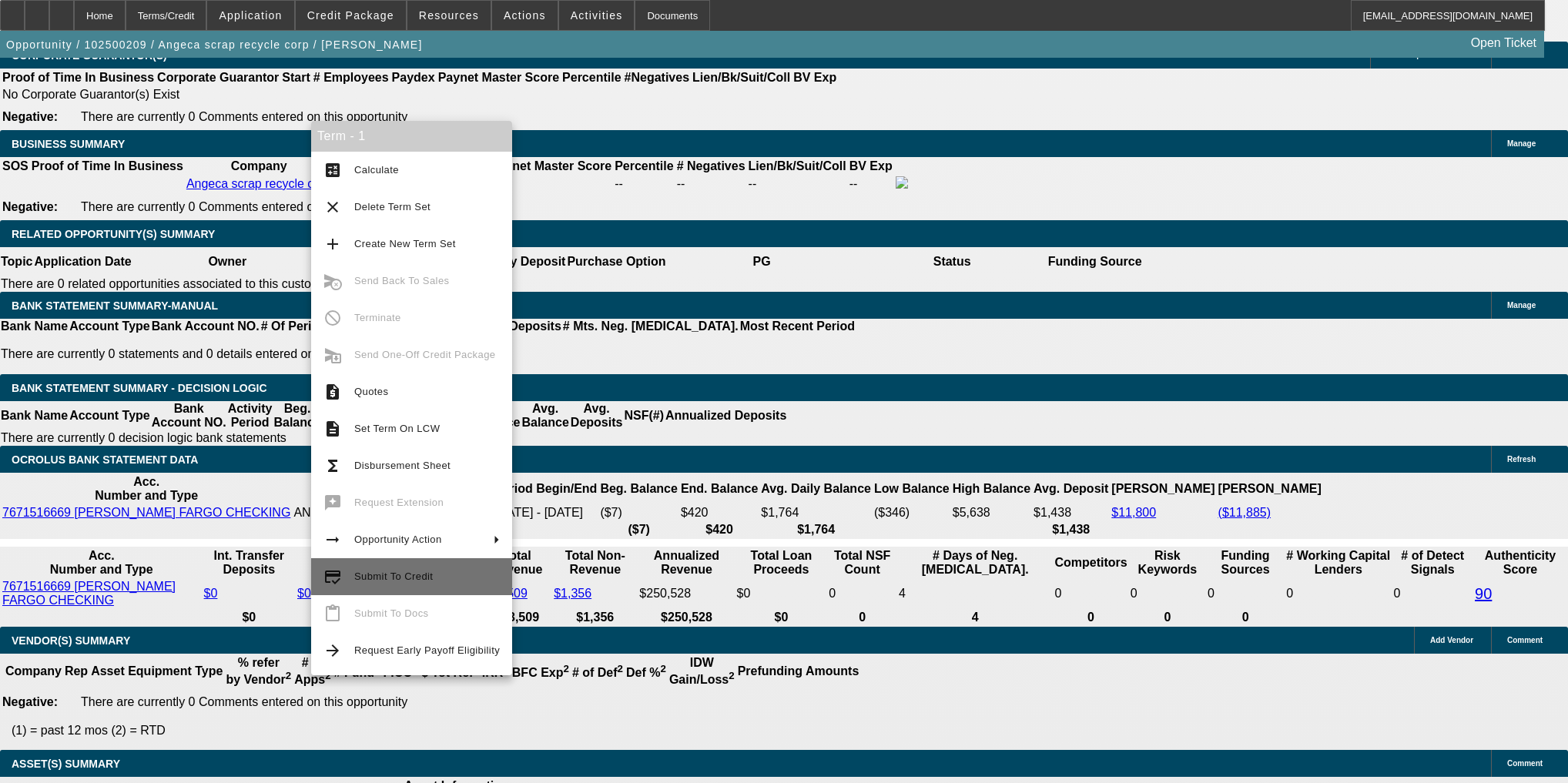
click at [474, 570] on span "Submit To Credit" at bounding box center [427, 576] width 146 height 18
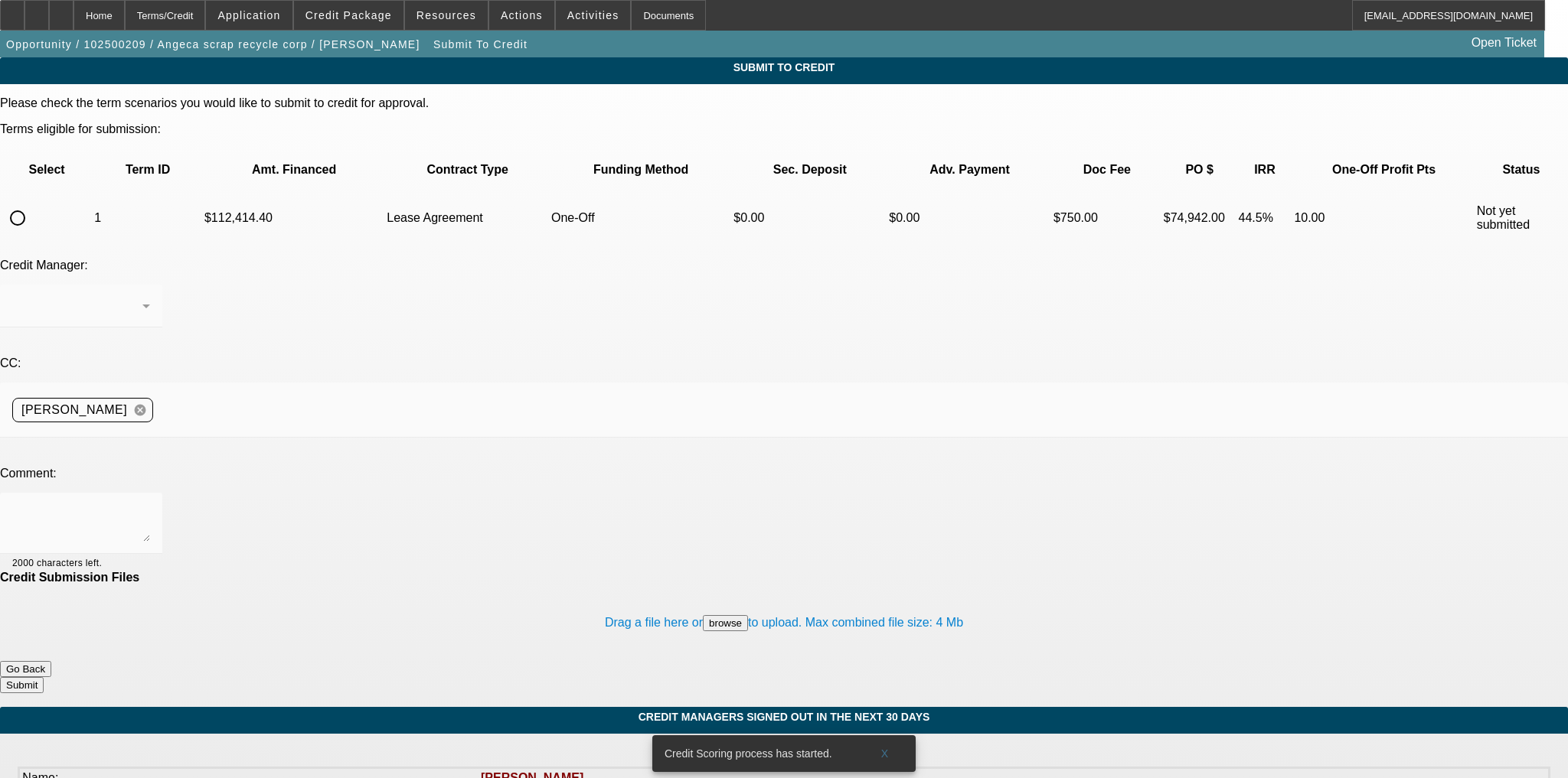
click at [33, 203] on input "radio" at bounding box center [17, 218] width 31 height 31
click at [150, 505] on textarea at bounding box center [81, 523] width 138 height 37
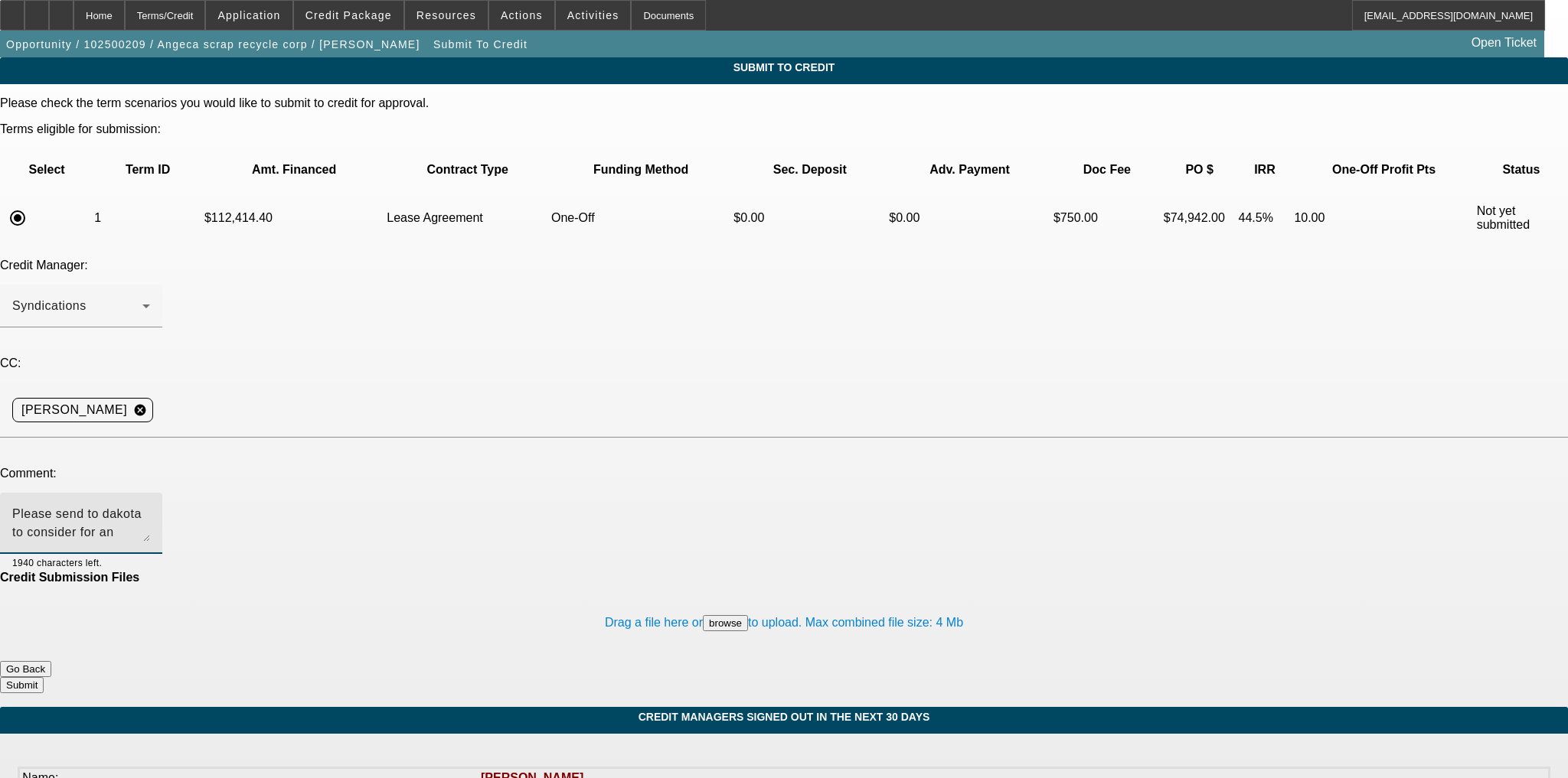
click at [43, 677] on button "Submit" at bounding box center [21, 685] width 43 height 16
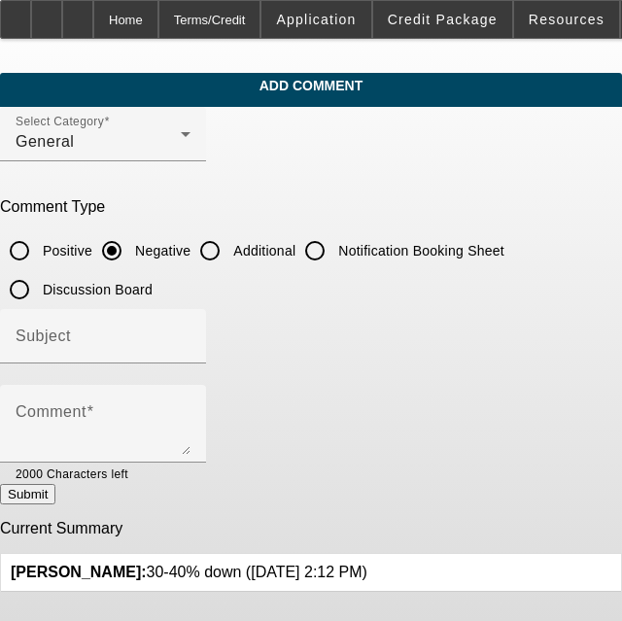
drag, startPoint x: 242, startPoint y: 254, endPoint x: 244, endPoint y: 292, distance: 38.0
click at [229, 254] on input "Additional" at bounding box center [209, 250] width 39 height 39
radio input "true"
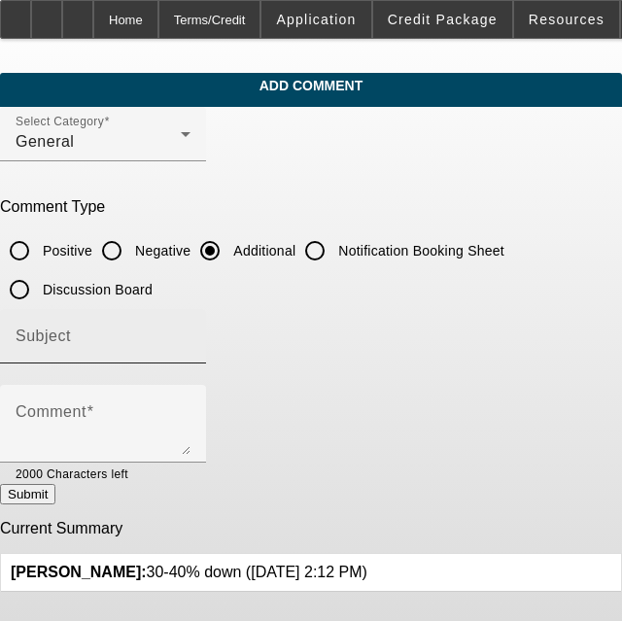
click at [190, 327] on div "Subject" at bounding box center [103, 336] width 175 height 54
type input "Write Up"
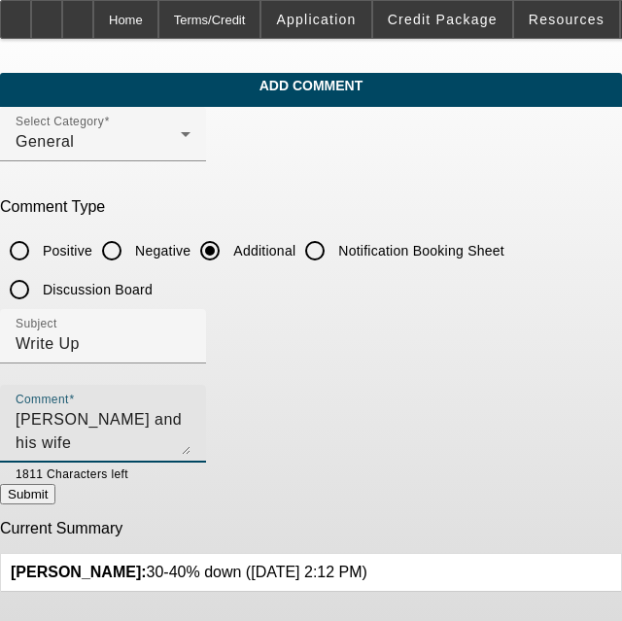
scroll to position [18, 0]
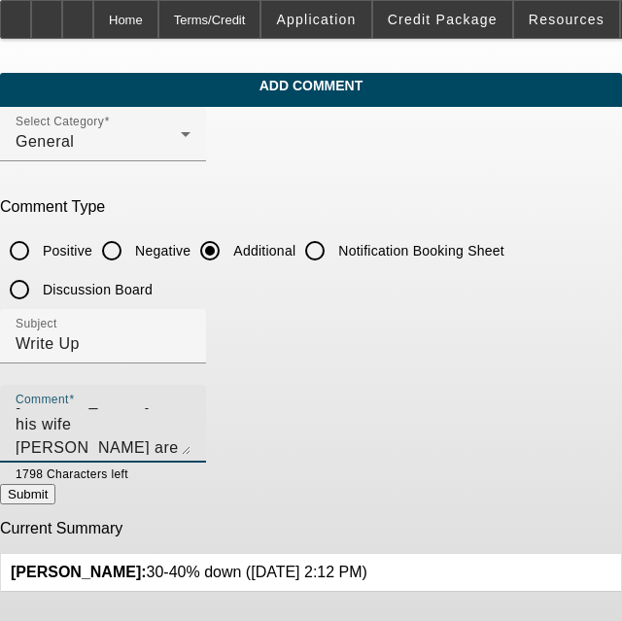
type textarea "[PERSON_NAME] and his wife [PERSON_NAME] are co owners of Angeca Scrap Recycle …"
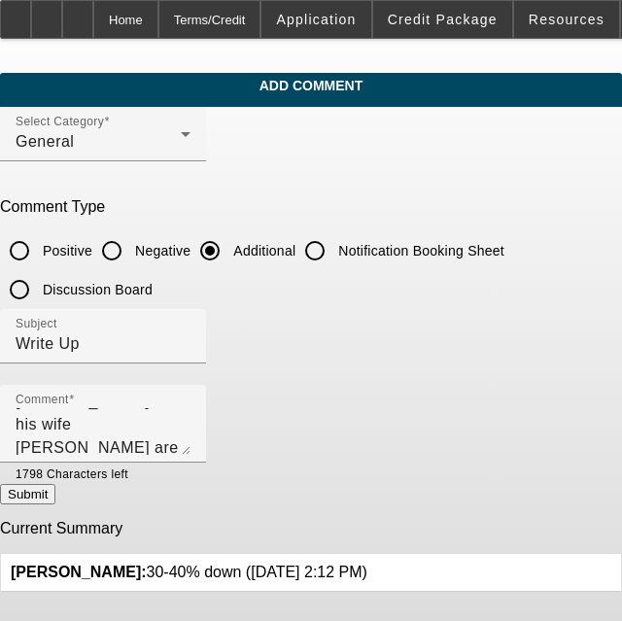
click at [35, 486] on button "Submit" at bounding box center [27, 494] width 55 height 20
radio input "true"
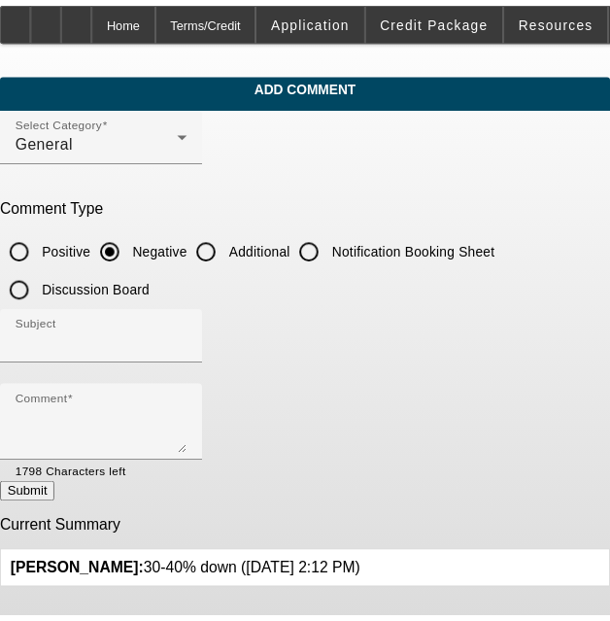
scroll to position [0, 0]
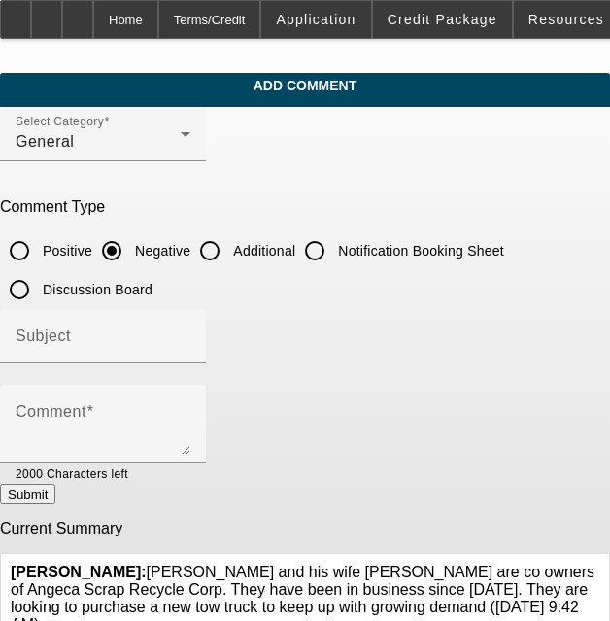
drag, startPoint x: 156, startPoint y: 558, endPoint x: 426, endPoint y: 601, distance: 273.5
click at [426, 601] on span "Workman, Taylor: Carlos Vazquez and his wife Angela Castillo are co owners of A…" at bounding box center [303, 598] width 584 height 69
copy span "arlos Vazquez and his wife Angela Castillo are co owners of Angeca Scrap Recycl…"
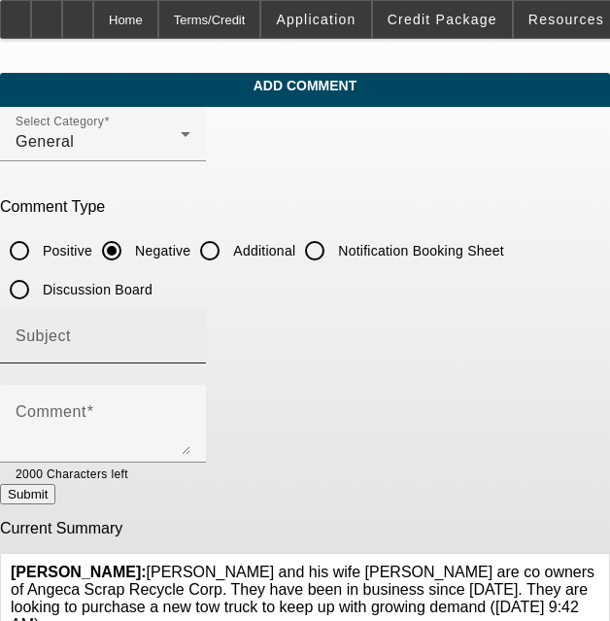
click at [190, 327] on div "Subject" at bounding box center [103, 336] width 175 height 54
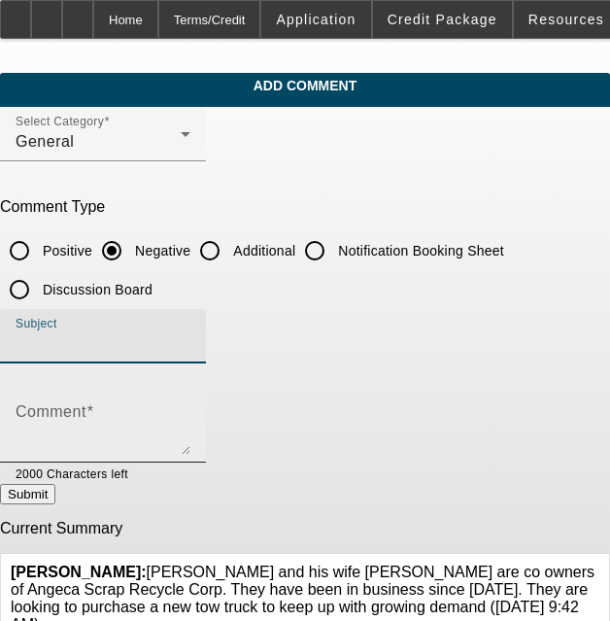
click at [190, 397] on div "Comment" at bounding box center [103, 424] width 175 height 78
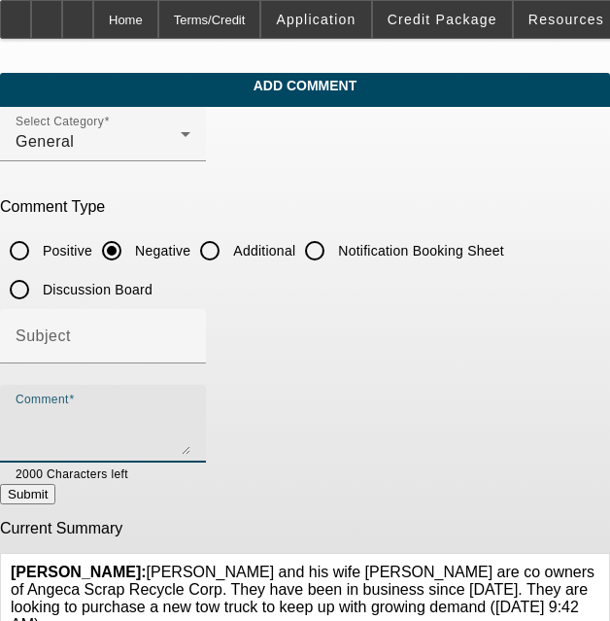
paste textarea "arlos Vazquez and his wife Angela Castillo are co owners of Angeca Scrap Recycl…"
type textarea "arlos Vazquez and his wife Angela Castillo are co owners of Angeca Scrap Recycl…"
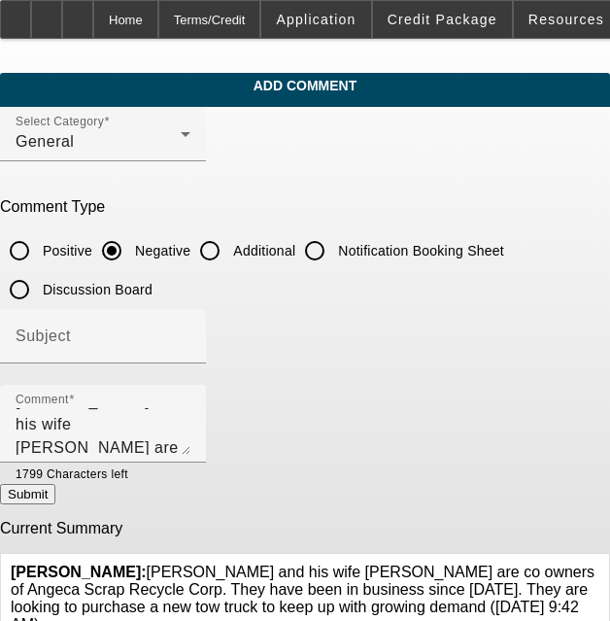
click at [206, 363] on div at bounding box center [103, 373] width 206 height 21
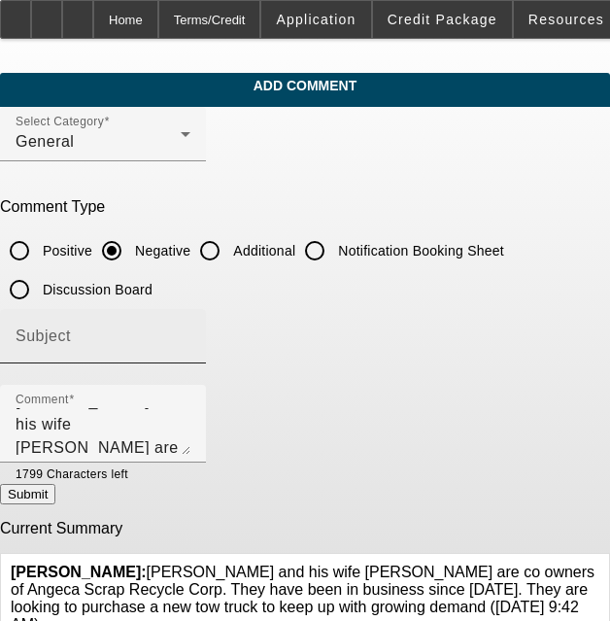
click at [190, 354] on div "Subject" at bounding box center [103, 336] width 175 height 54
click at [190, 350] on input "Subject" at bounding box center [103, 343] width 175 height 23
type input "Write Up"
click at [55, 501] on button "Submit" at bounding box center [27, 494] width 55 height 20
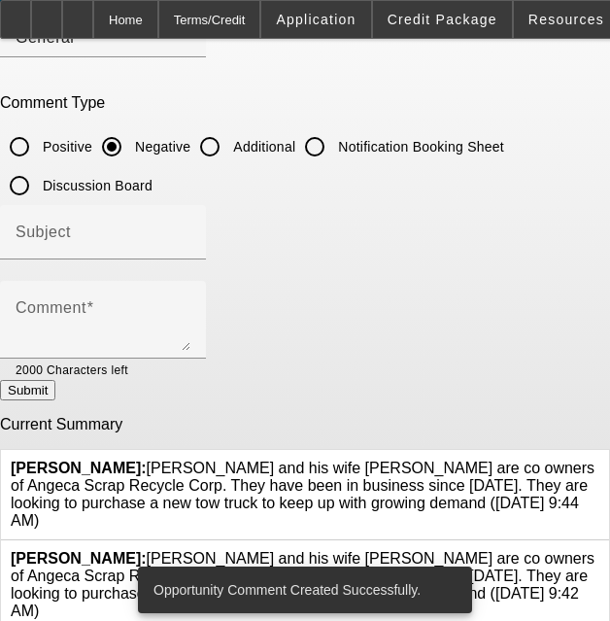
scroll to position [156, 0]
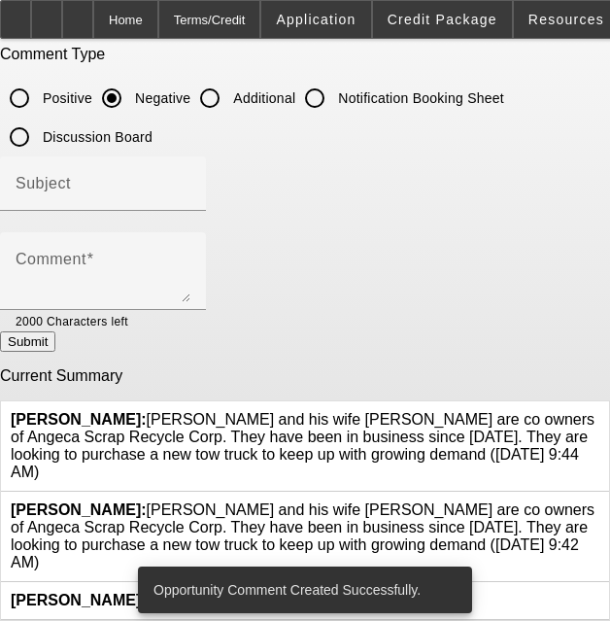
click at [600, 501] on icon at bounding box center [600, 501] width 0 height 0
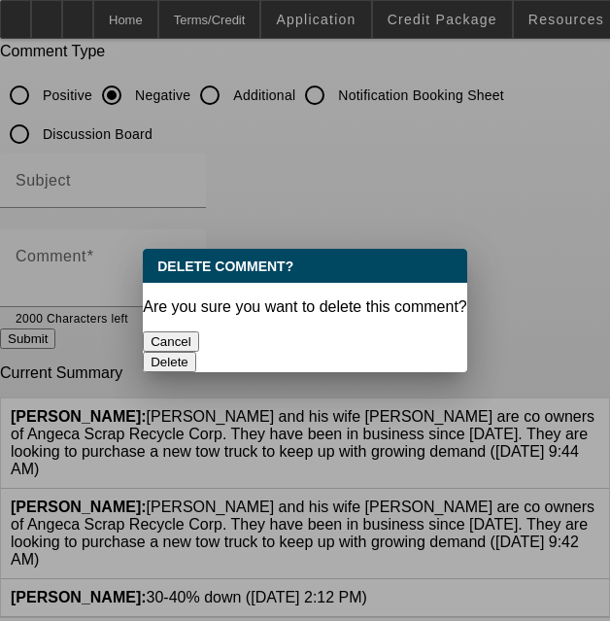
click at [199, 347] on button "Cancel" at bounding box center [171, 341] width 56 height 20
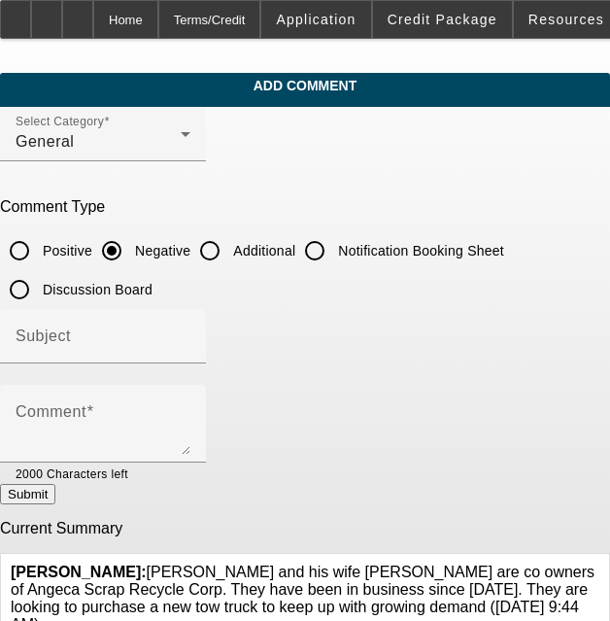
scroll to position [156, 0]
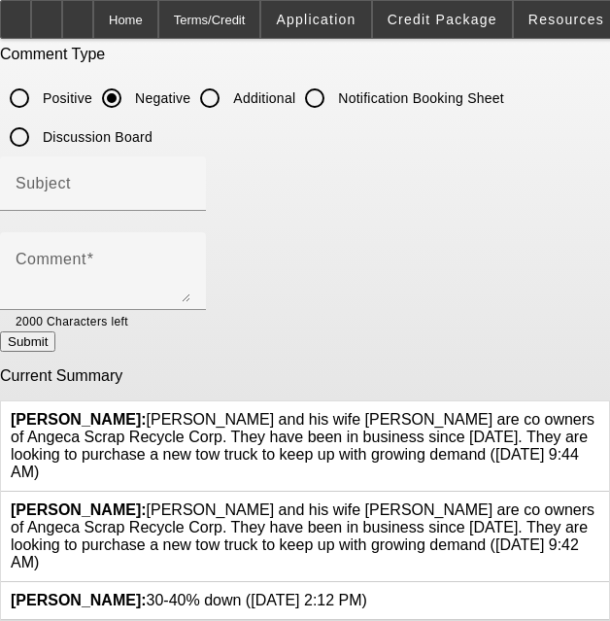
drag, startPoint x: 151, startPoint y: 403, endPoint x: 427, endPoint y: 441, distance: 278.6
click at [427, 441] on span "Workman, Taylor: arlos Vazquez and his wife Angela Castillo are co owners of An…" at bounding box center [303, 445] width 584 height 69
copy span "arlos Vazquez and his wife Angela Castillo are co owners of Angeca Scrap Recycl…"
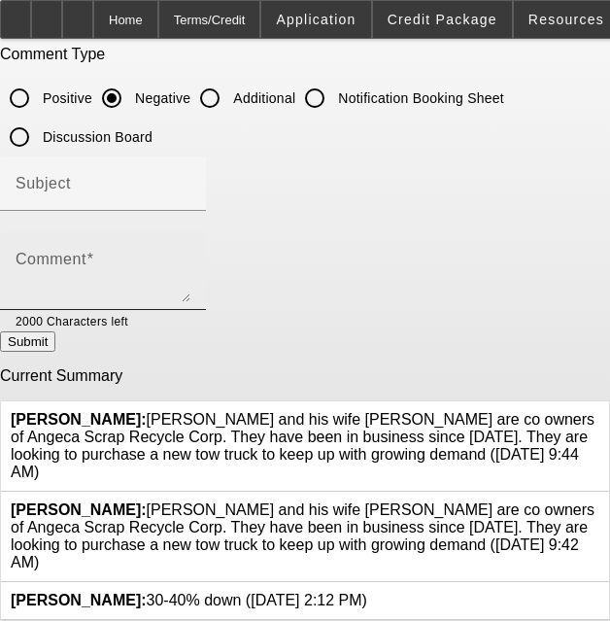
click at [190, 259] on textarea "Comment" at bounding box center [103, 279] width 175 height 47
paste textarea "arlos Vazquez and his wife Angela Castillo are co owners of Angeca Scrap Recycl…"
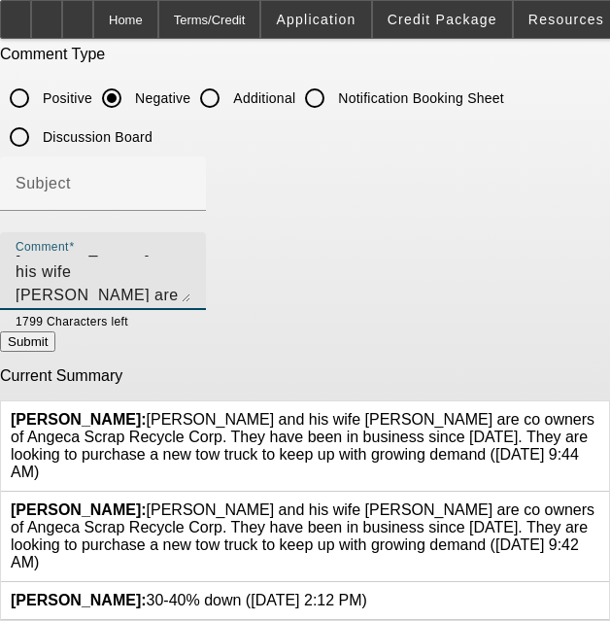
scroll to position [0, 0]
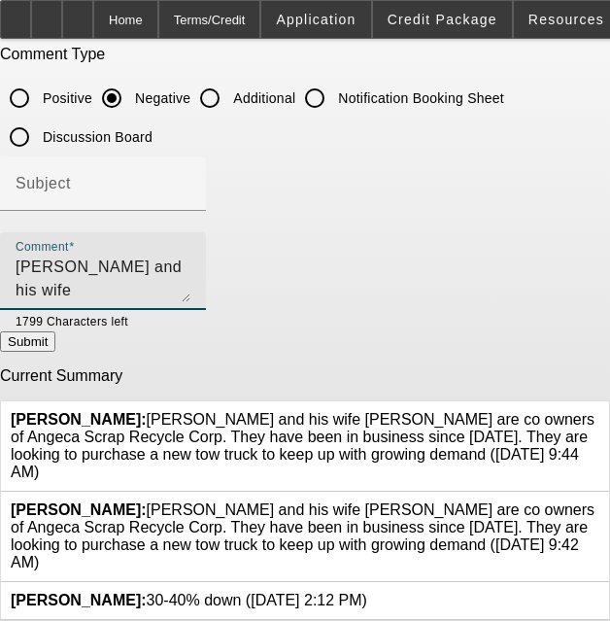
click at [31, 262] on textarea "arlos Vazquez and his wife Angela Castillo are co owners of Angeca Scrap Recycl…" at bounding box center [103, 279] width 175 height 47
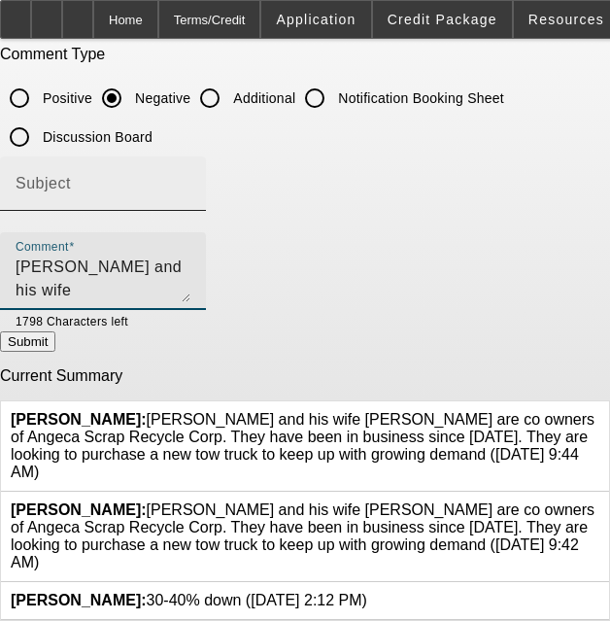
type textarea "Carlos Vazquez and his wife Angela Castillo are co owners of Angeca Scrap Recyc…"
click at [90, 191] on input "Subject" at bounding box center [103, 191] width 175 height 23
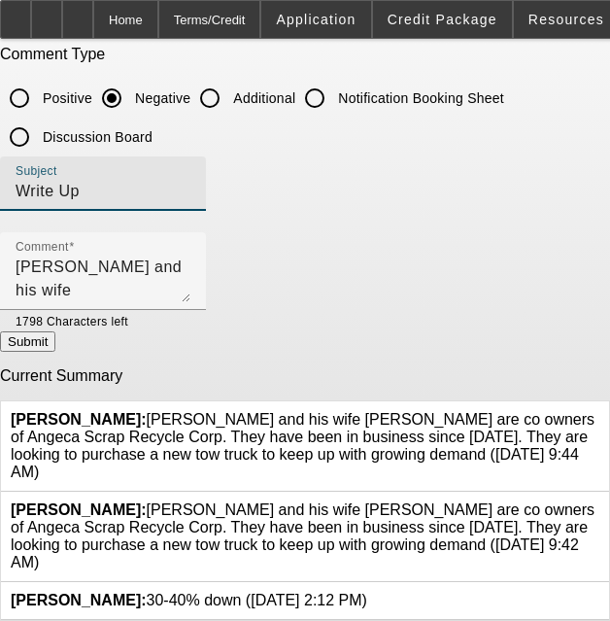
type input "Write Up"
click at [55, 334] on button "Submit" at bounding box center [27, 341] width 55 height 20
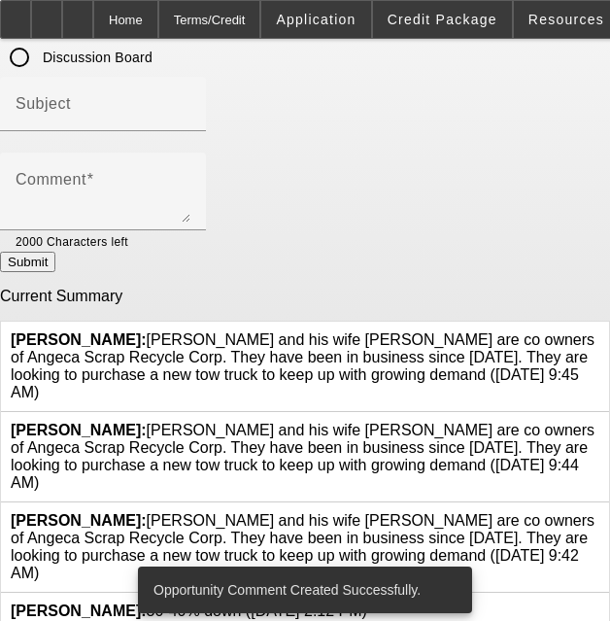
scroll to position [233, 0]
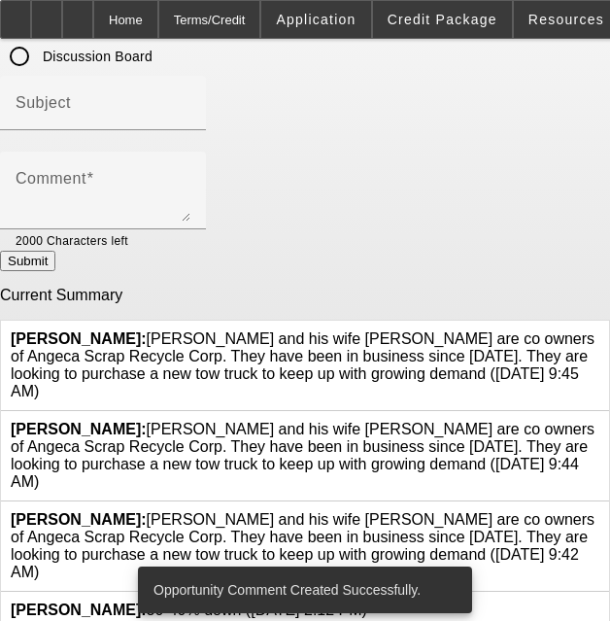
click at [600, 421] on icon at bounding box center [600, 421] width 0 height 0
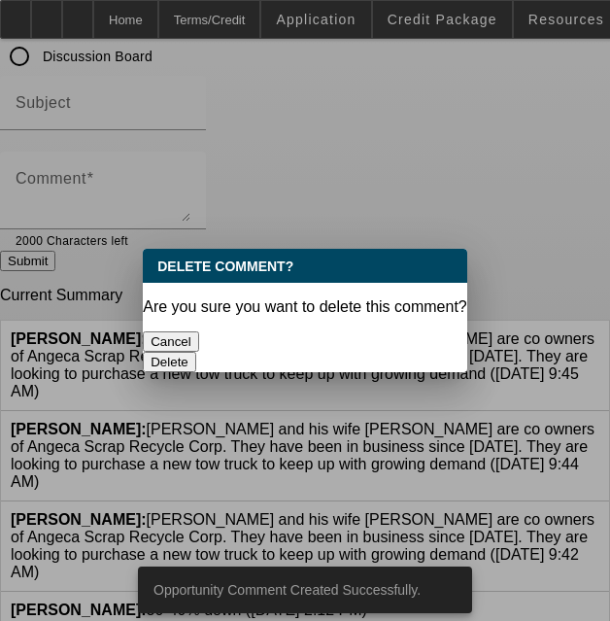
scroll to position [0, 0]
click at [196, 352] on button "Delete" at bounding box center [169, 362] width 53 height 20
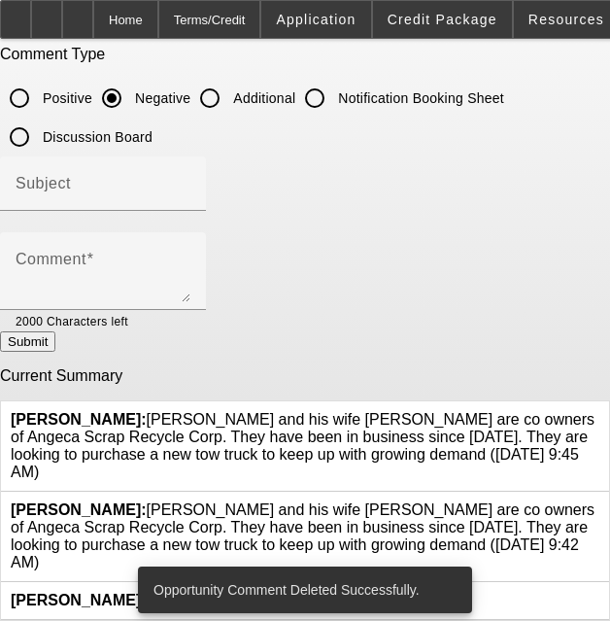
scroll to position [160, 0]
click at [600, 501] on icon at bounding box center [600, 501] width 0 height 0
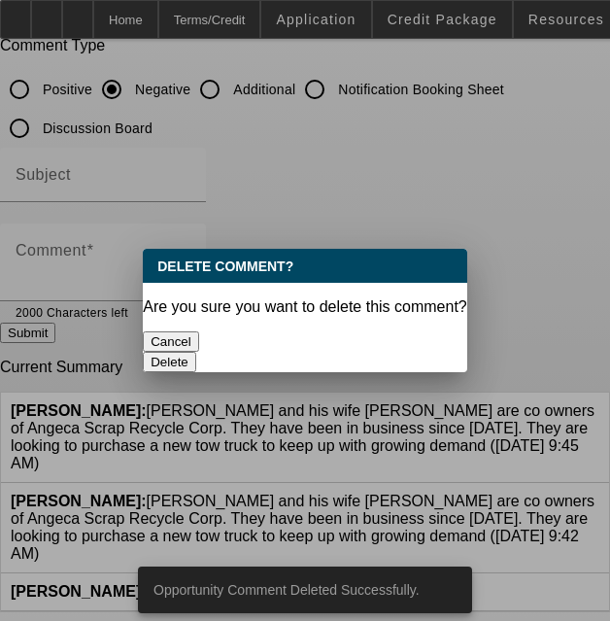
click at [196, 352] on button "Delete" at bounding box center [169, 362] width 53 height 20
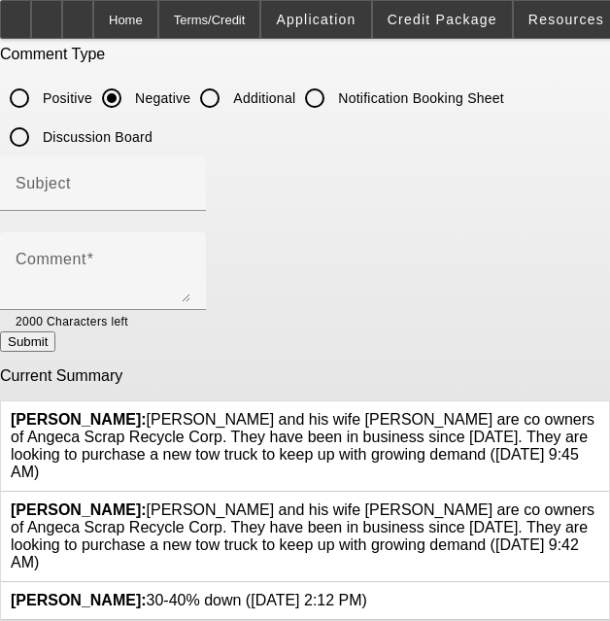
scroll to position [69, 0]
